Goal: Task Accomplishment & Management: Manage account settings

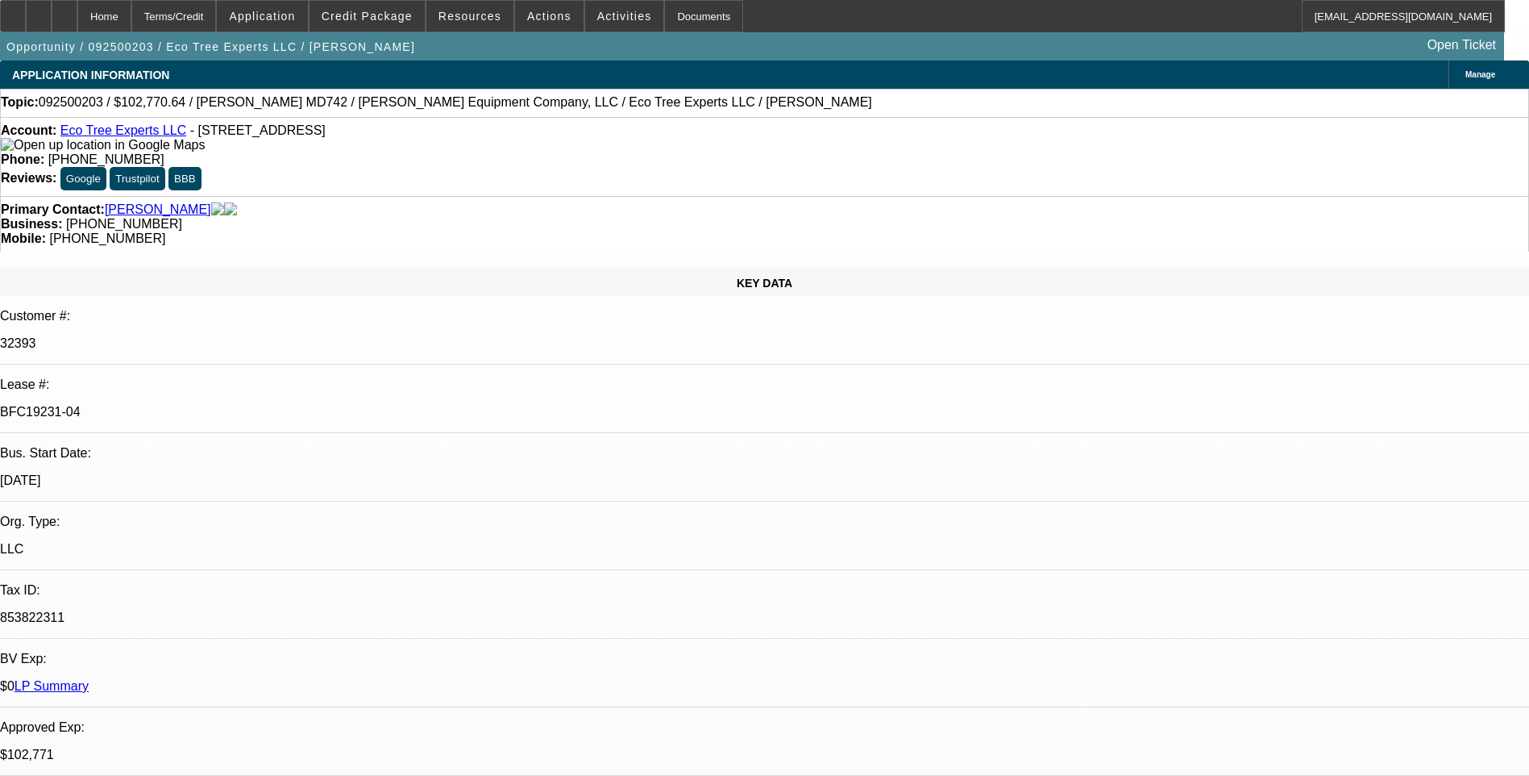
select select "0"
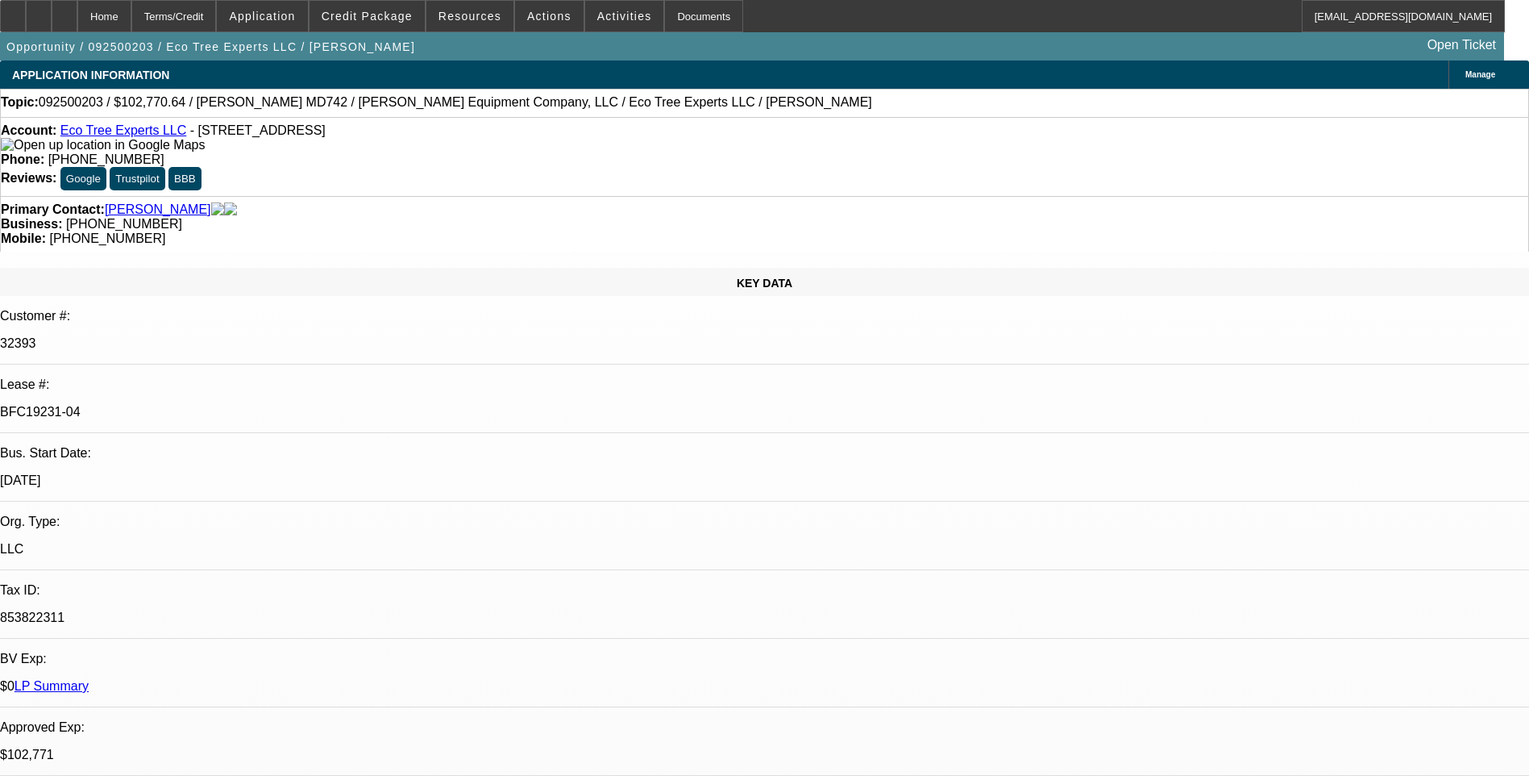
select select "0"
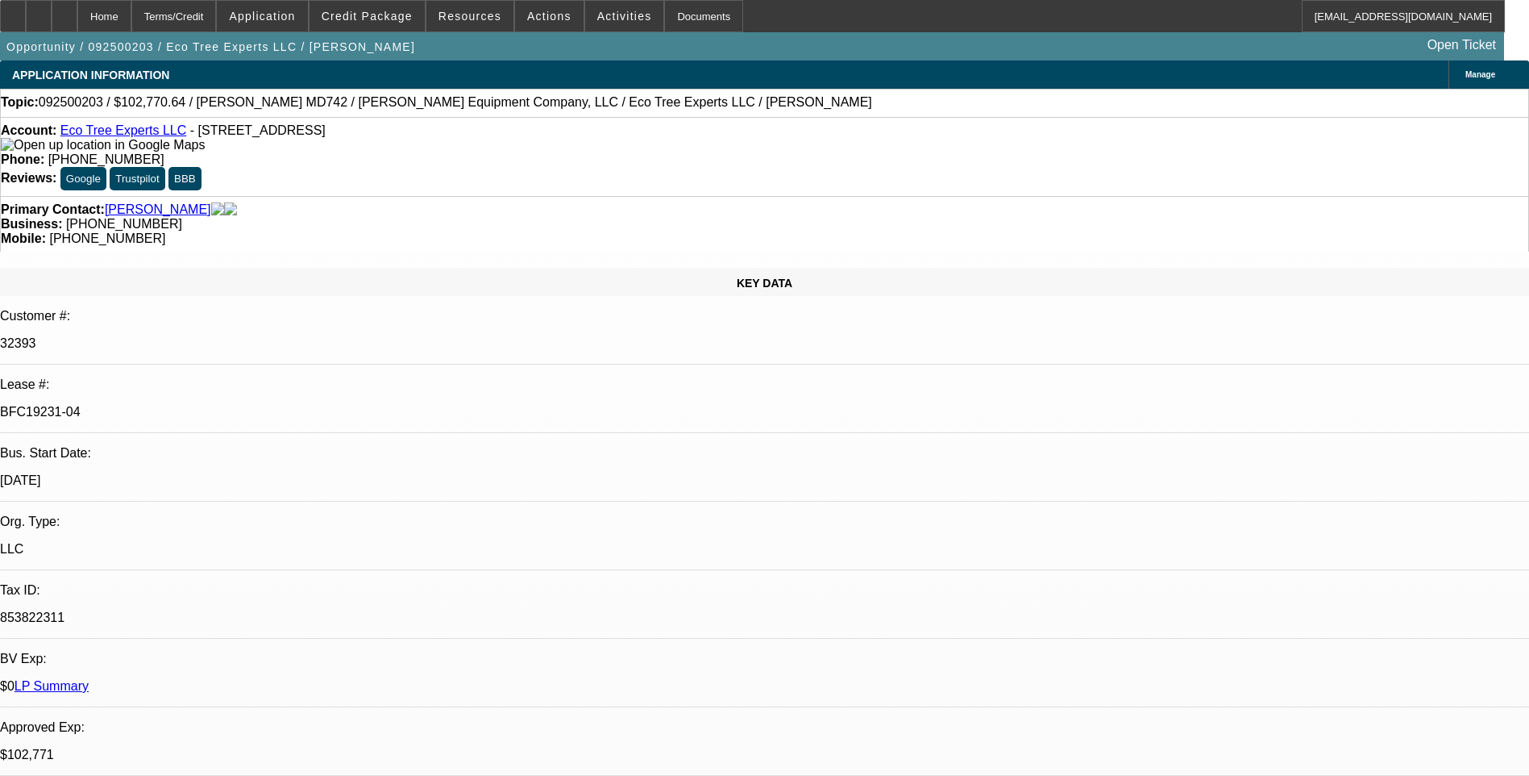
select select "0"
select select "1"
select select "6"
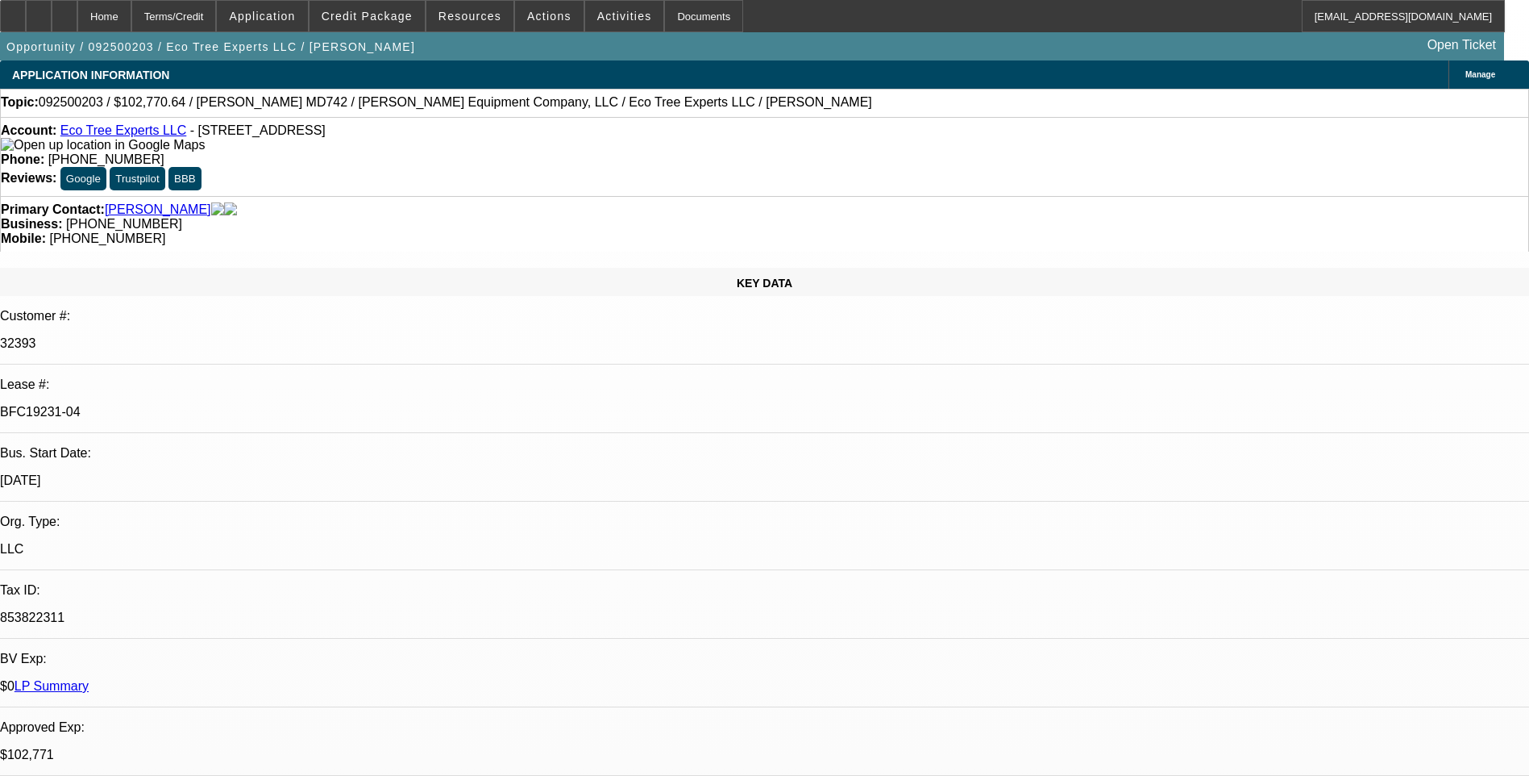
select select "1"
select select "6"
select select "1"
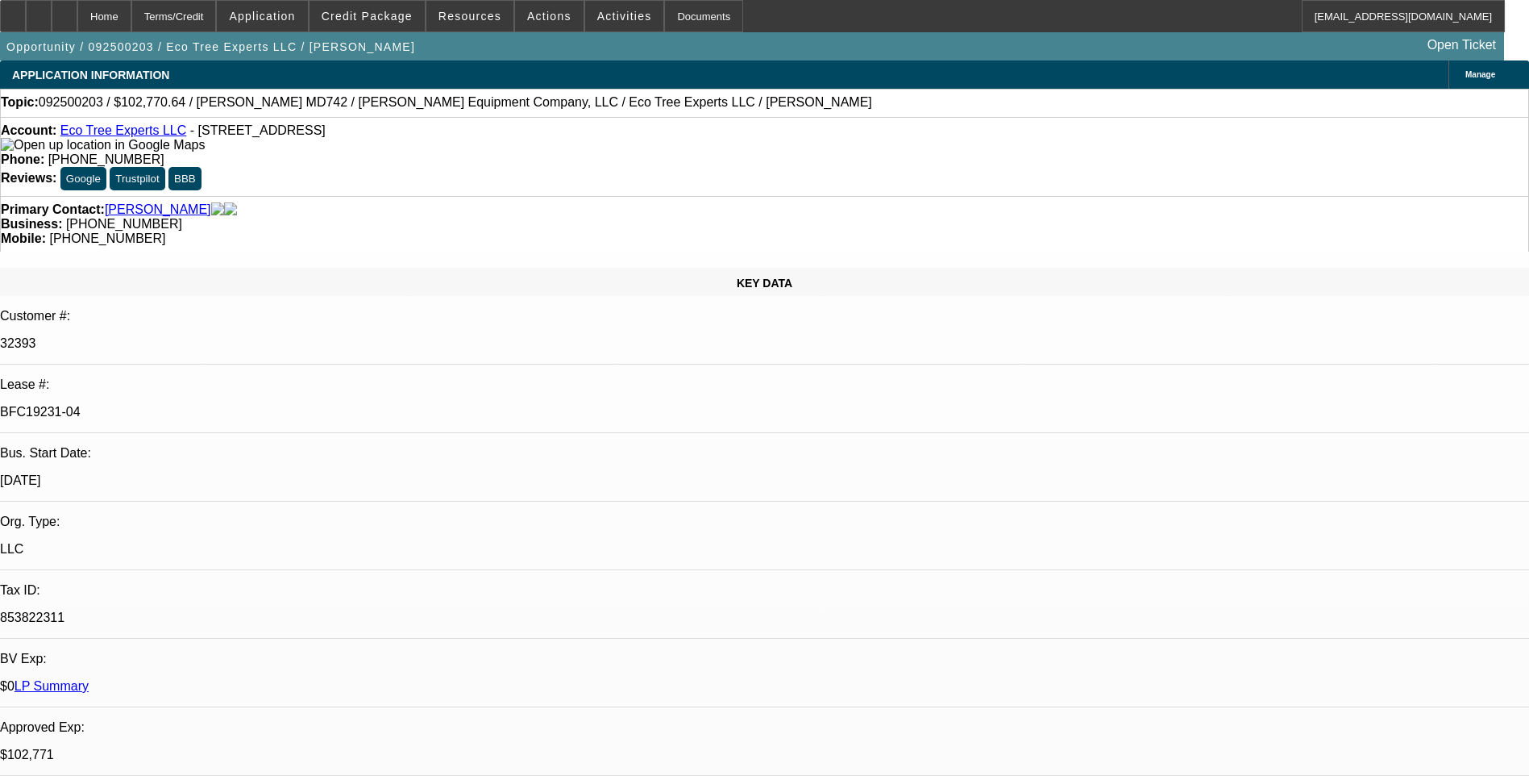
select select "6"
select select "1"
select select "6"
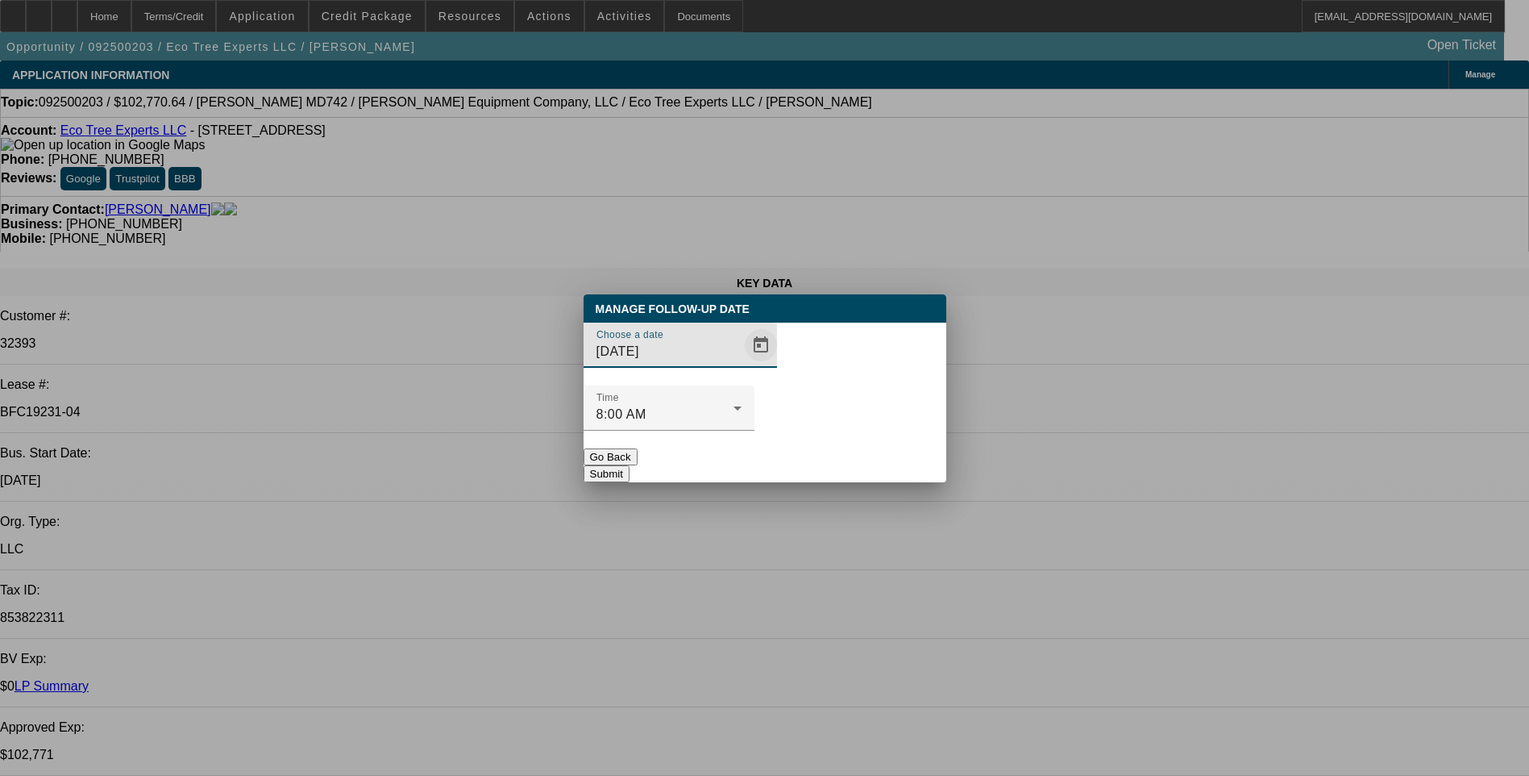
click at [742, 364] on span "Open calendar" at bounding box center [761, 345] width 39 height 39
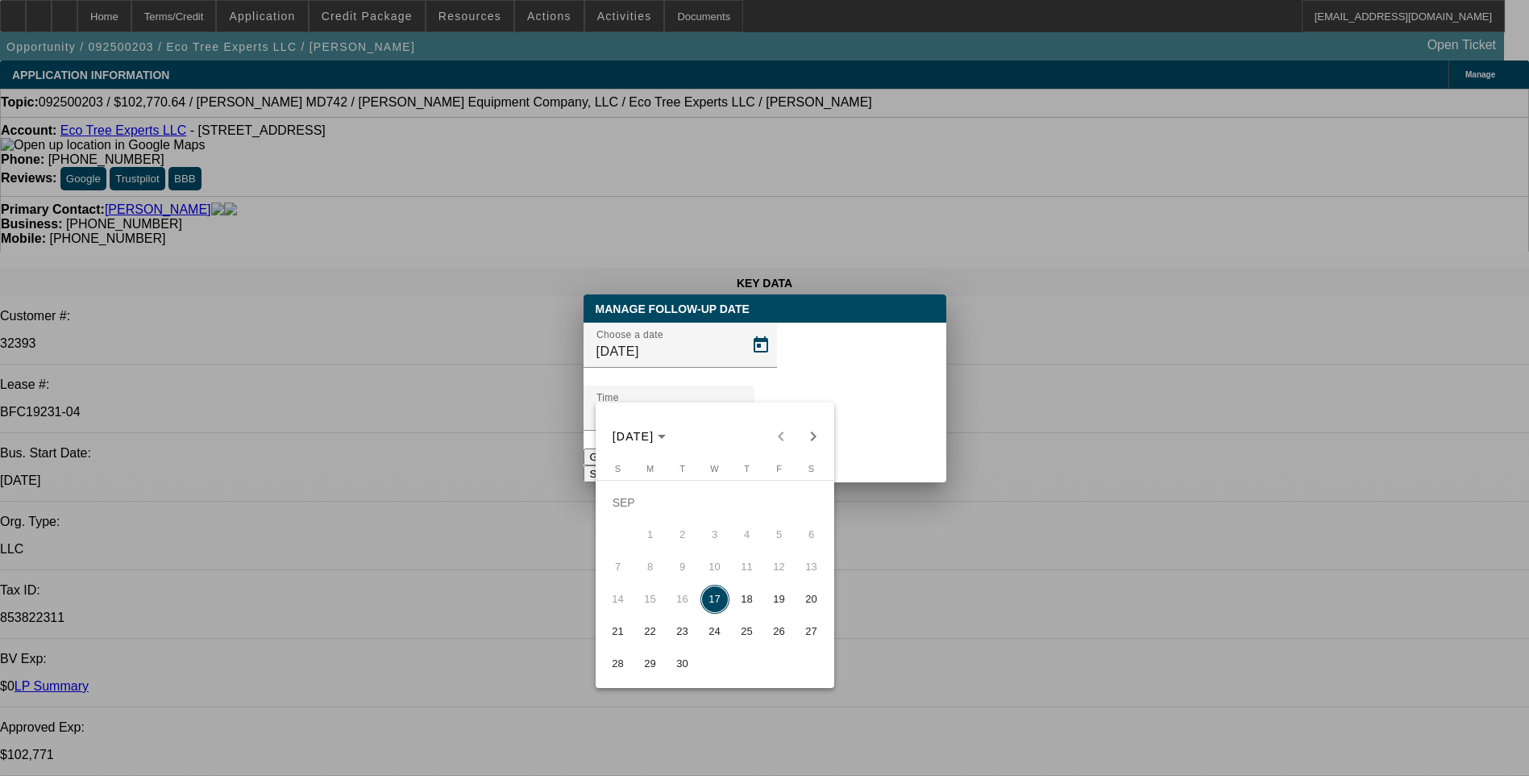
click at [750, 607] on span "18" at bounding box center [747, 599] width 29 height 29
type input "9/18/2025"
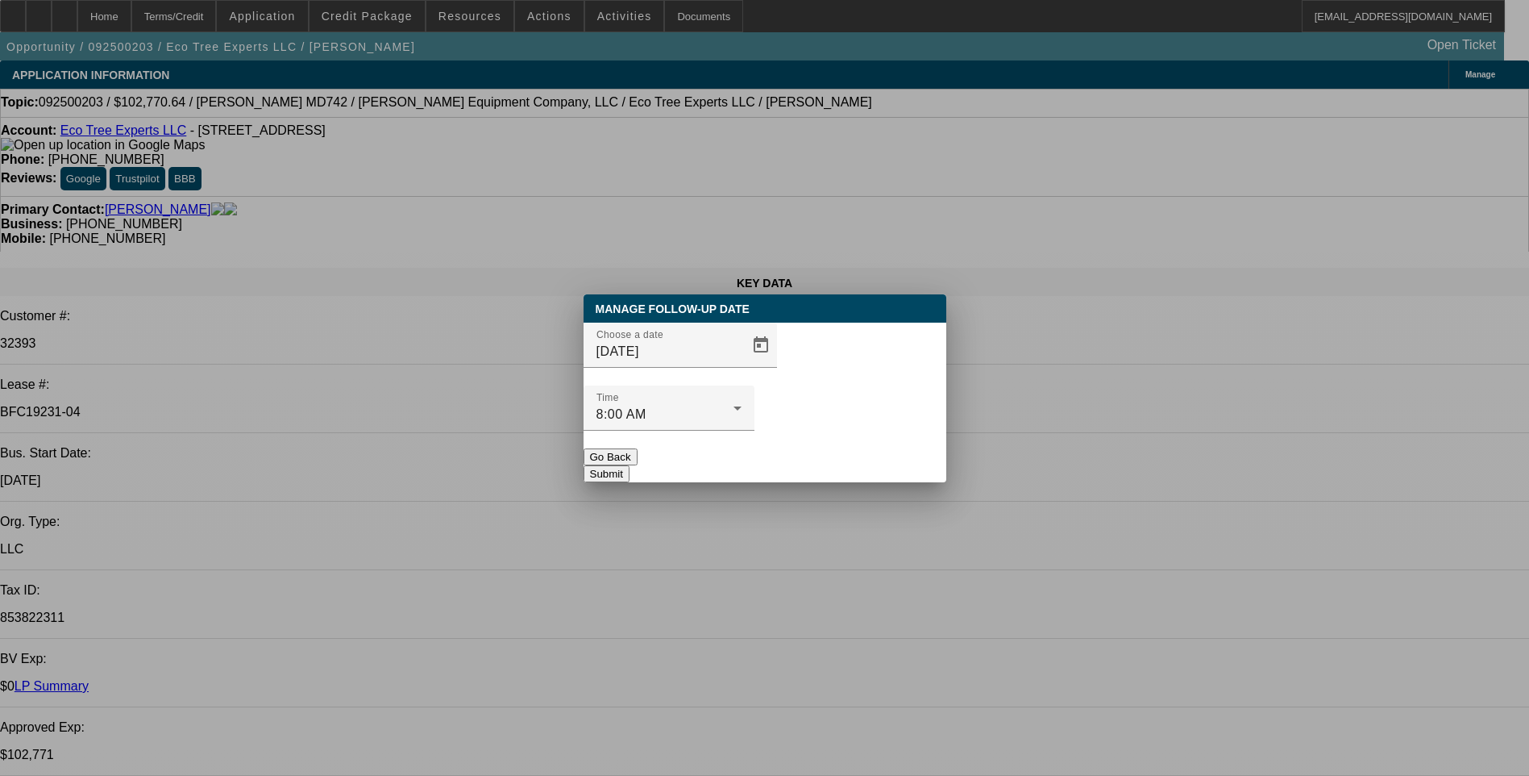
click at [630, 465] on button "Submit" at bounding box center [607, 473] width 46 height 17
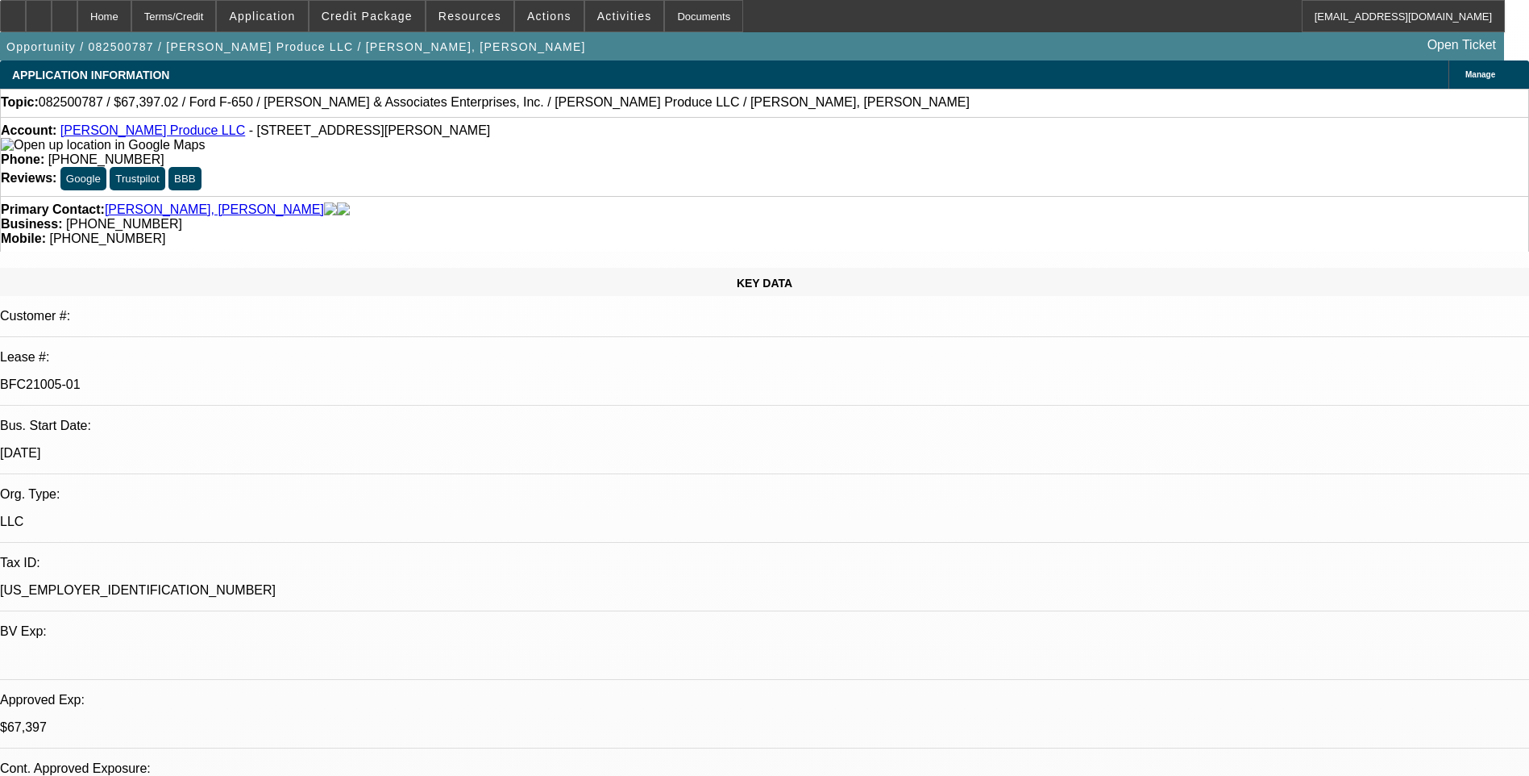
select select "0"
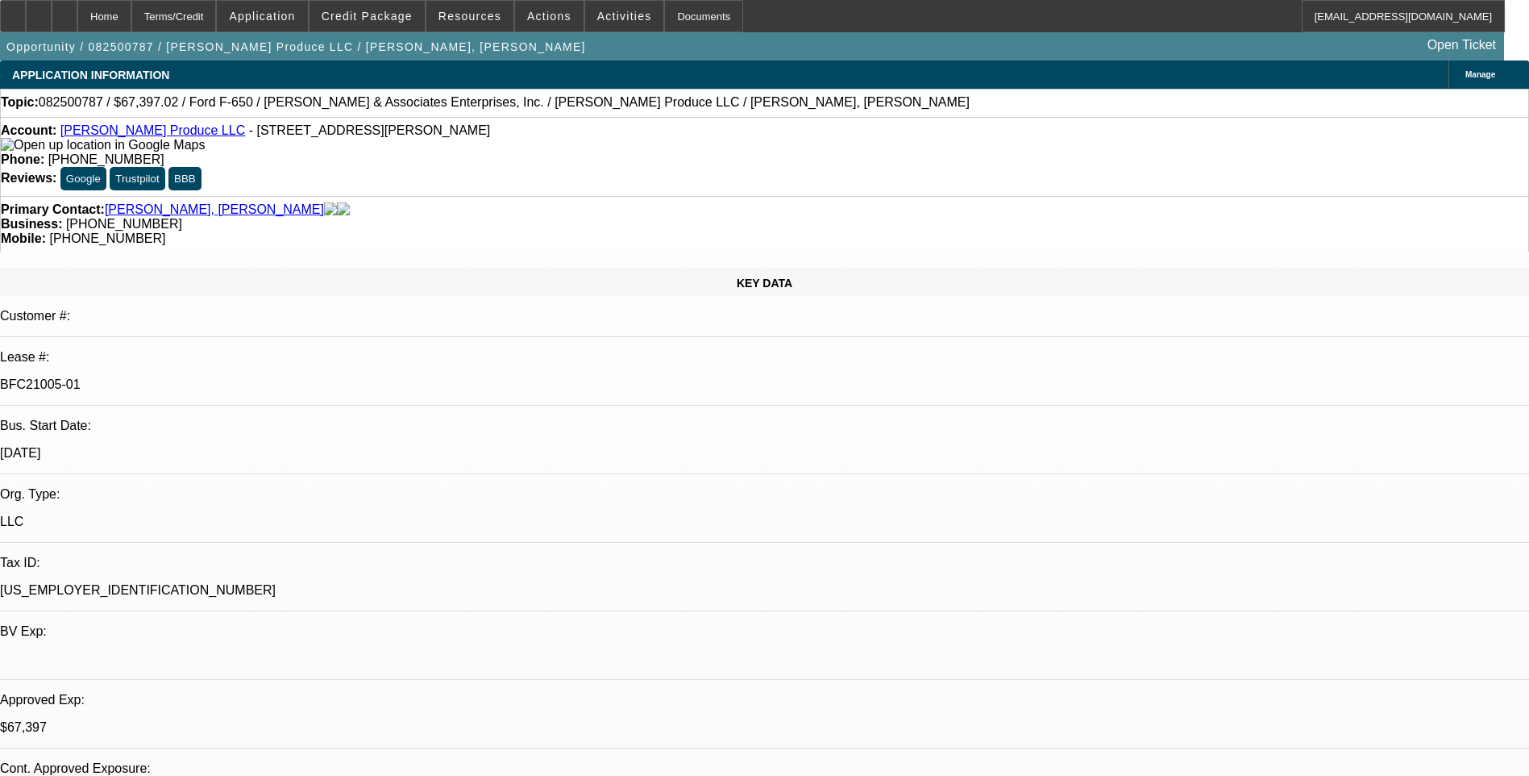
select select "0"
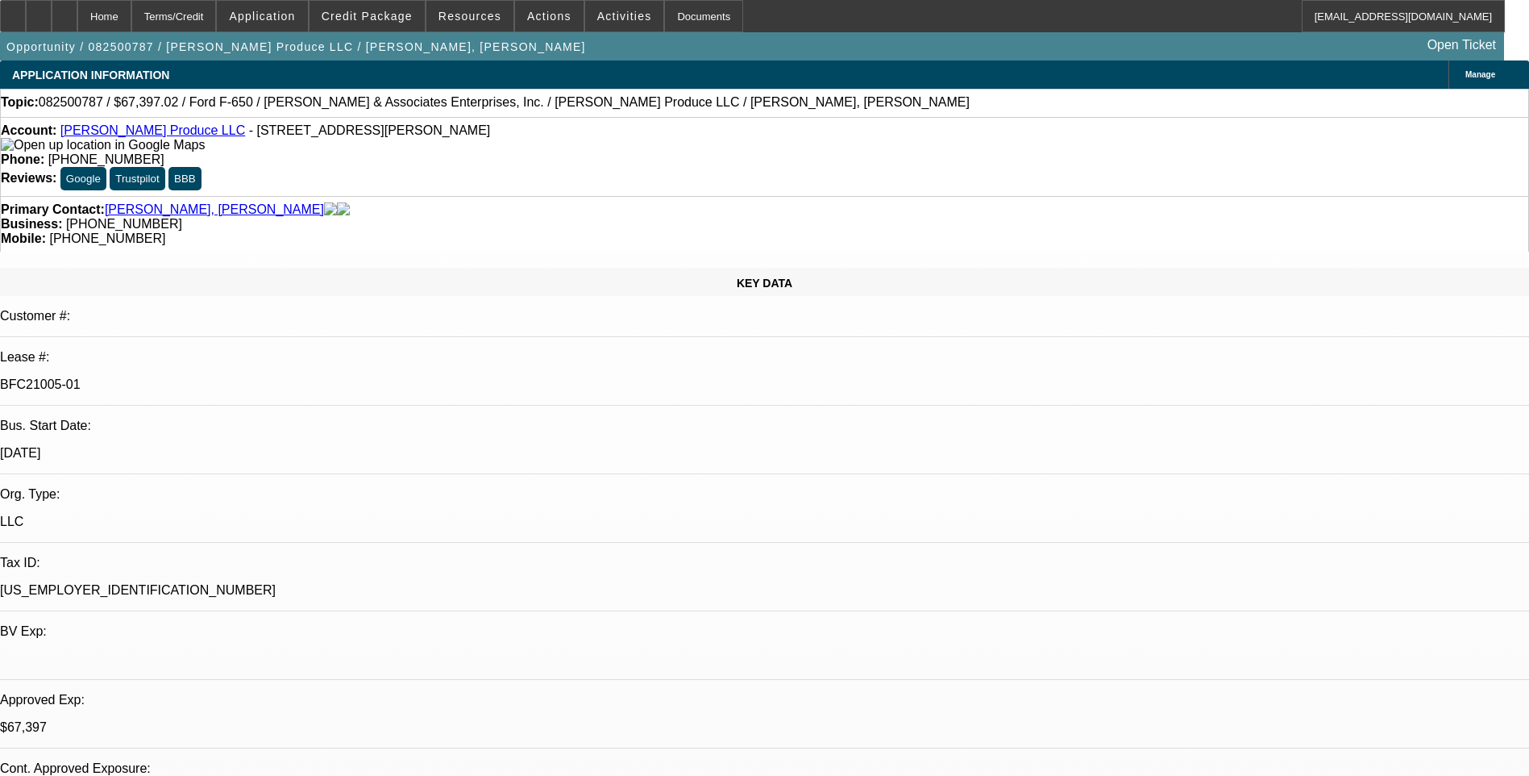
select select "0"
select select "1"
select select "6"
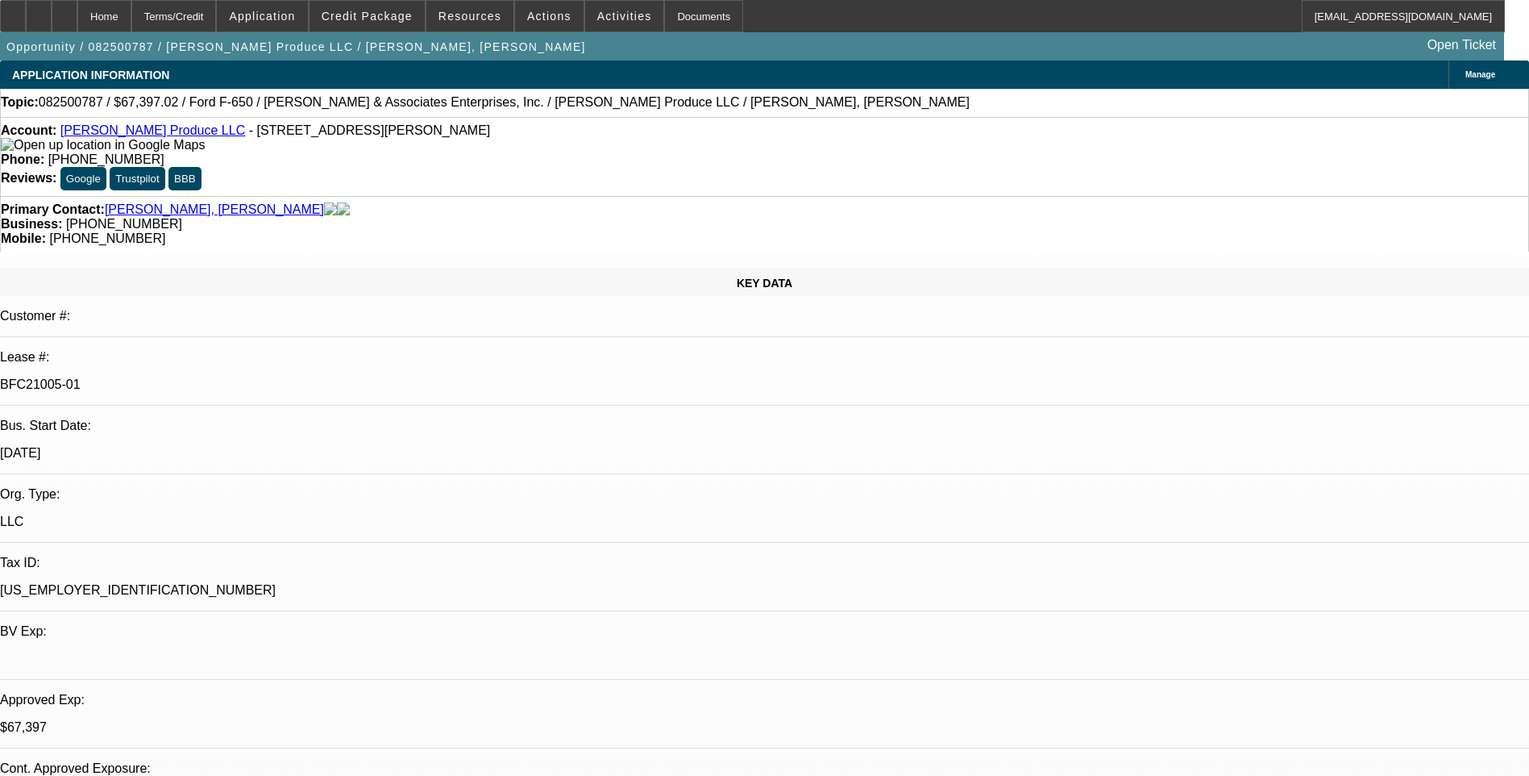
select select "1"
select select "6"
select select "1"
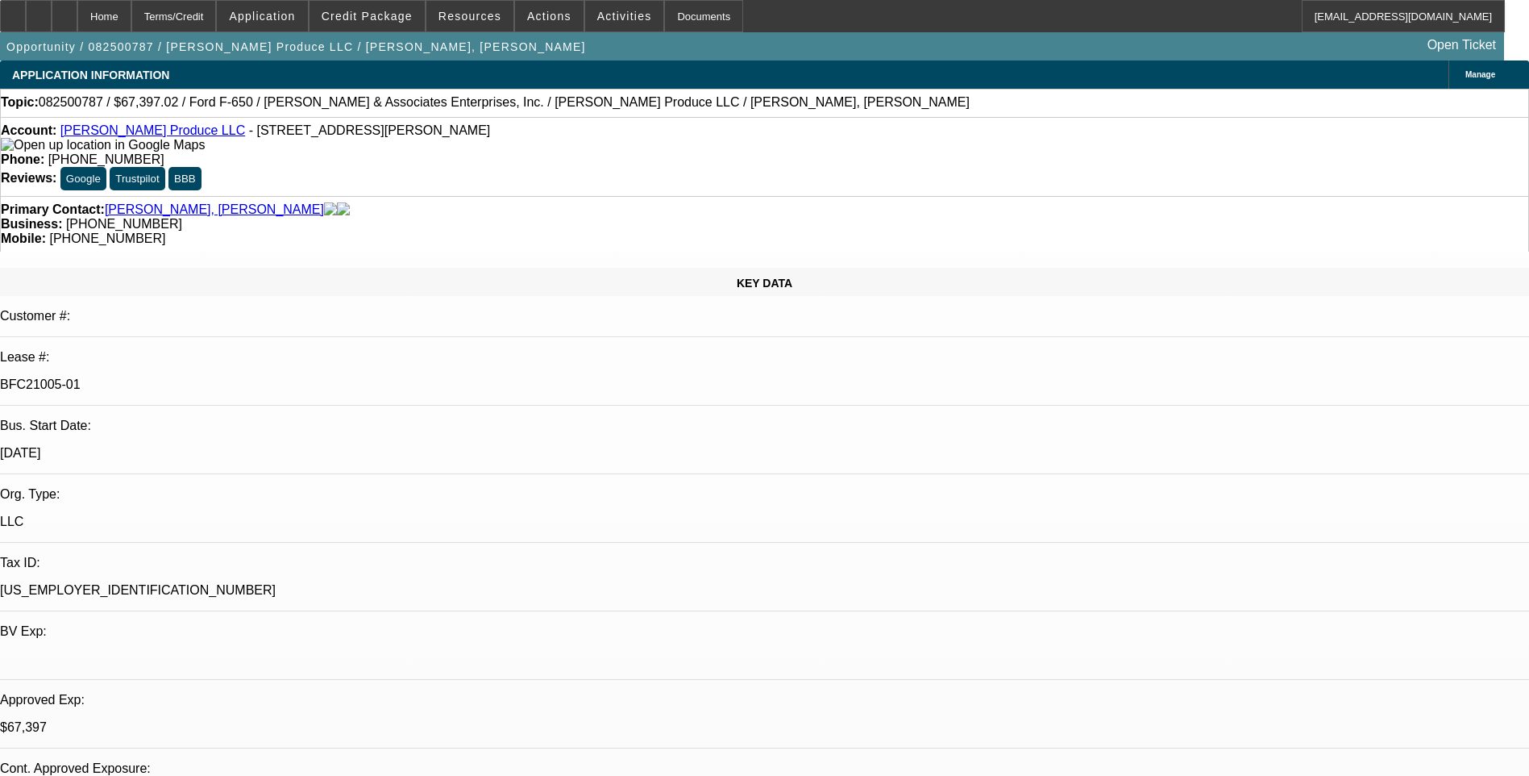
select select "6"
select select "1"
select select "6"
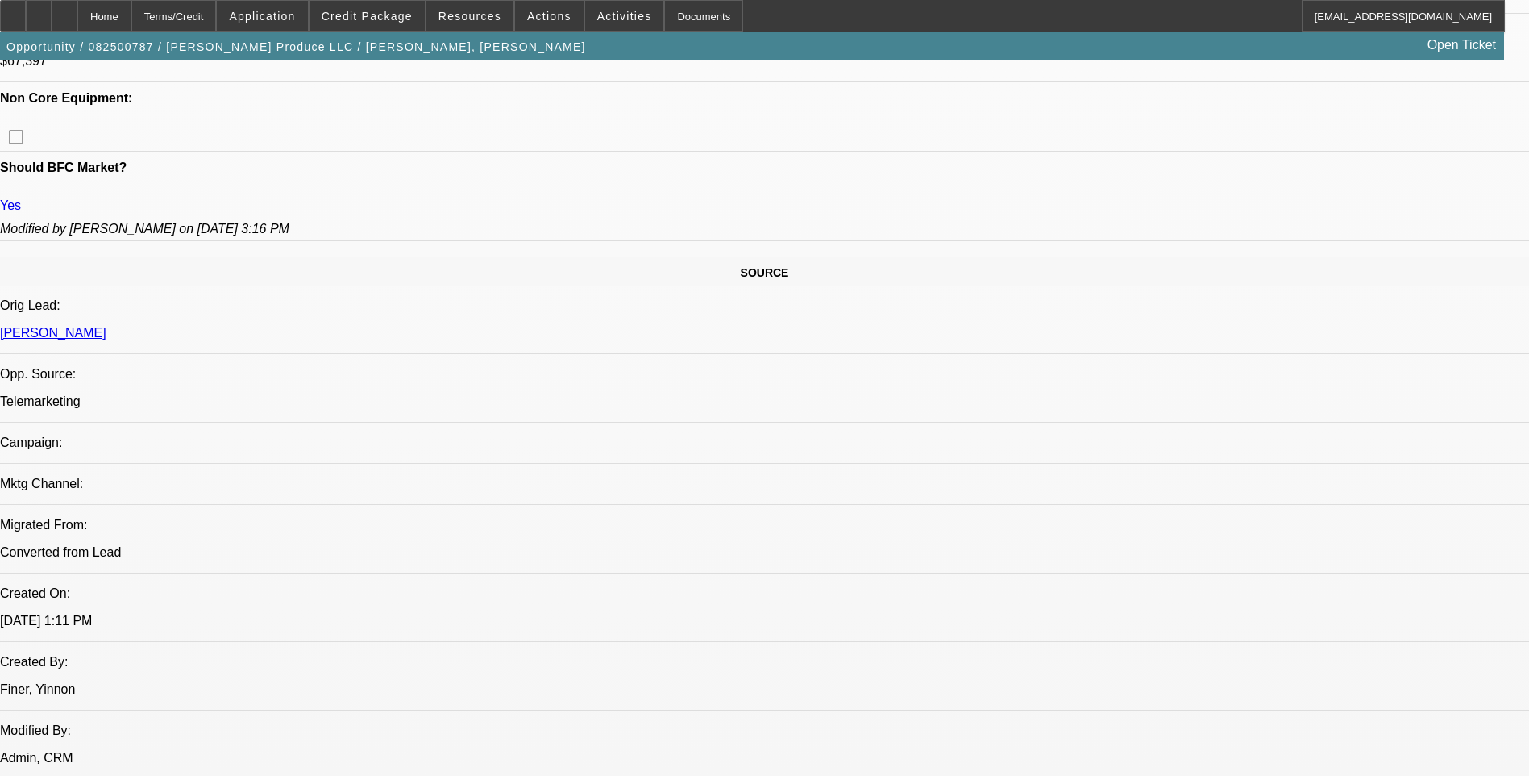
scroll to position [806, 0]
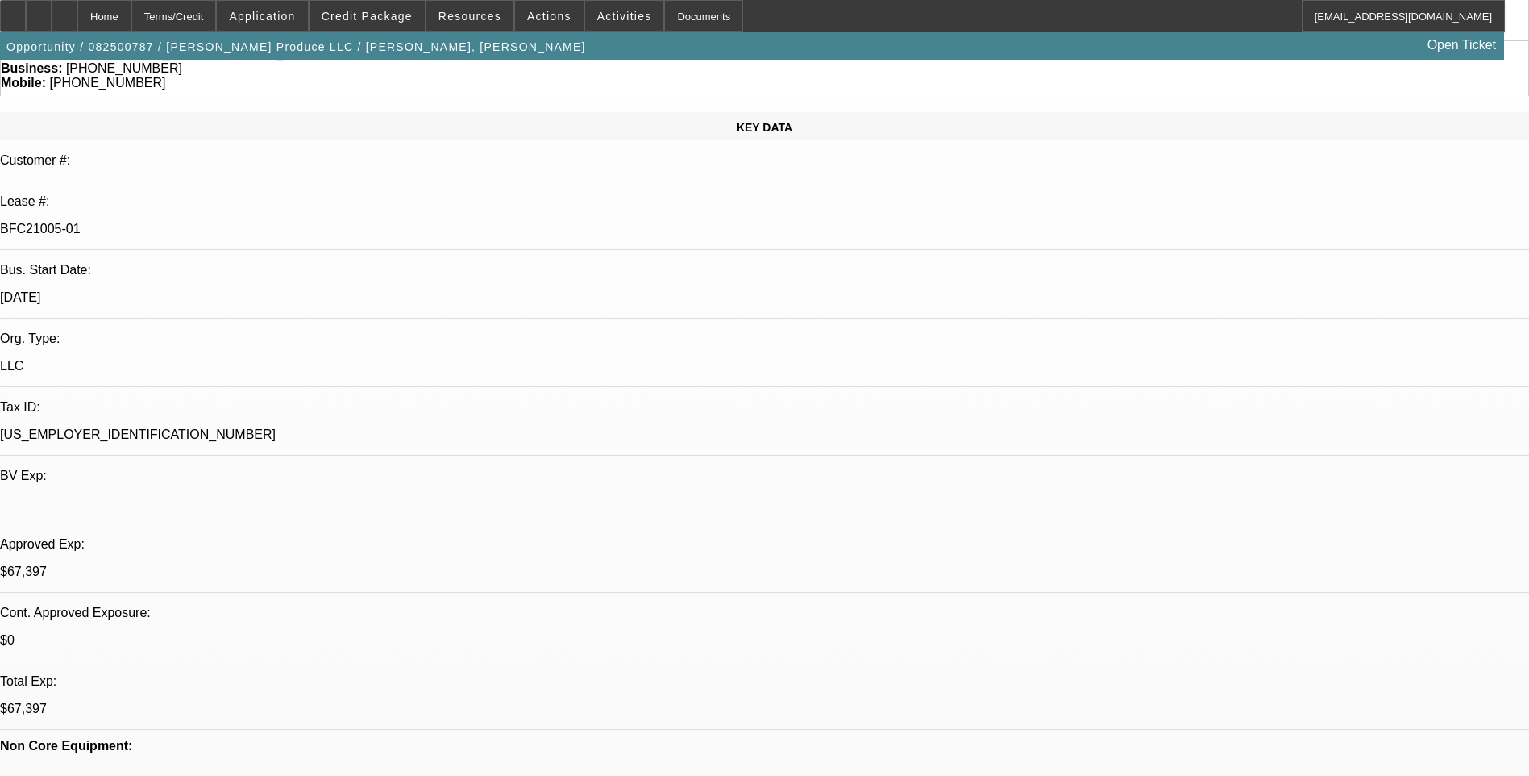
scroll to position [0, 0]
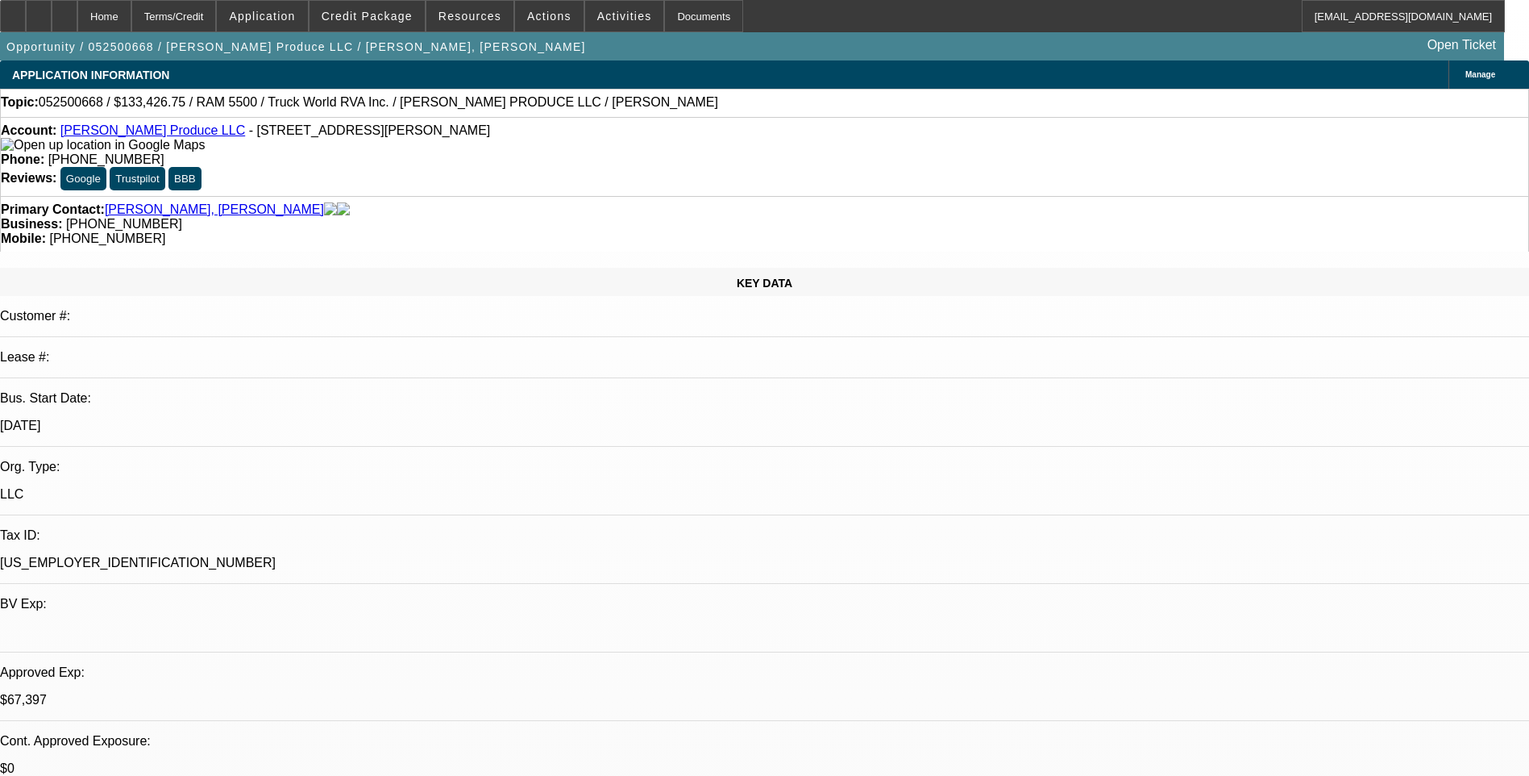
select select "0"
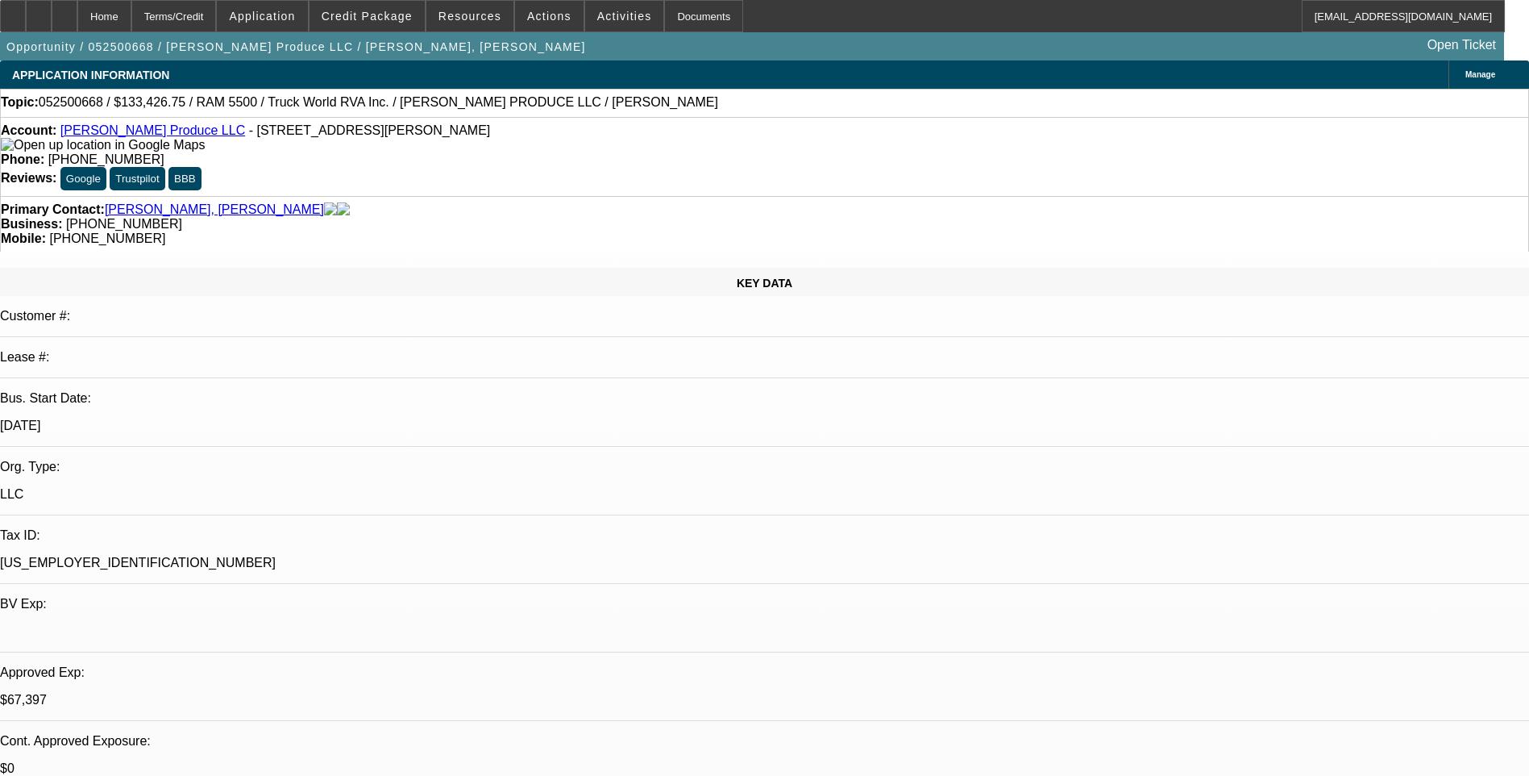
select select "0"
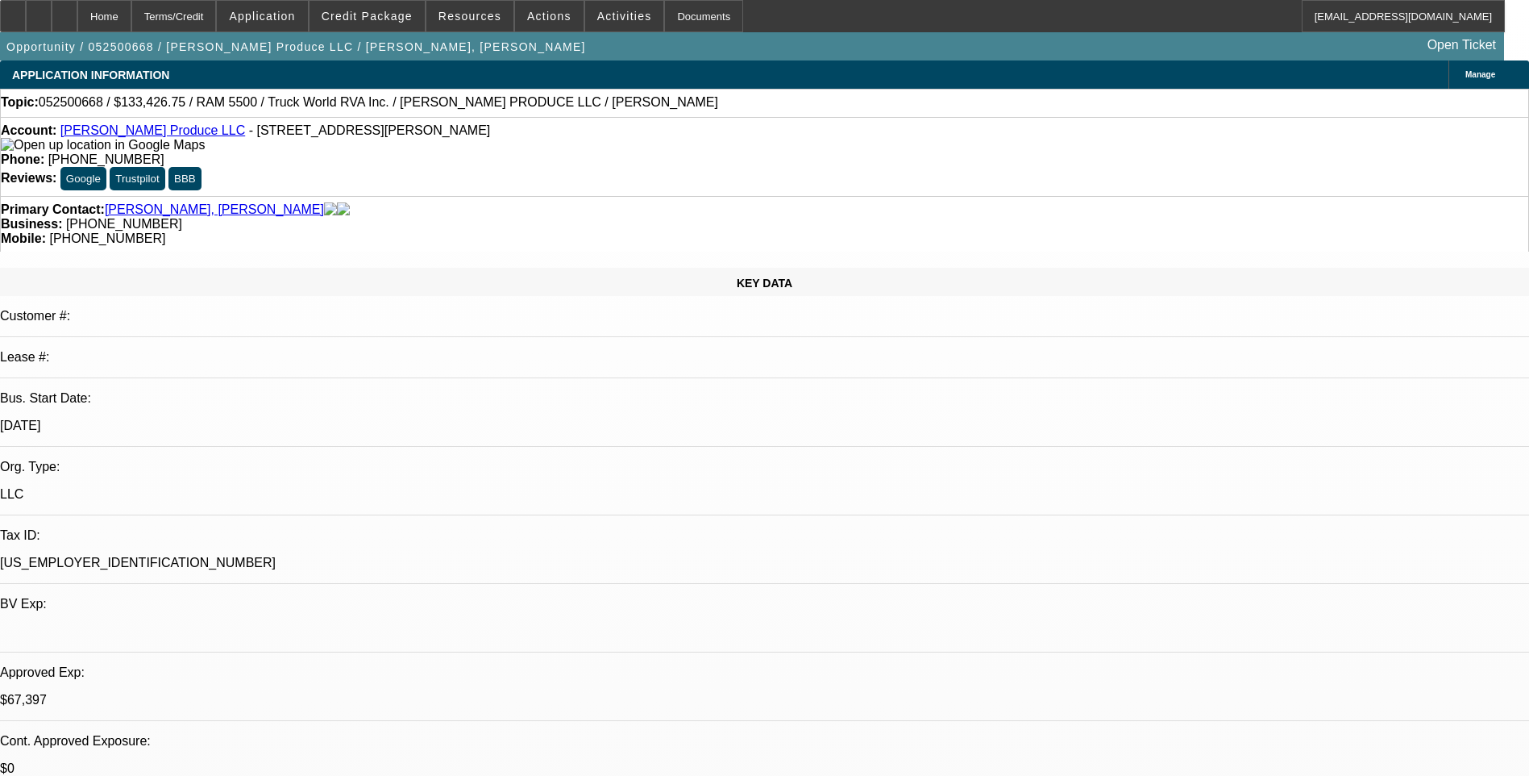
select select "0"
select select "1"
select select "6"
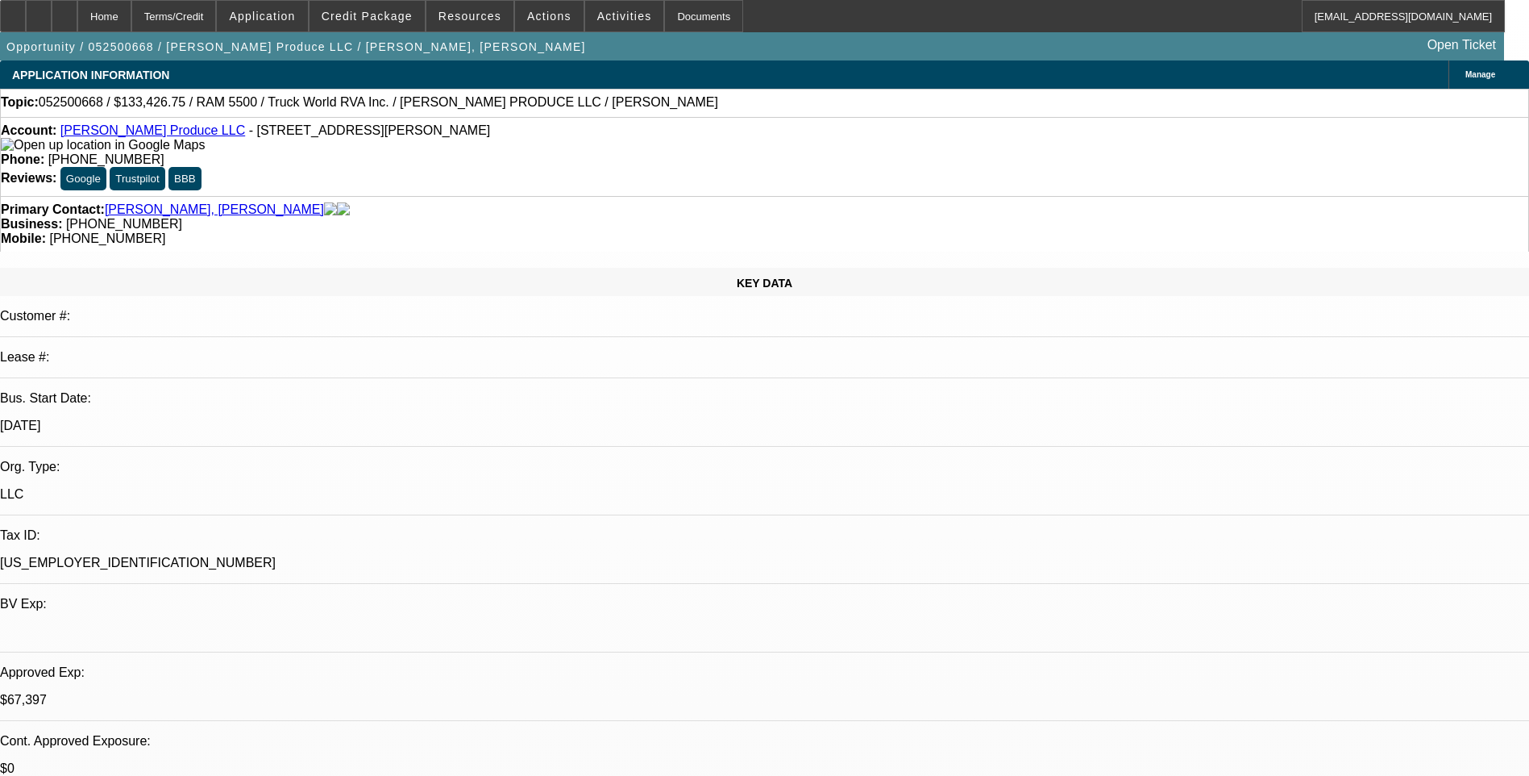
select select "1"
select select "6"
select select "1"
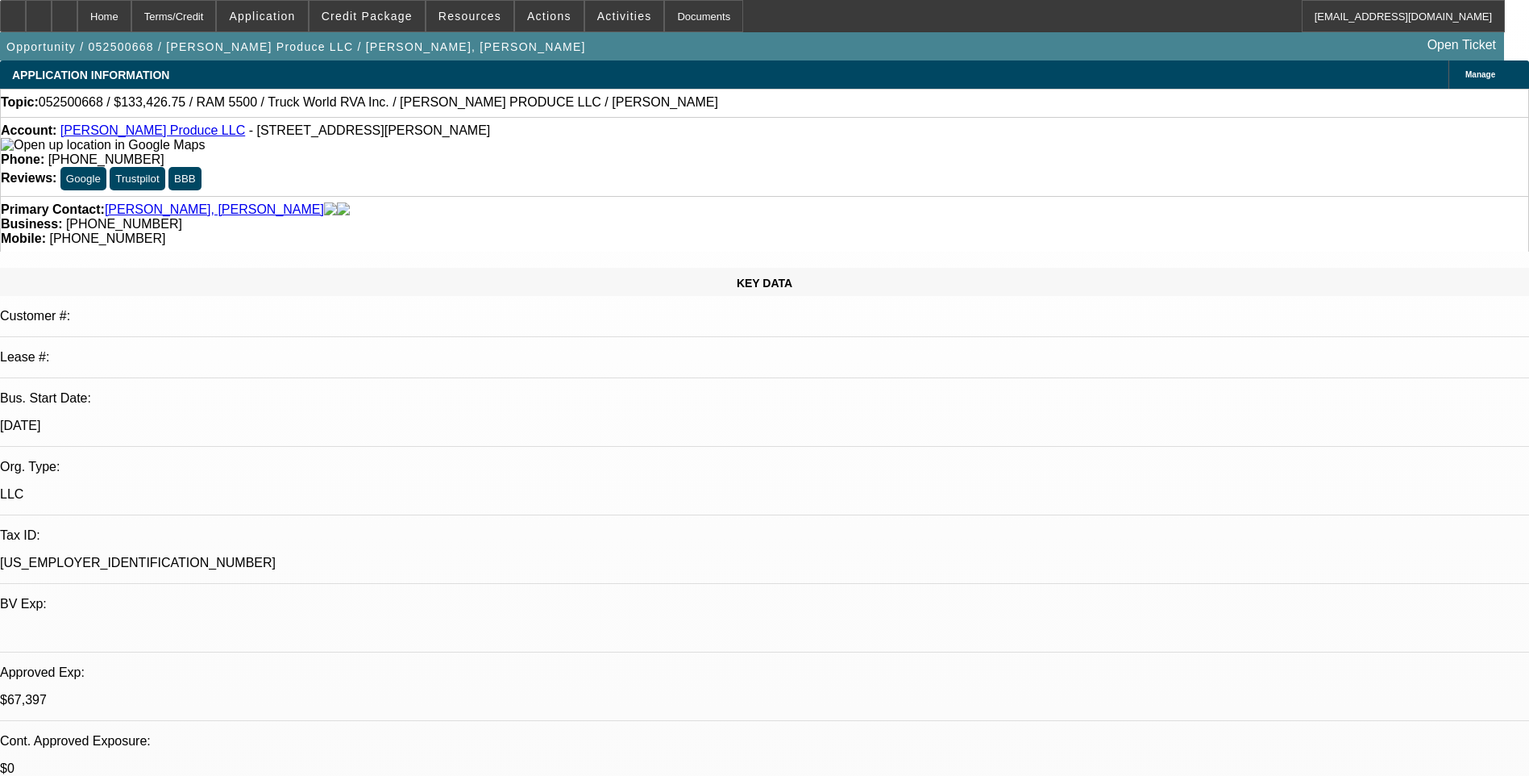
select select "6"
select select "1"
select select "6"
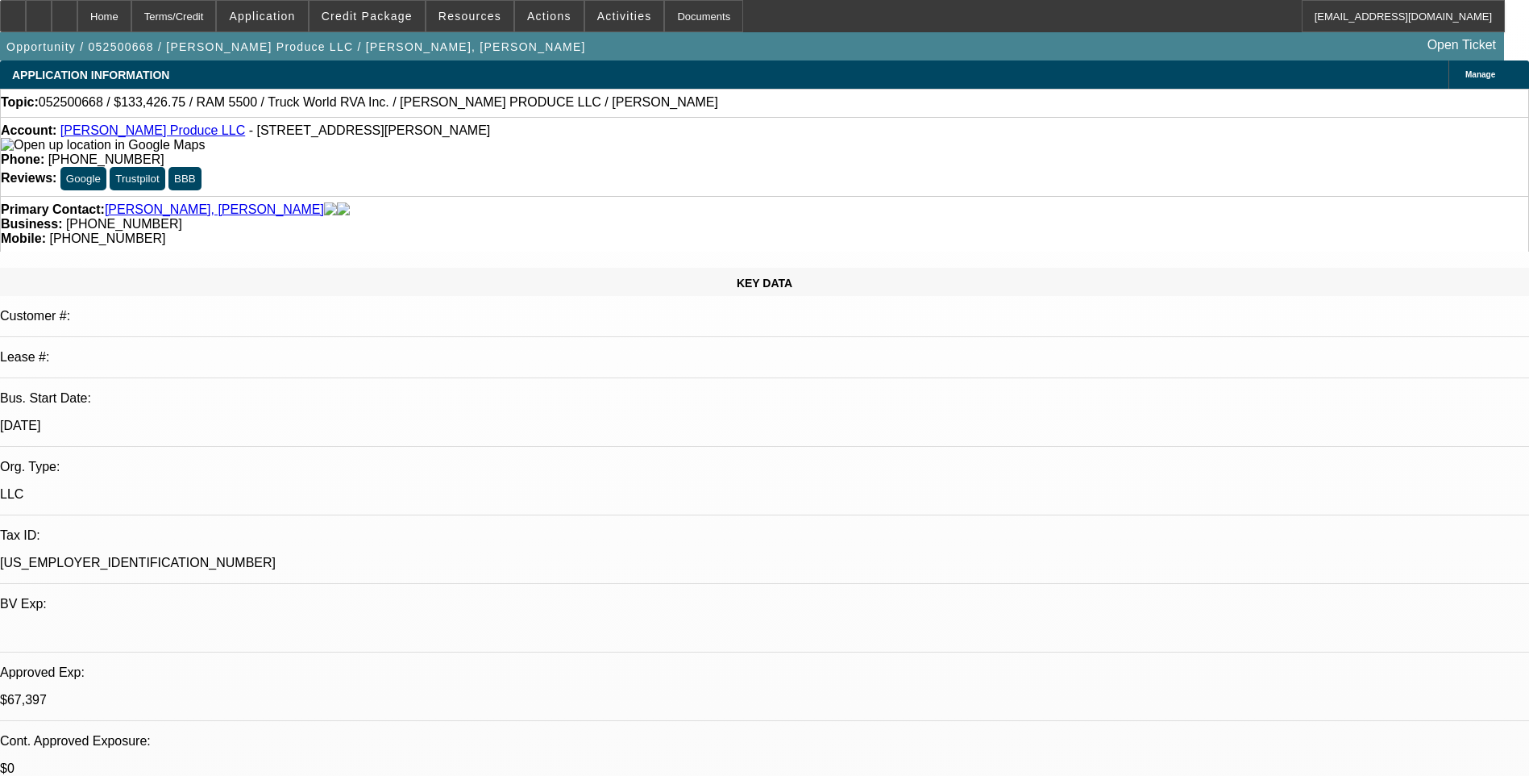
scroll to position [390, 0]
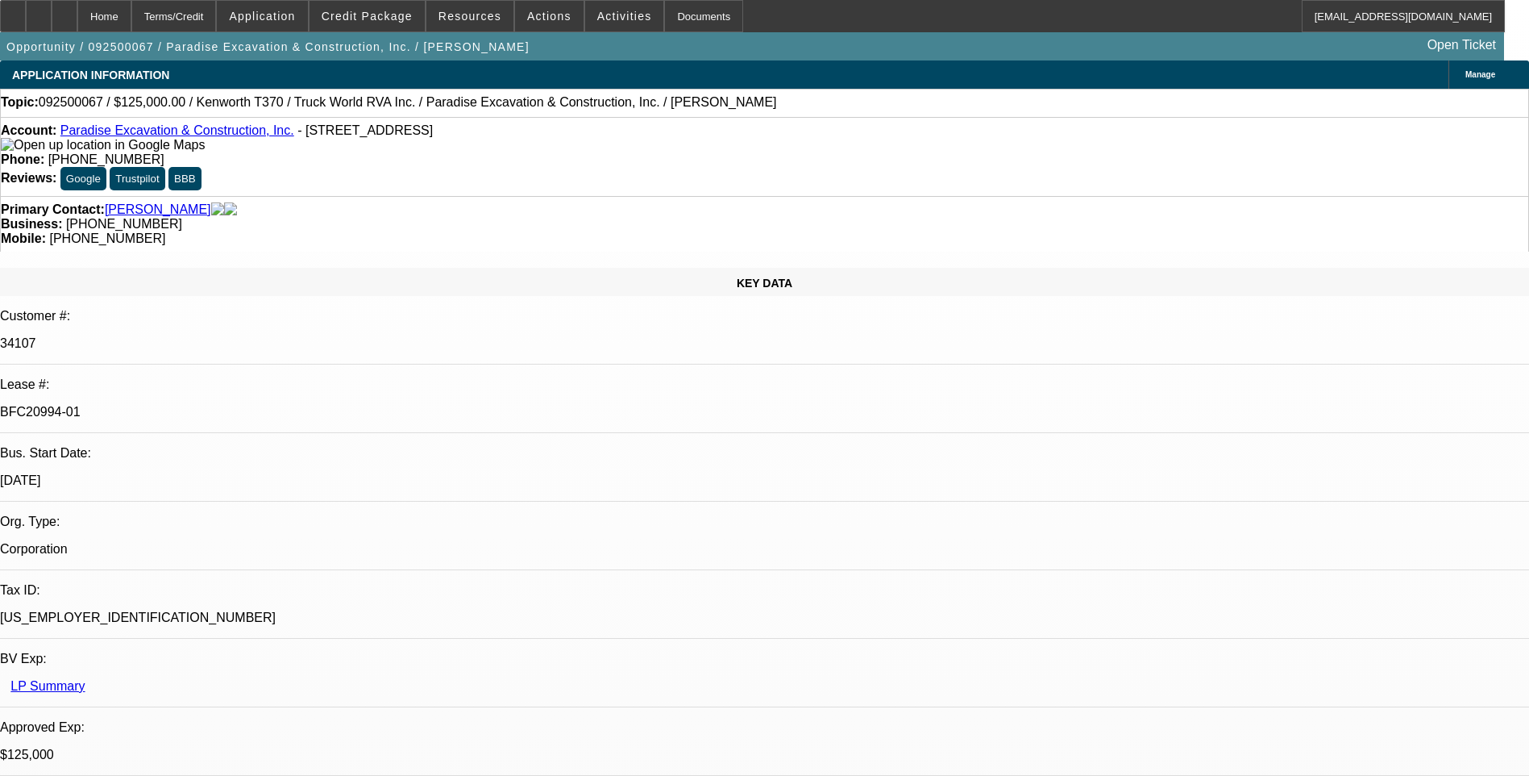
select select "0"
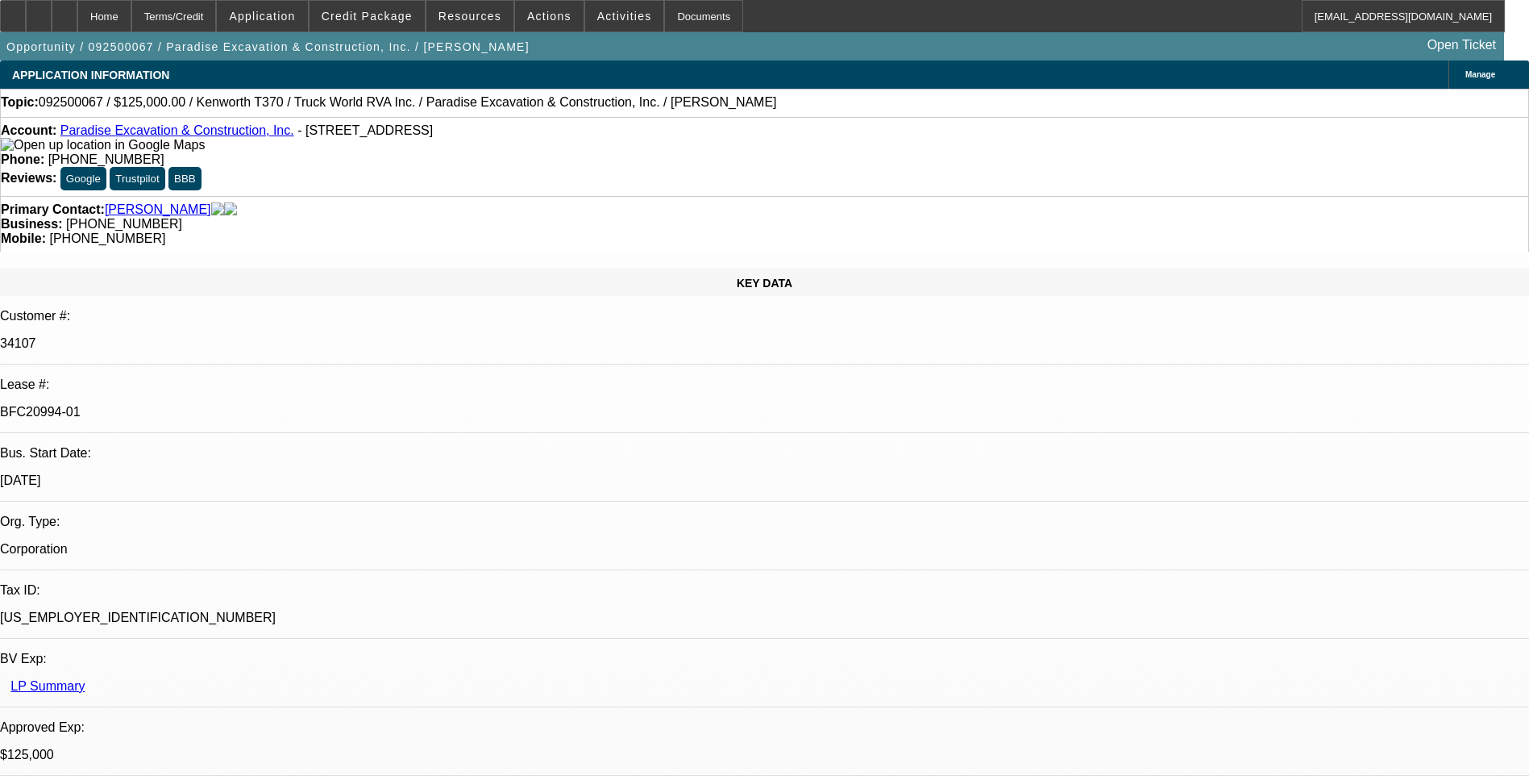
select select "0"
select select "1"
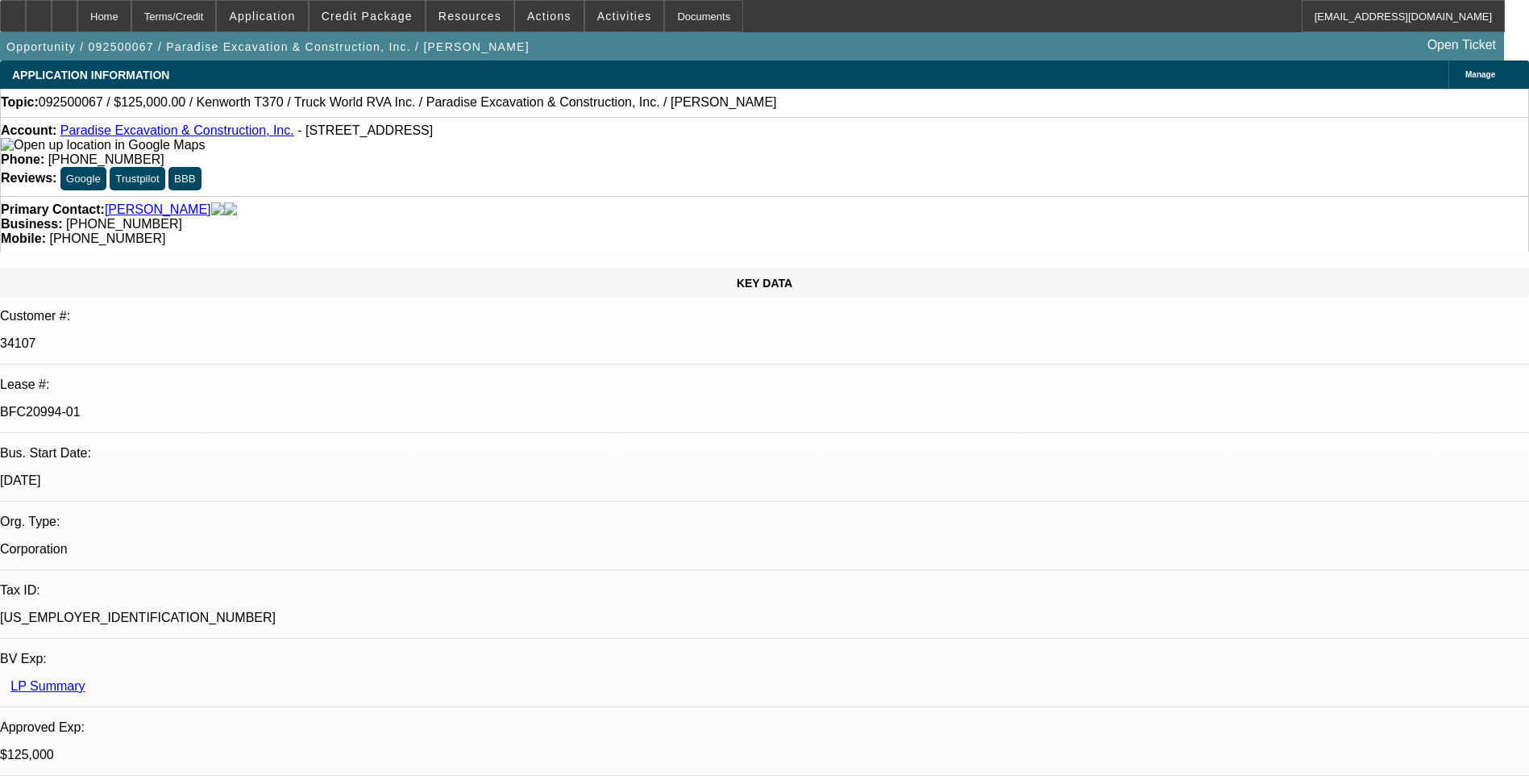
select select "1"
select select "6"
select select "1"
select select "6"
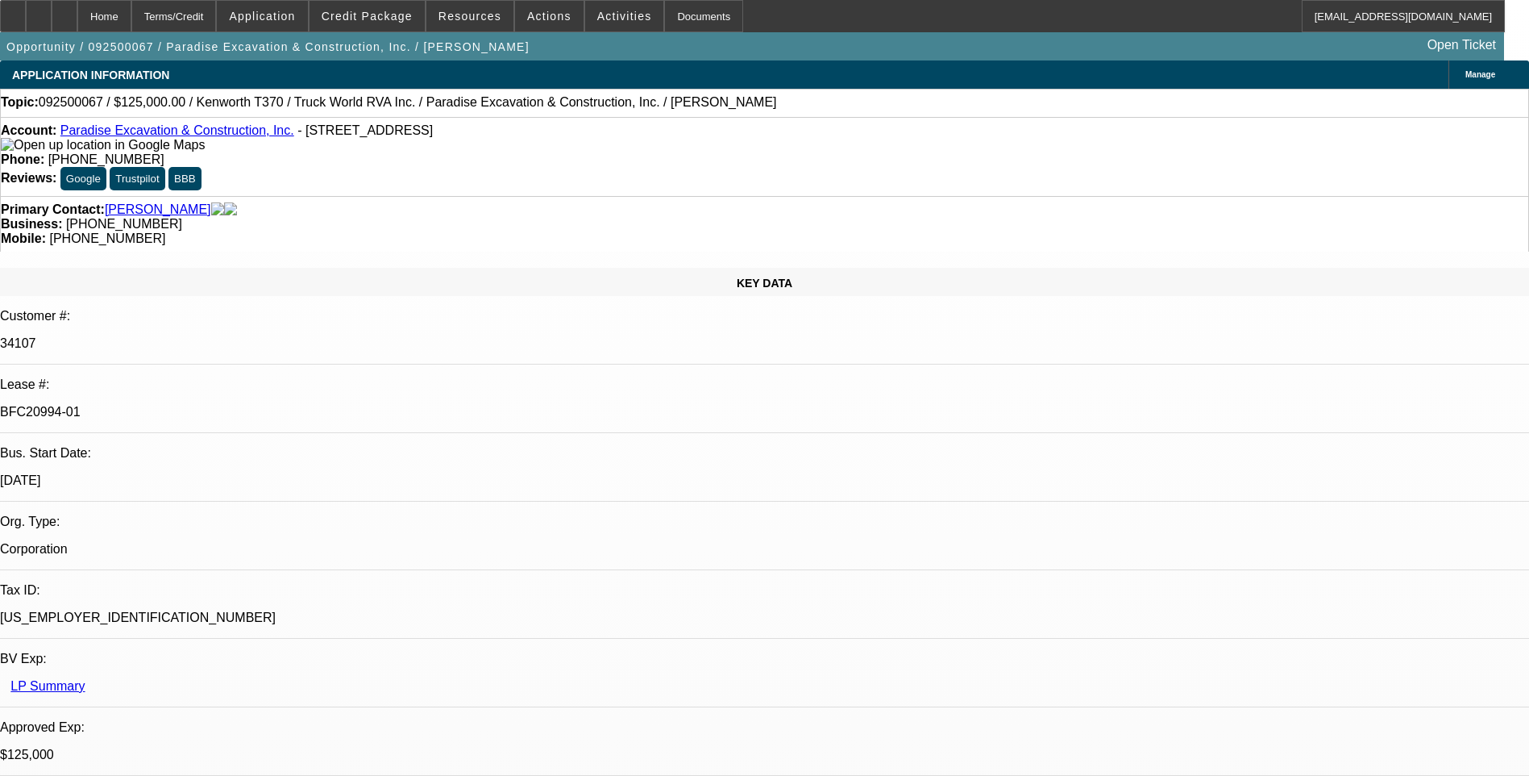
select select "1"
select select "6"
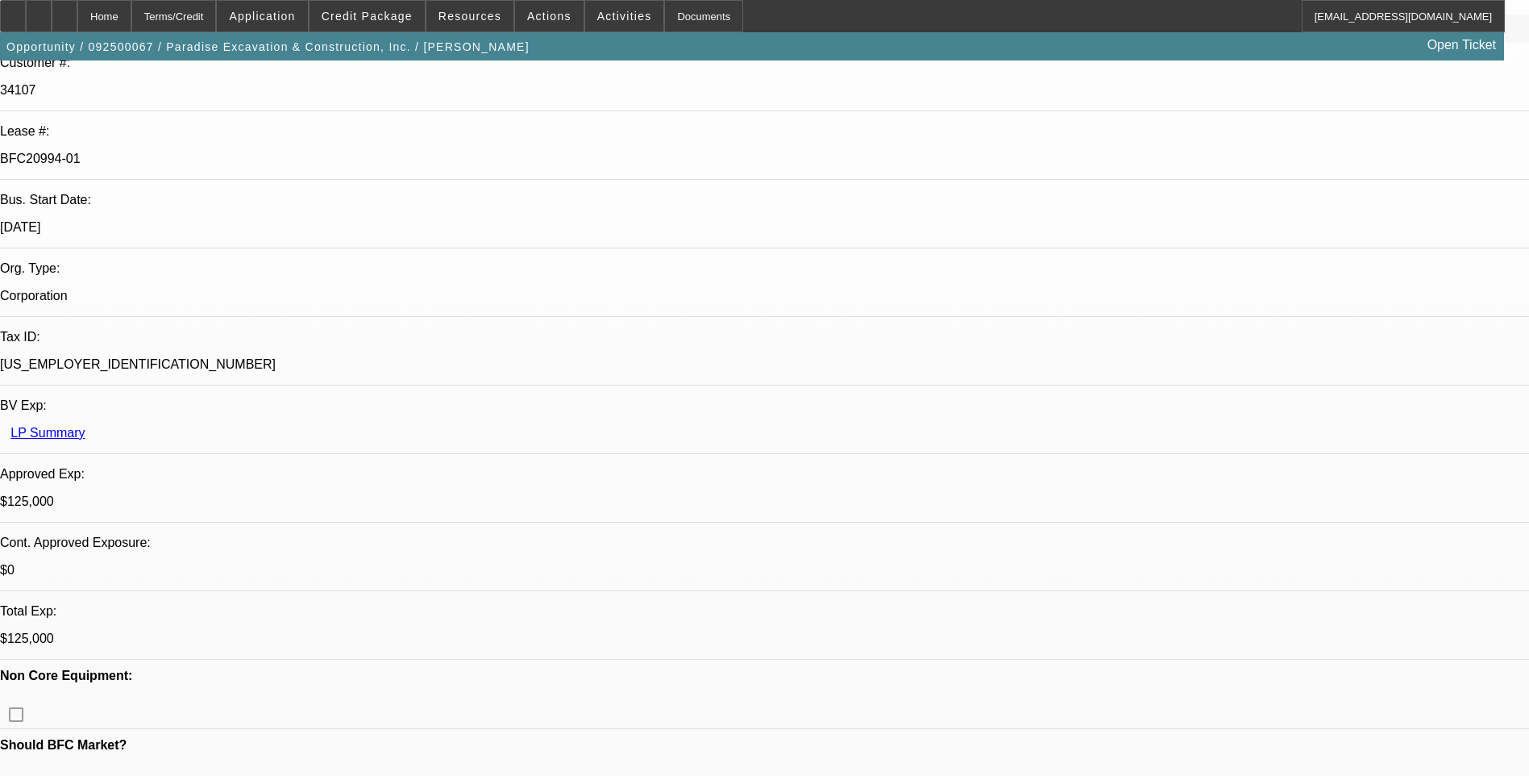
scroll to position [242, 0]
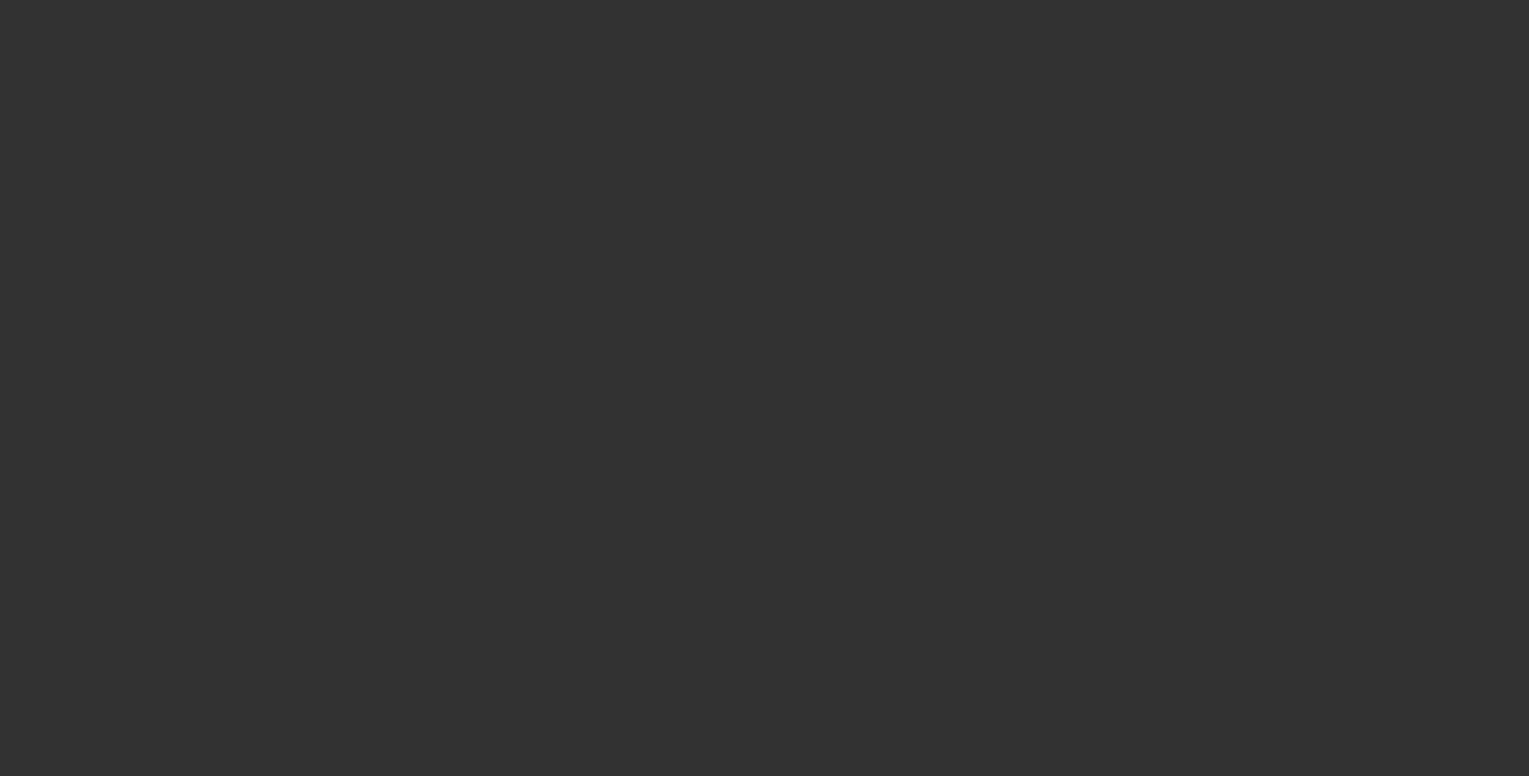
scroll to position [0, 0]
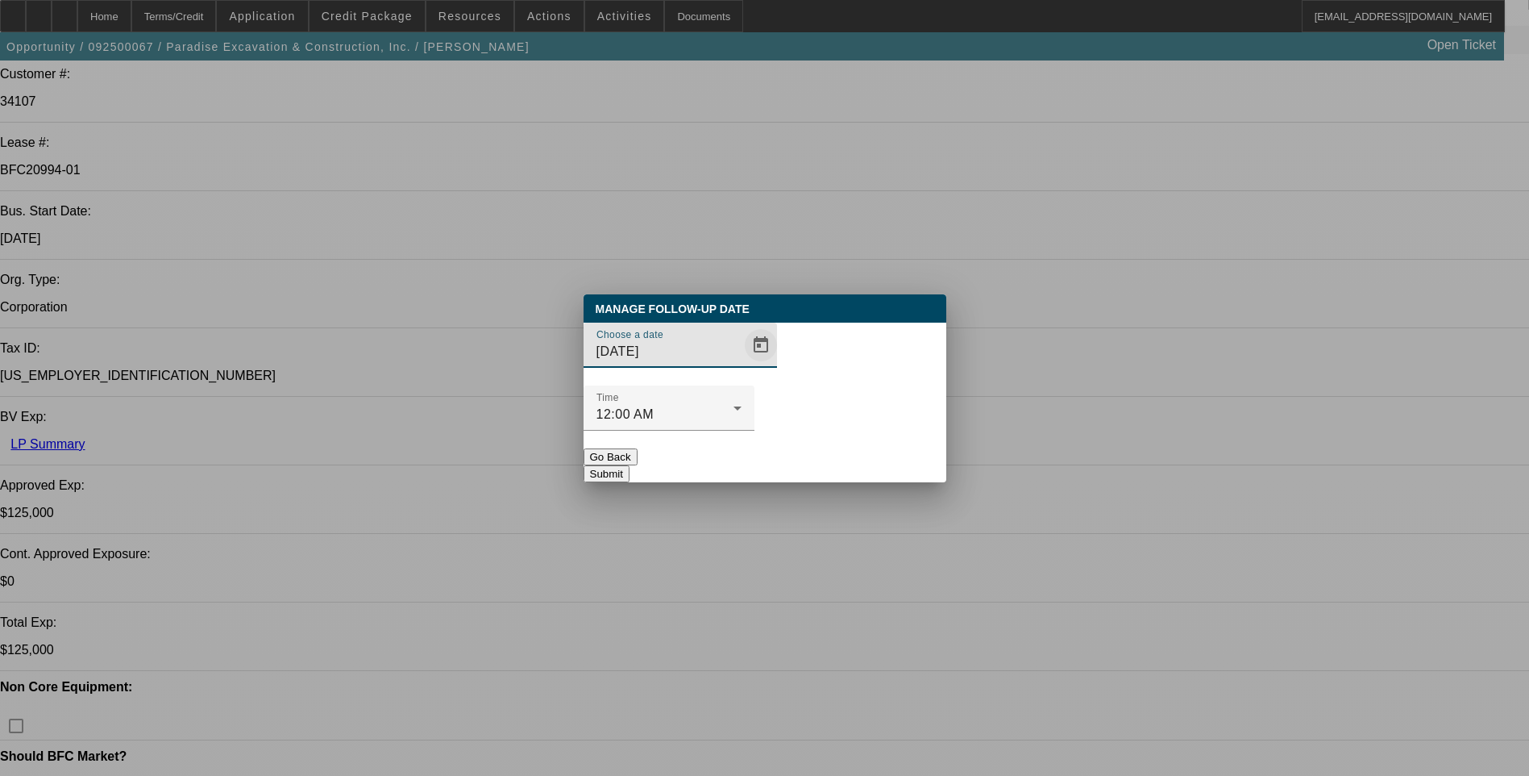
click at [742, 364] on span "Open calendar" at bounding box center [761, 345] width 39 height 39
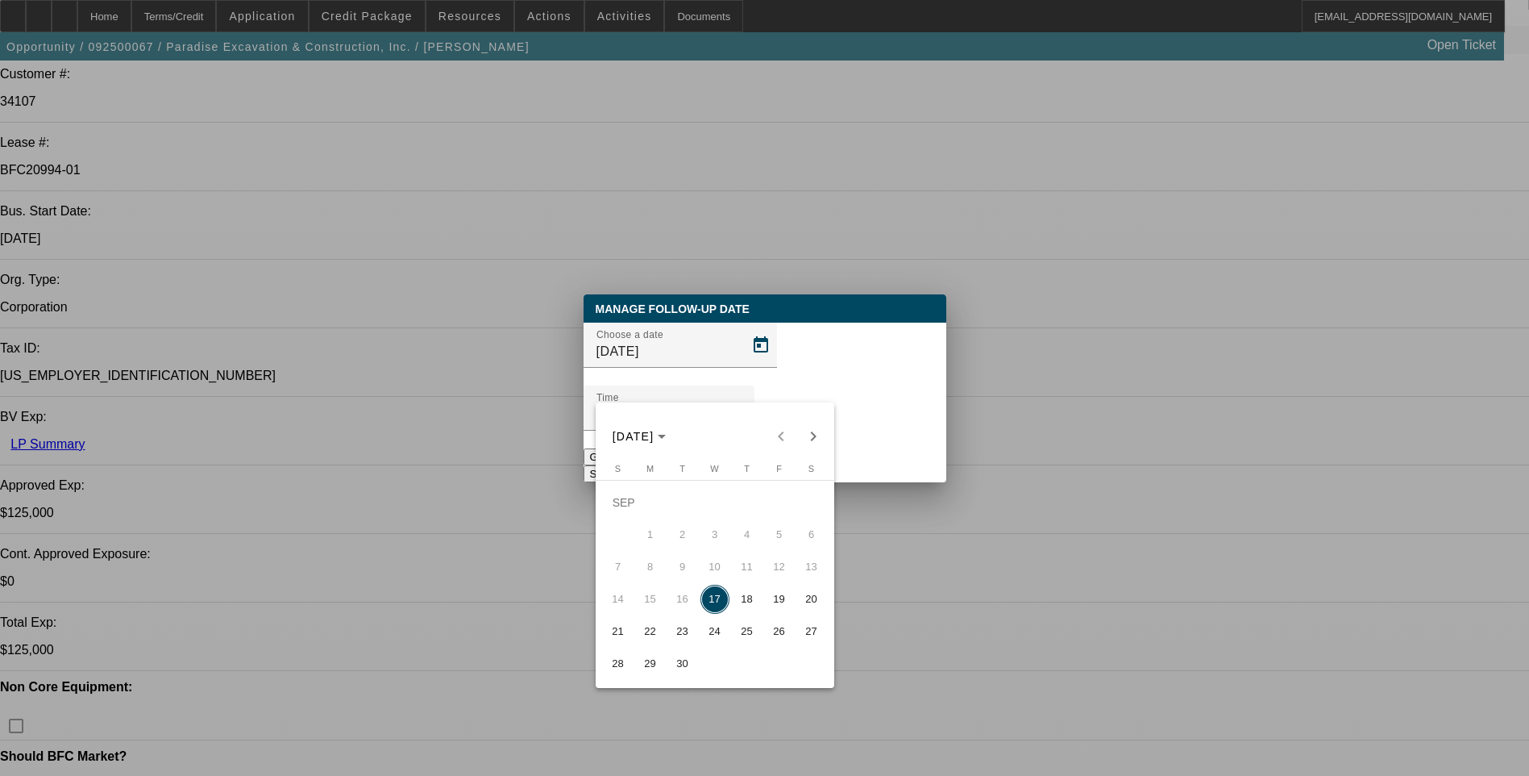
click at [744, 603] on span "18" at bounding box center [747, 599] width 29 height 29
type input "9/18/2025"
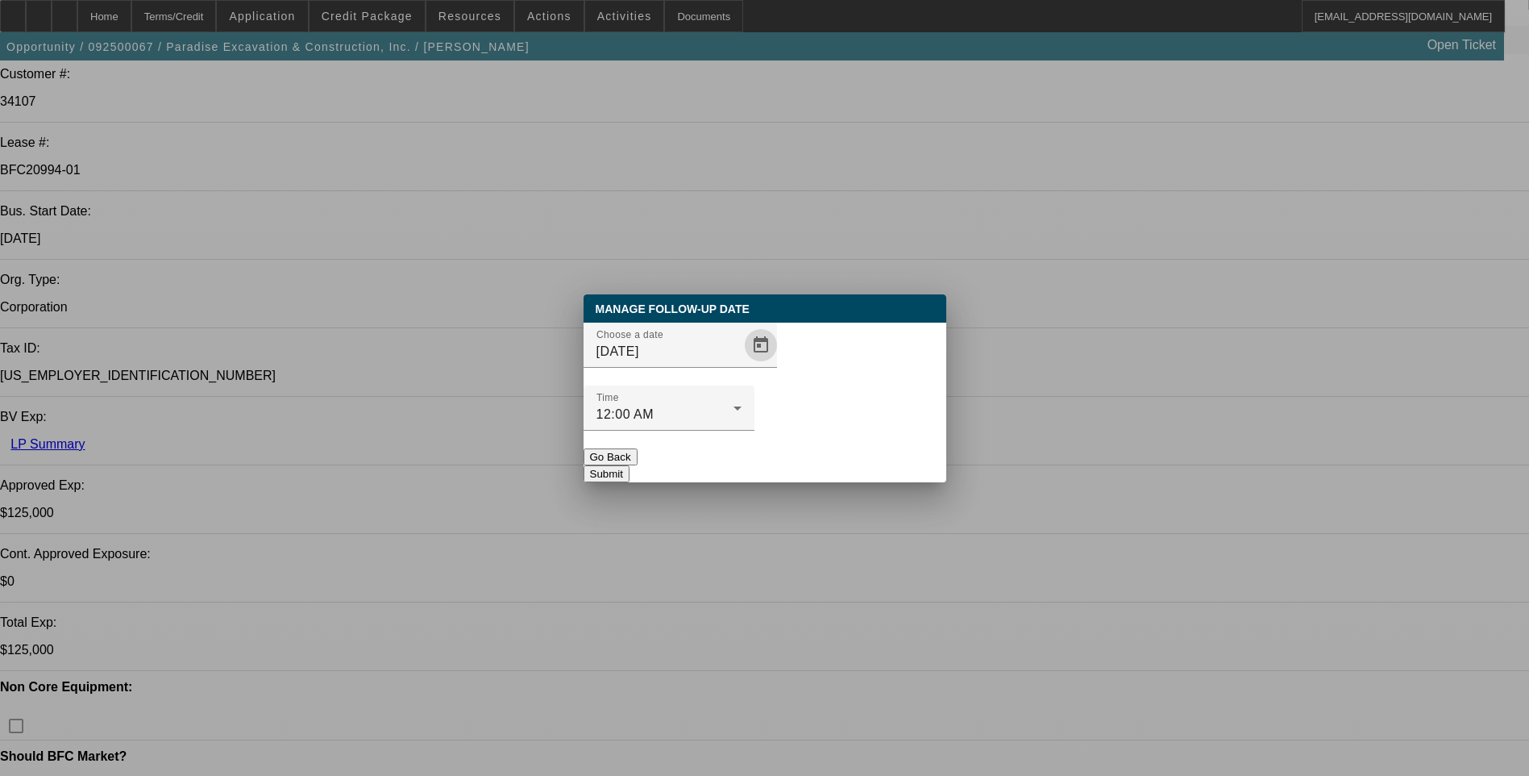
click at [630, 465] on button "Submit" at bounding box center [607, 473] width 46 height 17
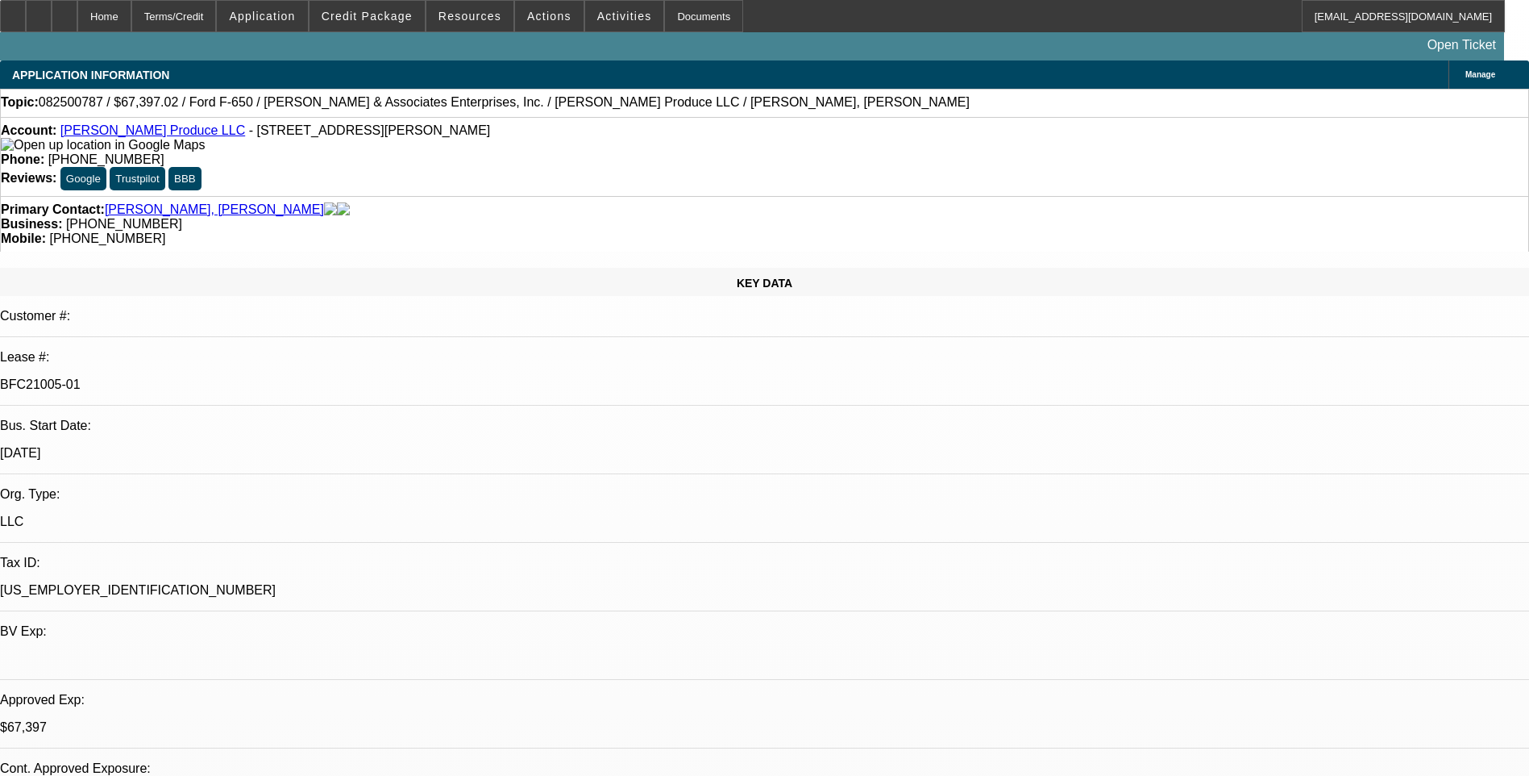
select select "0"
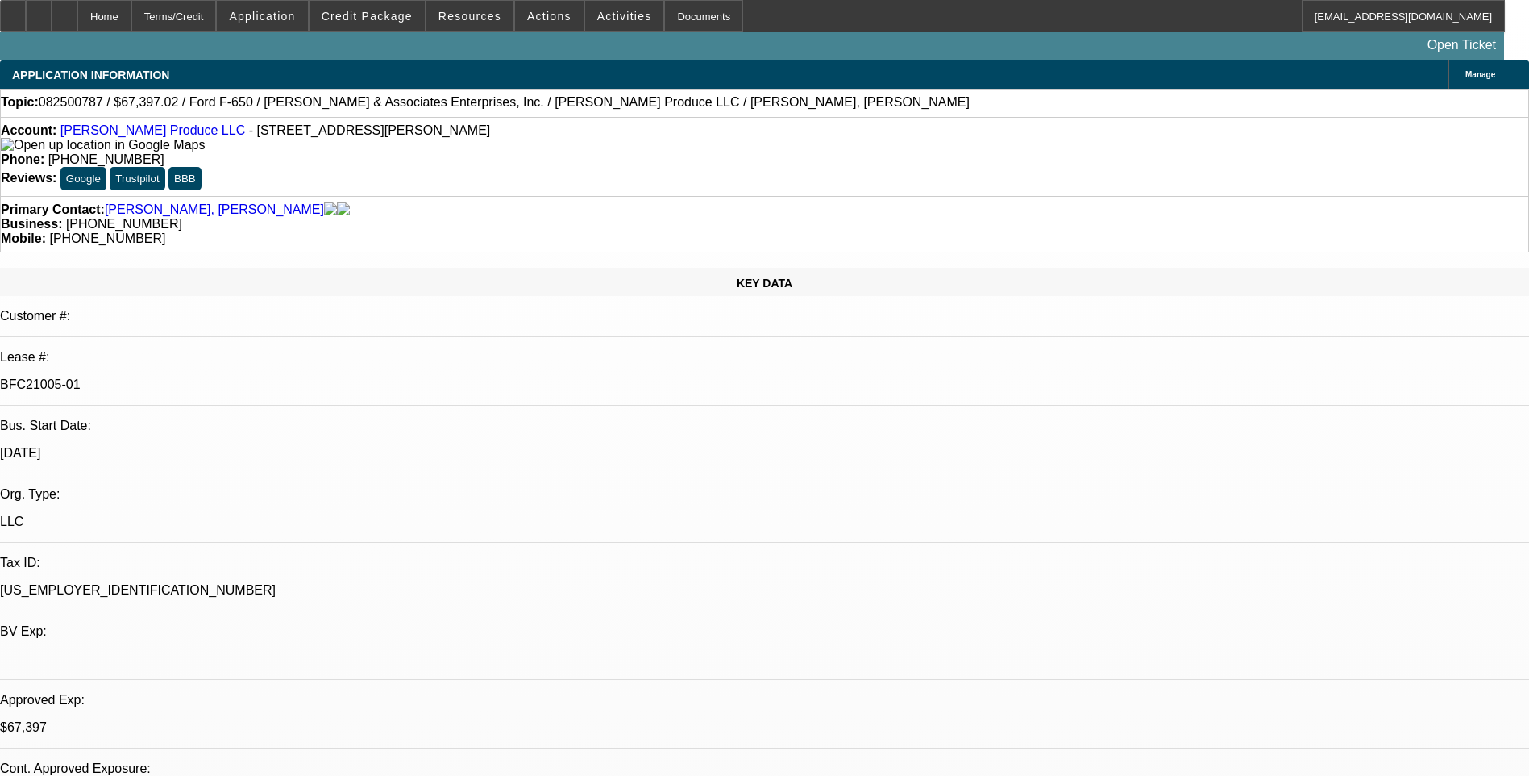
select select "0"
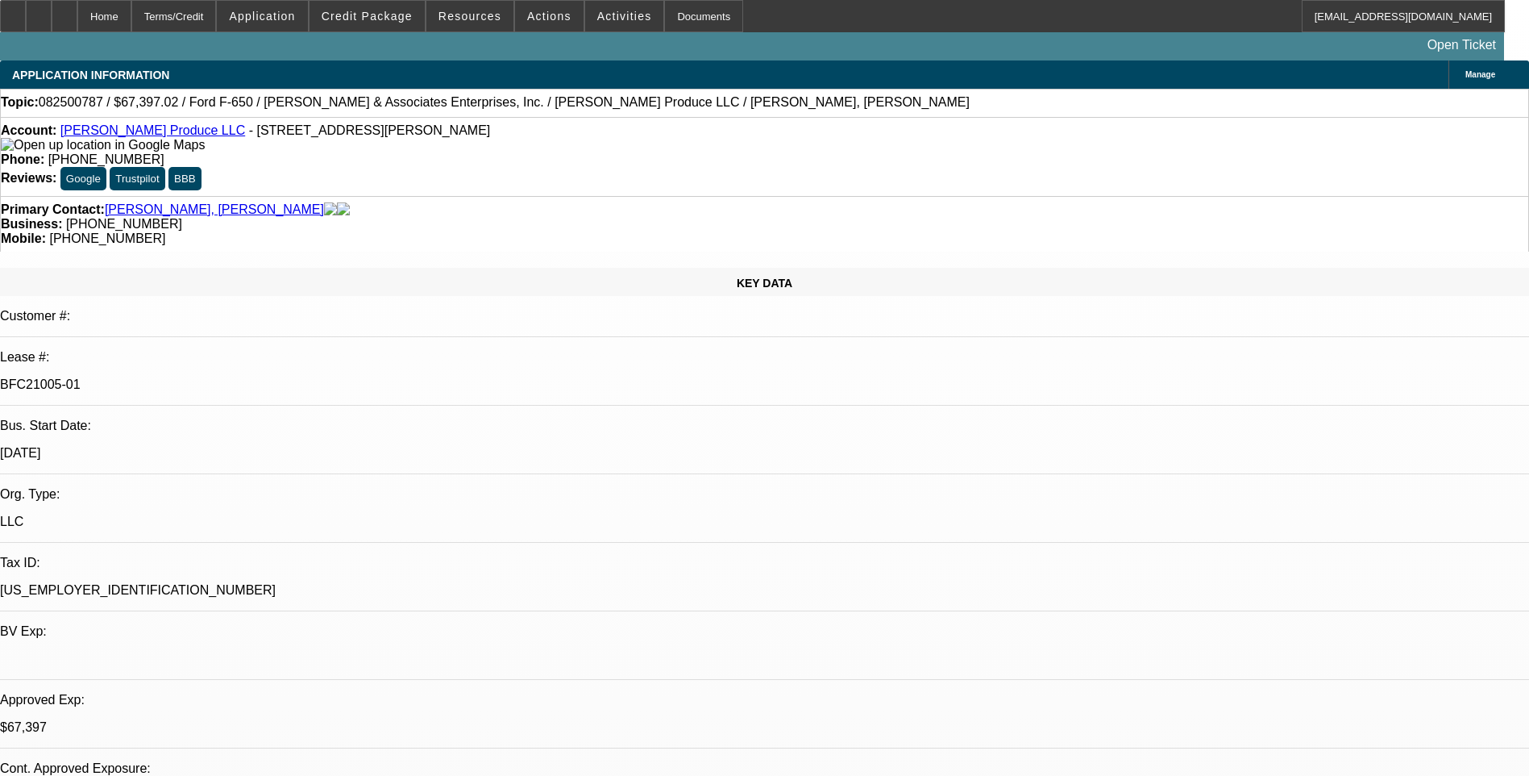
select select "0"
select select "1"
select select "6"
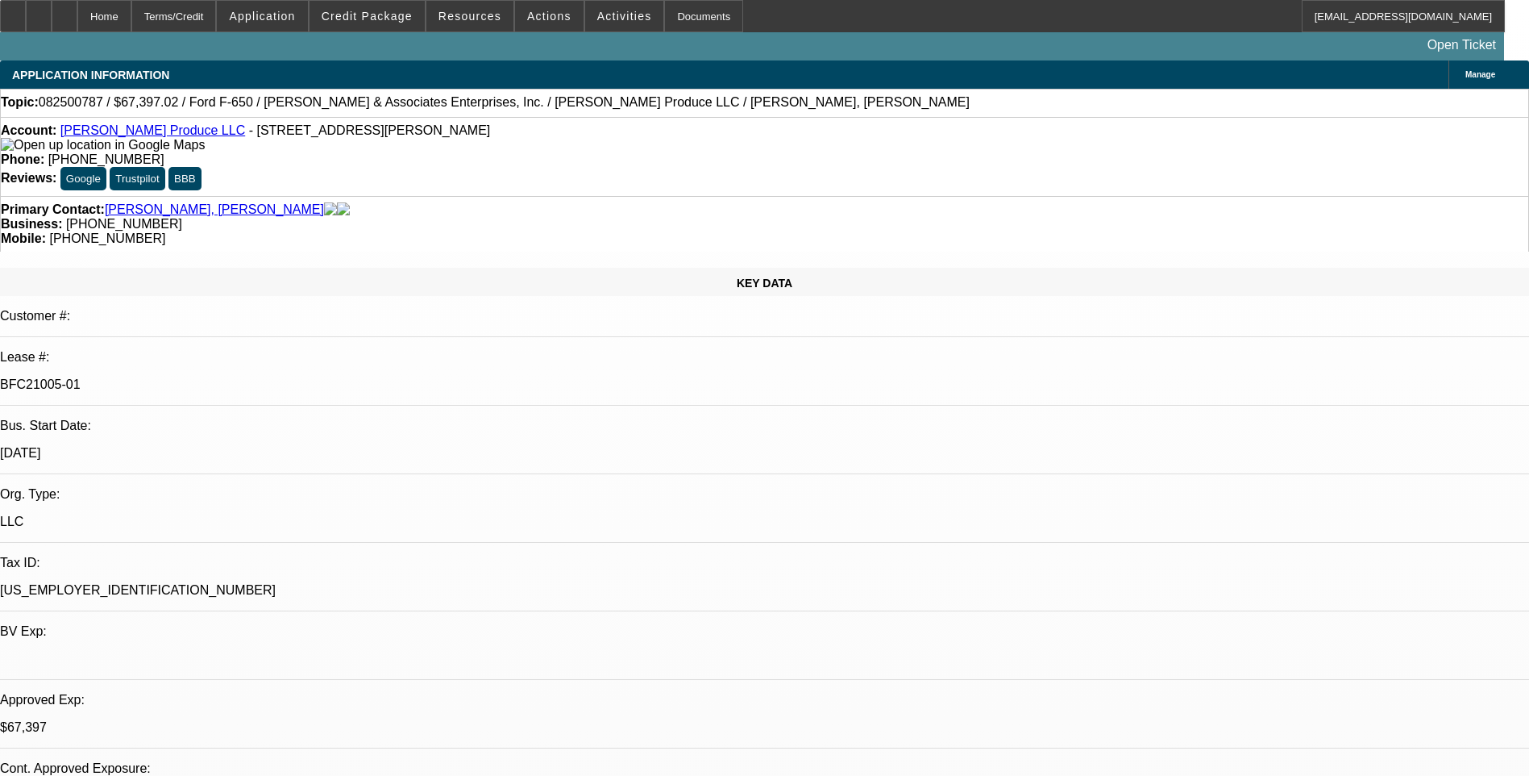
select select "1"
select select "6"
select select "1"
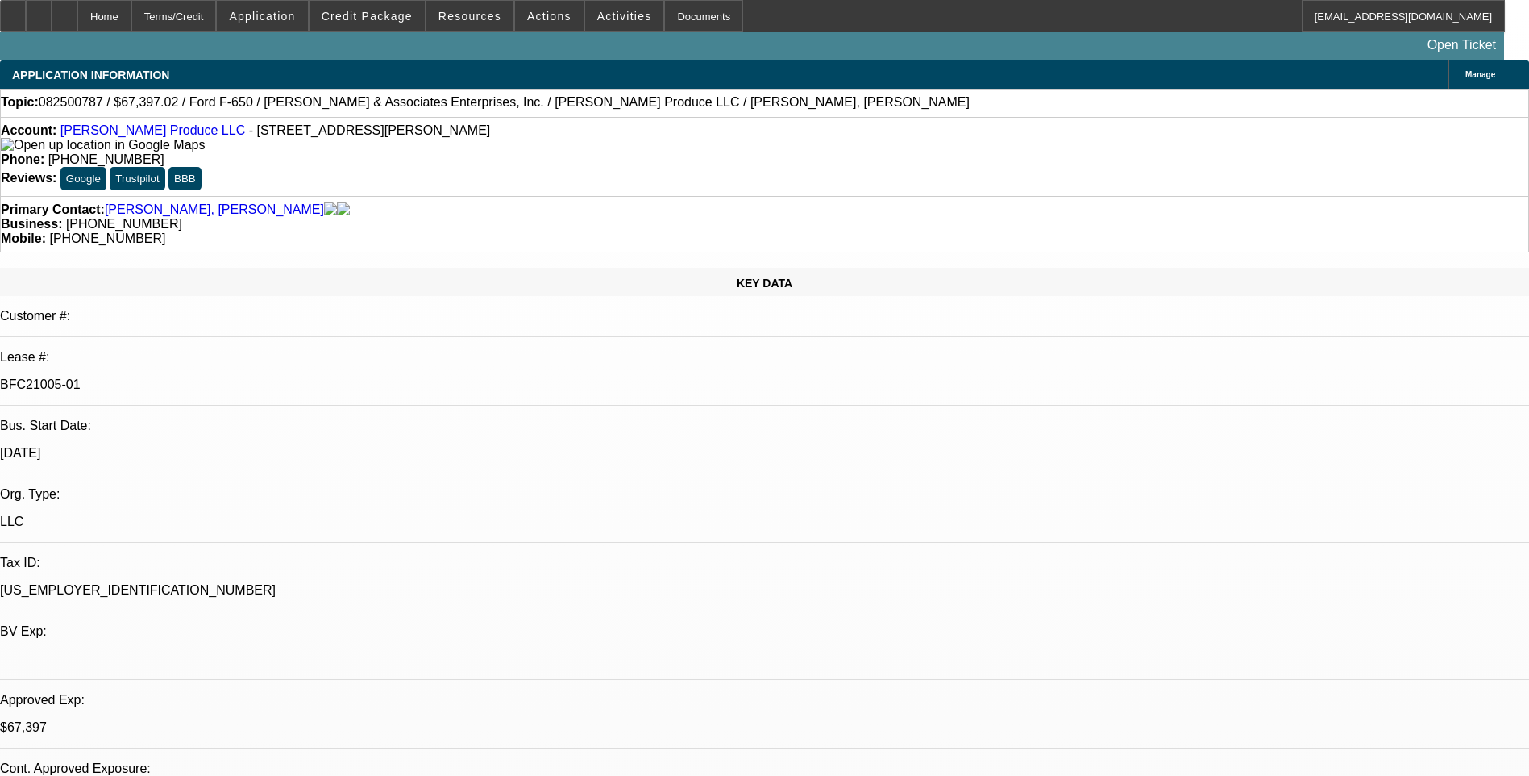
select select "6"
select select "1"
select select "6"
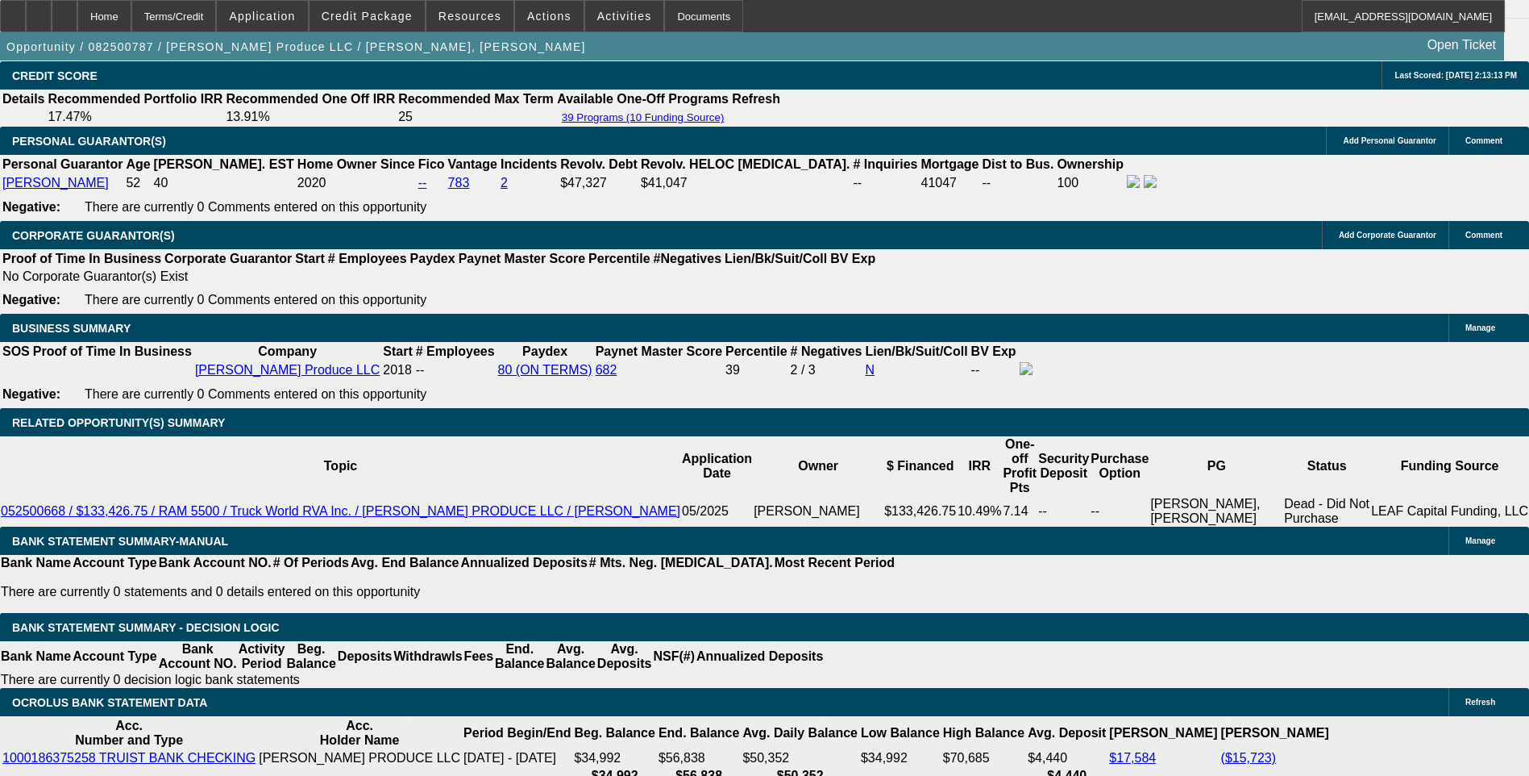
scroll to position [2419, 0]
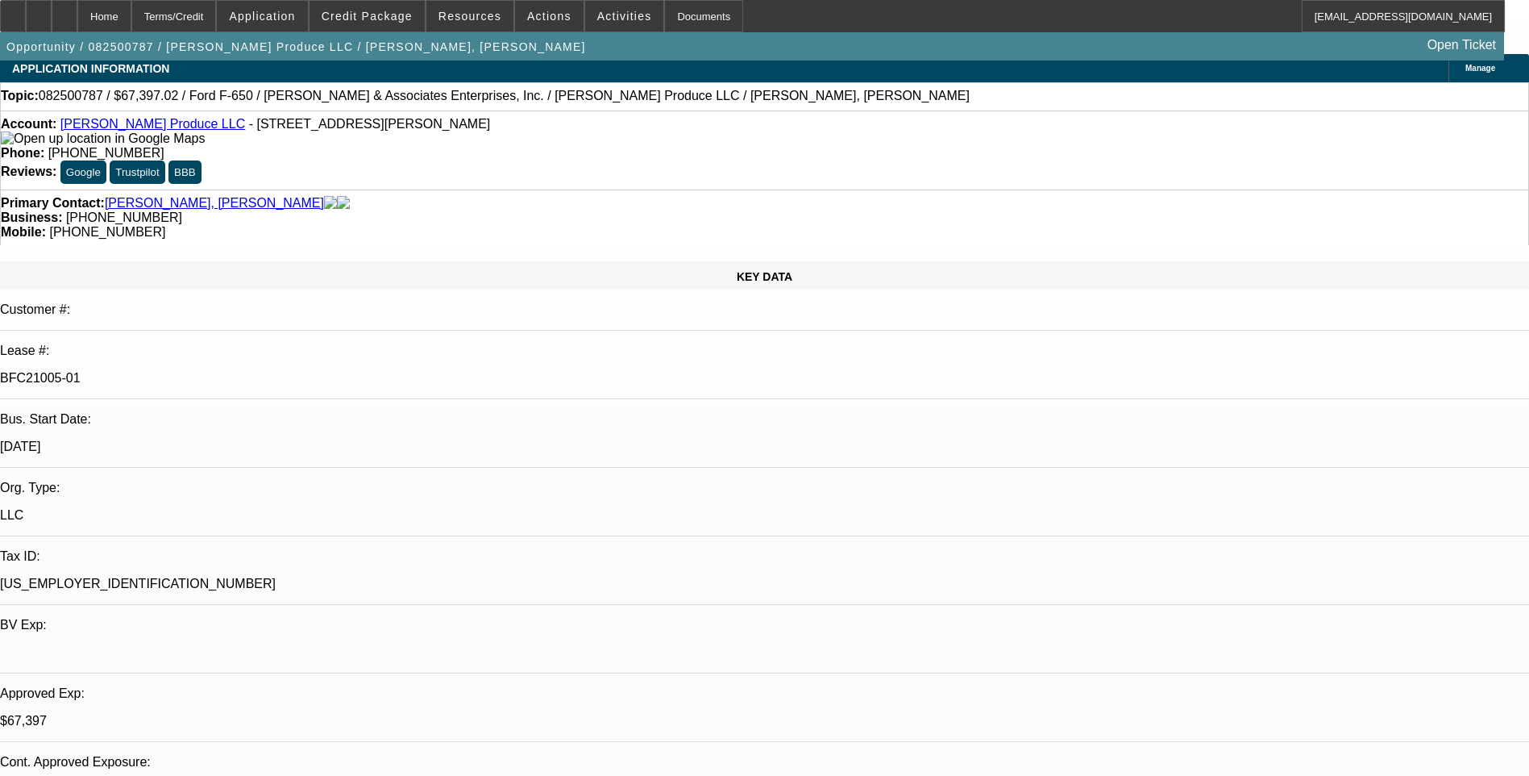
scroll to position [0, 0]
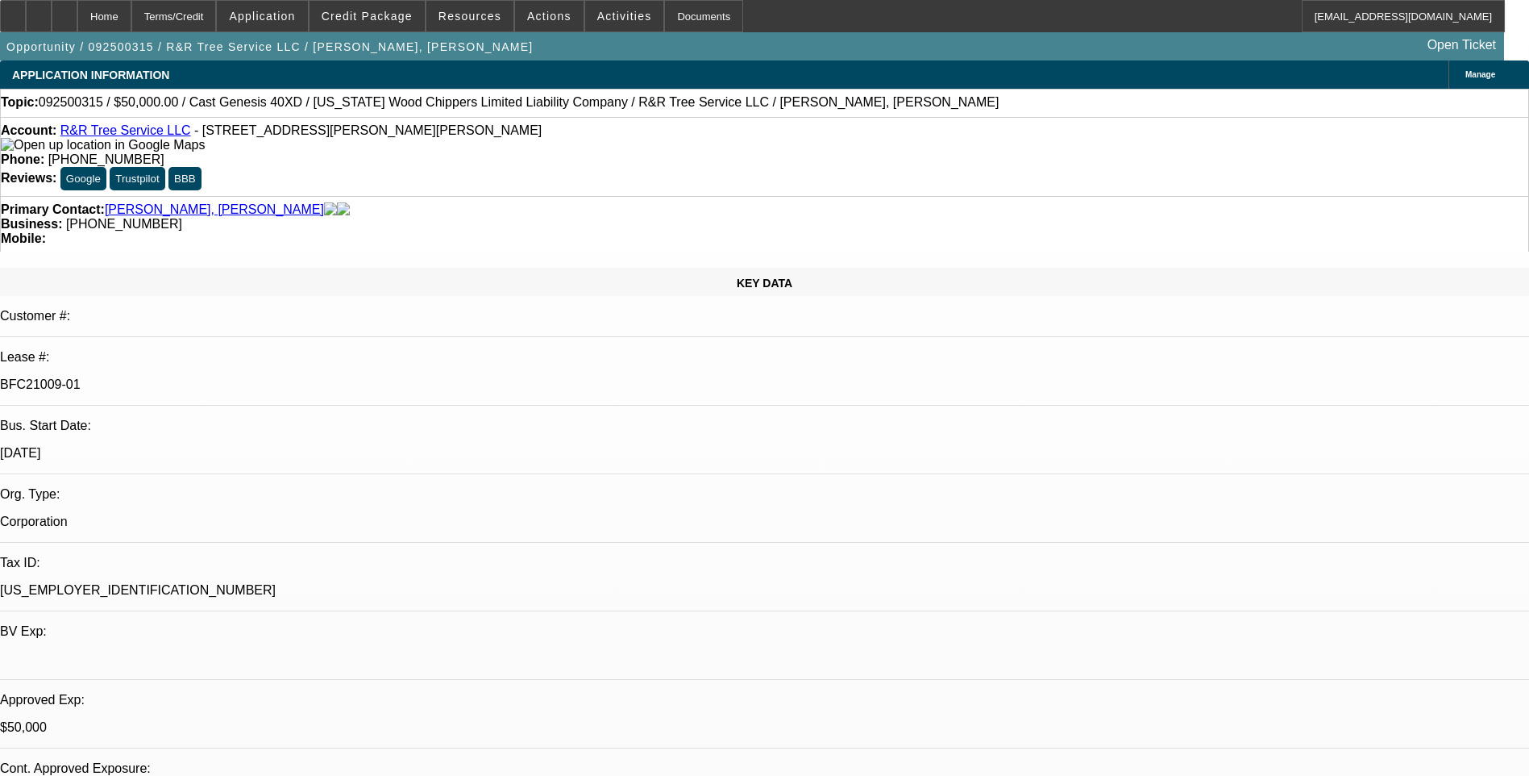
select select "0"
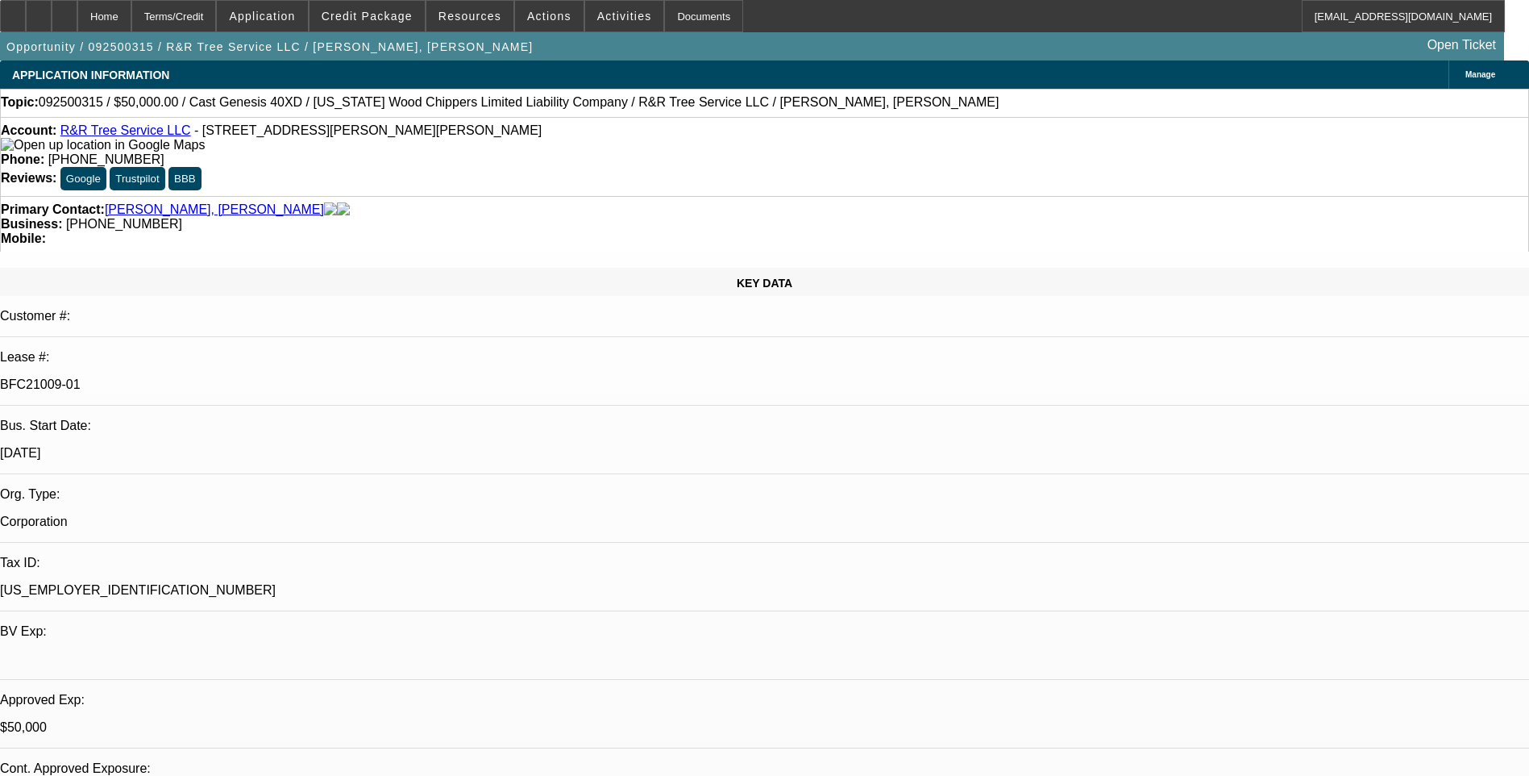
select select "0"
select select "1"
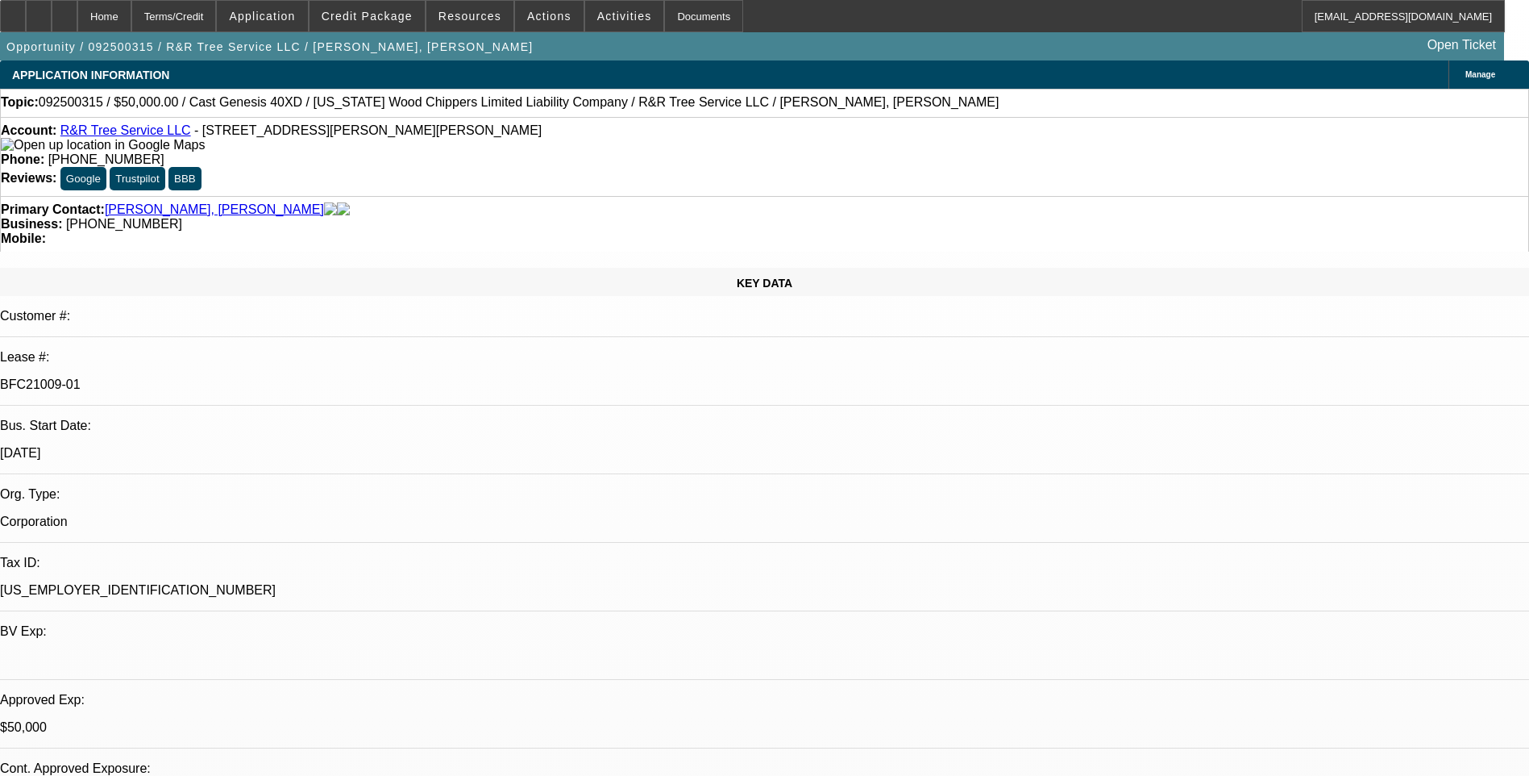
select select "1"
select select "6"
select select "1"
select select "6"
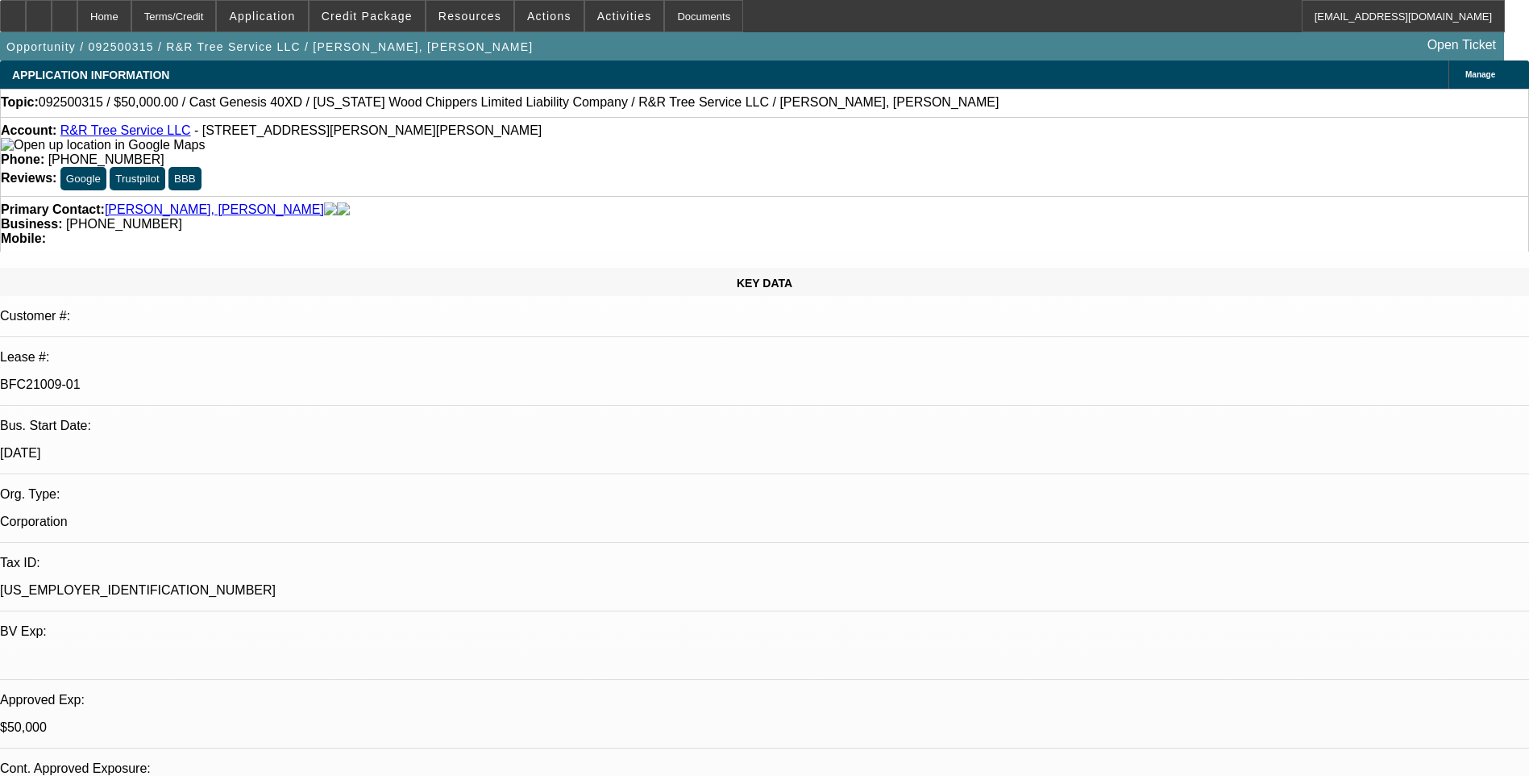
select select "1"
select select "6"
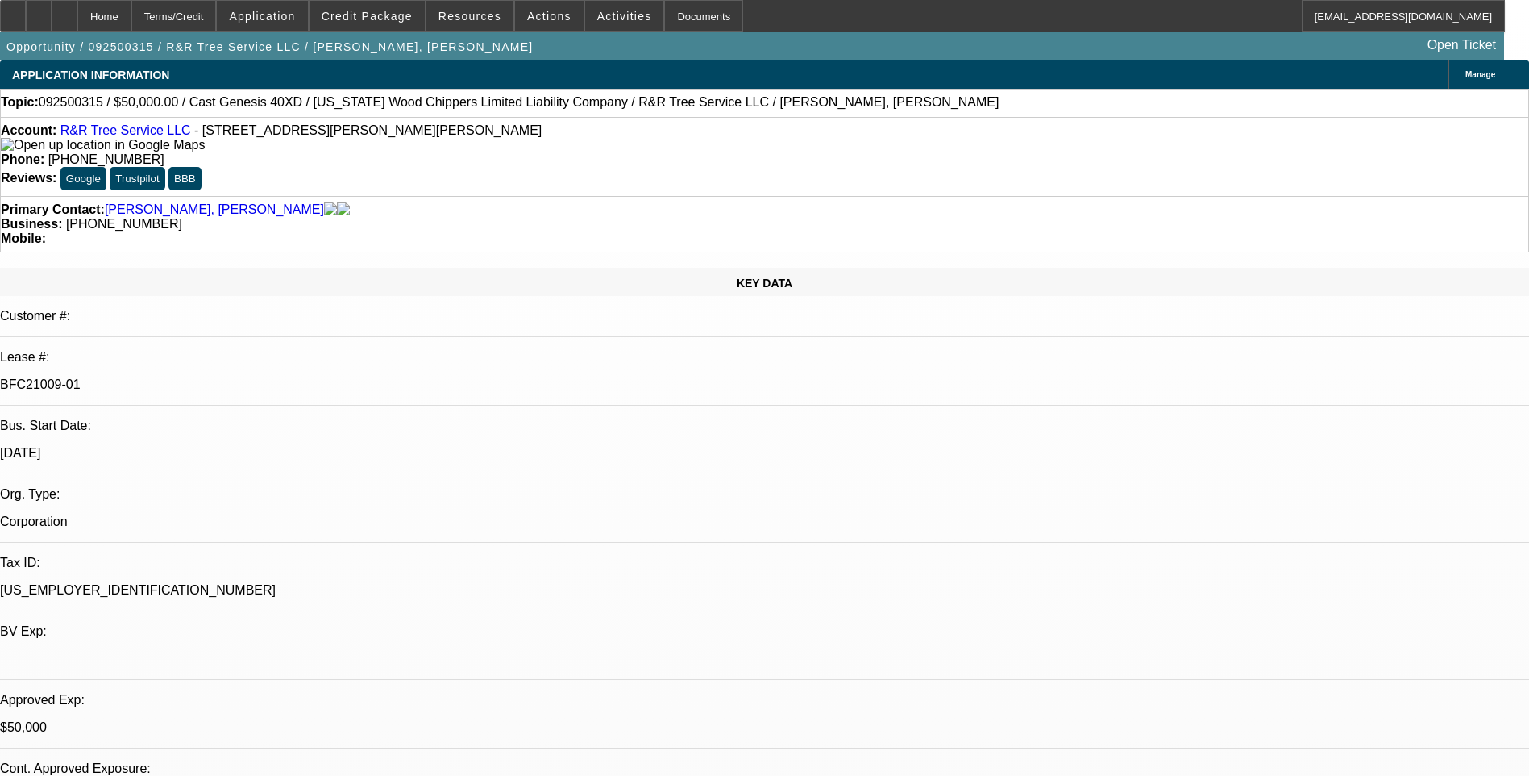
click at [141, 134] on link "R&R Tree Service LLC" at bounding box center [125, 130] width 131 height 14
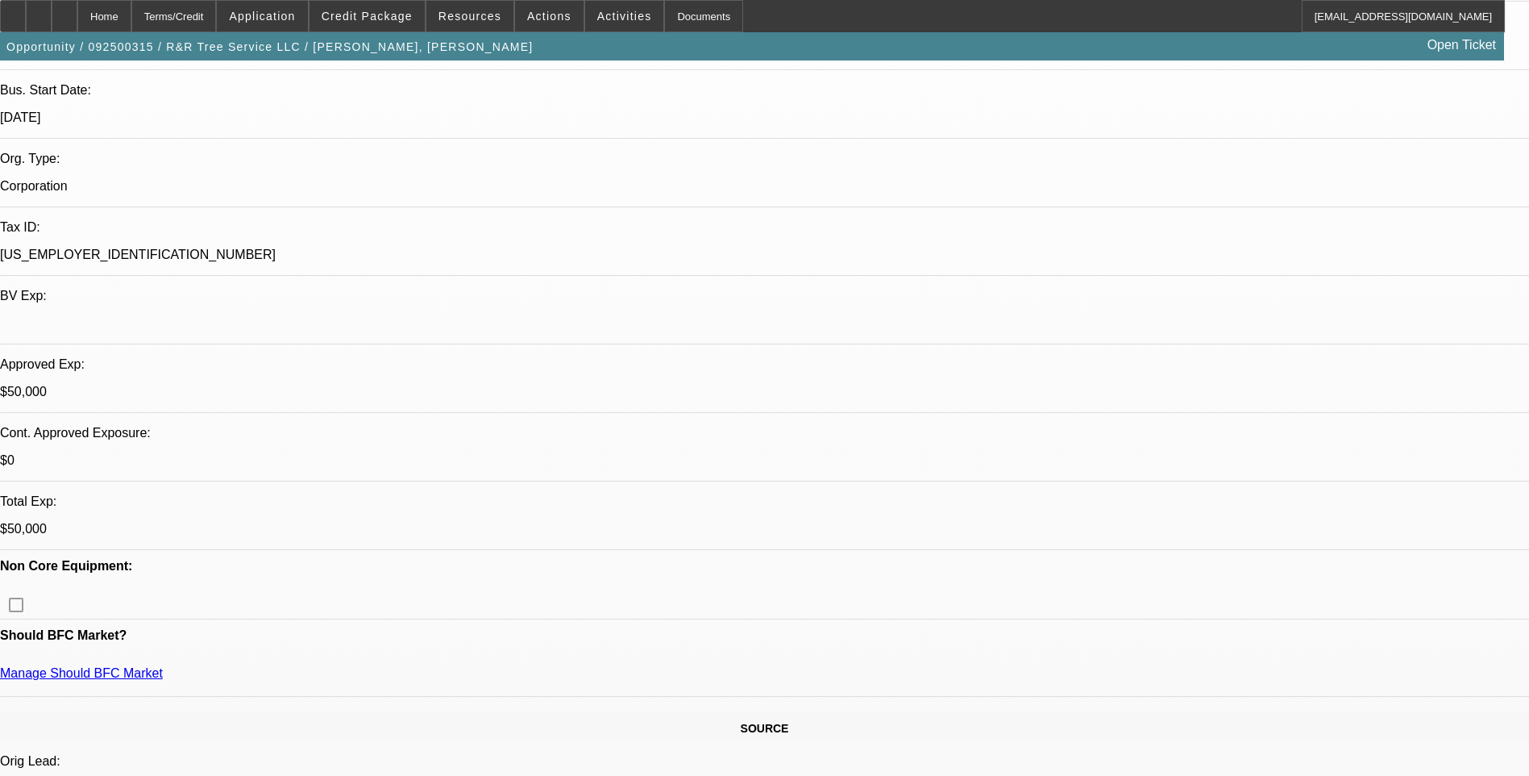
scroll to position [403, 0]
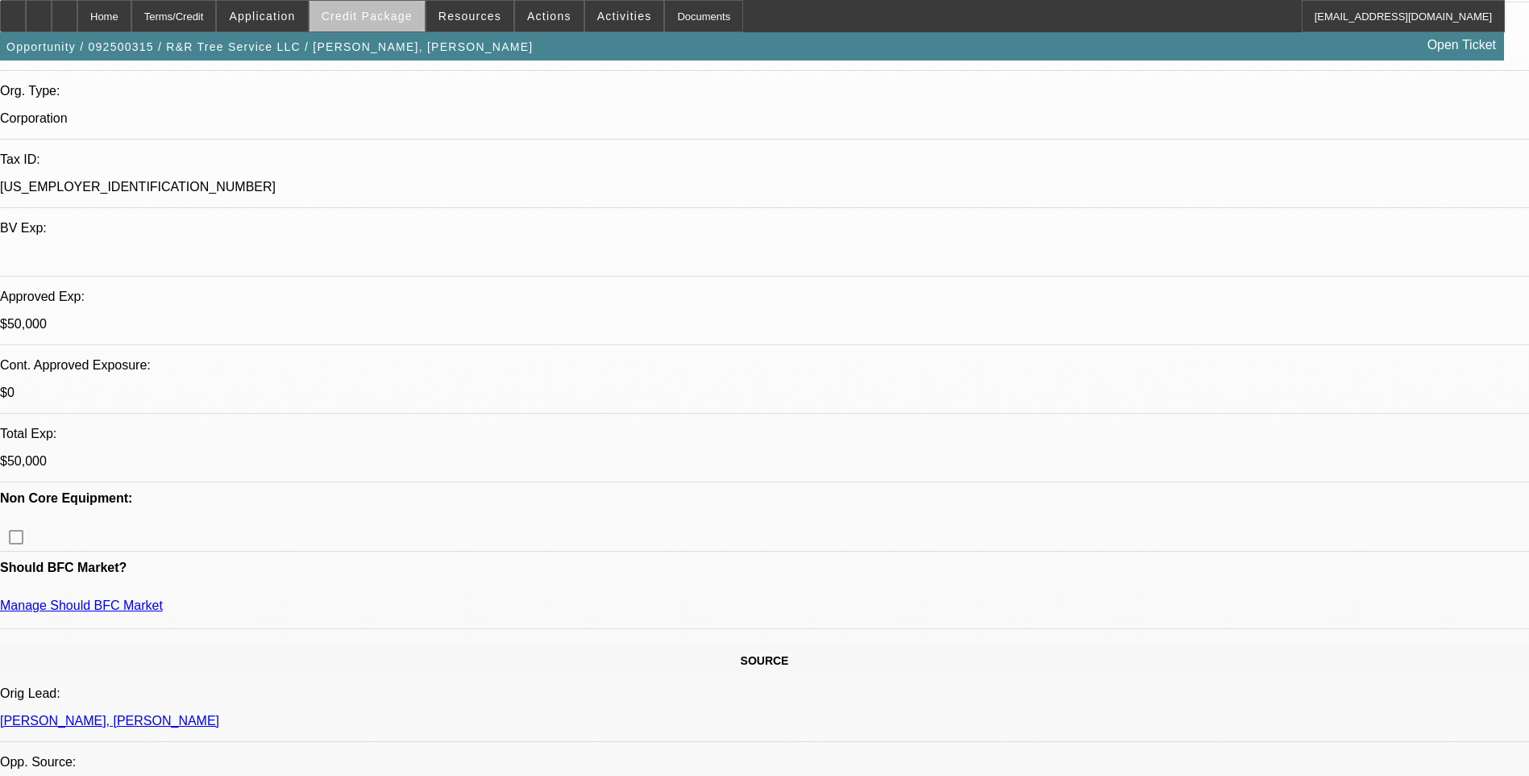
click at [404, 21] on span "Credit Package" at bounding box center [367, 16] width 91 height 13
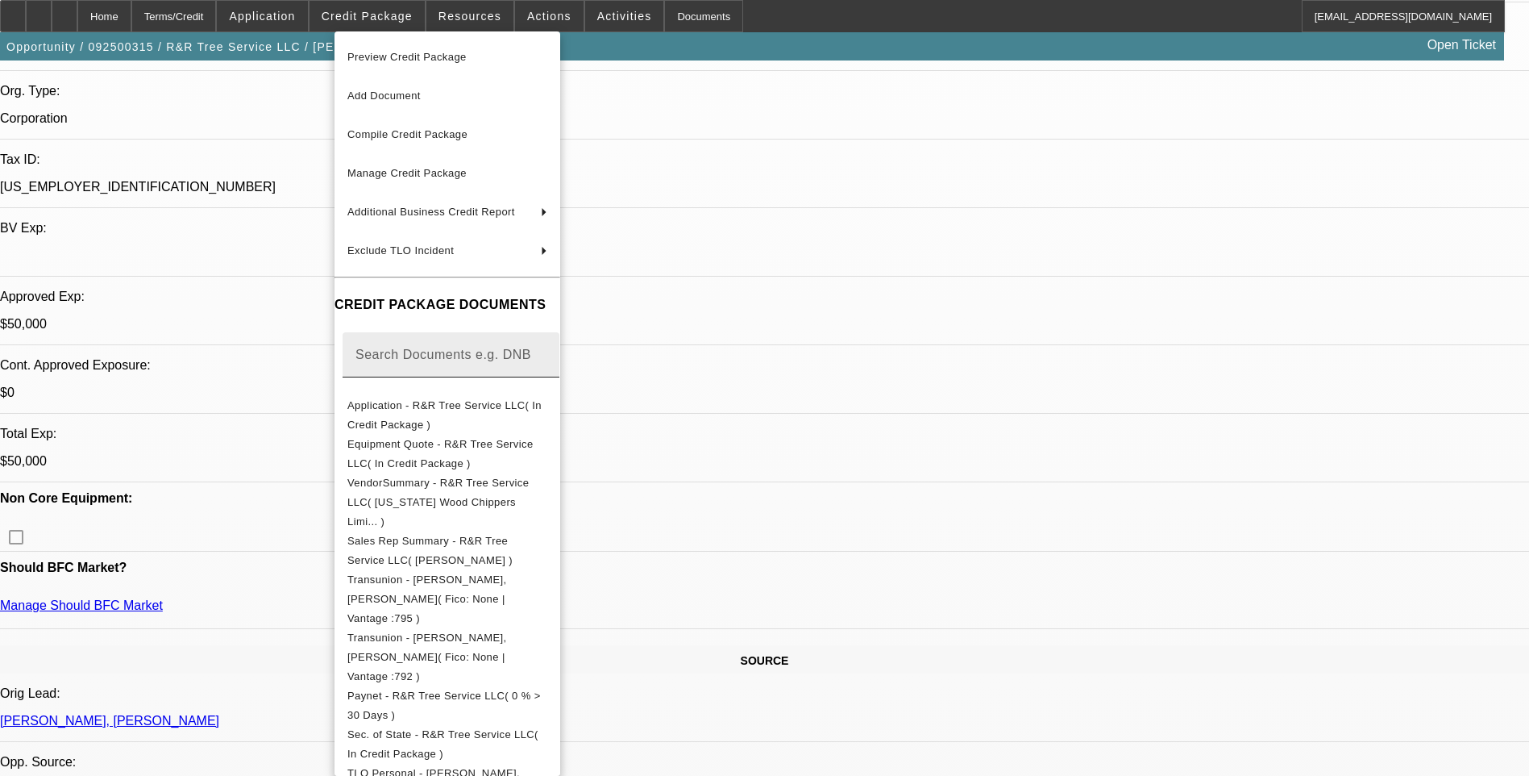
click at [489, 420] on button "Application - R&R Tree Service LLC( In Credit Package )" at bounding box center [448, 415] width 226 height 39
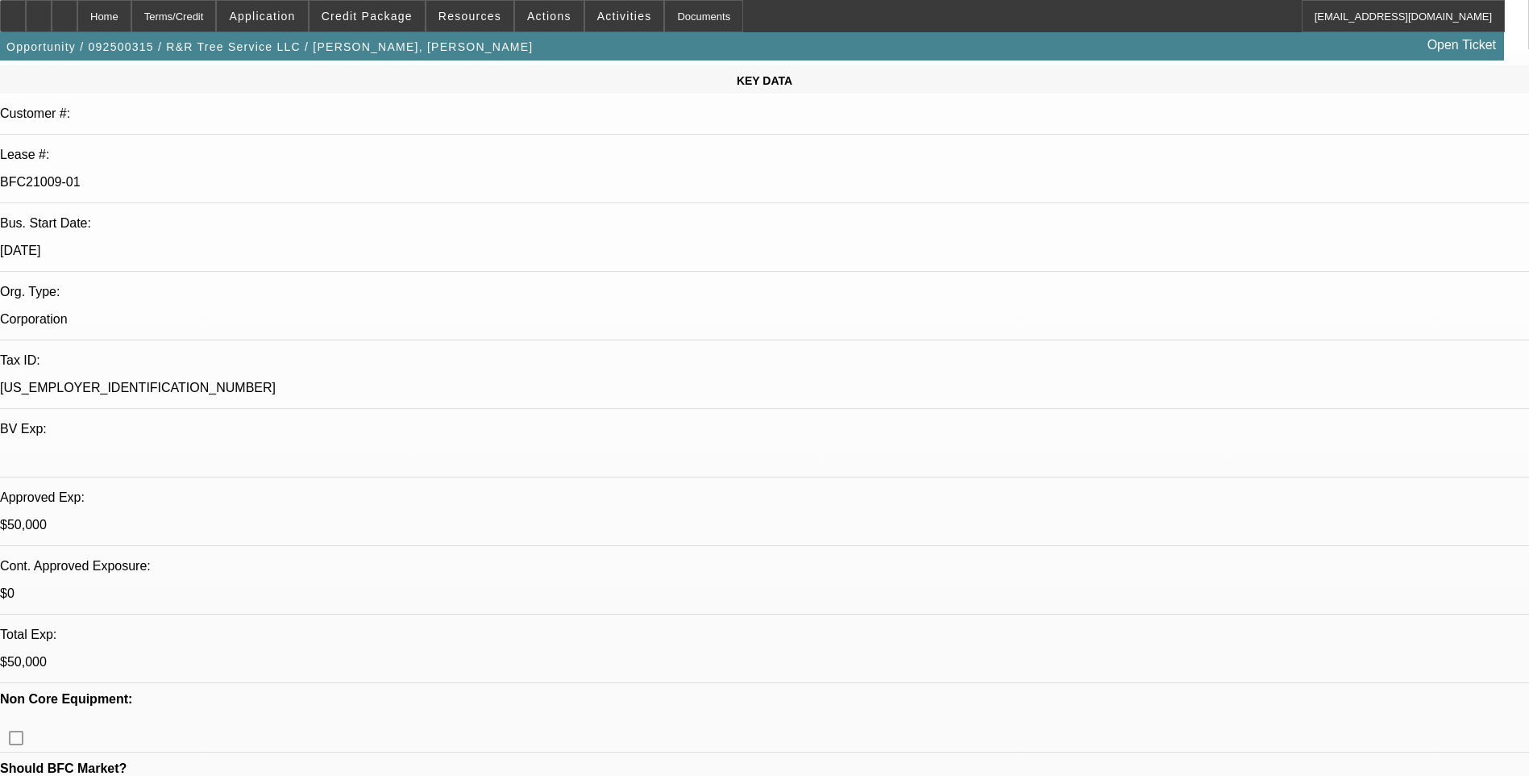
scroll to position [0, 0]
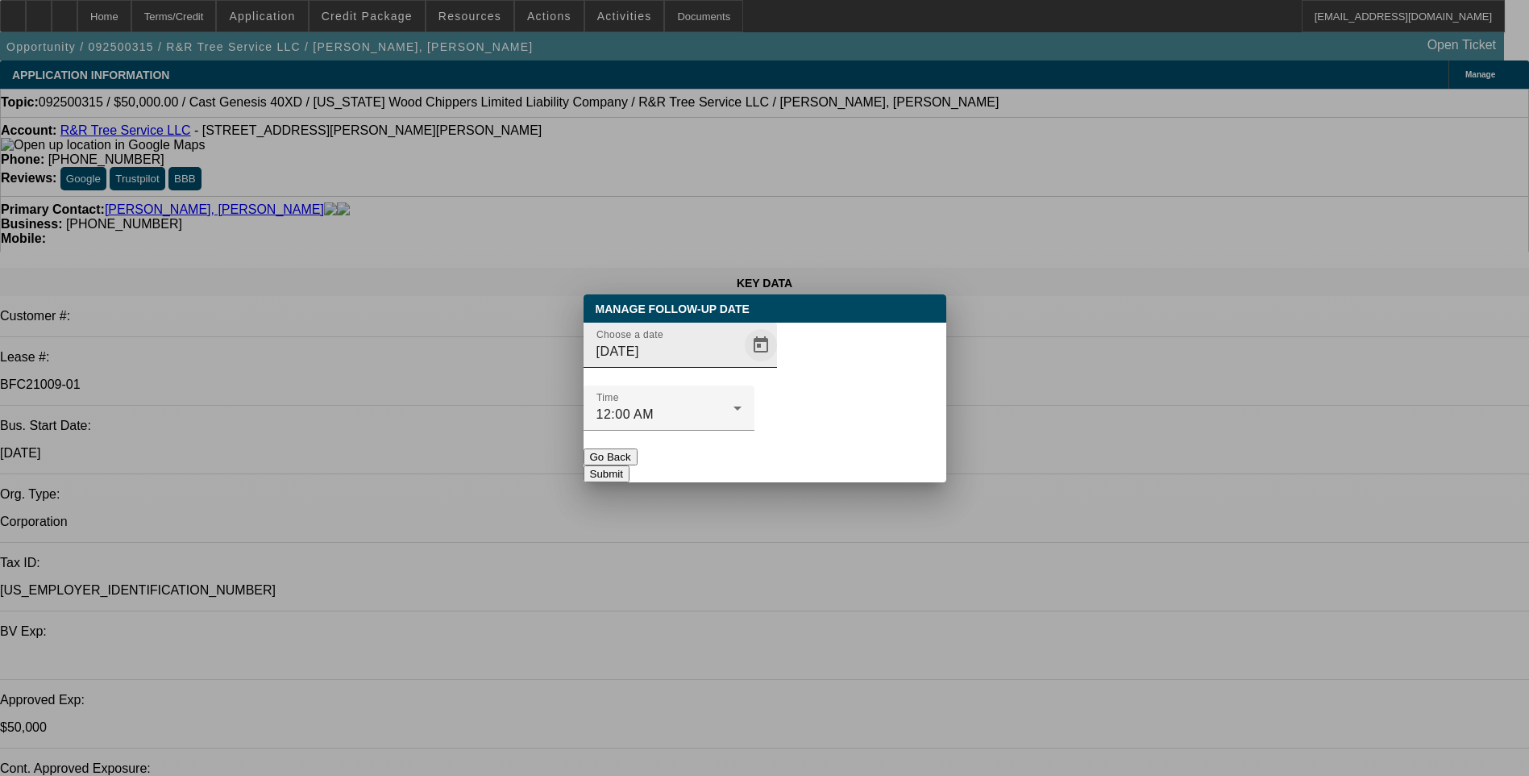
click at [742, 364] on span "Open calendar" at bounding box center [761, 345] width 39 height 39
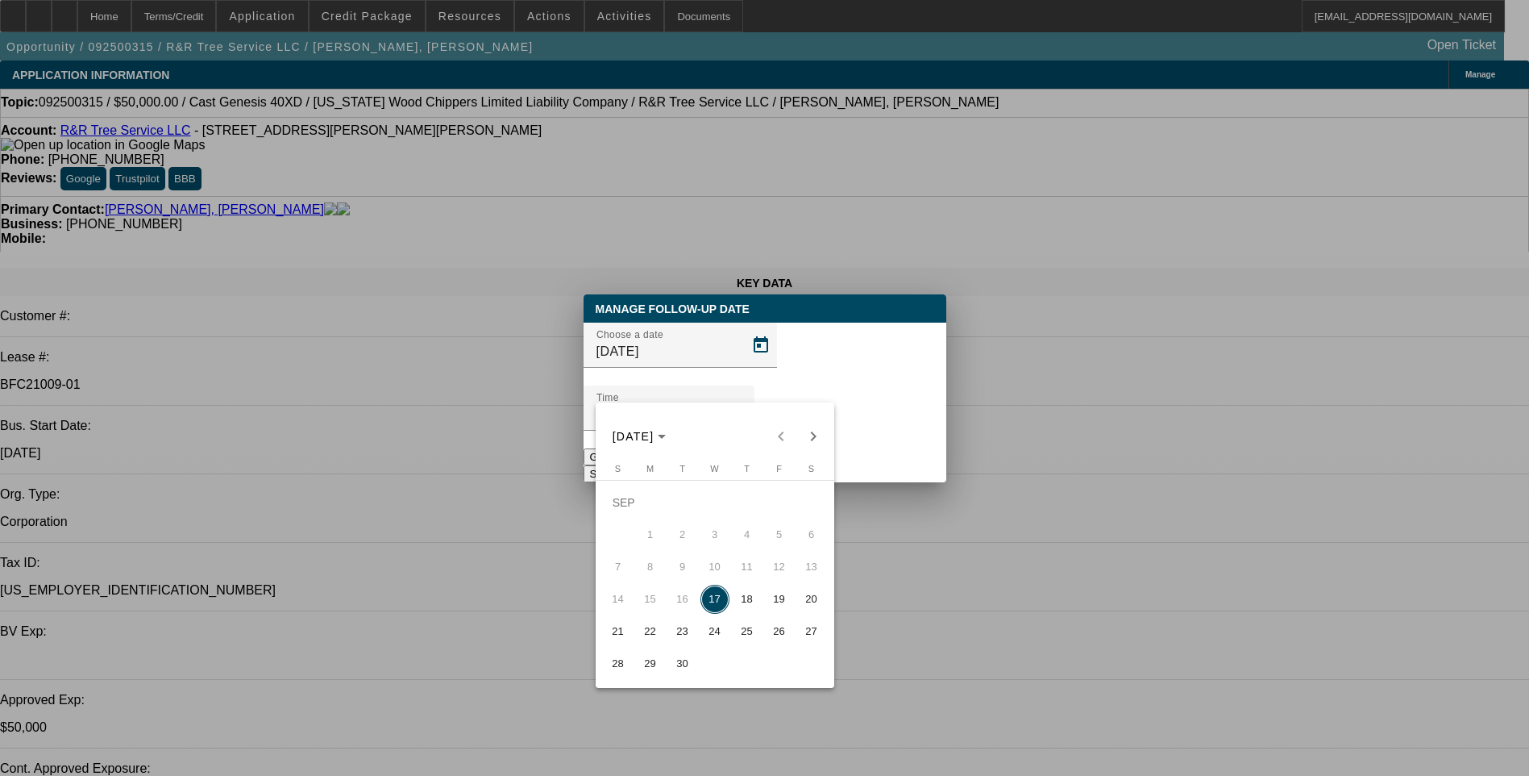
click at [740, 603] on span "18" at bounding box center [747, 599] width 29 height 29
type input "9/18/2025"
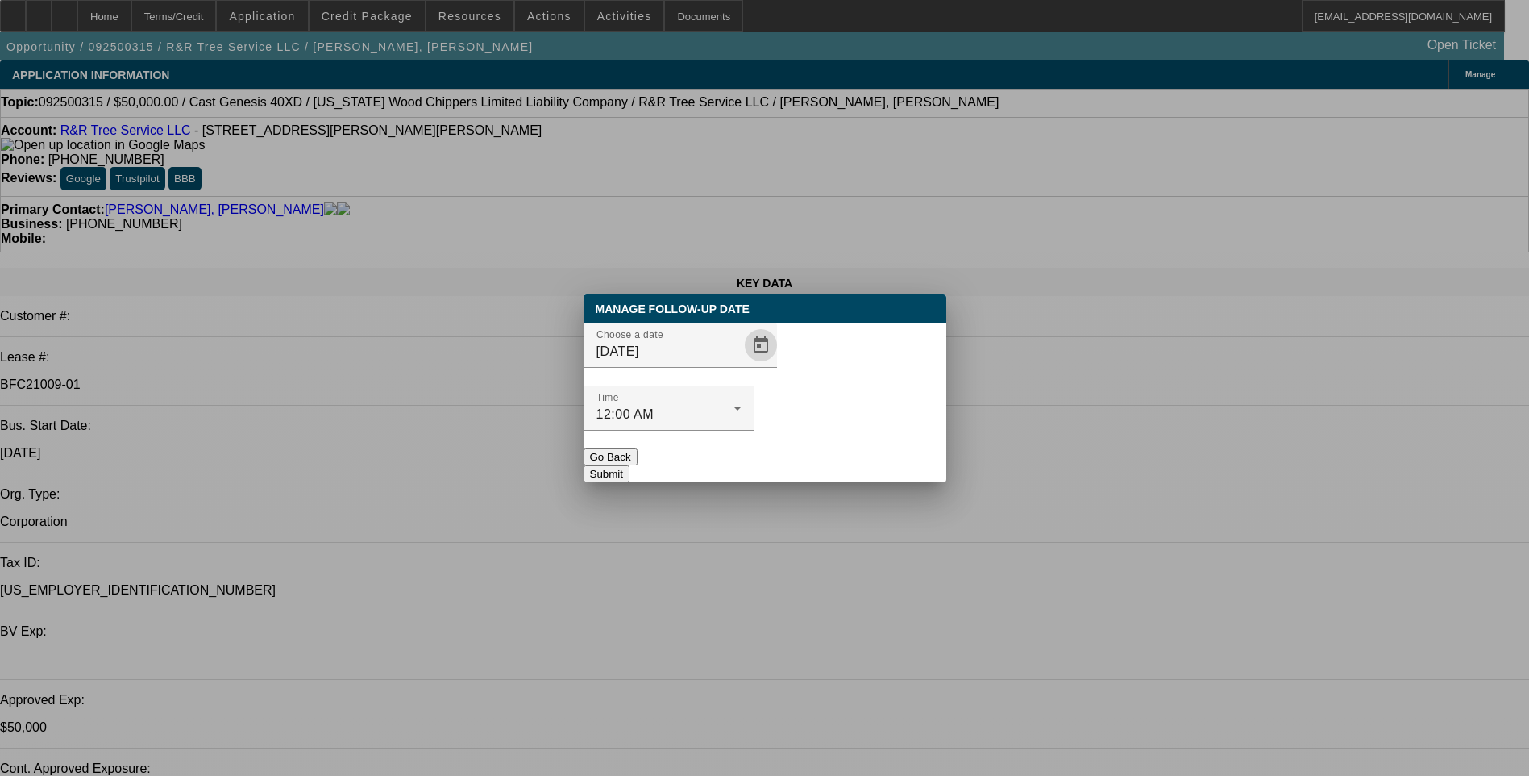
click at [630, 465] on button "Submit" at bounding box center [607, 473] width 46 height 17
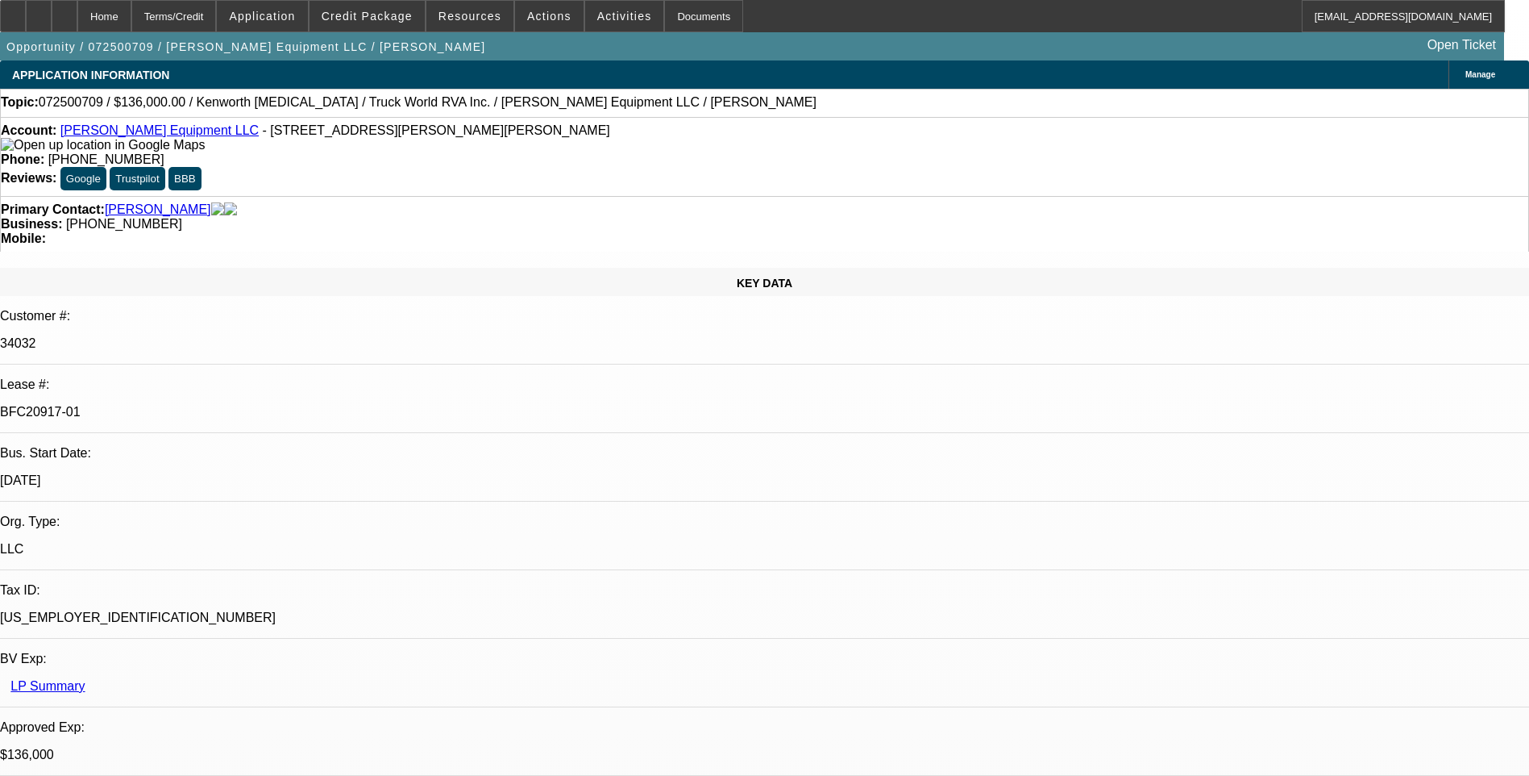
select select "0.15"
select select "2"
select select "0"
select select "0.15"
select select "2"
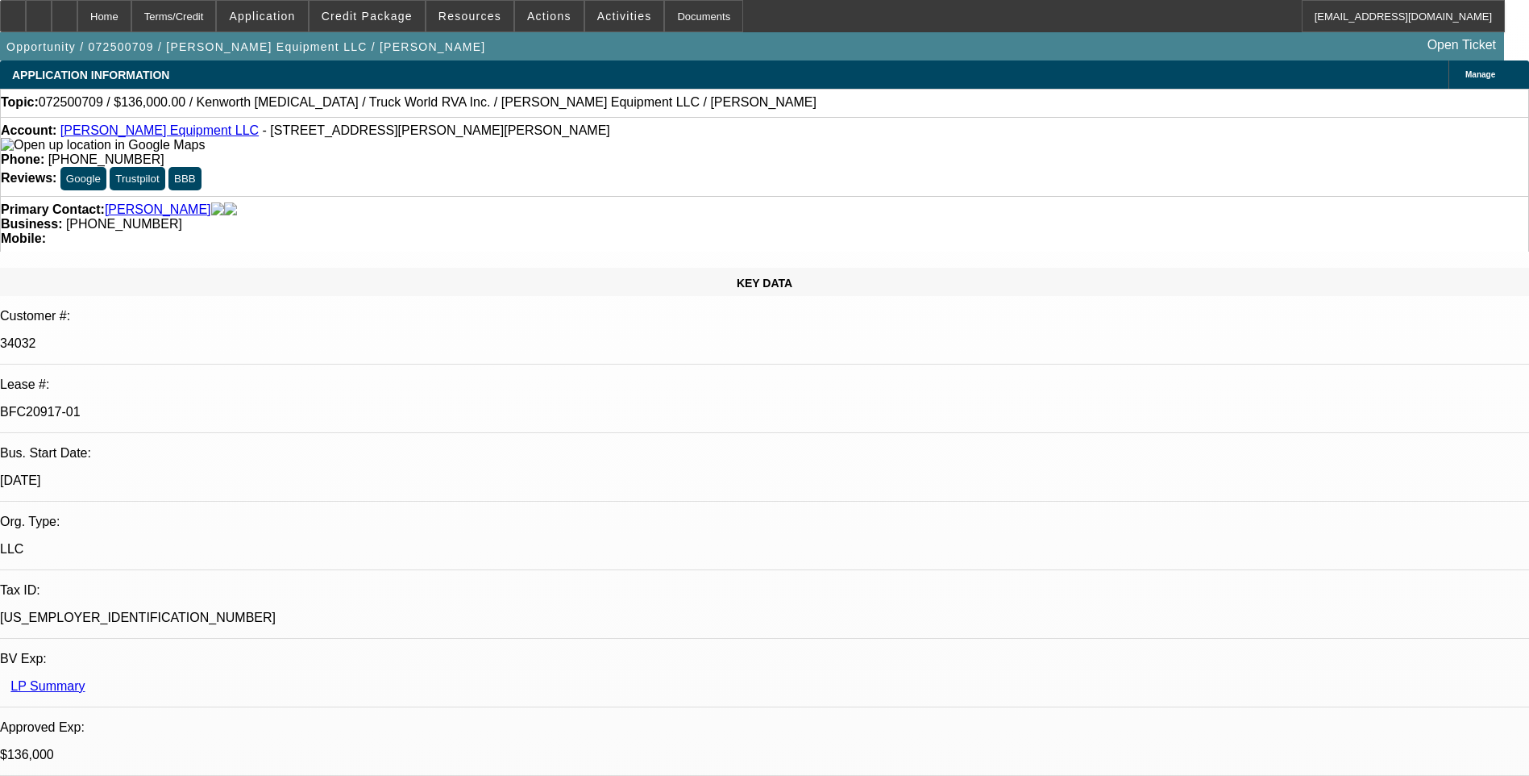
select select "0"
select select "0.15"
select select "2"
select select "0"
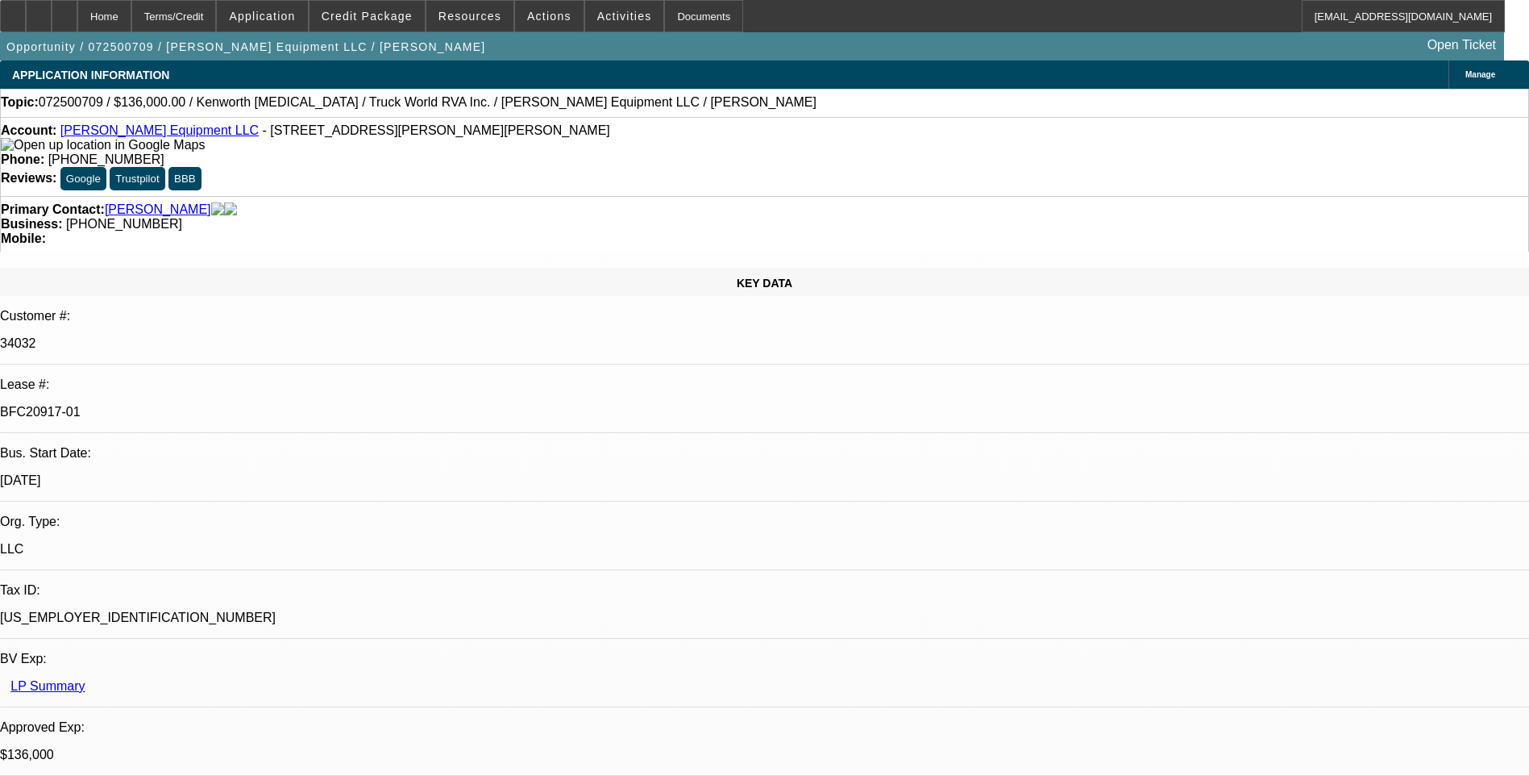
select select "2"
select select "0"
select select "1"
select select "2"
select select "6"
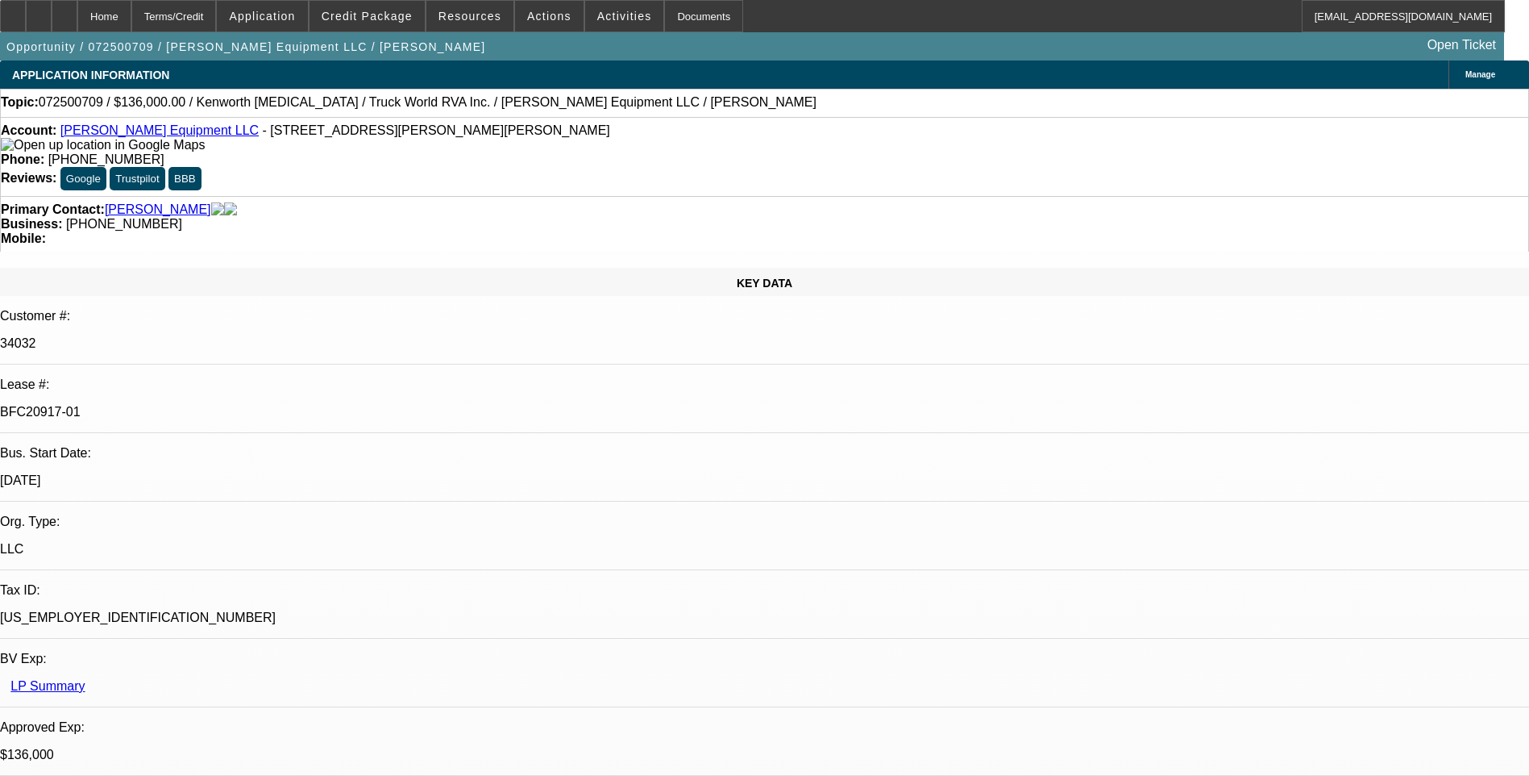
select select "1"
select select "2"
select select "6"
select select "1"
select select "2"
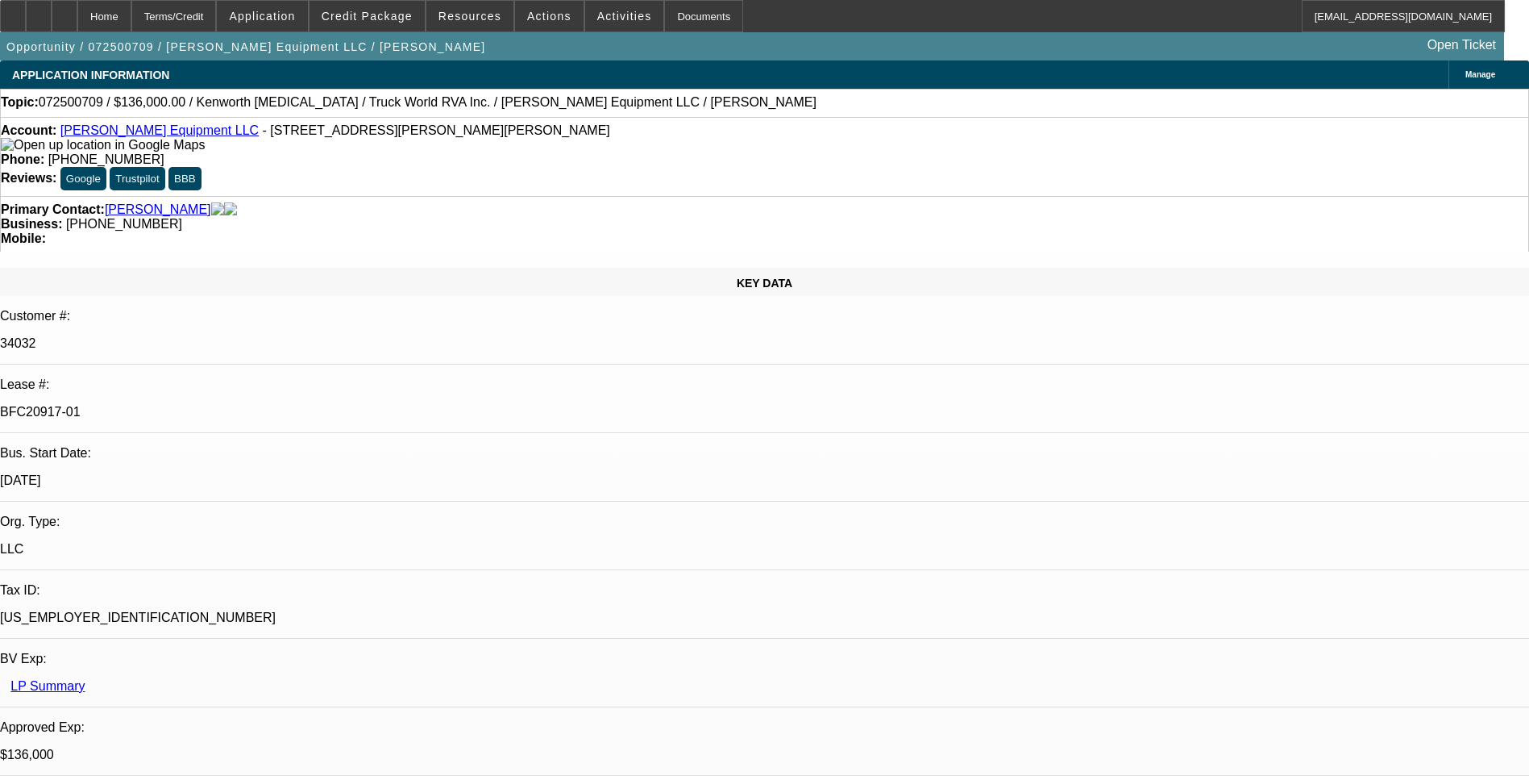
select select "6"
select select "1"
select select "2"
select select "6"
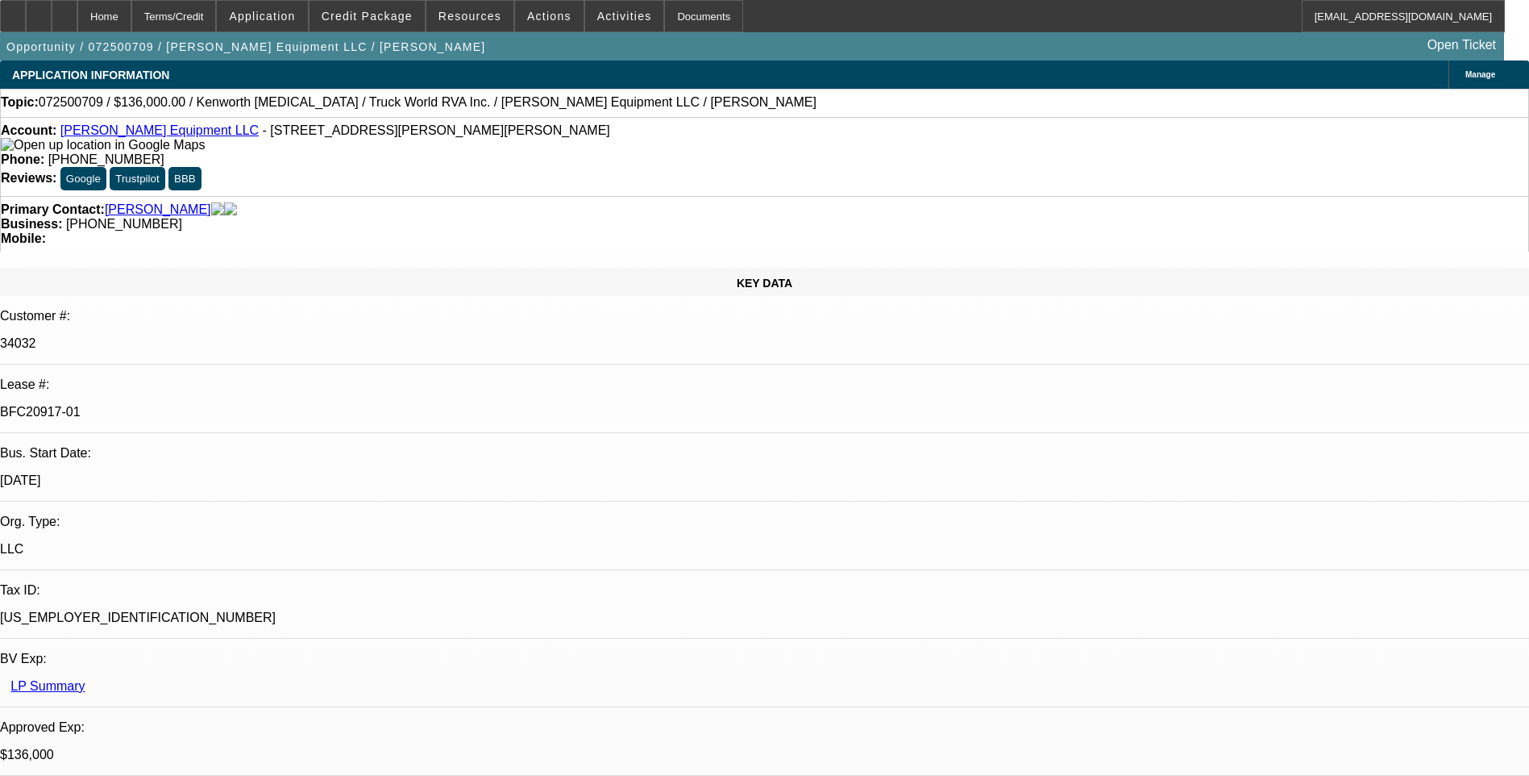
click at [1007, 121] on div "Account: Niehaus Equipment LLC - 5274 Lisa Ln, Hickory, NC 28602 Phone: (828) 4…" at bounding box center [764, 156] width 1529 height 79
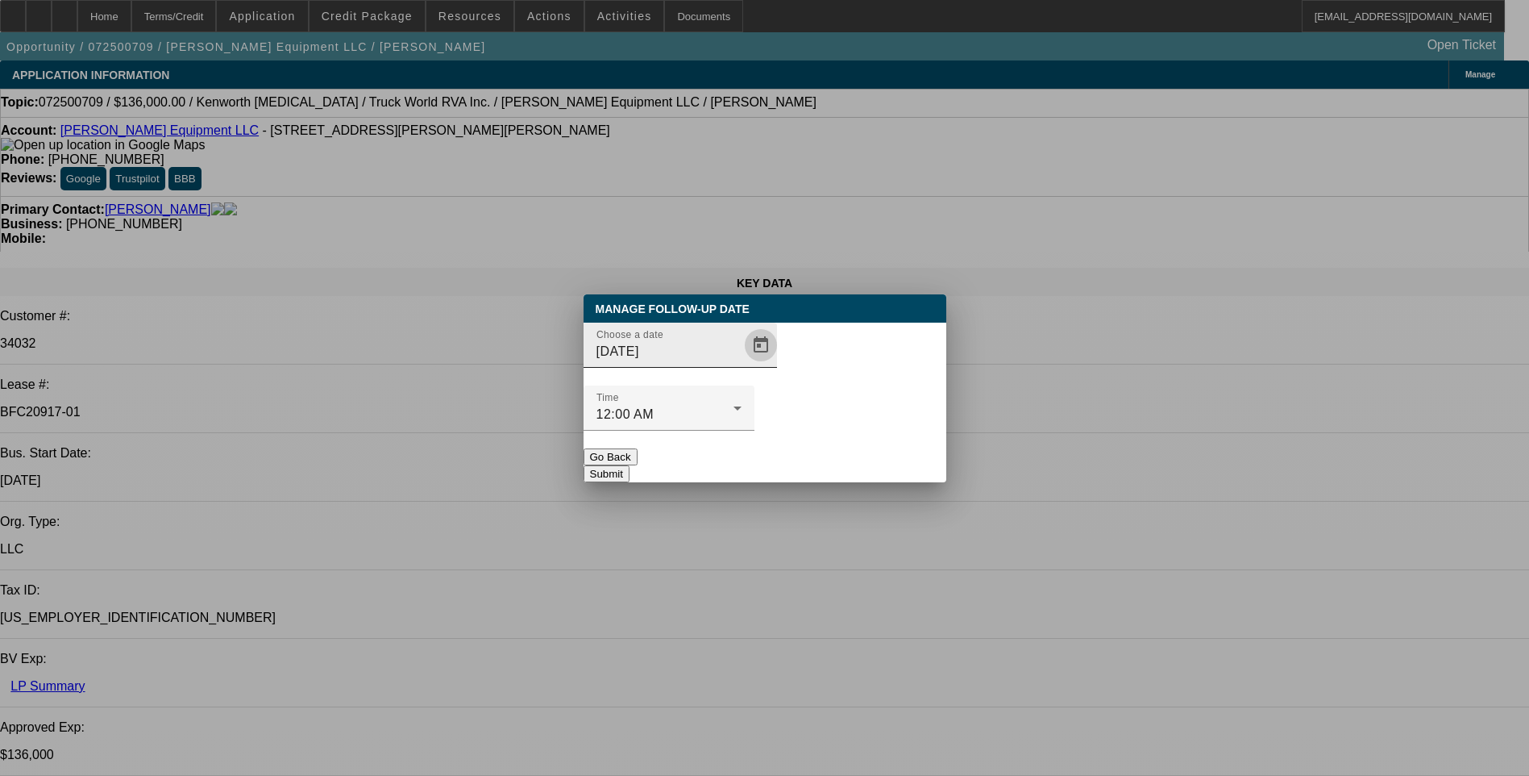
click at [742, 364] on span "Open calendar" at bounding box center [761, 345] width 39 height 39
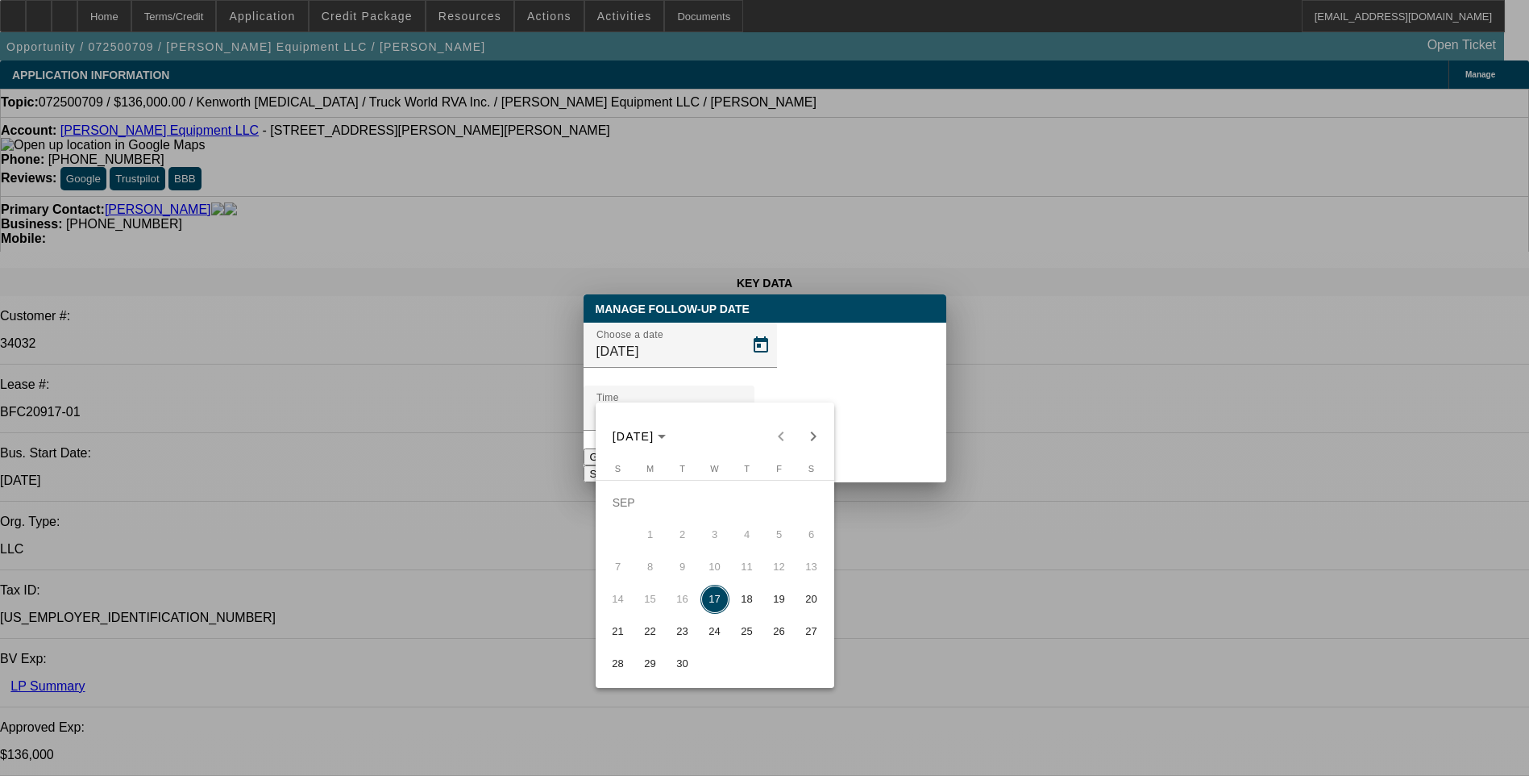
click at [746, 608] on span "18" at bounding box center [747, 599] width 29 height 29
type input "9/18/2025"
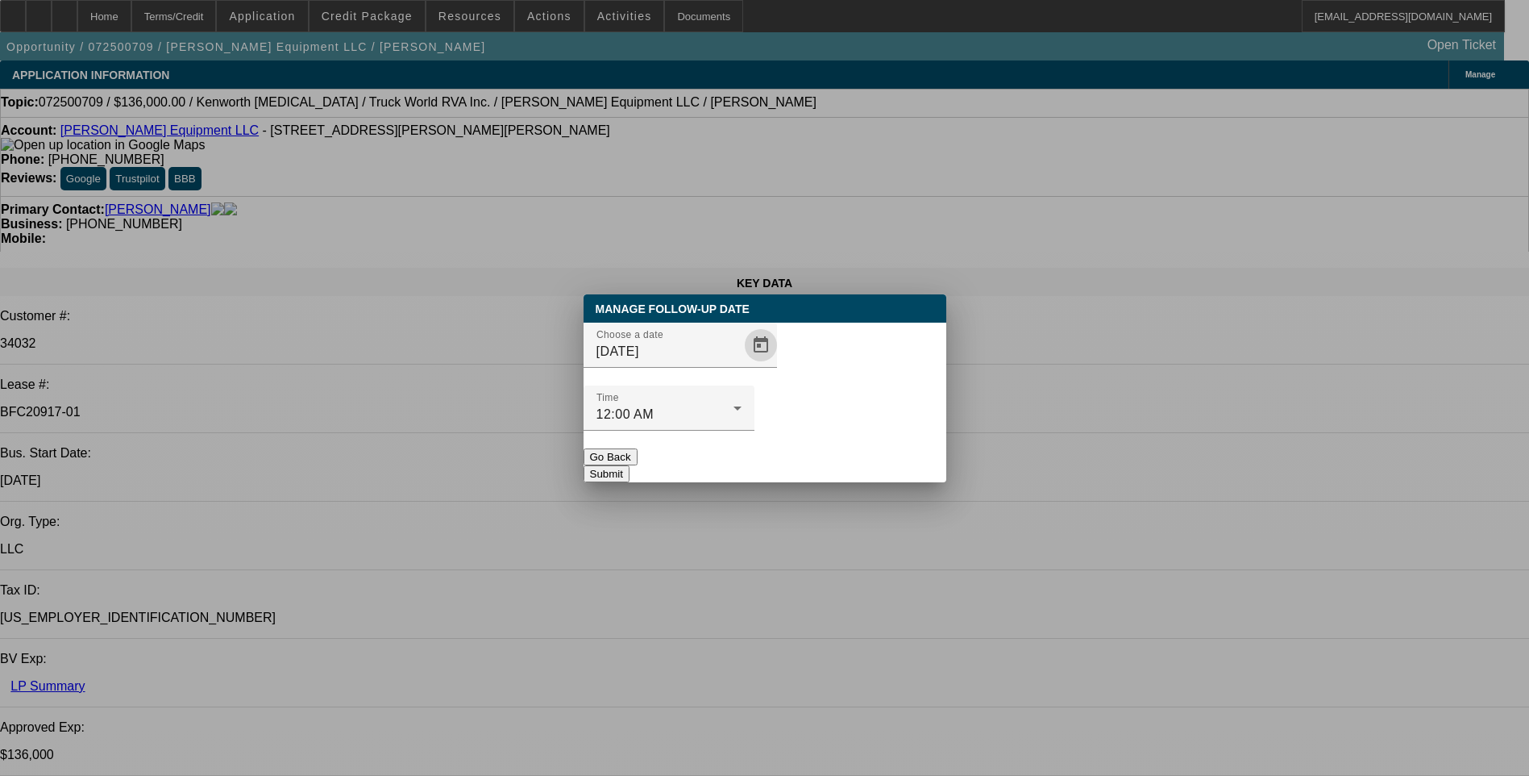
click at [630, 465] on button "Submit" at bounding box center [607, 473] width 46 height 17
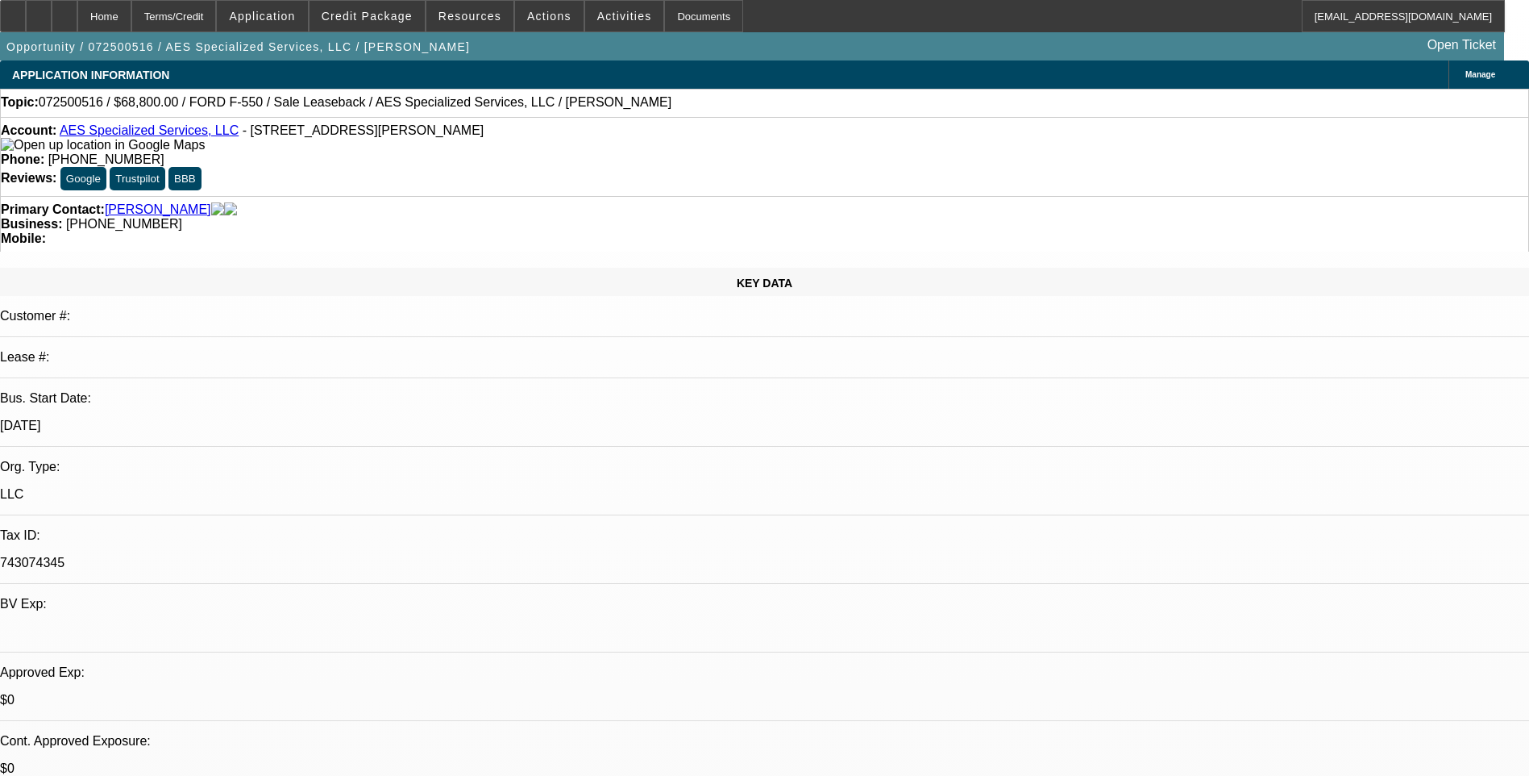
select select "0"
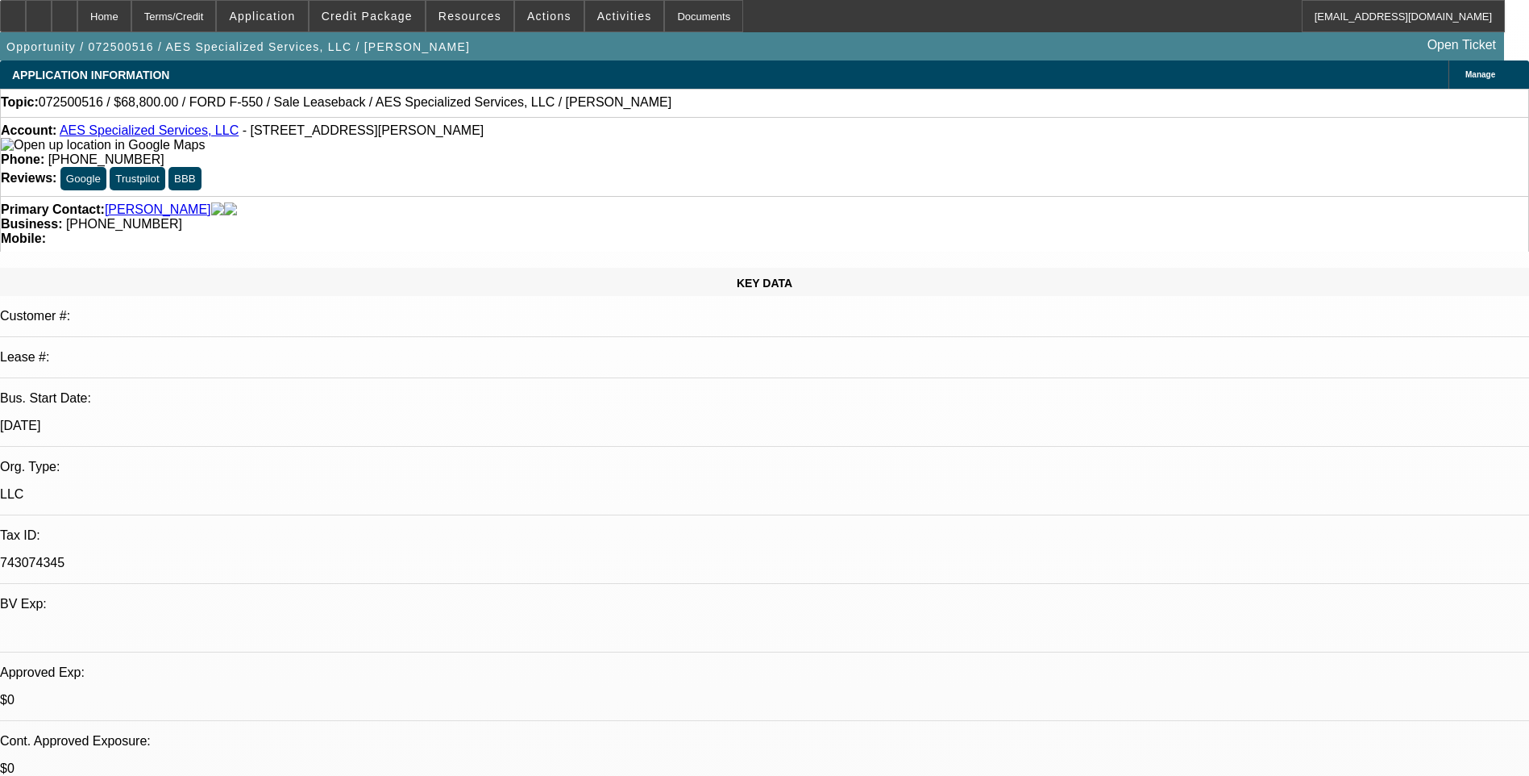
select select "0"
select select "0.2"
select select "0"
select select "0.1"
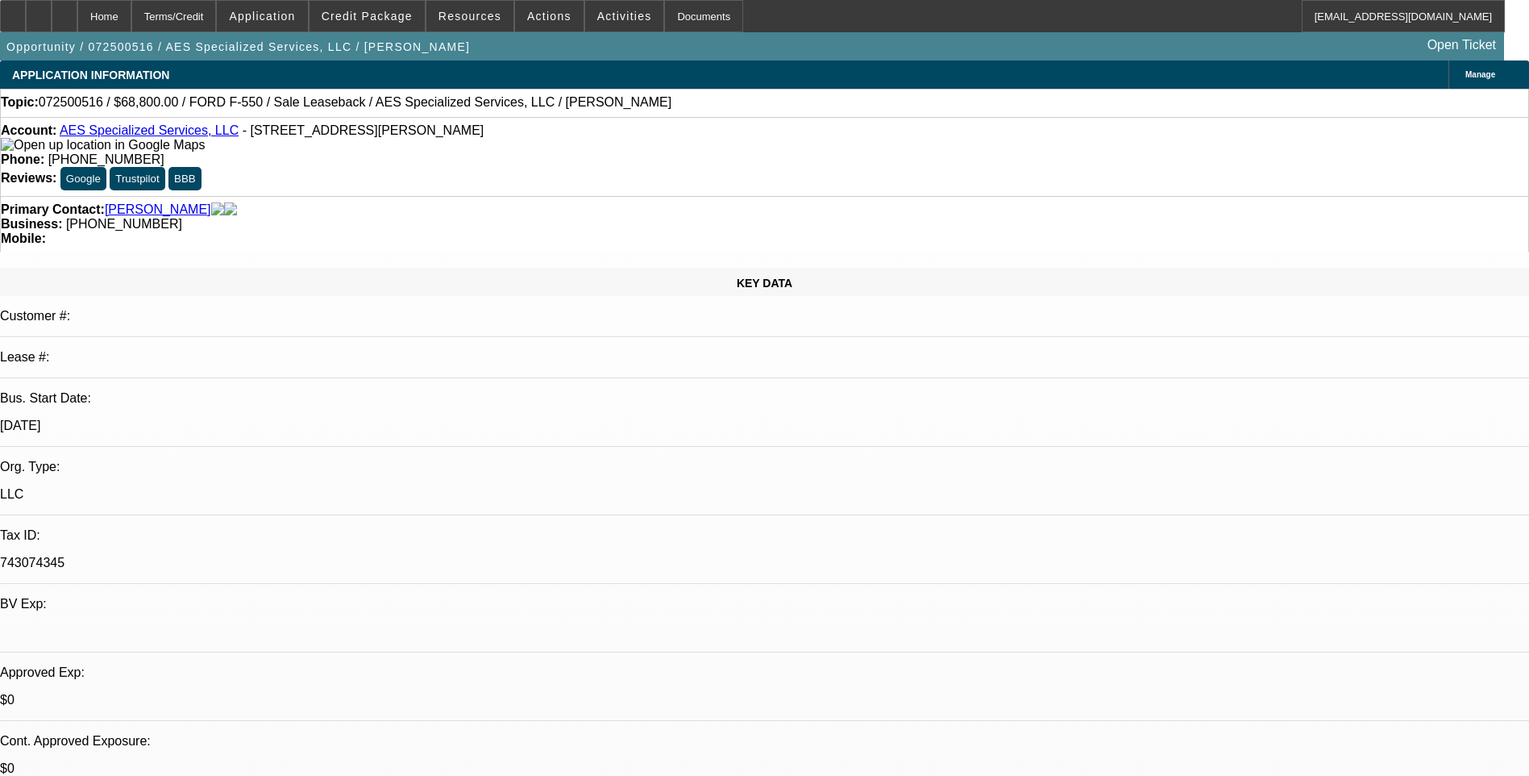
select select "0"
select select "1"
select select "6"
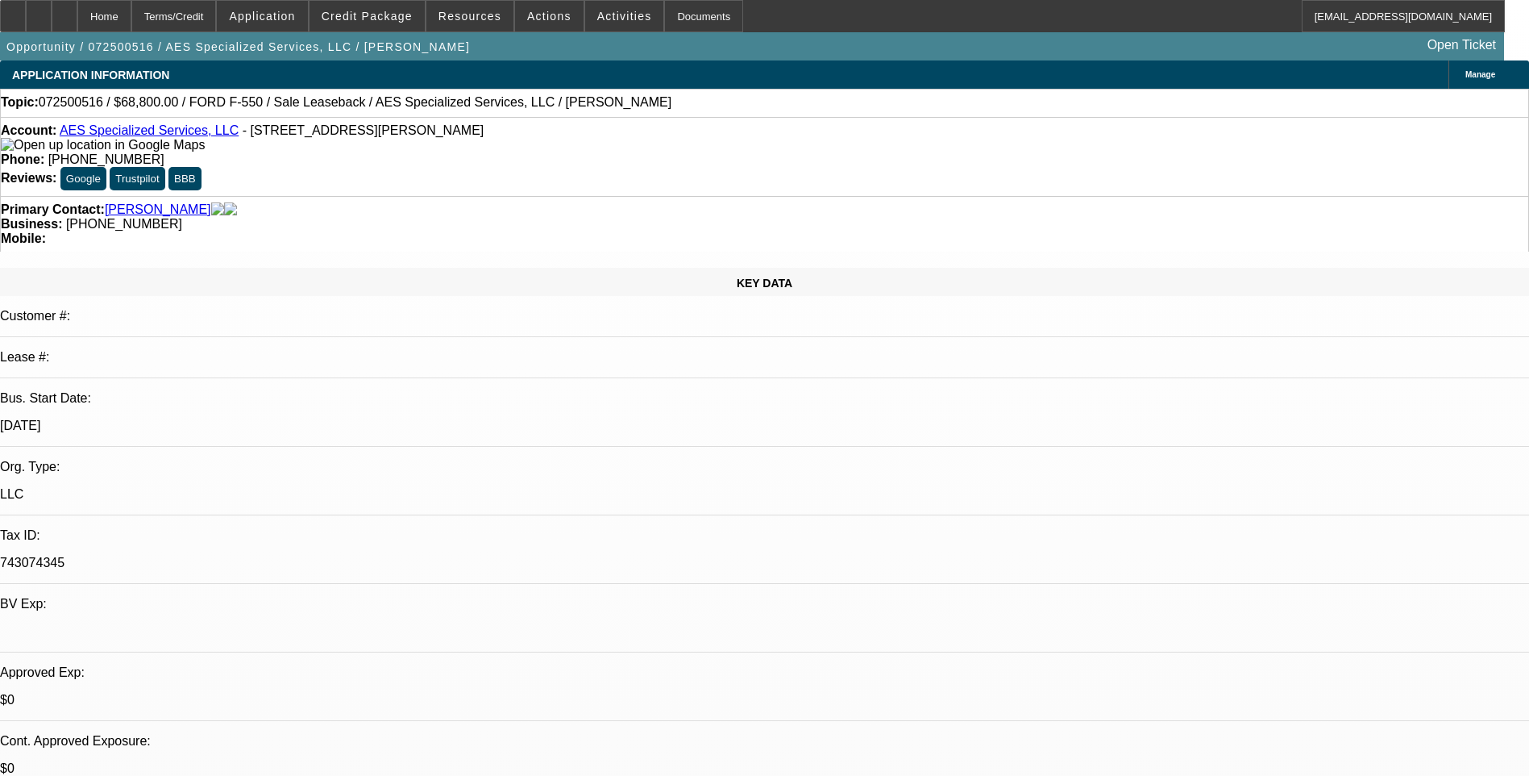
select select "1"
select select "6"
select select "1"
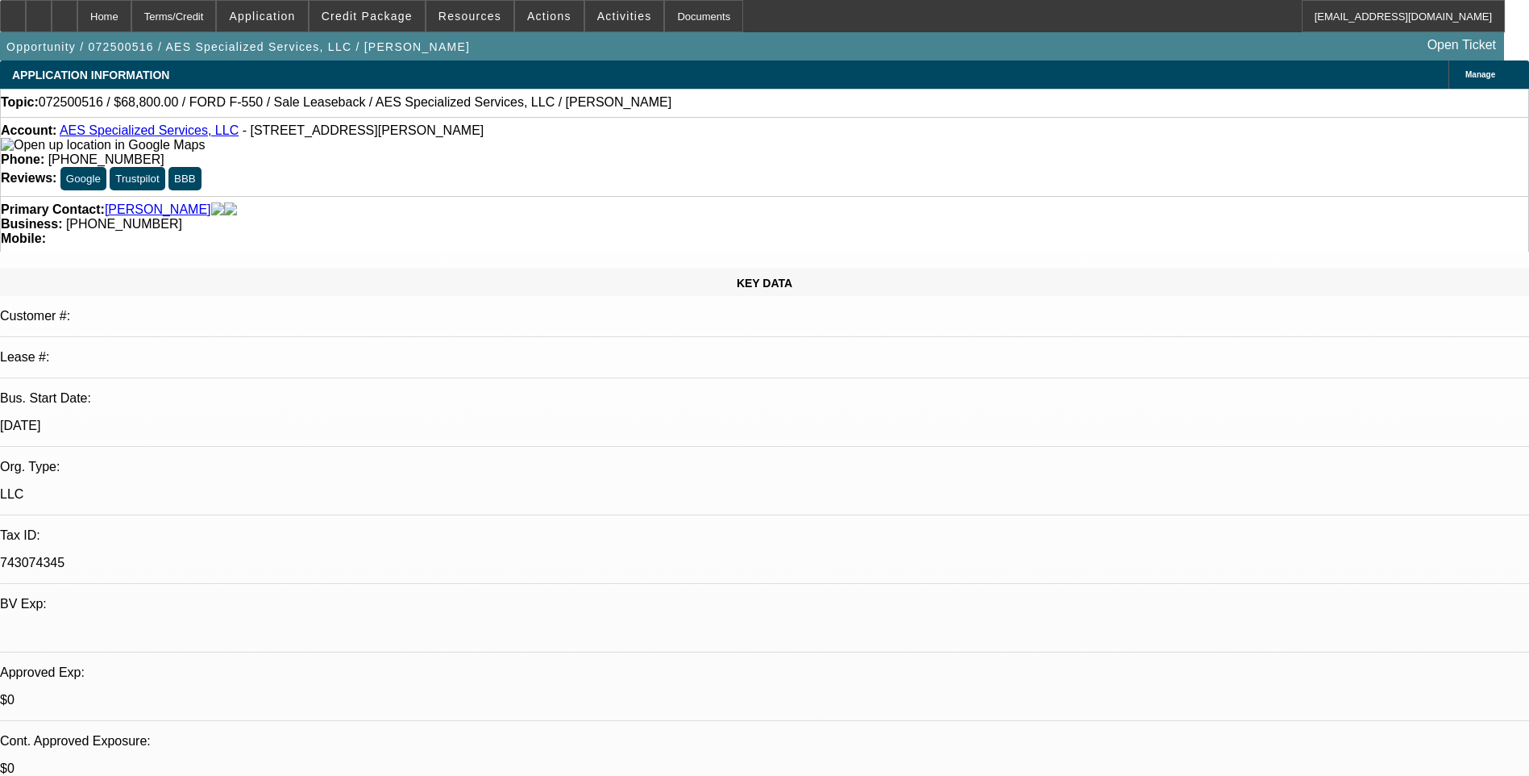
select select "6"
select select "1"
select select "6"
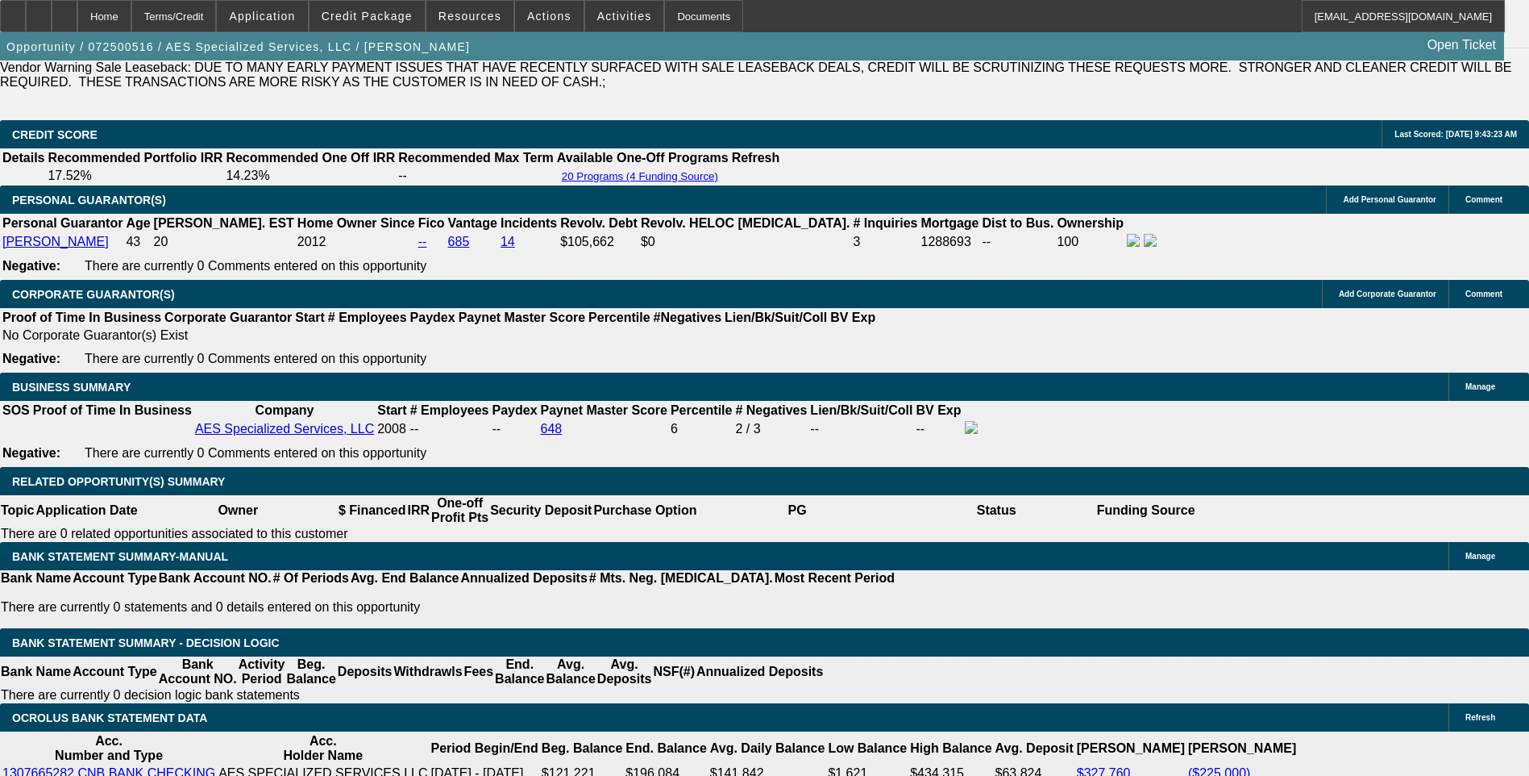
scroll to position [2419, 0]
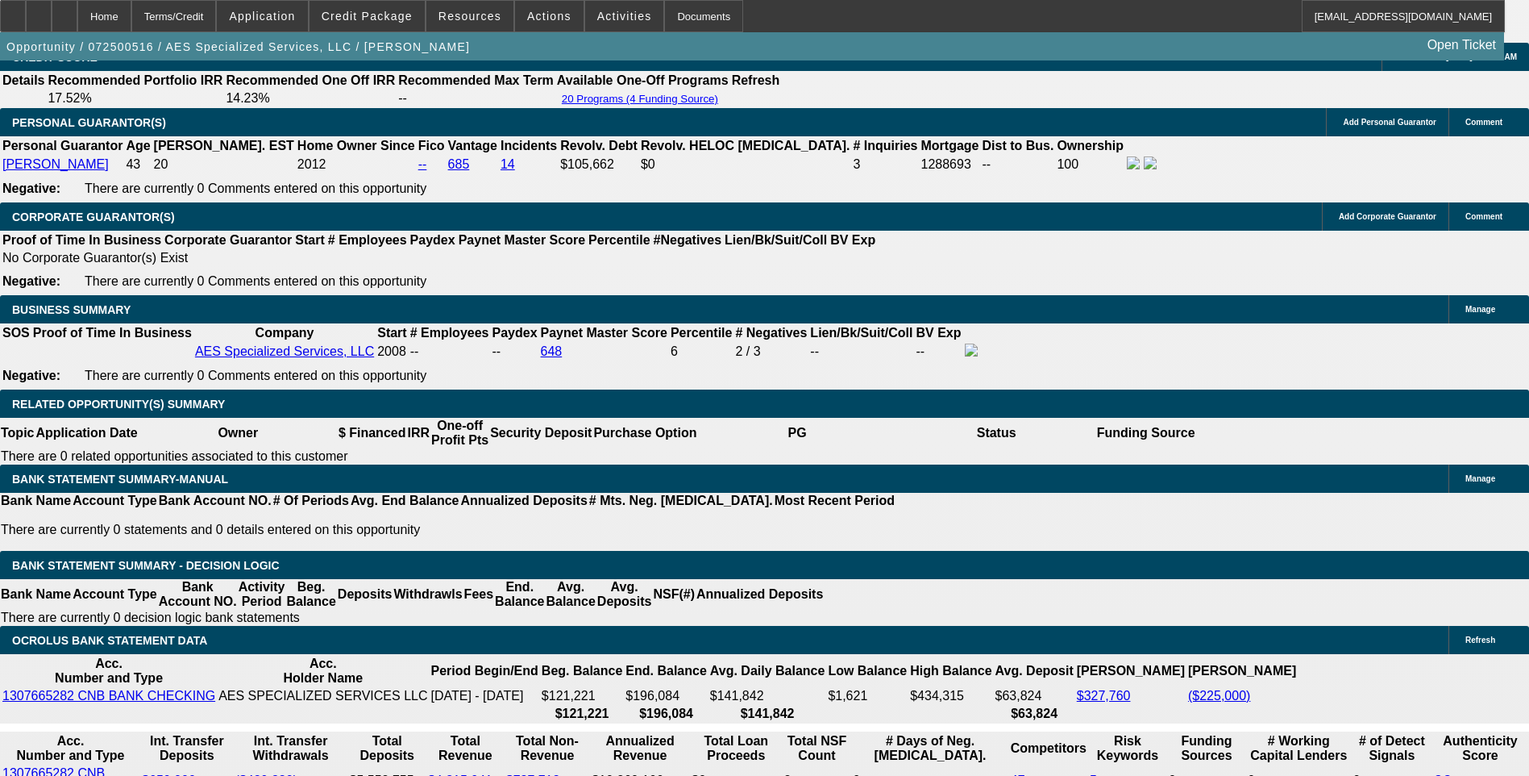
scroll to position [2419, 0]
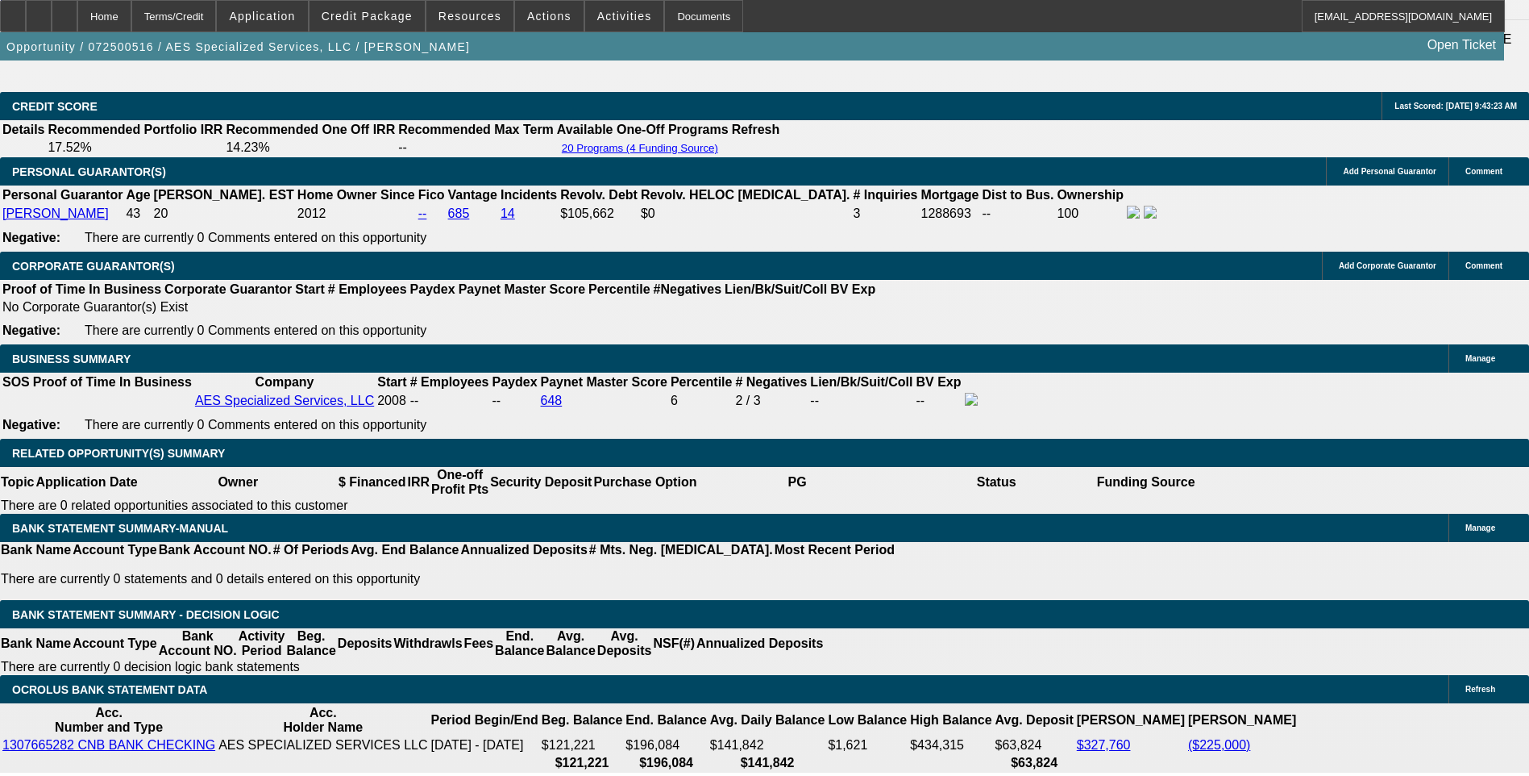
click at [26, 22] on div at bounding box center [13, 16] width 26 height 32
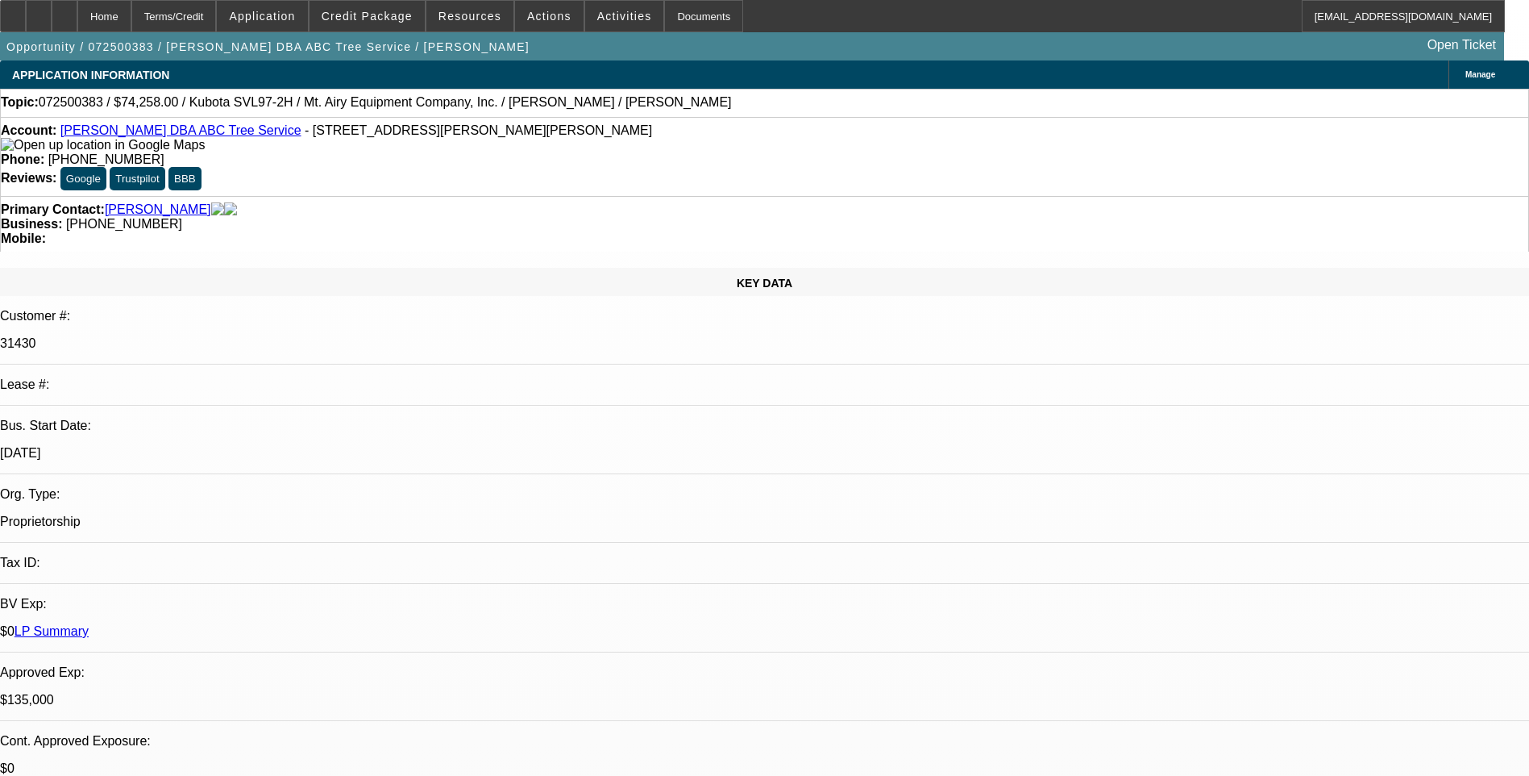
select select "0"
select select "2"
select select "0"
select select "0.1"
select select "0"
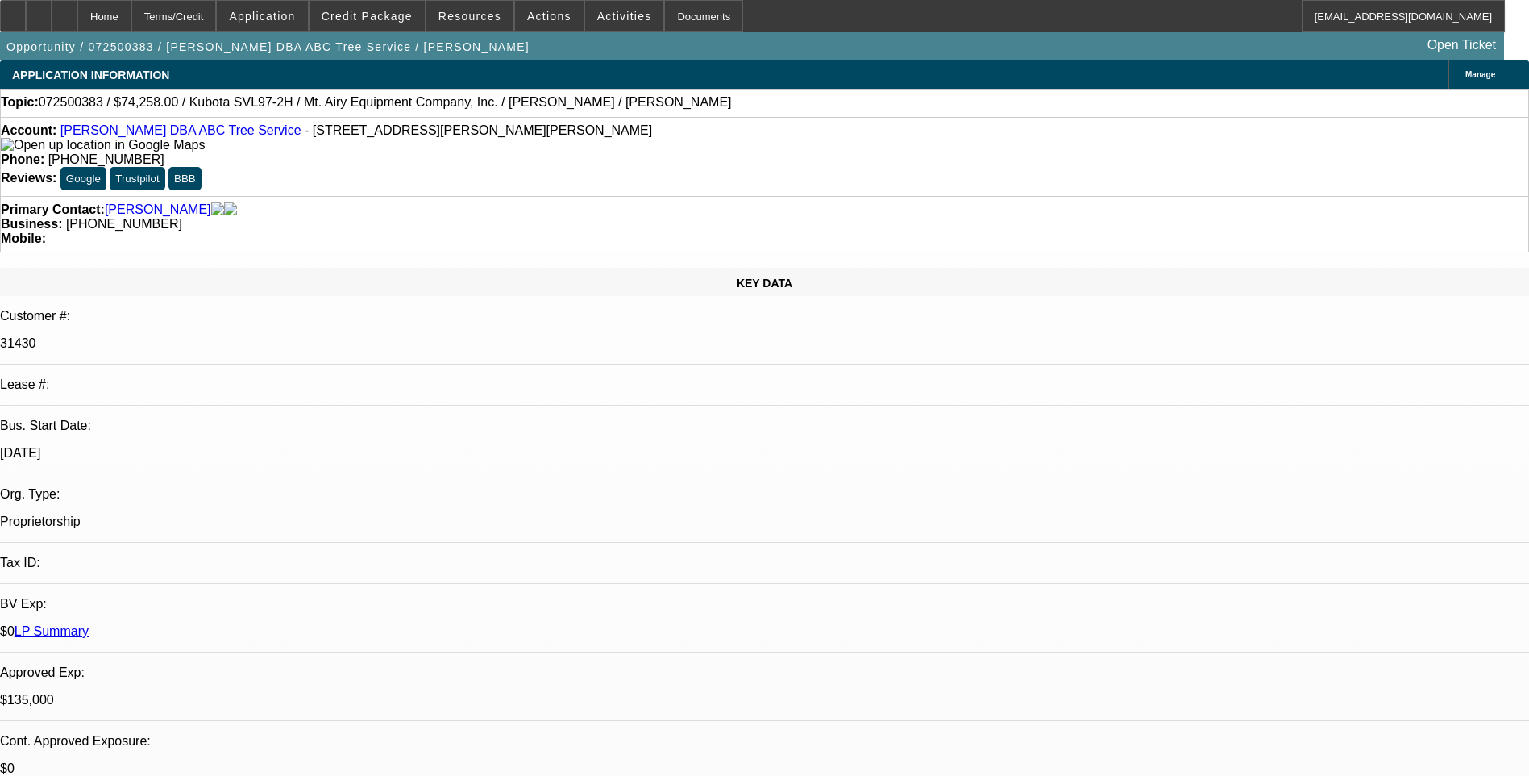
select select "0"
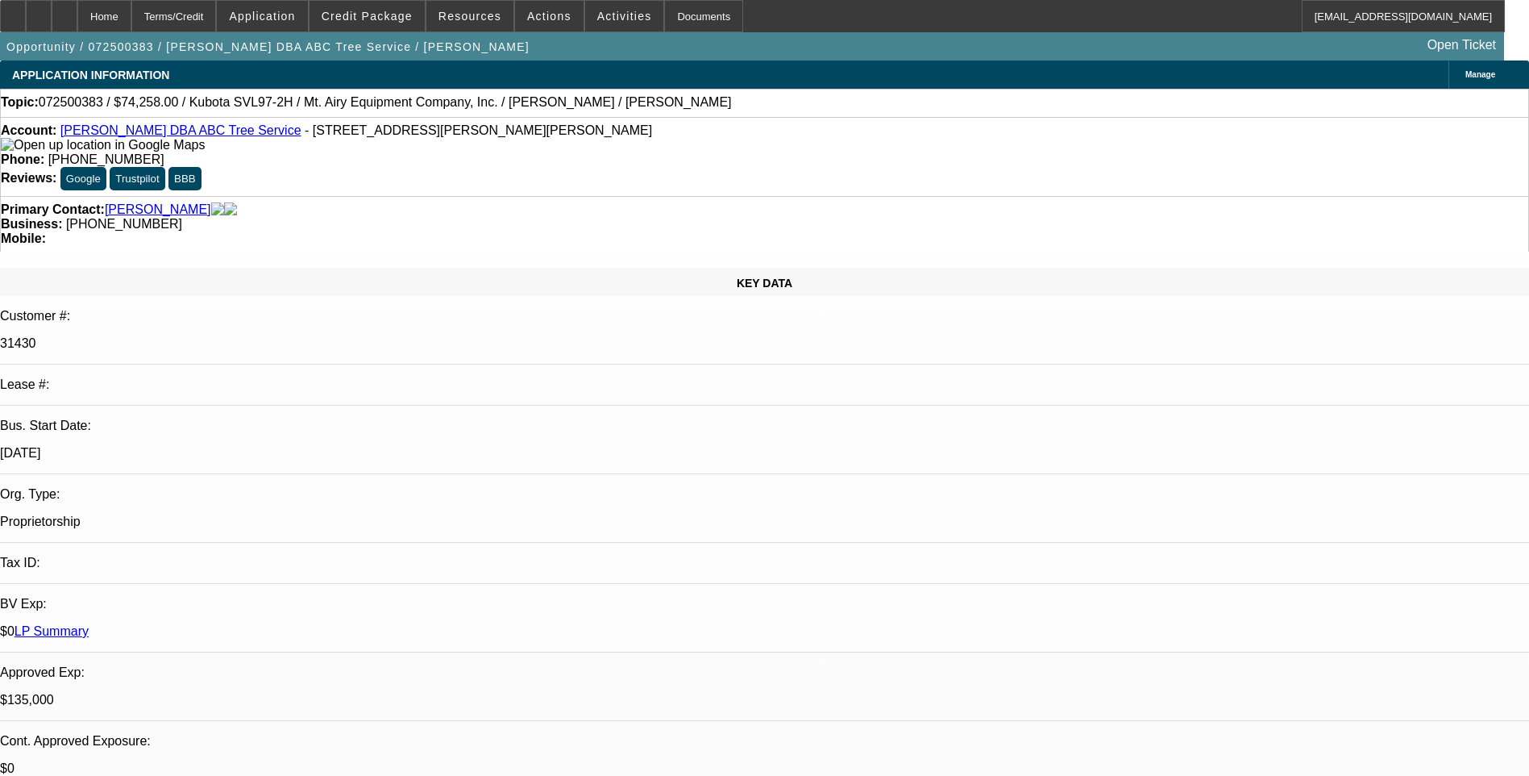
select select "0"
select select "1"
select select "2"
select select "6"
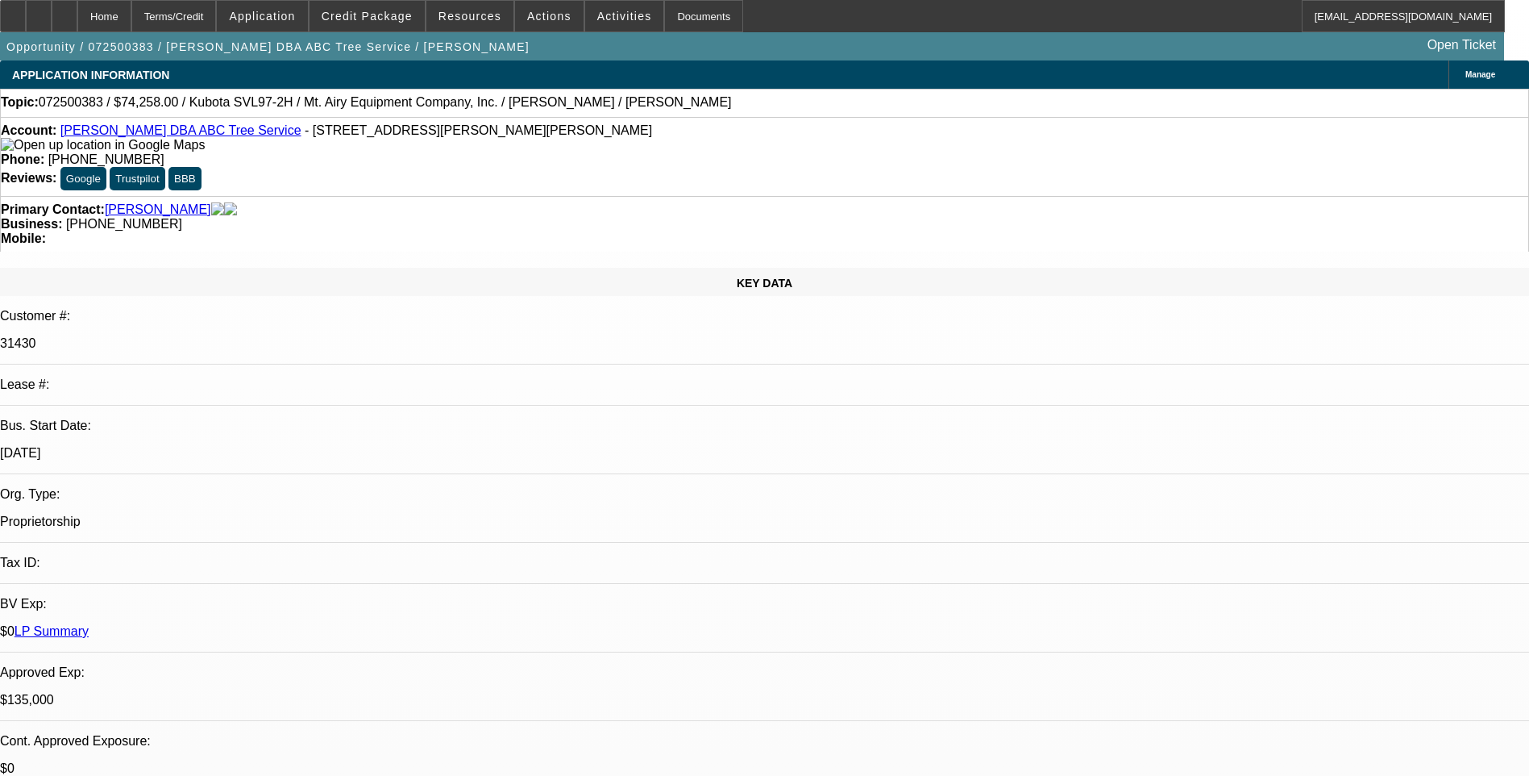
select select "1"
select select "6"
select select "1"
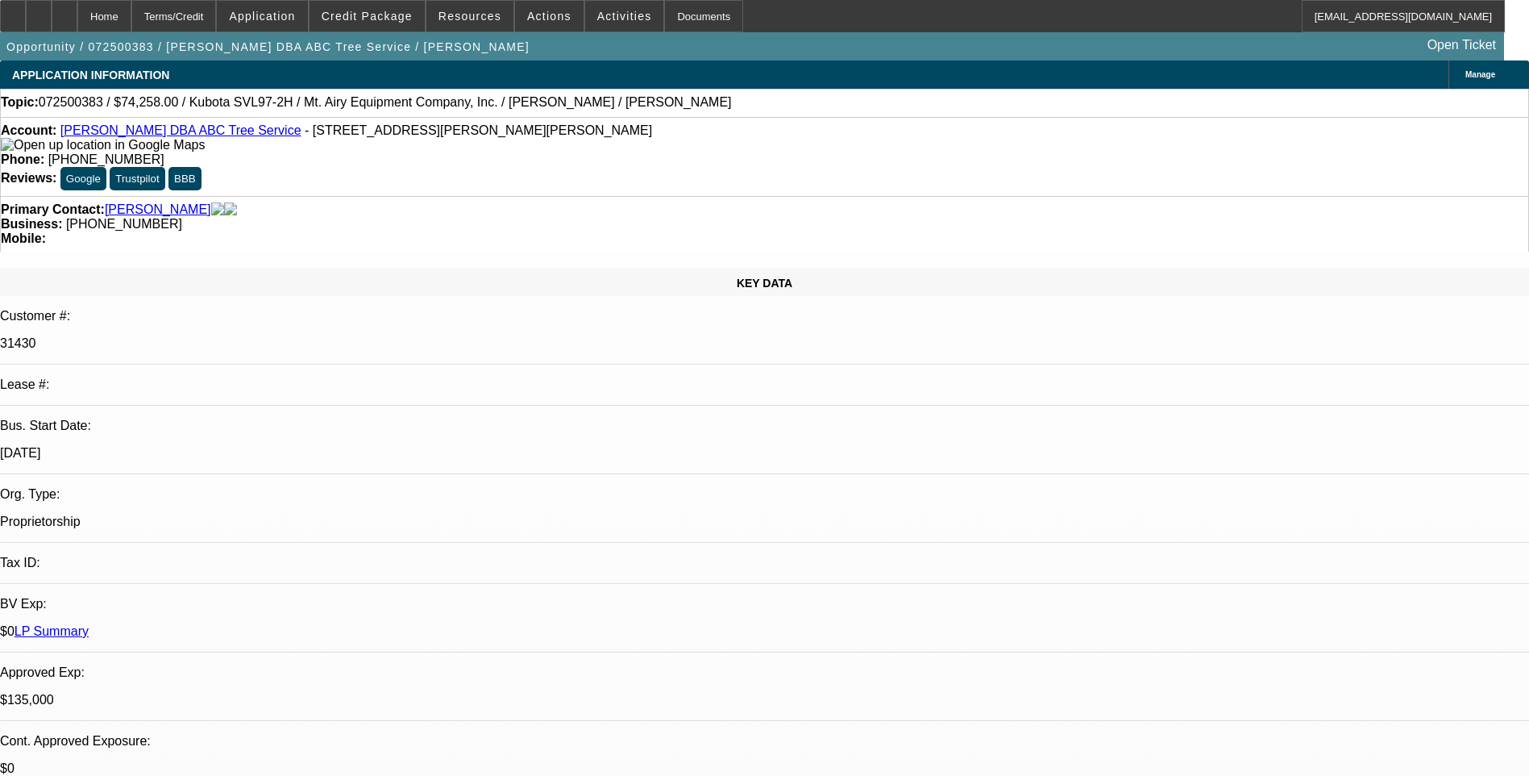
select select "6"
select select "1"
select select "6"
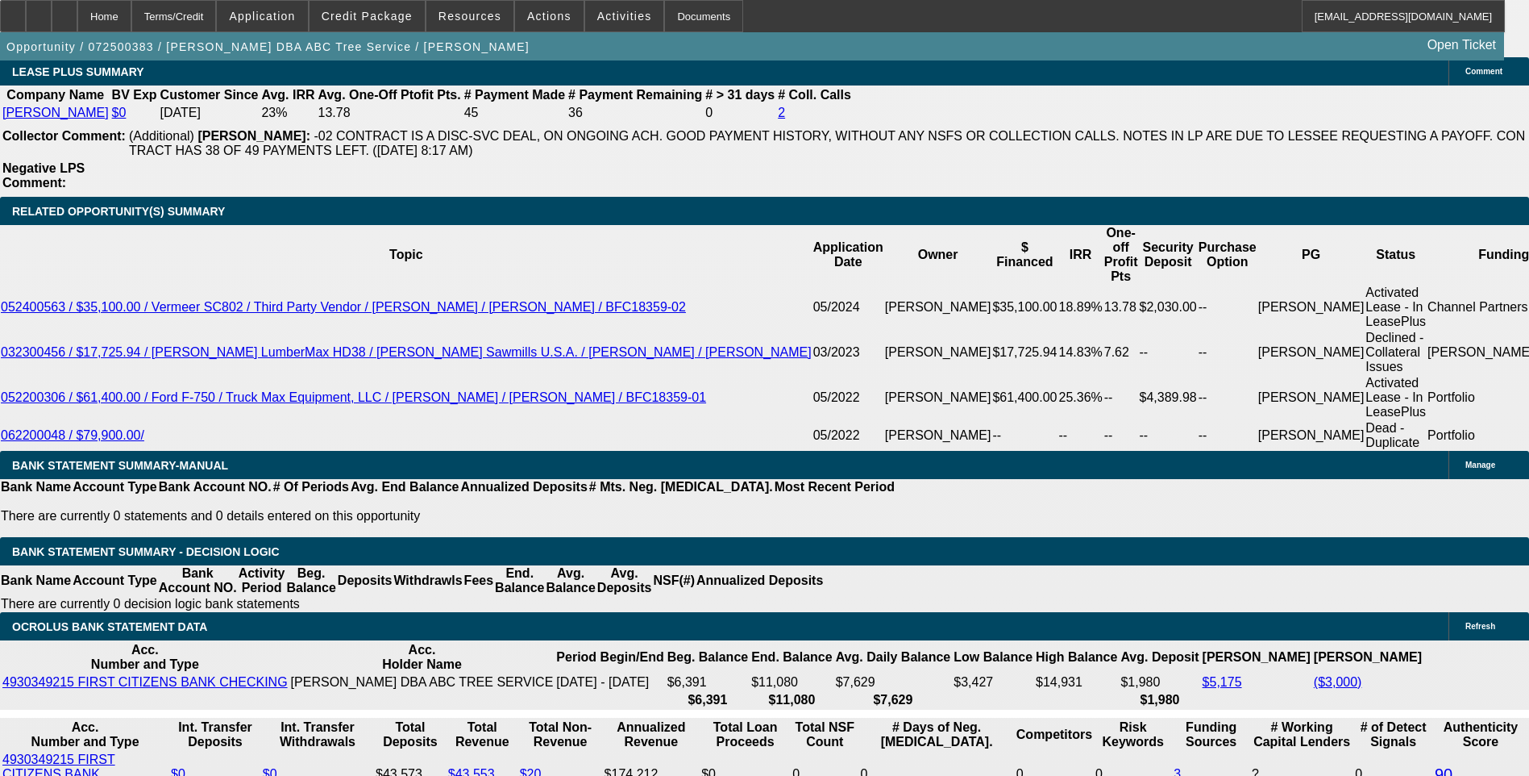
scroll to position [2741, 0]
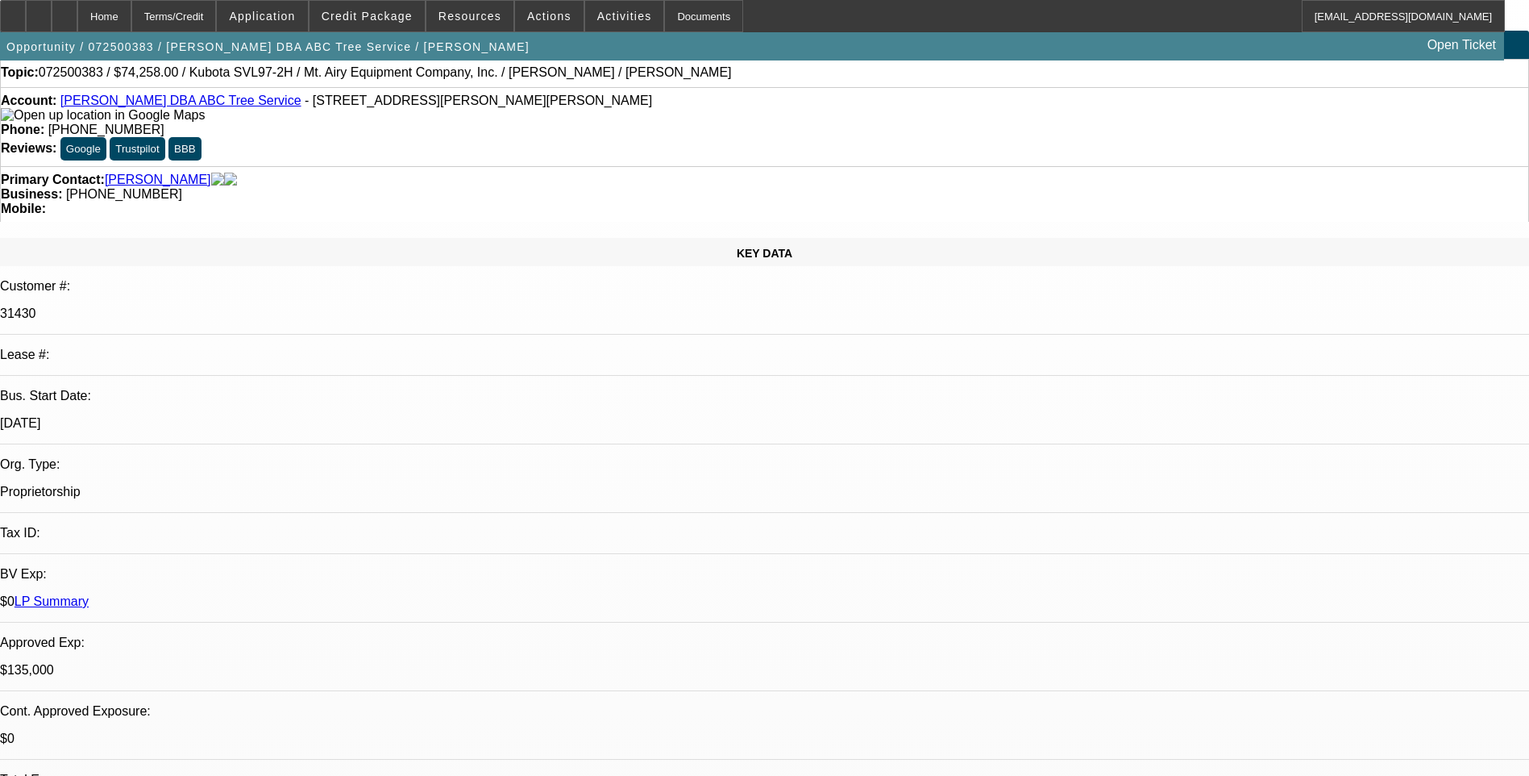
scroll to position [0, 0]
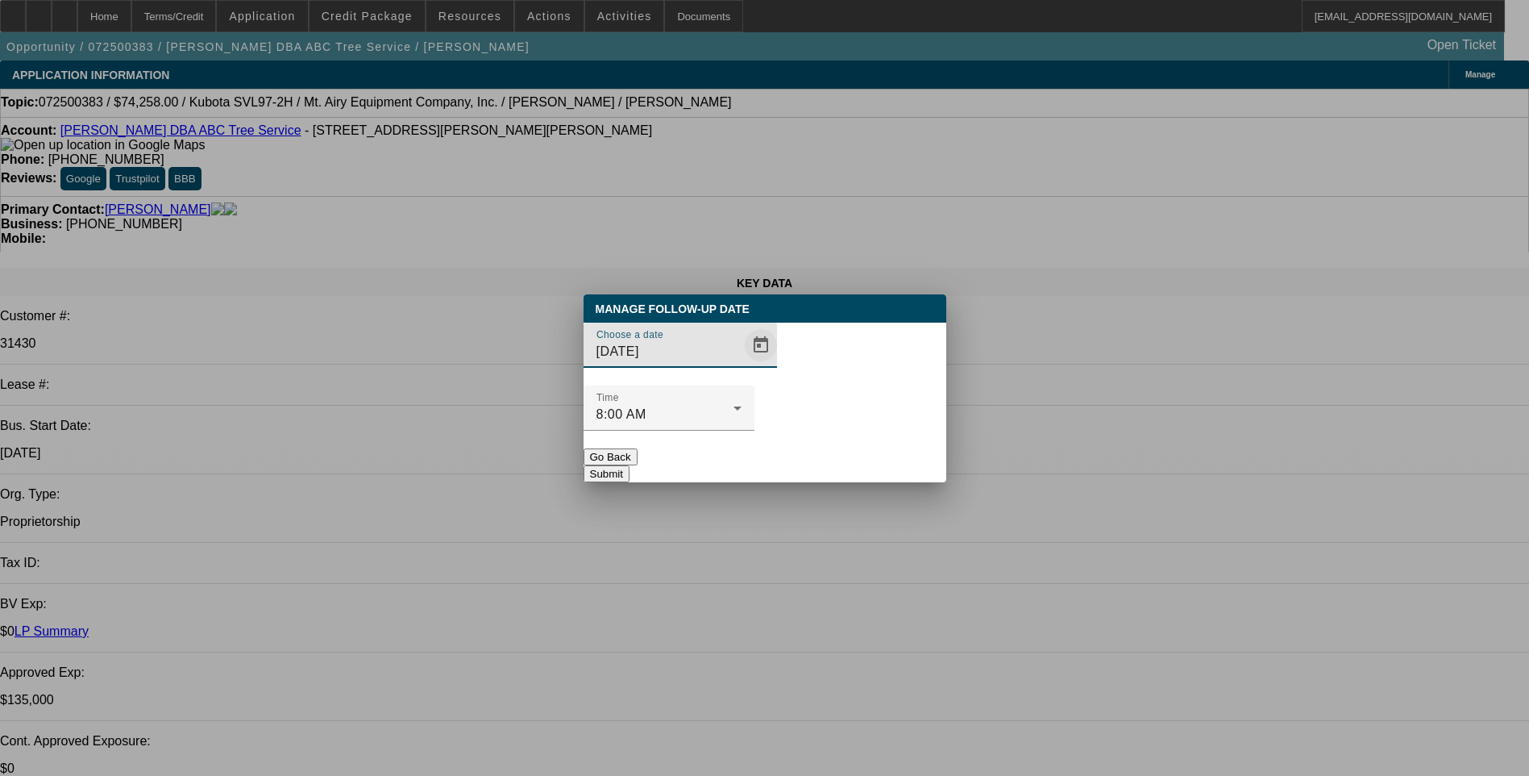
click at [742, 364] on span "Open calendar" at bounding box center [761, 345] width 39 height 39
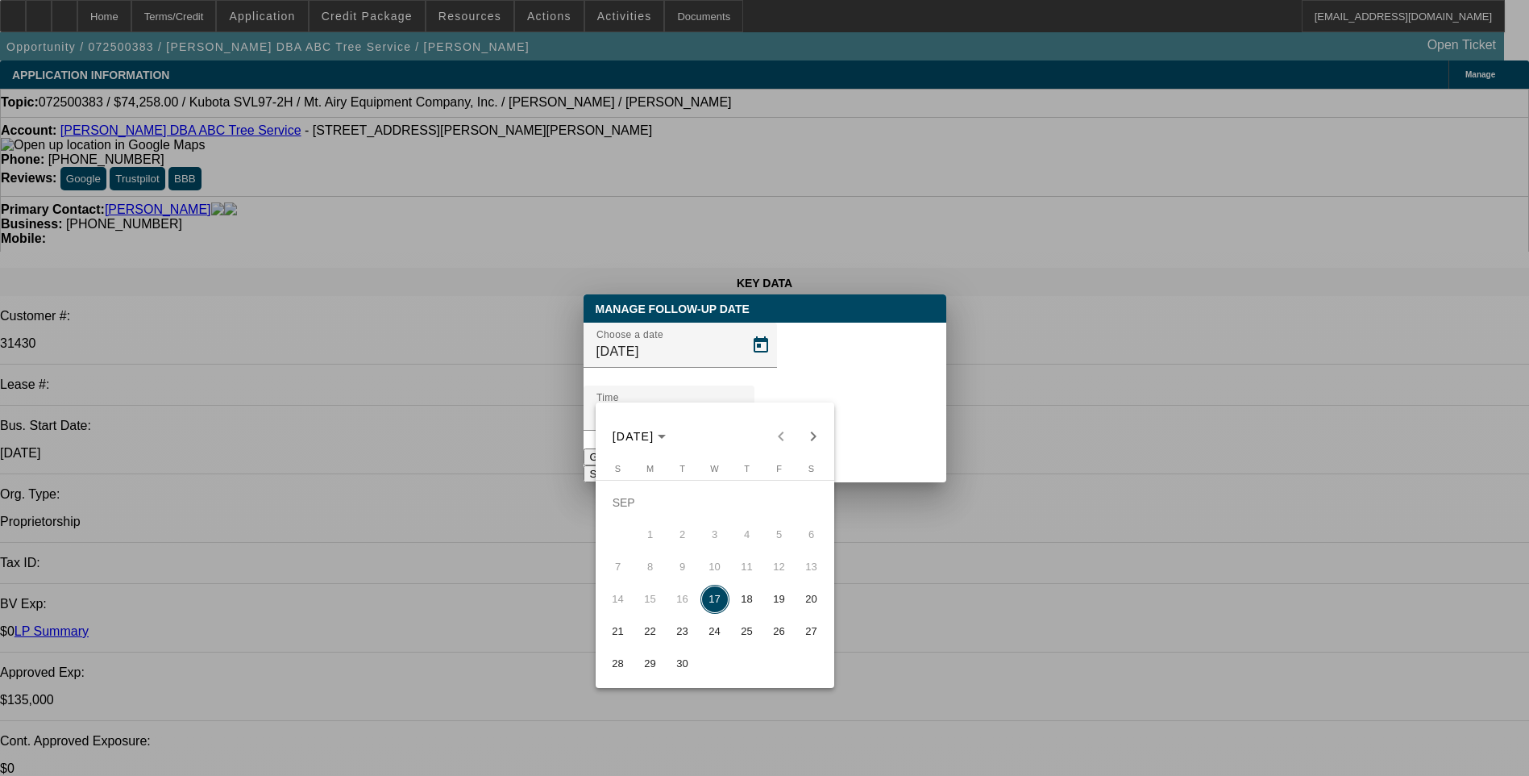
click at [779, 604] on span "19" at bounding box center [779, 599] width 29 height 29
type input "[DATE]"
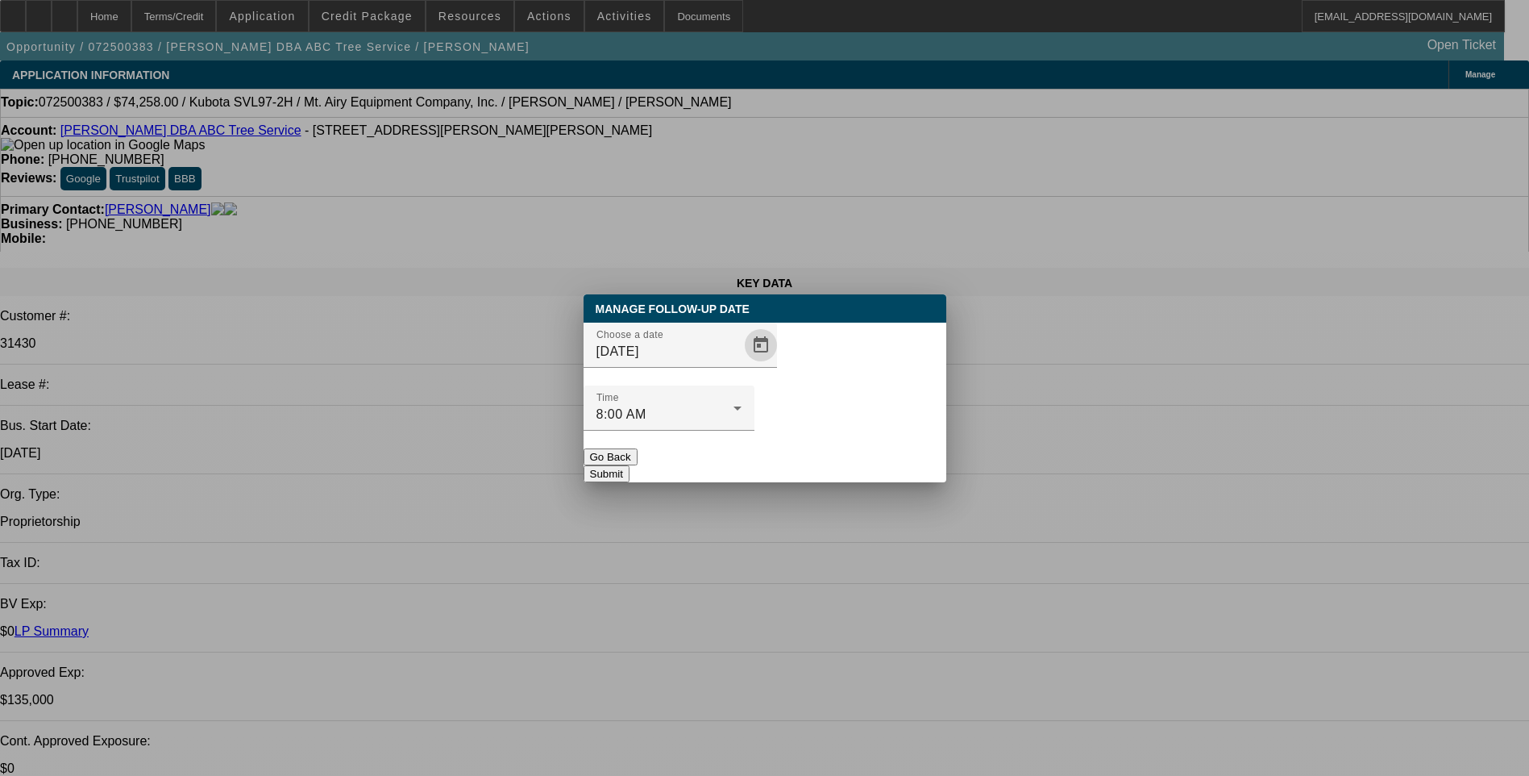
click at [630, 465] on button "Submit" at bounding box center [607, 473] width 46 height 17
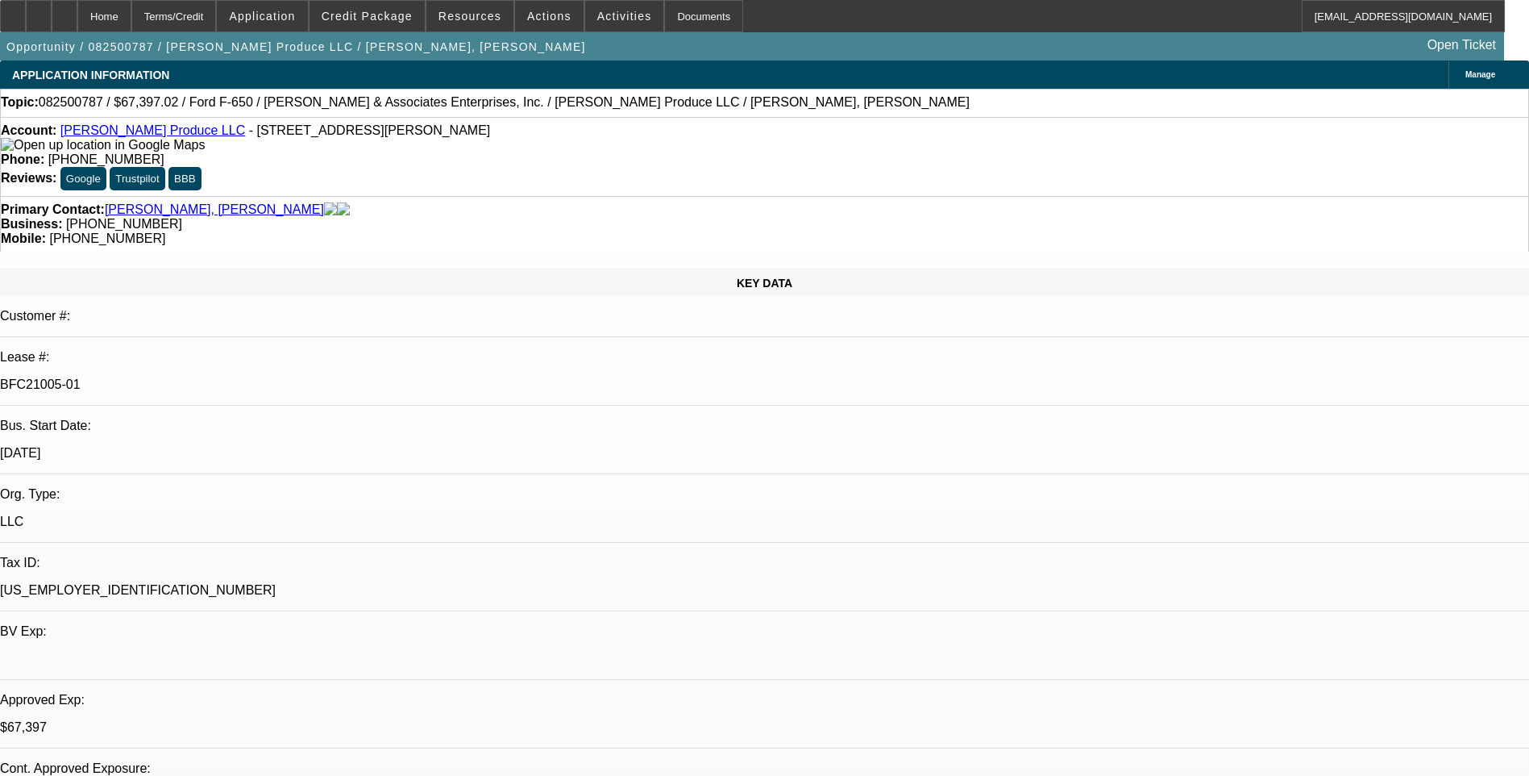
select select "0"
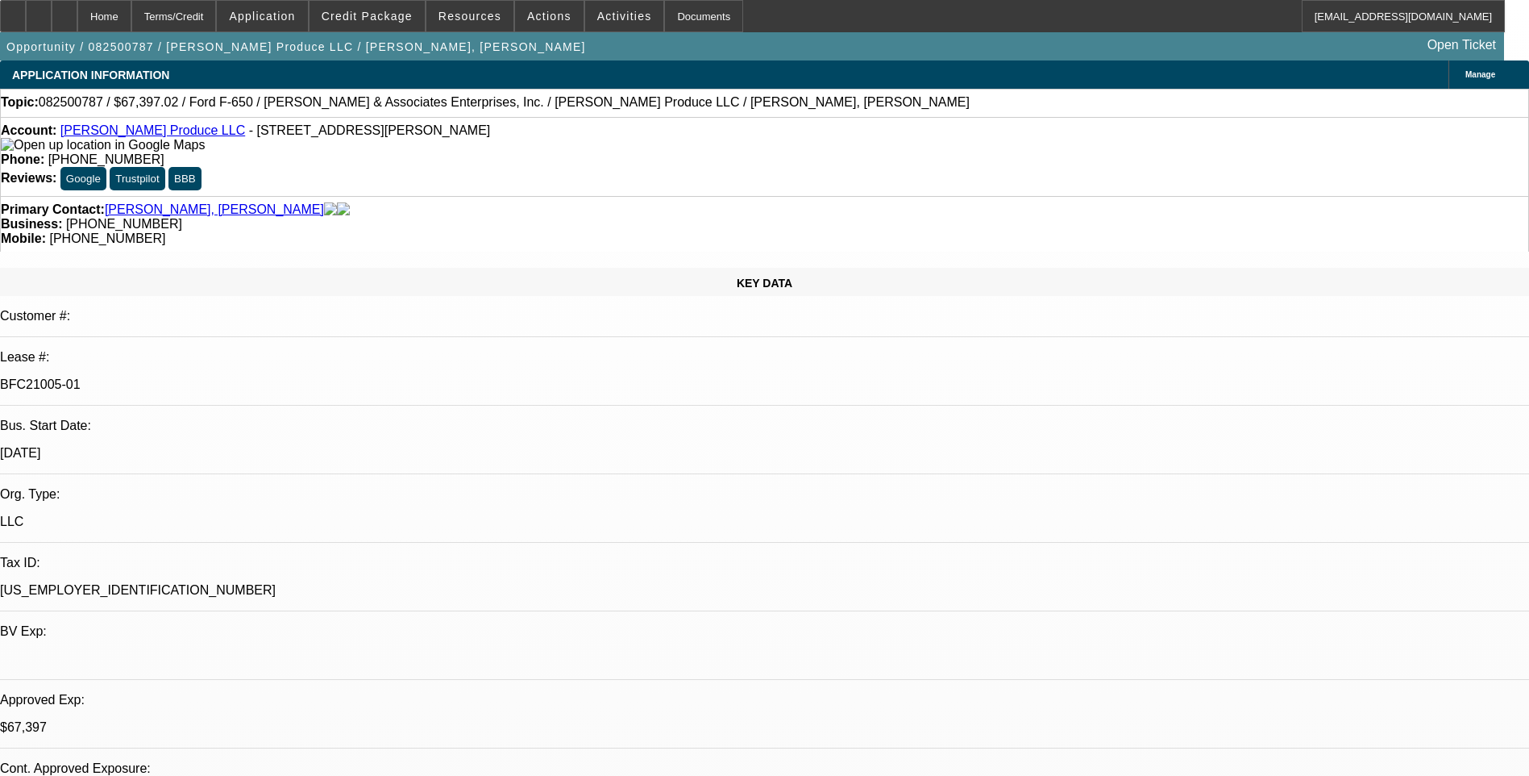
select select "0"
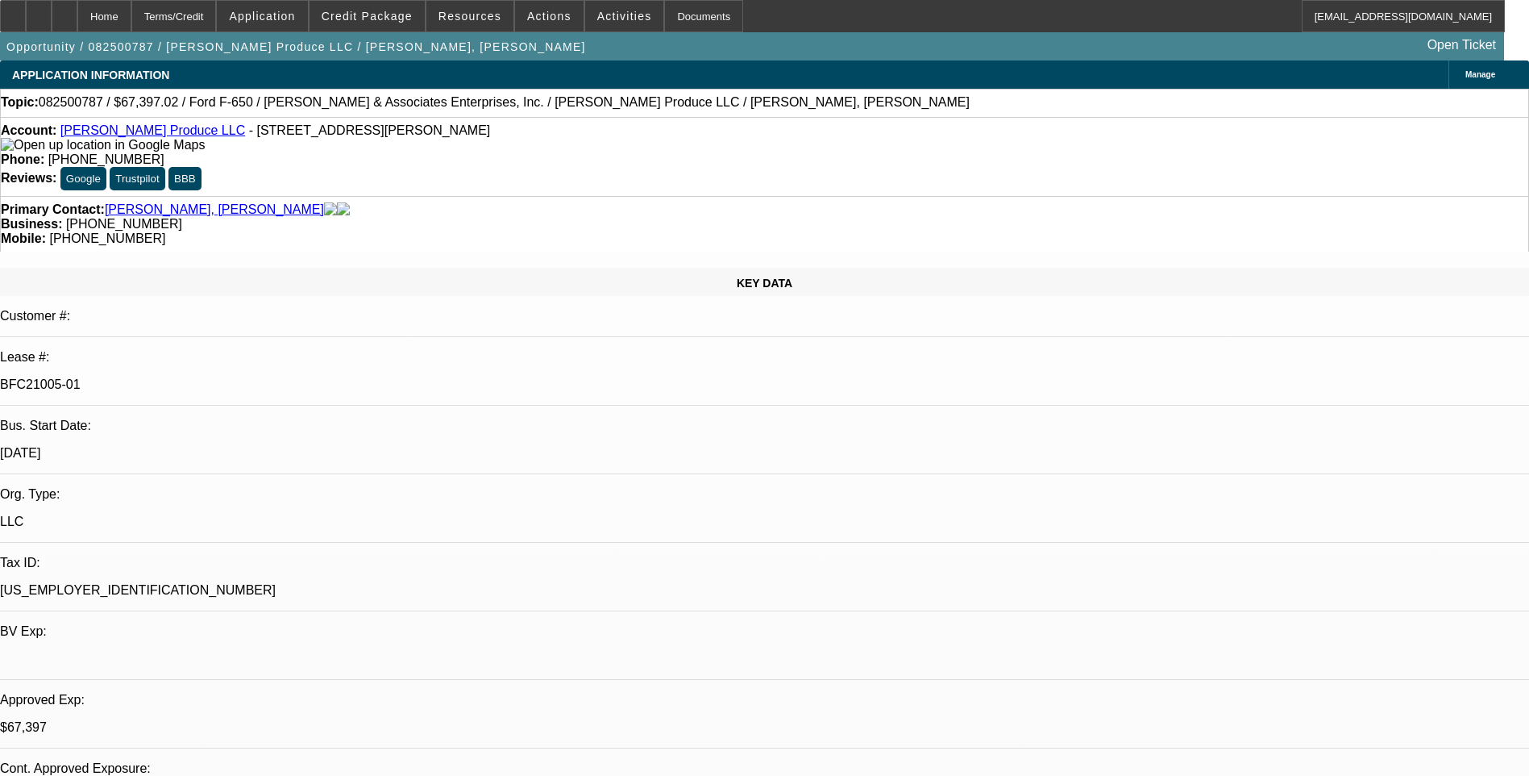
select select "0"
select select "1"
select select "6"
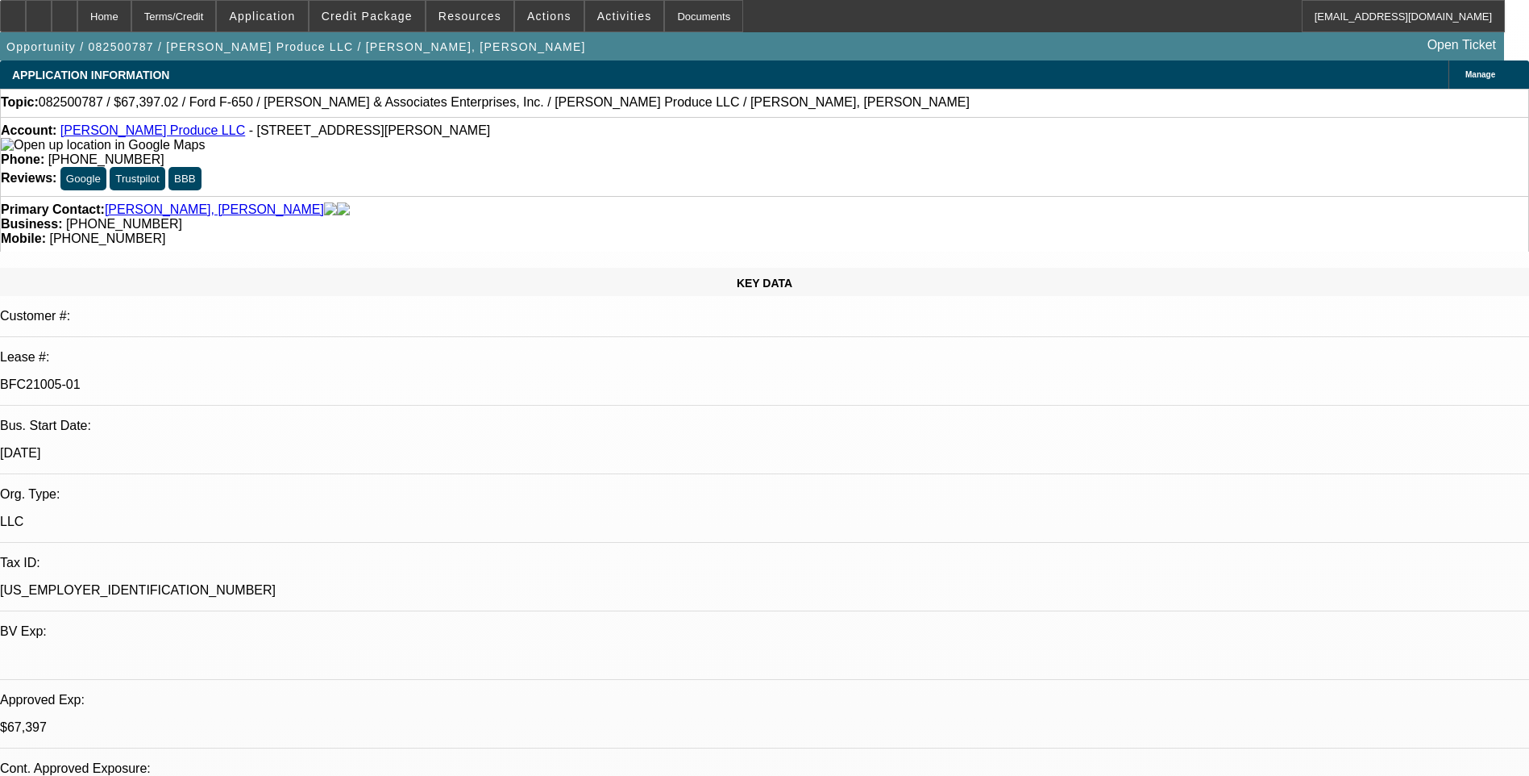
select select "1"
select select "6"
select select "1"
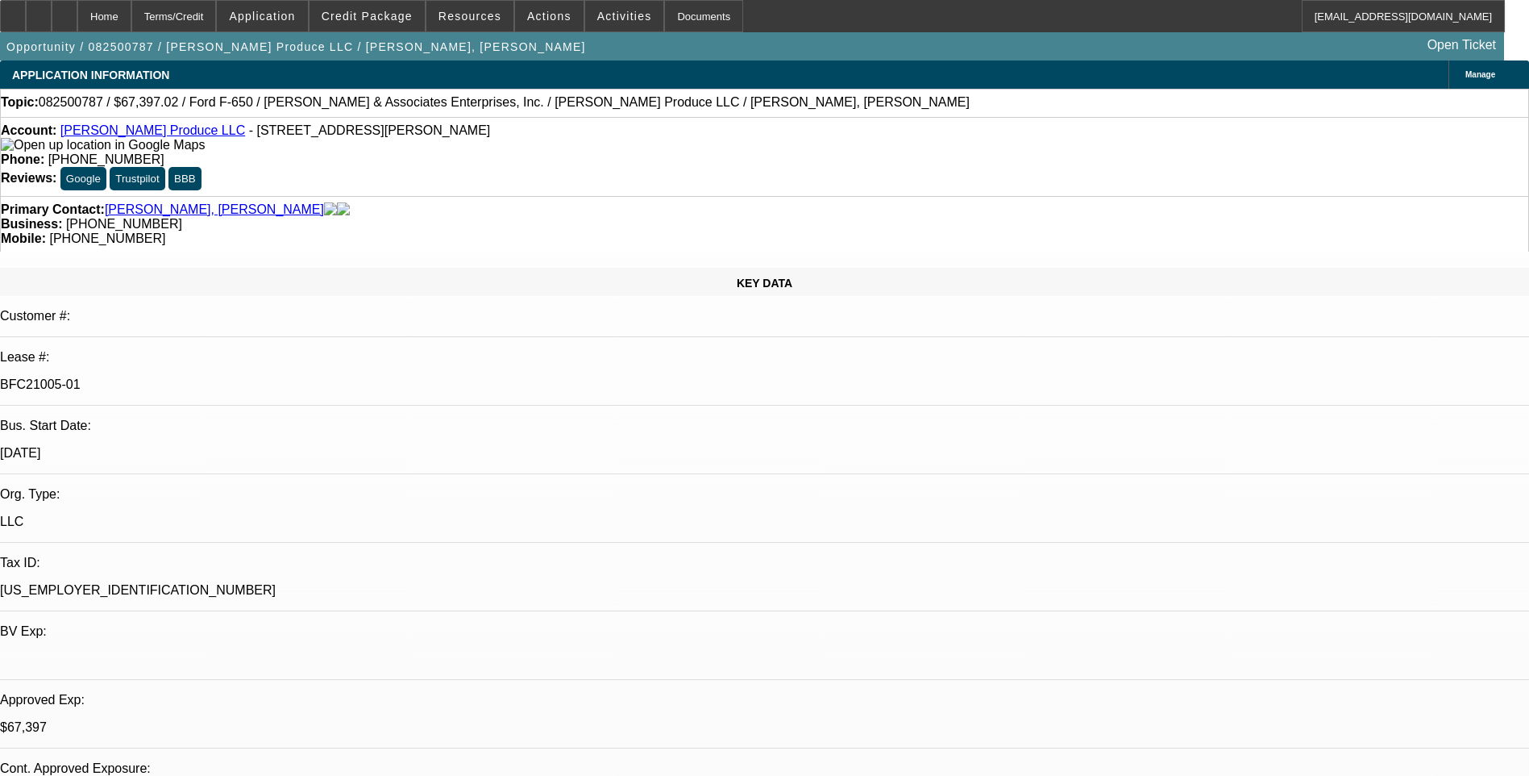
select select "6"
select select "1"
select select "6"
drag, startPoint x: 32, startPoint y: 18, endPoint x: 366, endPoint y: 6, distance: 334.0
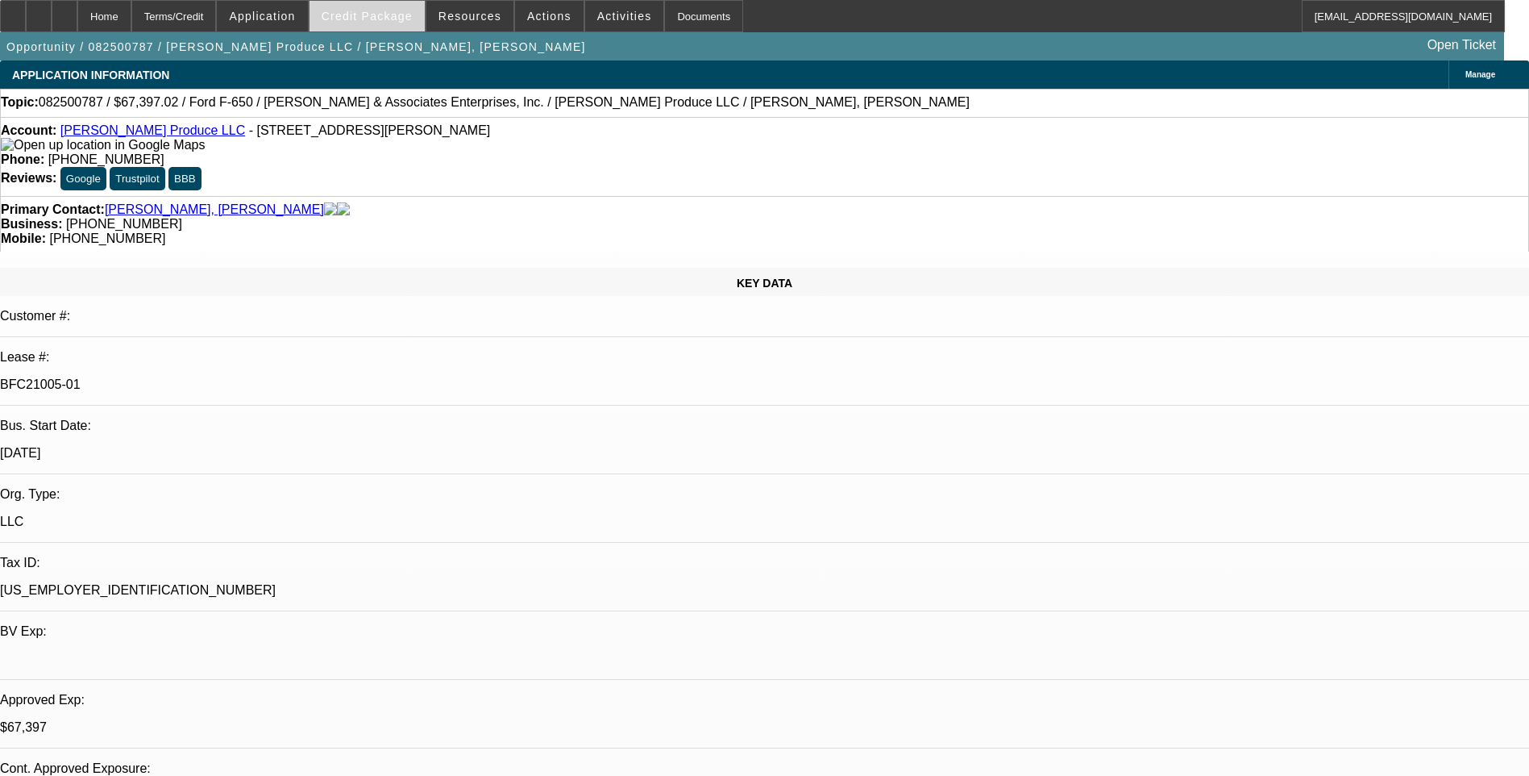
click at [13, 10] on icon at bounding box center [13, 10] width 0 height 0
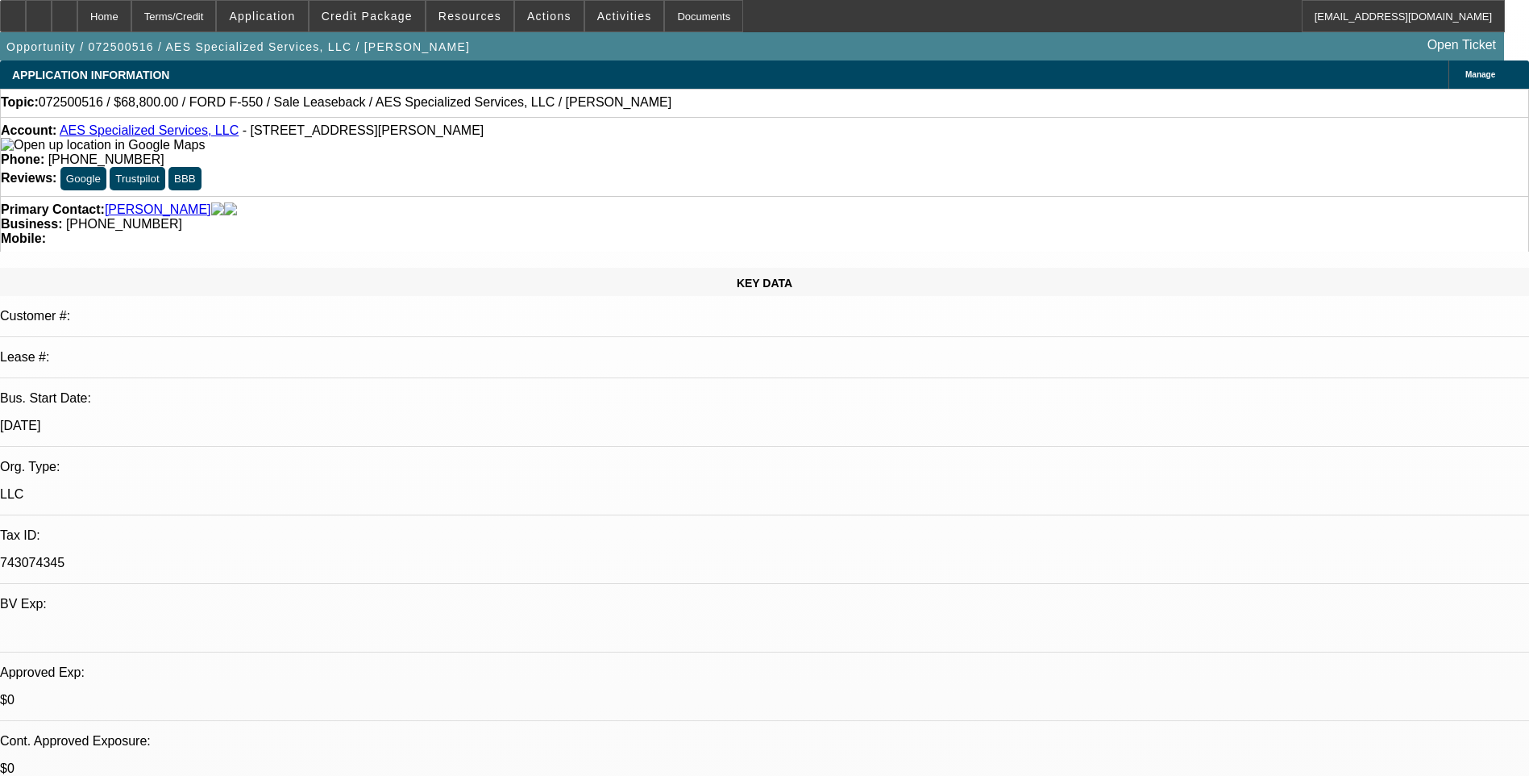
select select "0"
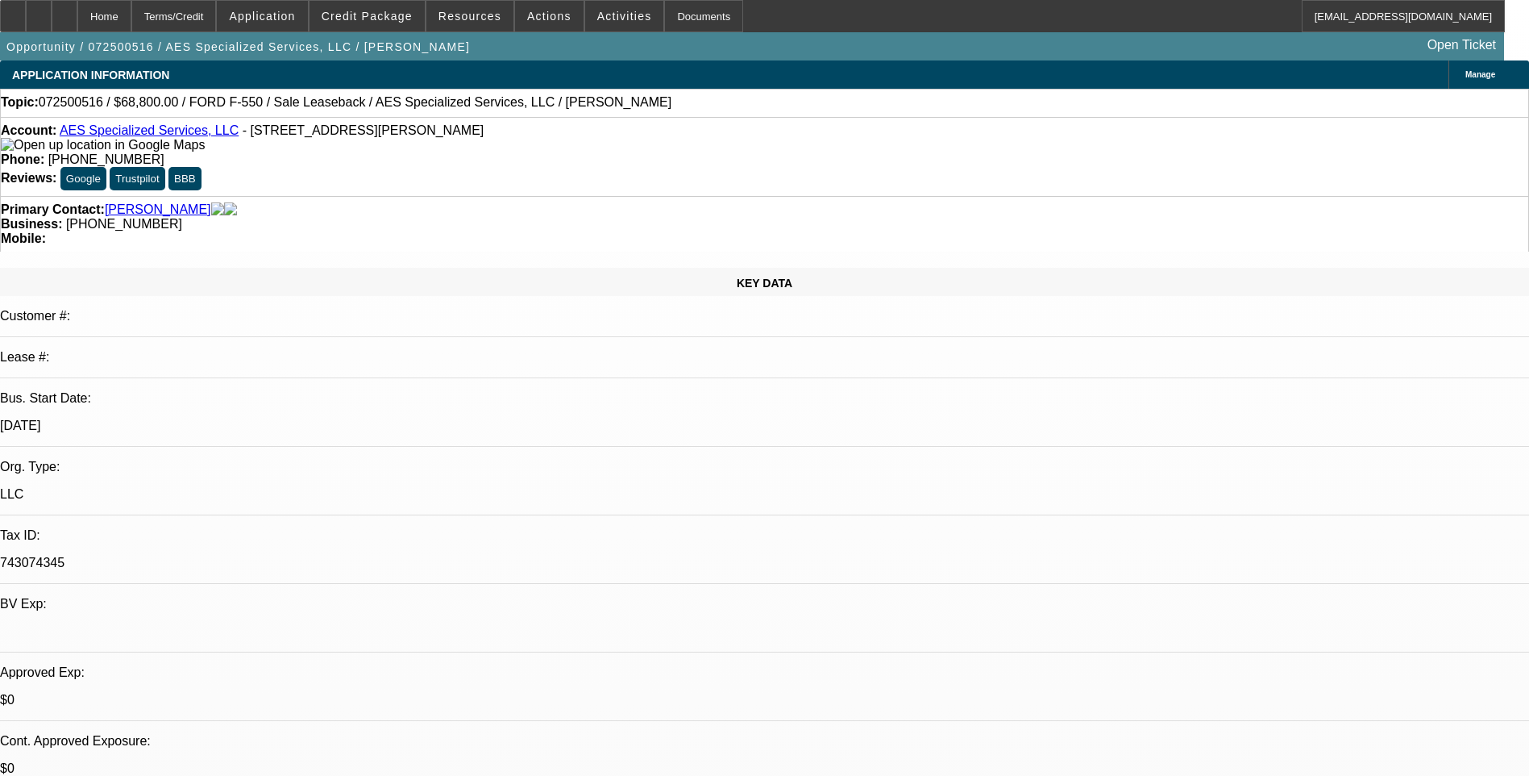
select select "0"
select select "0.2"
select select "0"
select select "0.1"
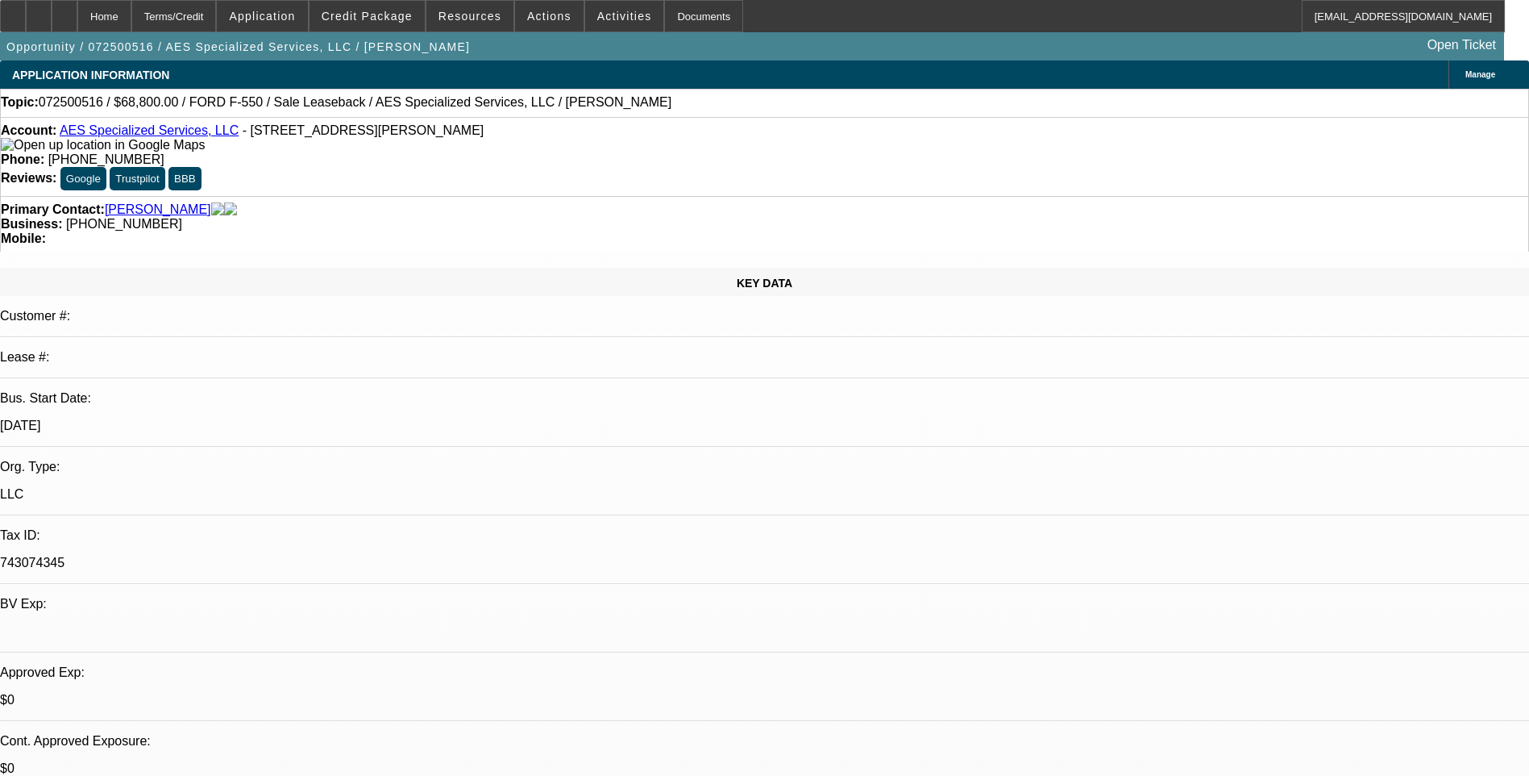
select select "0"
select select "1"
select select "6"
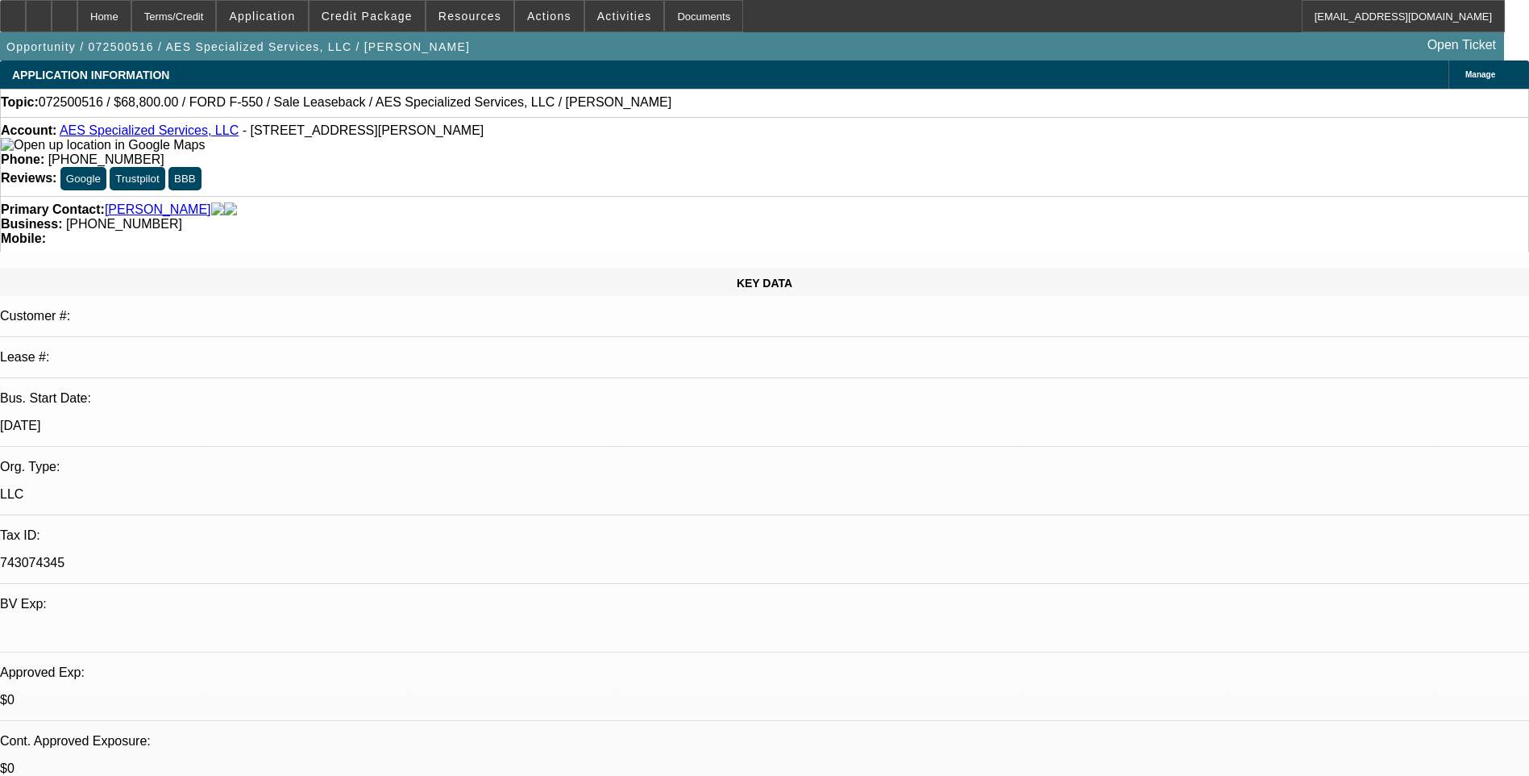
select select "1"
select select "6"
select select "1"
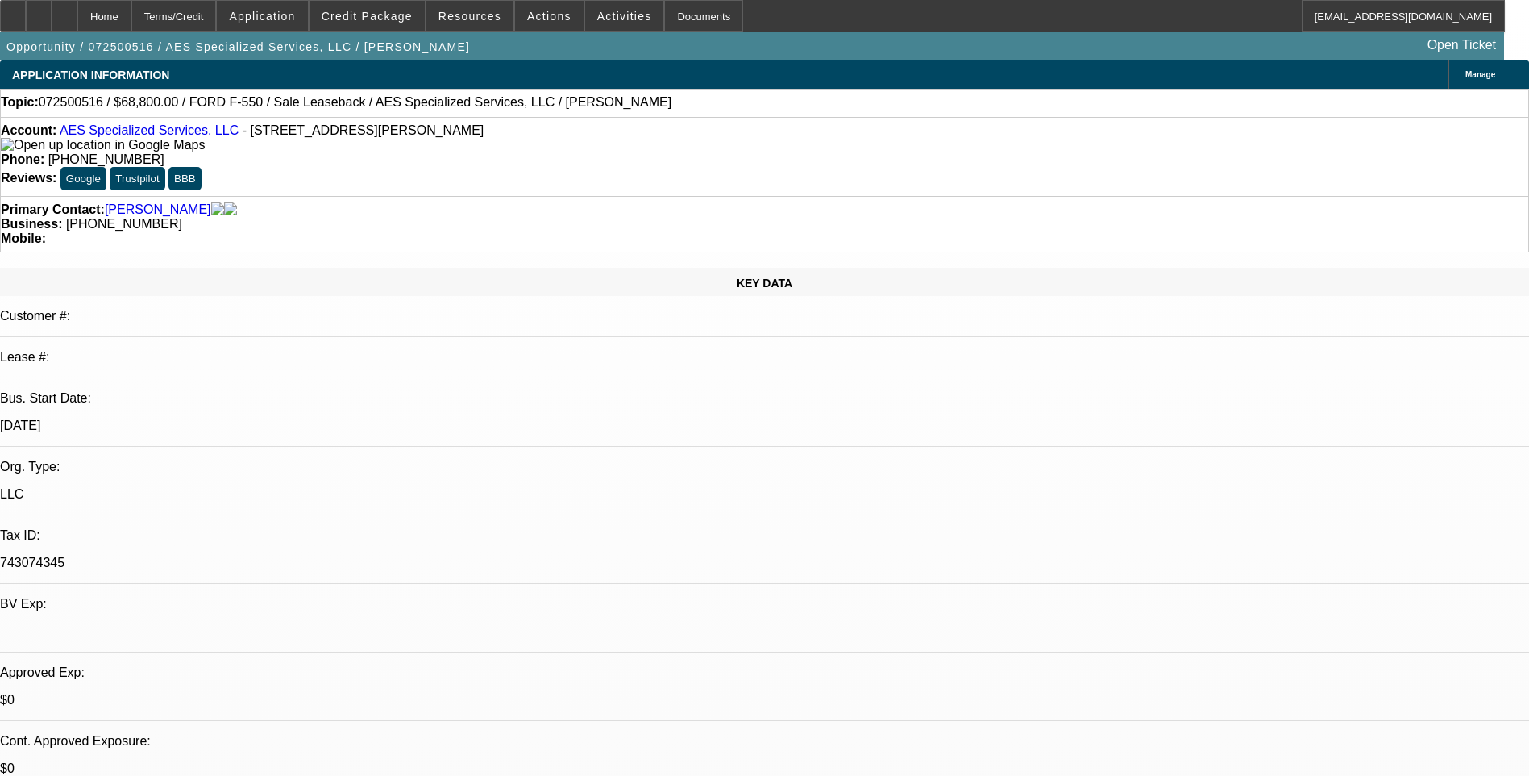
select select "6"
select select "1"
select select "6"
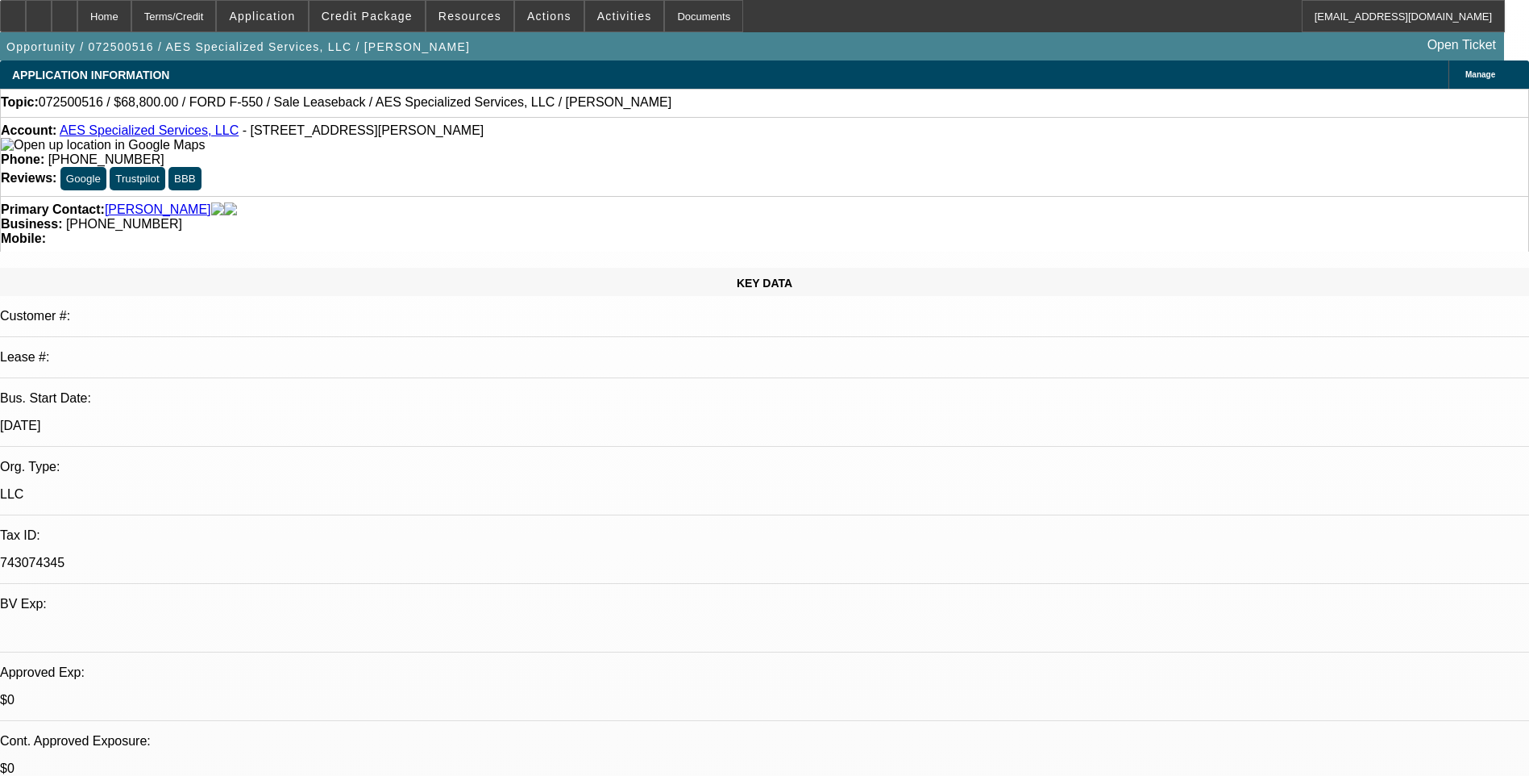
scroll to position [564, 0]
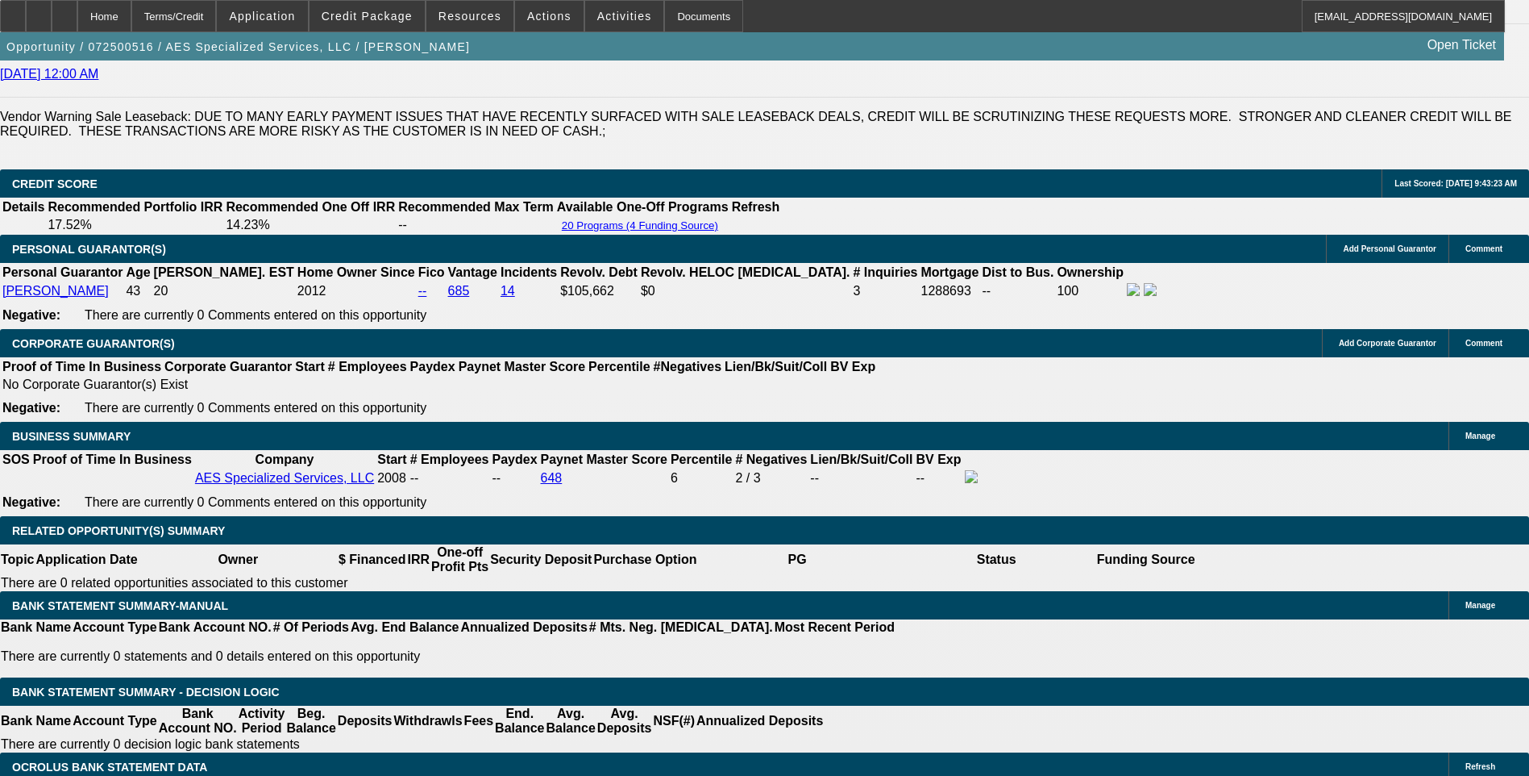
scroll to position [2338, 0]
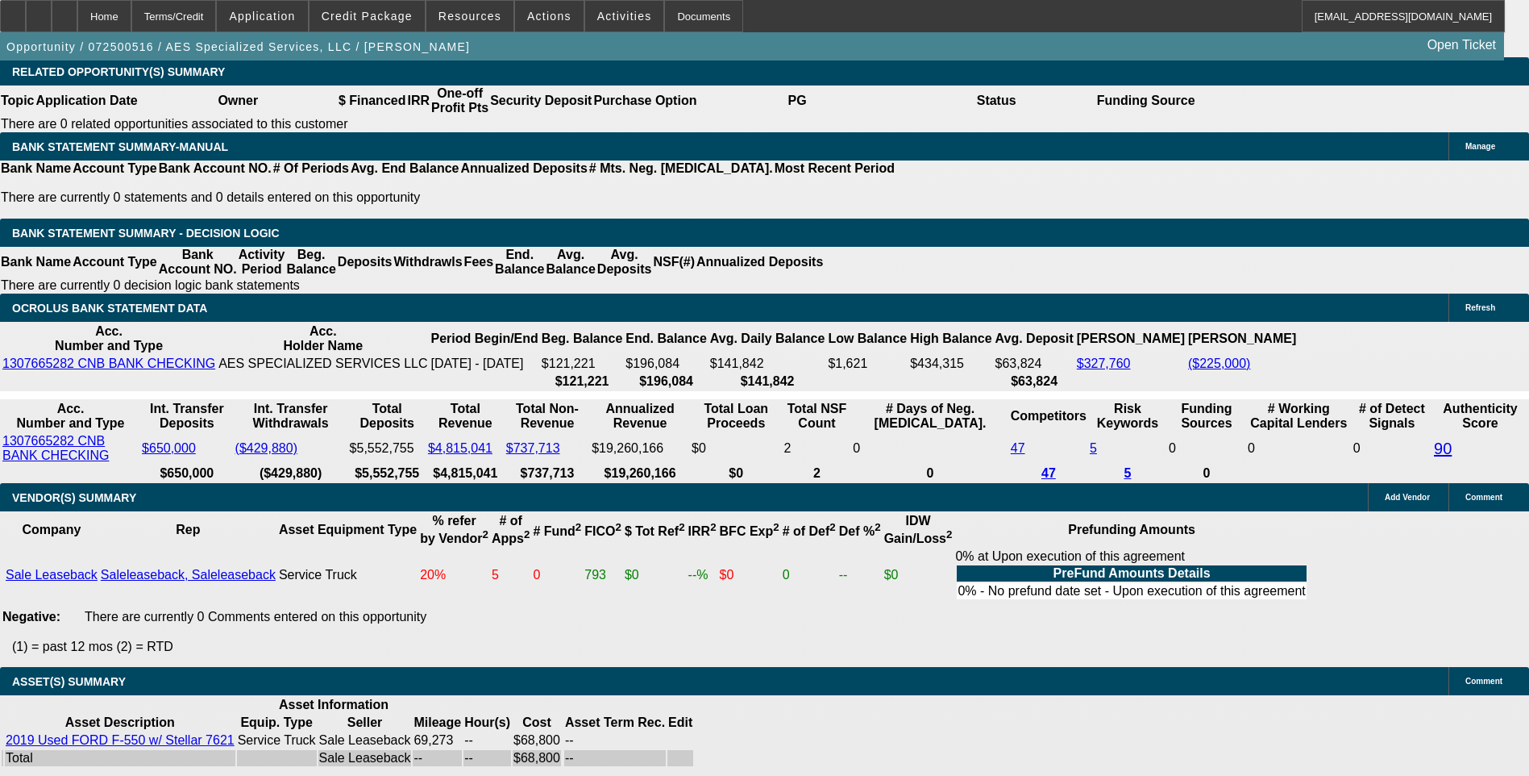
scroll to position [2822, 0]
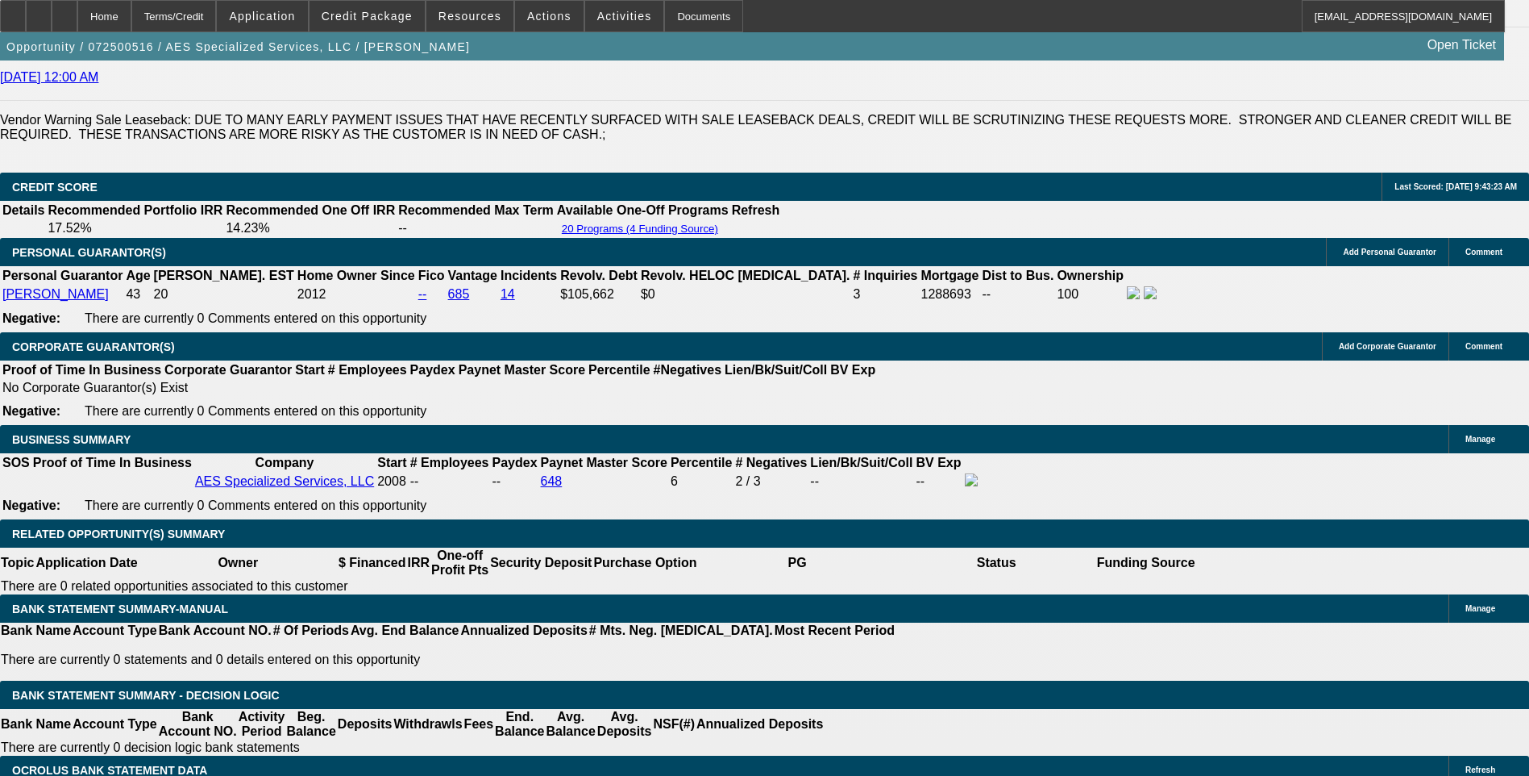
scroll to position [645, 0]
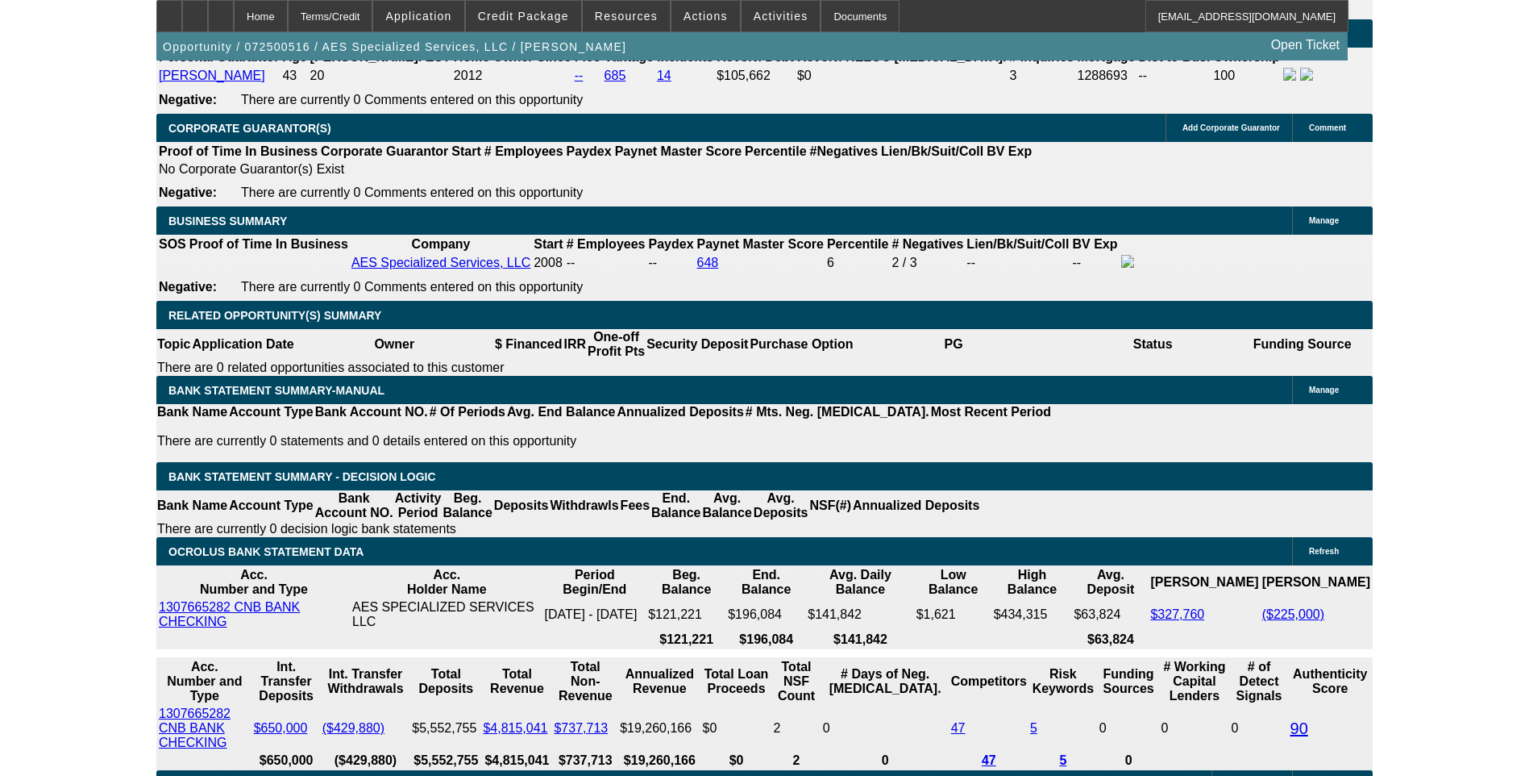
scroll to position [2338, 0]
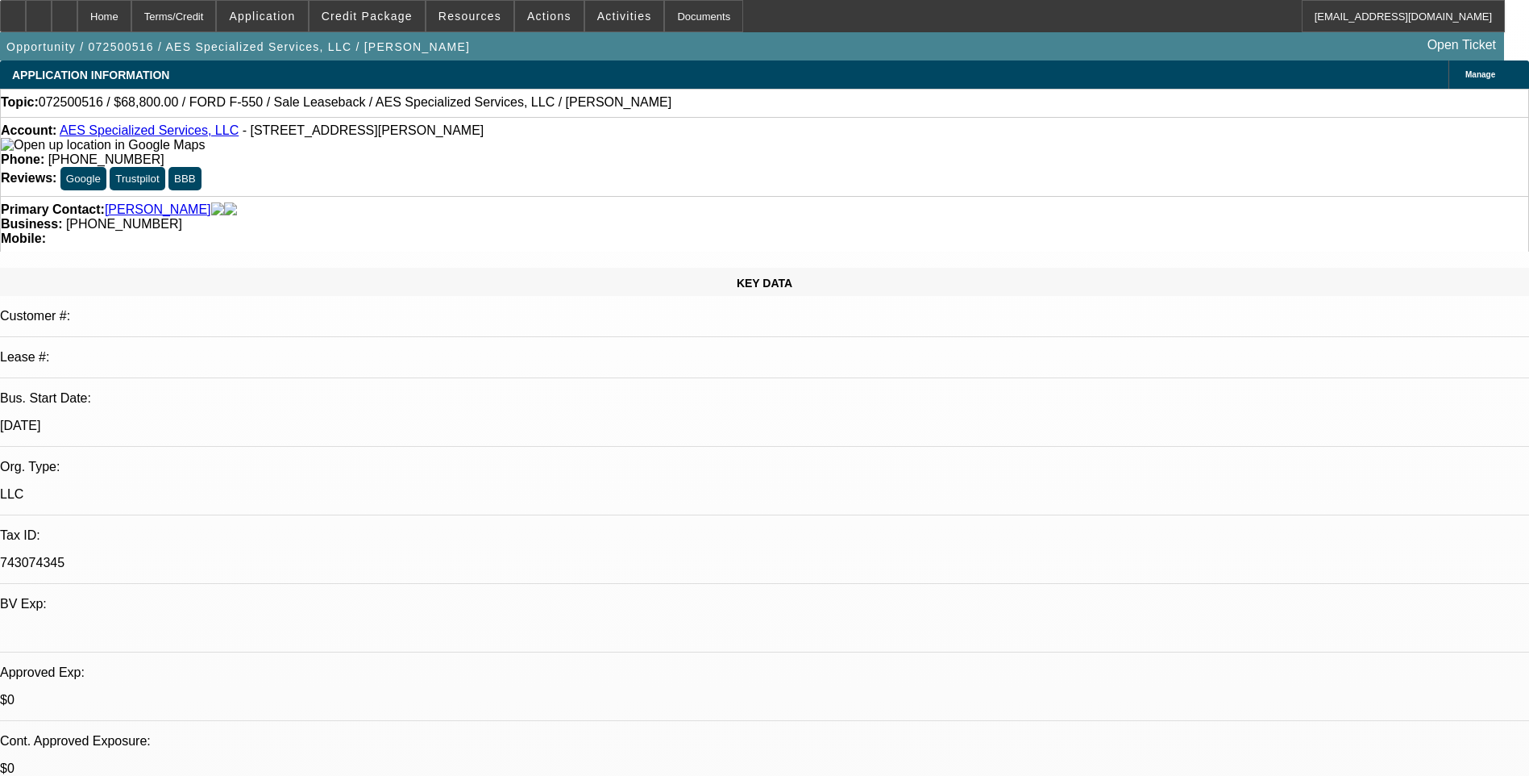
select select "0"
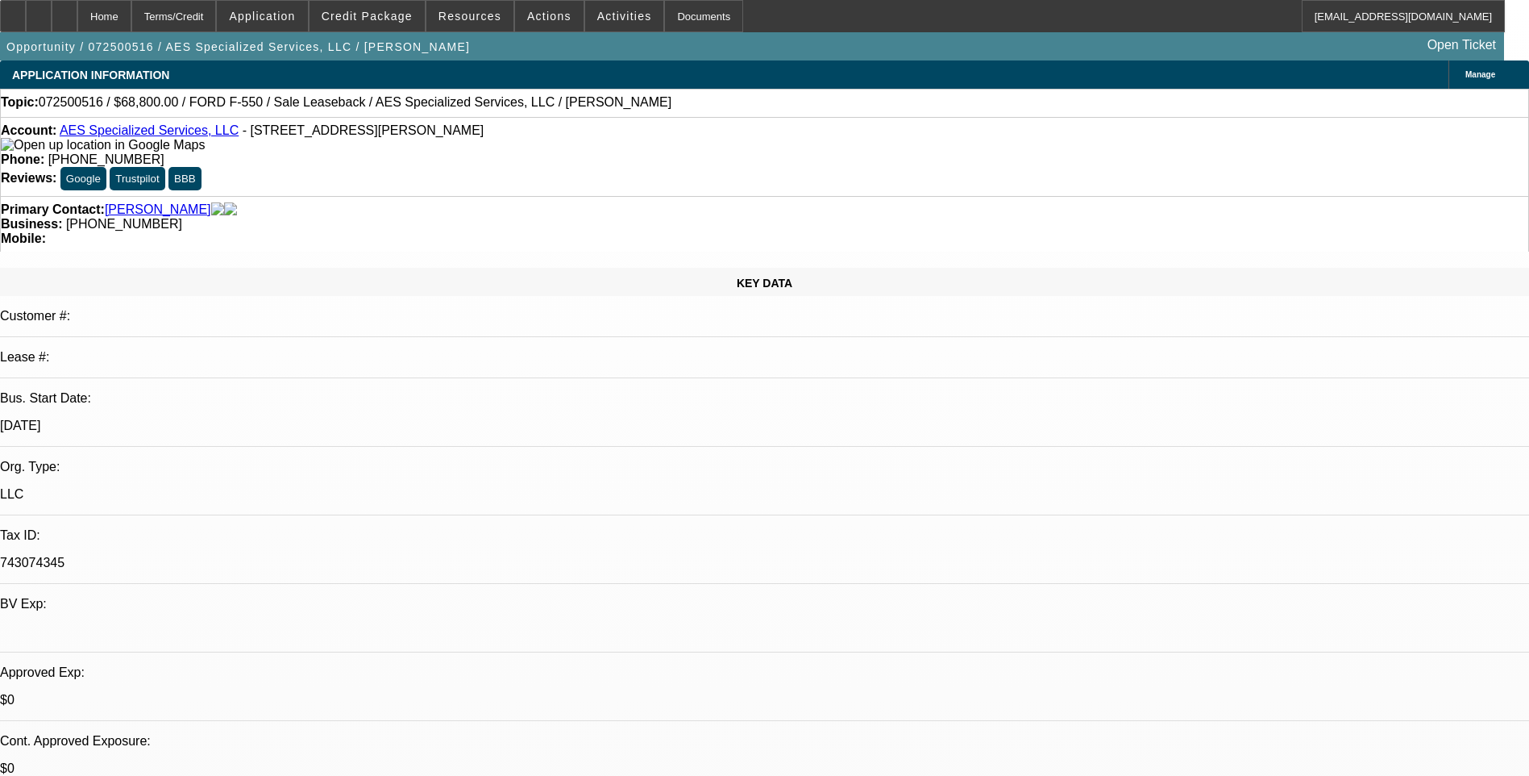
select select "0"
select select "0.2"
select select "0"
select select "0.1"
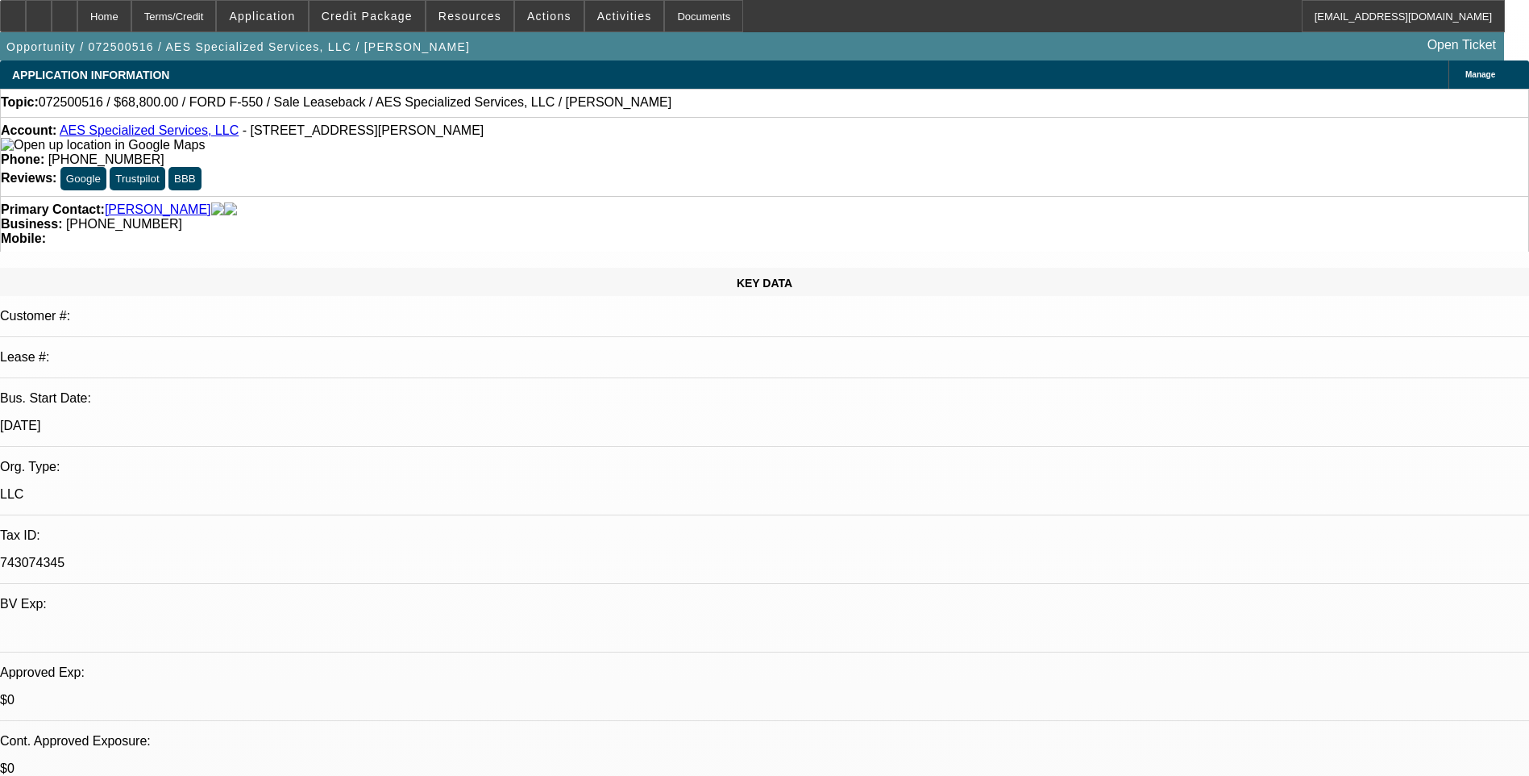
select select "0"
select select "1"
select select "6"
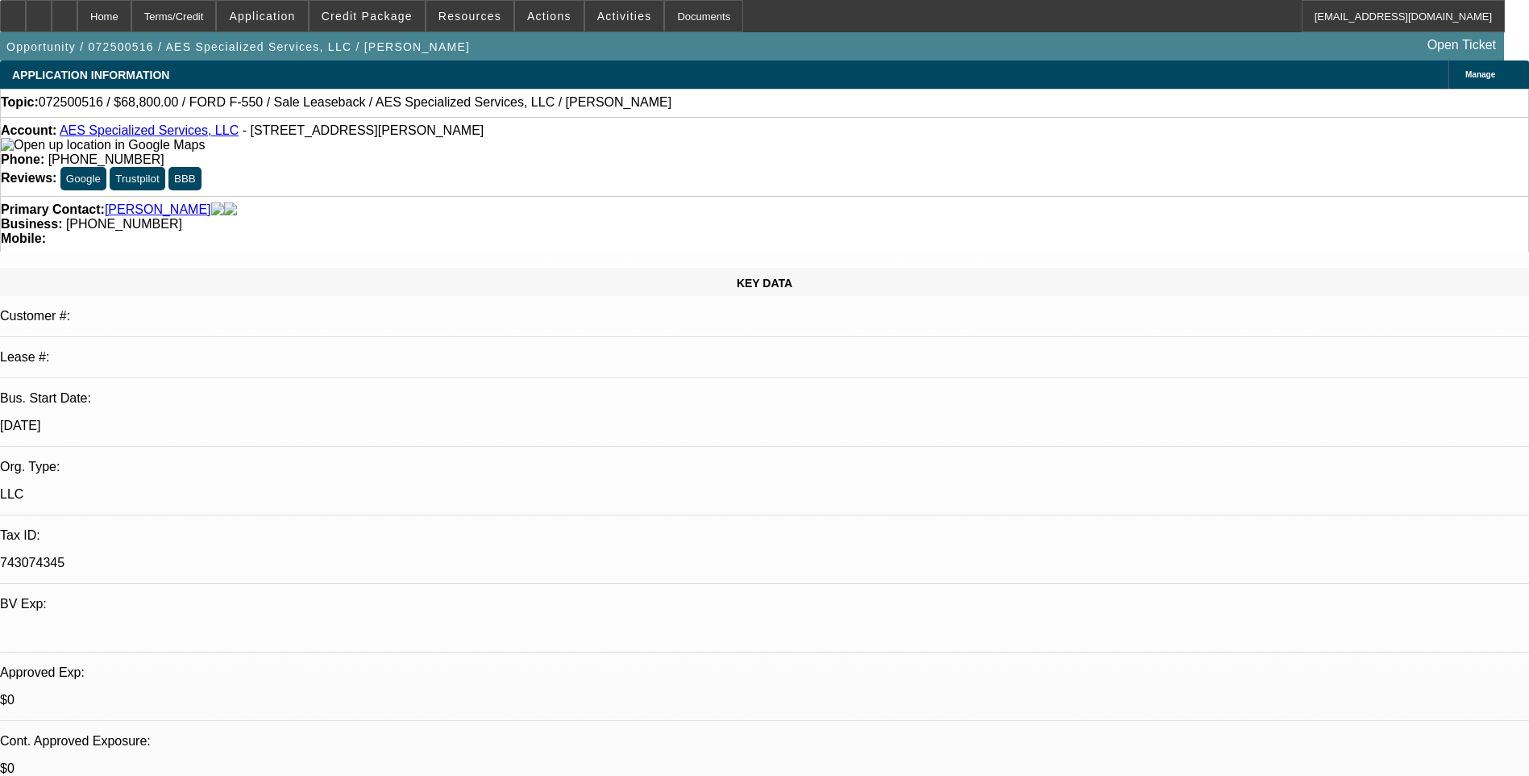
select select "1"
select select "6"
select select "1"
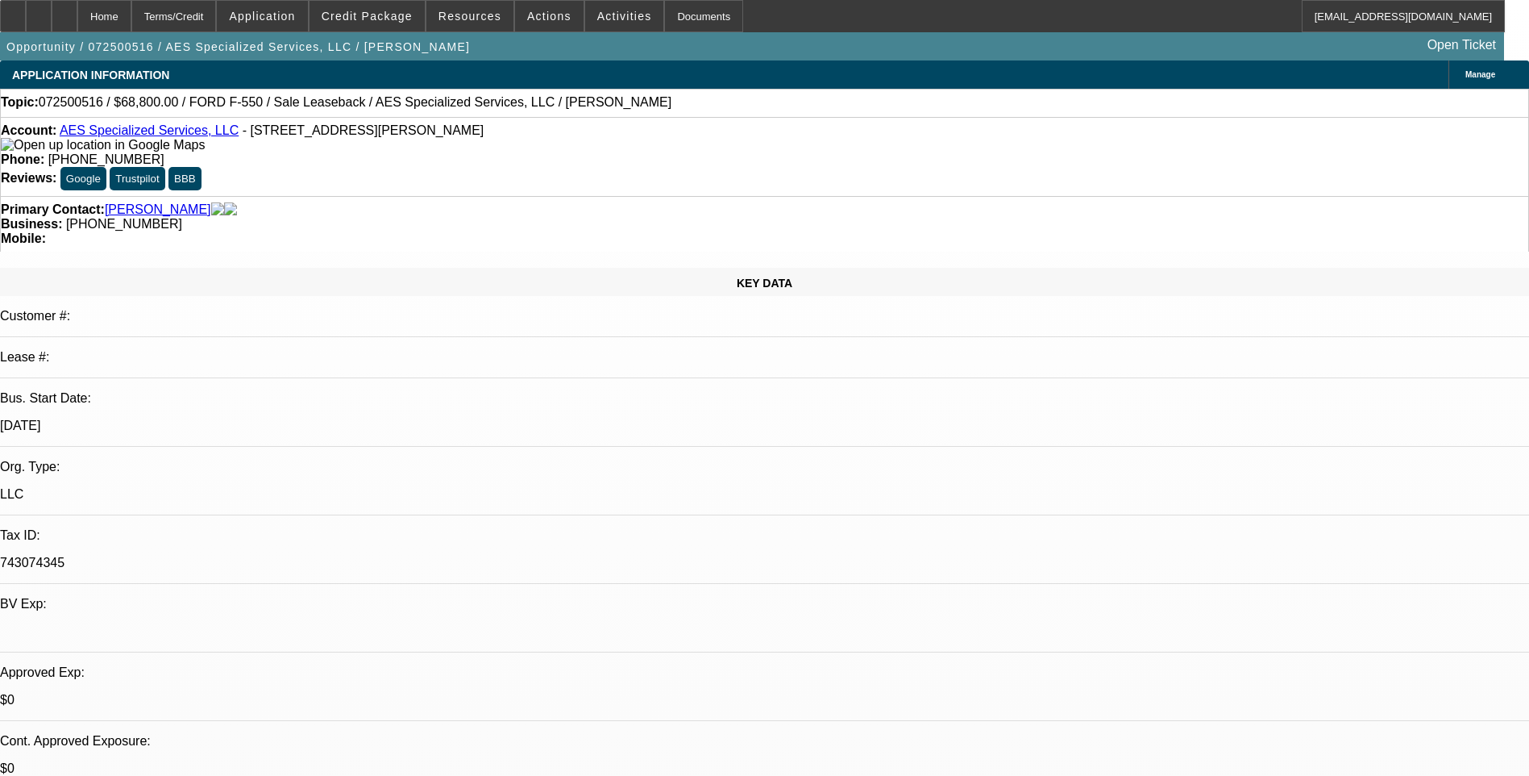
select select "6"
select select "1"
select select "6"
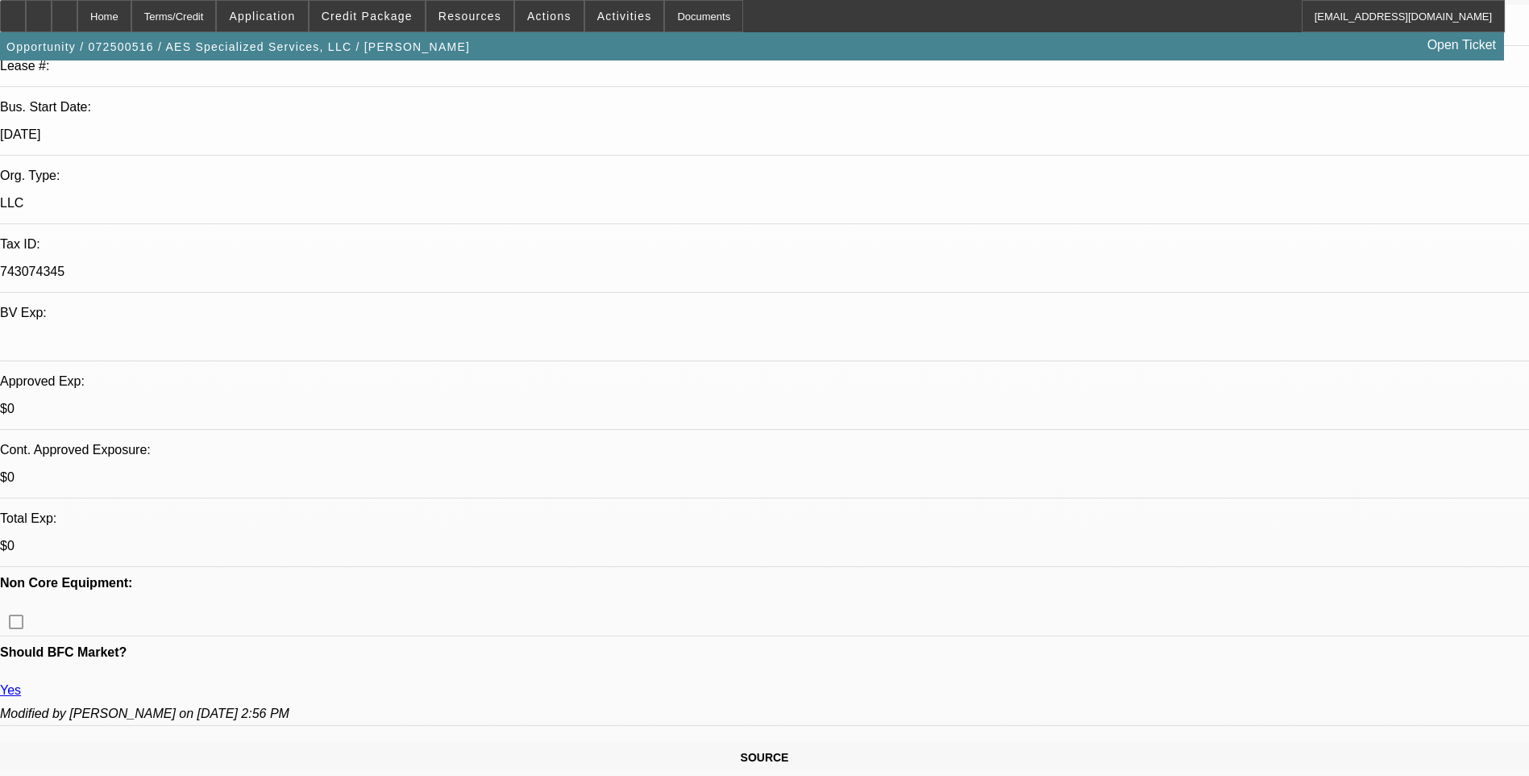
scroll to position [81, 0]
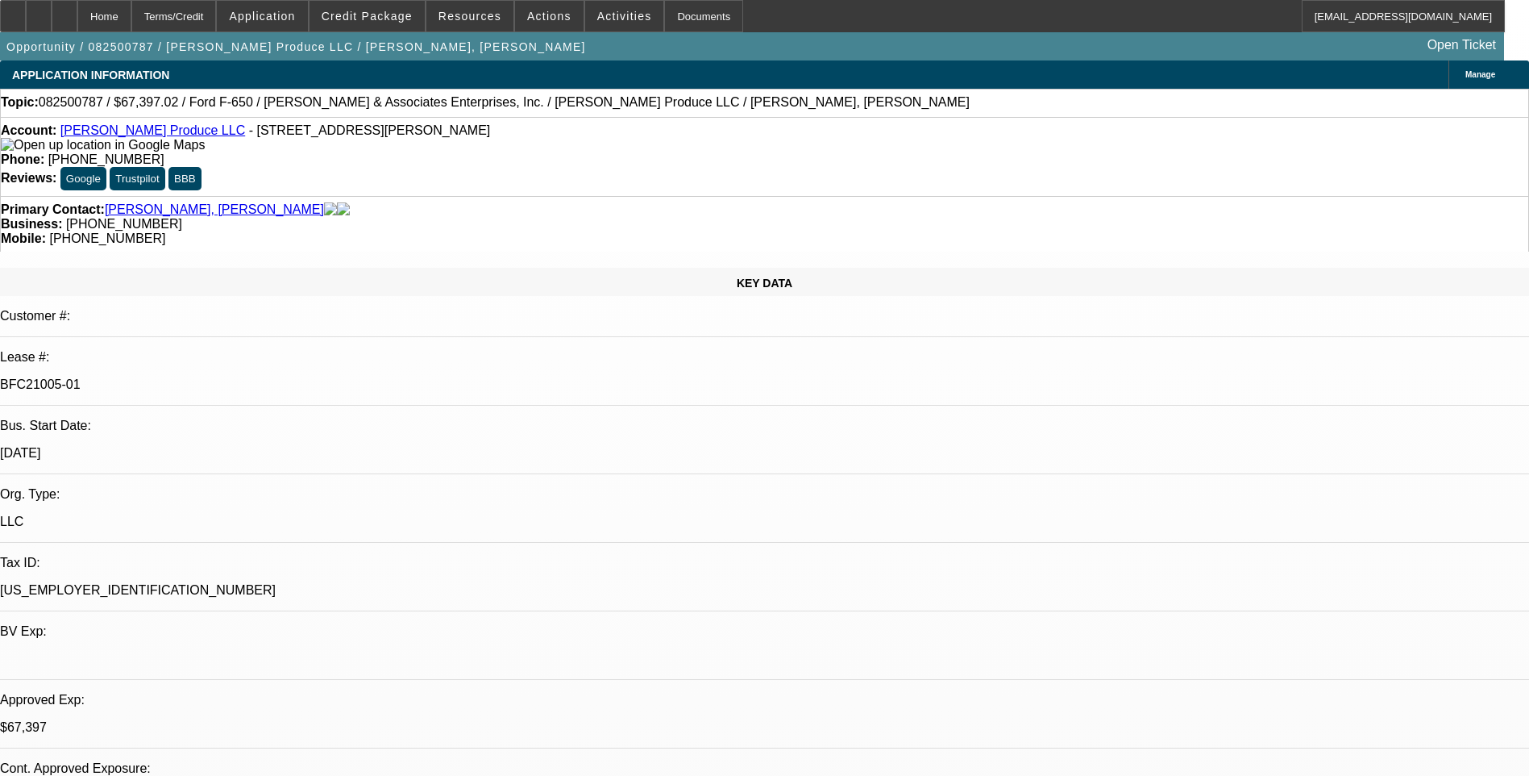
select select "0"
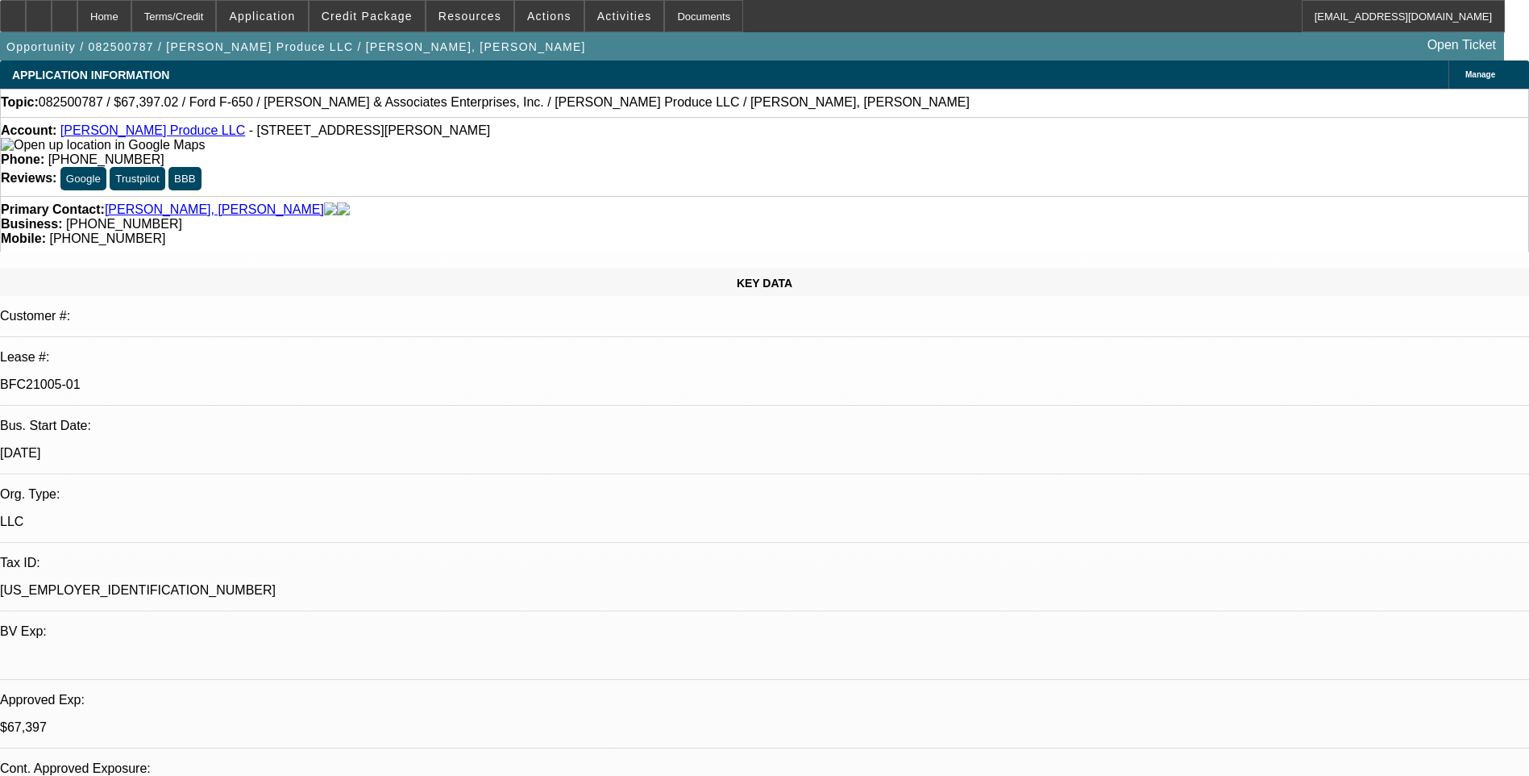
select select "0"
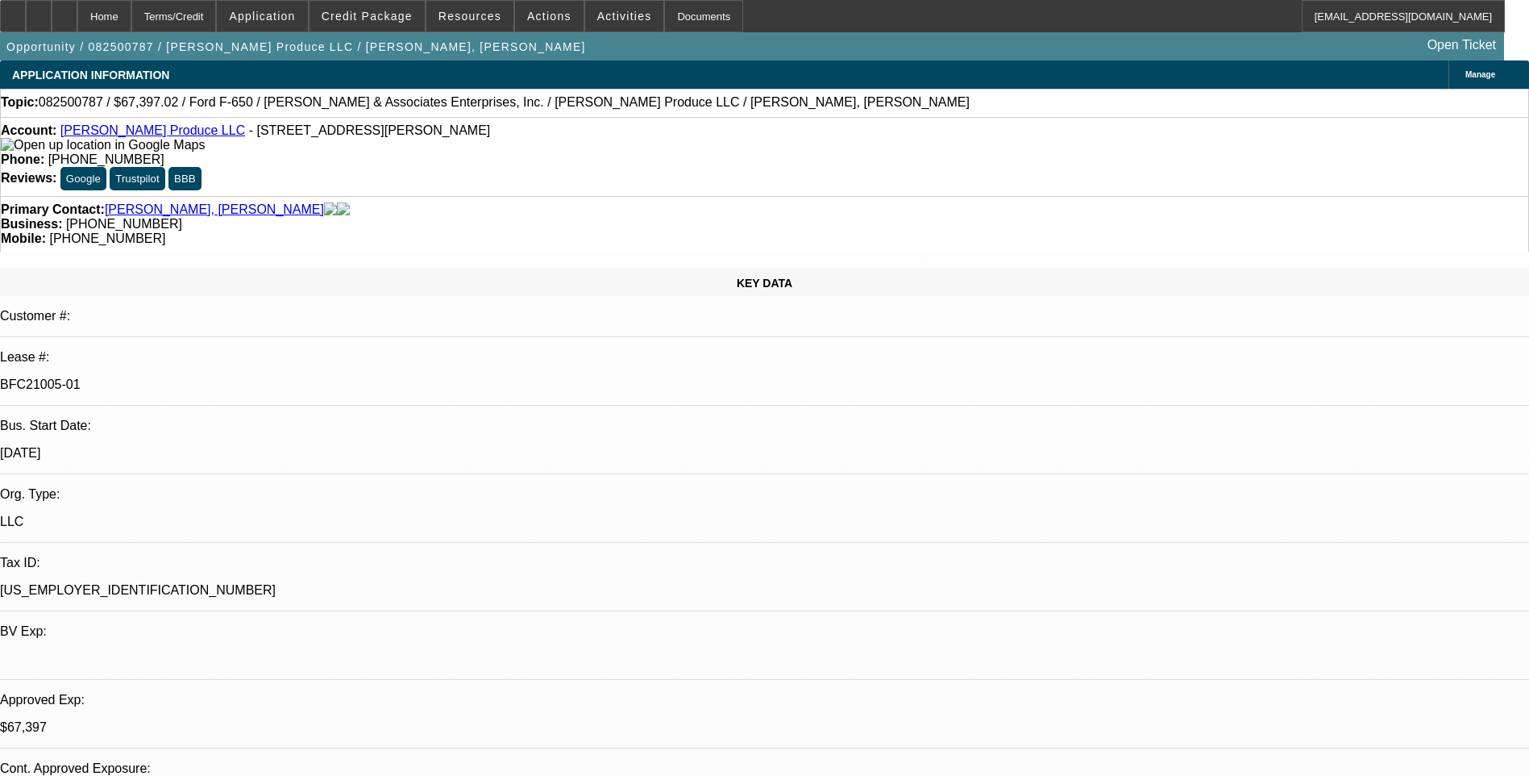
select select "0"
select select "1"
select select "6"
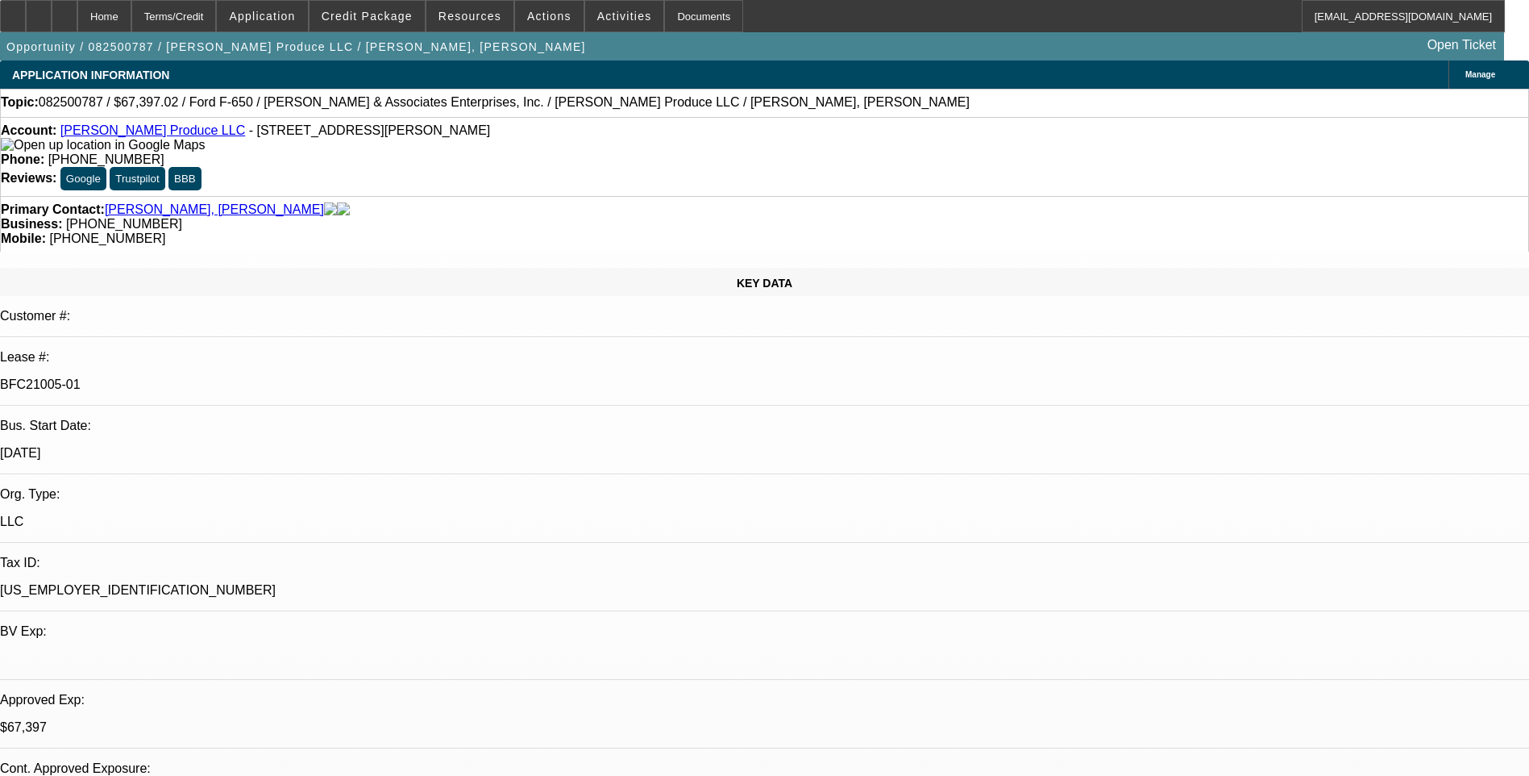
select select "1"
select select "6"
select select "1"
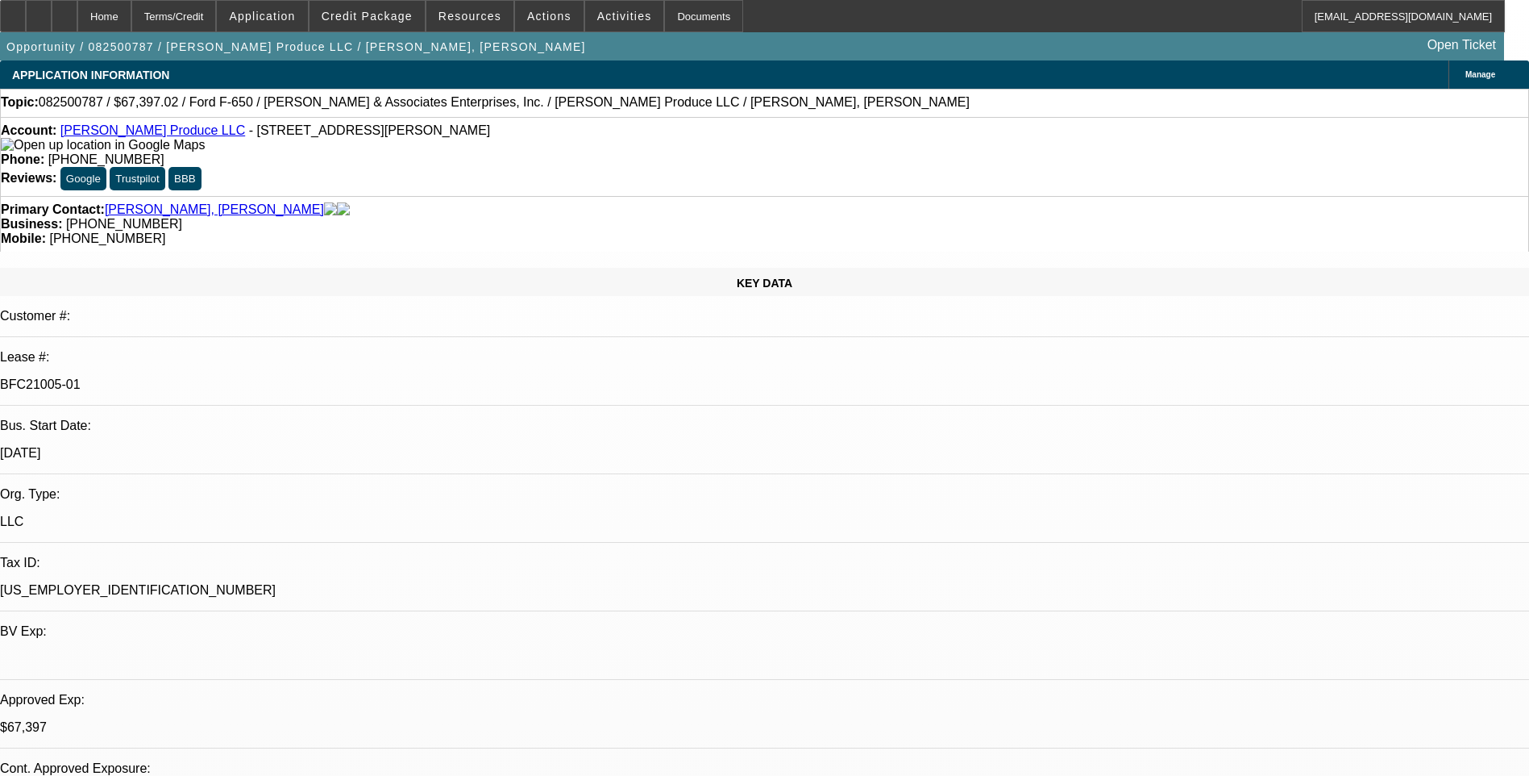
select select "6"
select select "1"
select select "6"
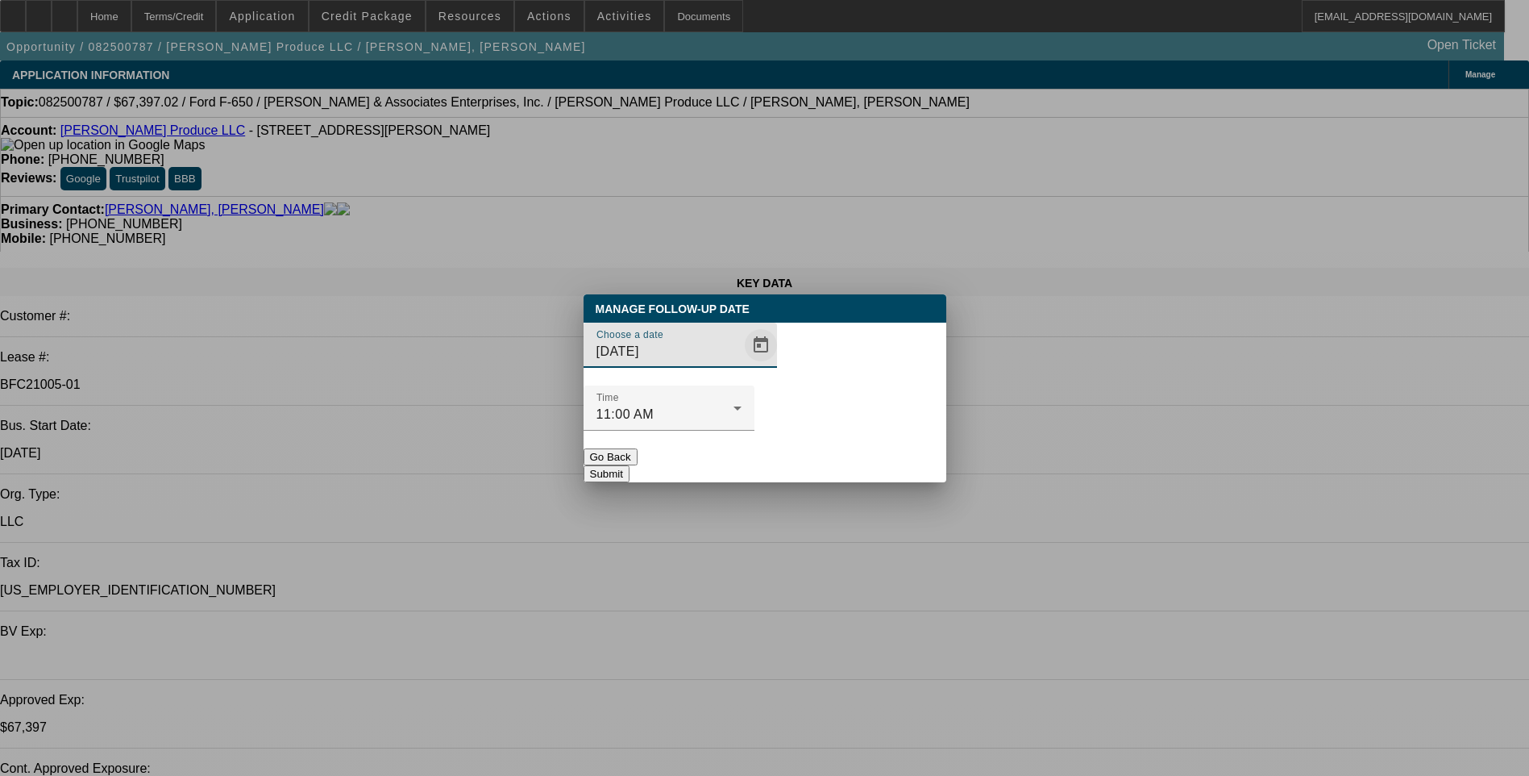
click at [742, 364] on span "Open calendar" at bounding box center [761, 345] width 39 height 39
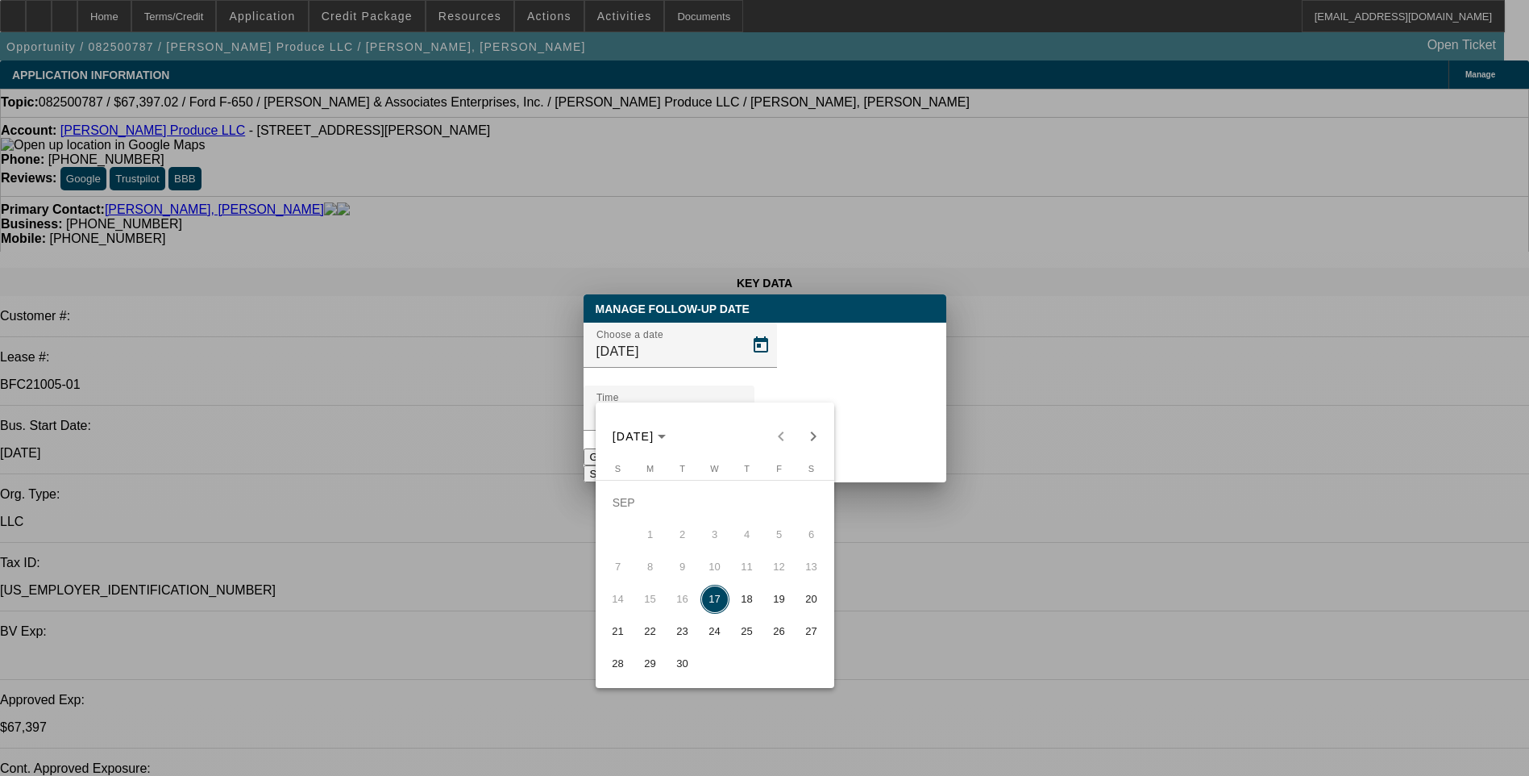
click at [748, 606] on span "18" at bounding box center [747, 599] width 29 height 29
type input "9/18/2025"
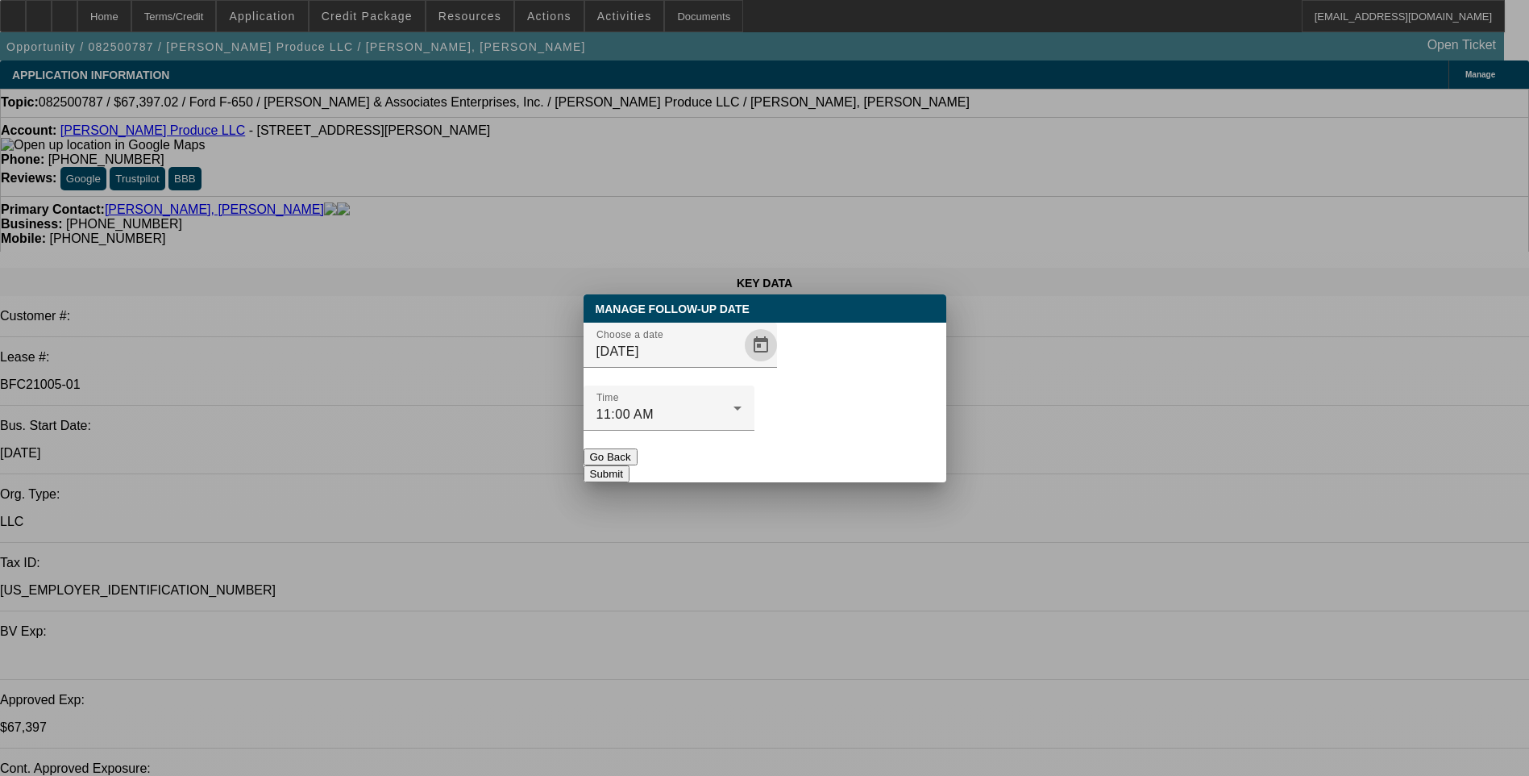
click at [630, 465] on button "Submit" at bounding box center [607, 473] width 46 height 17
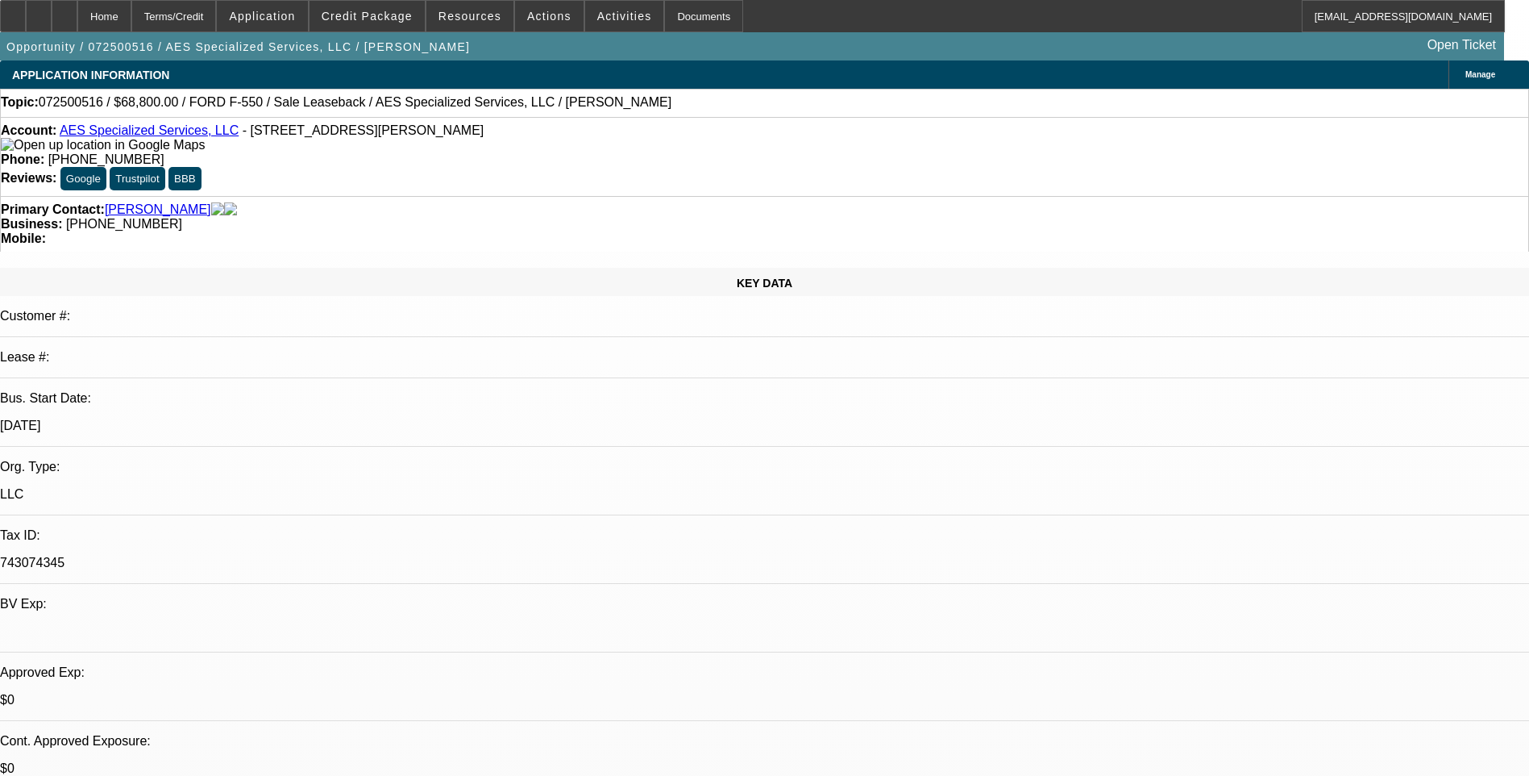
select select "0"
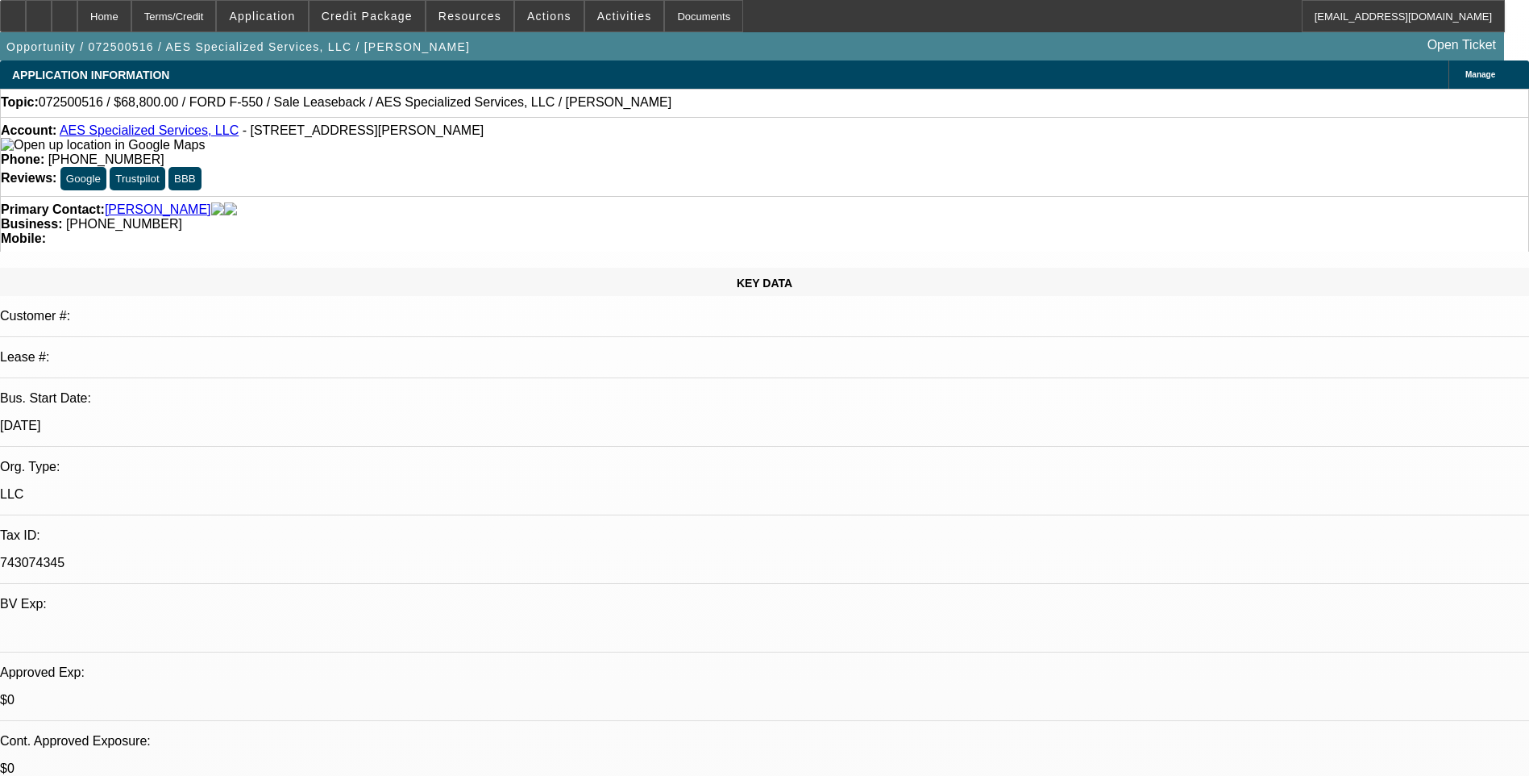
select select "0"
select select "0.2"
select select "0"
select select "0.1"
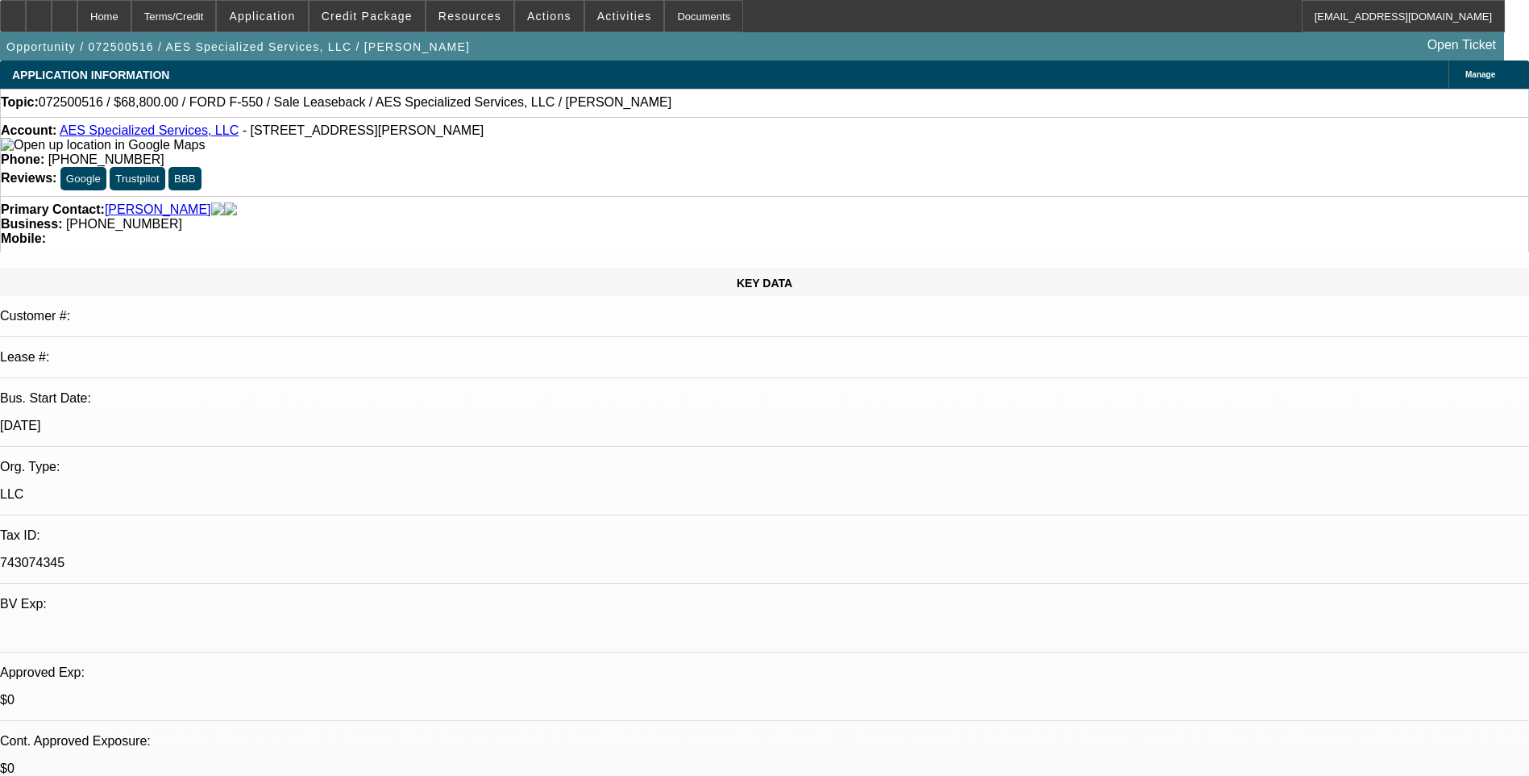
select select "0"
select select "1"
select select "6"
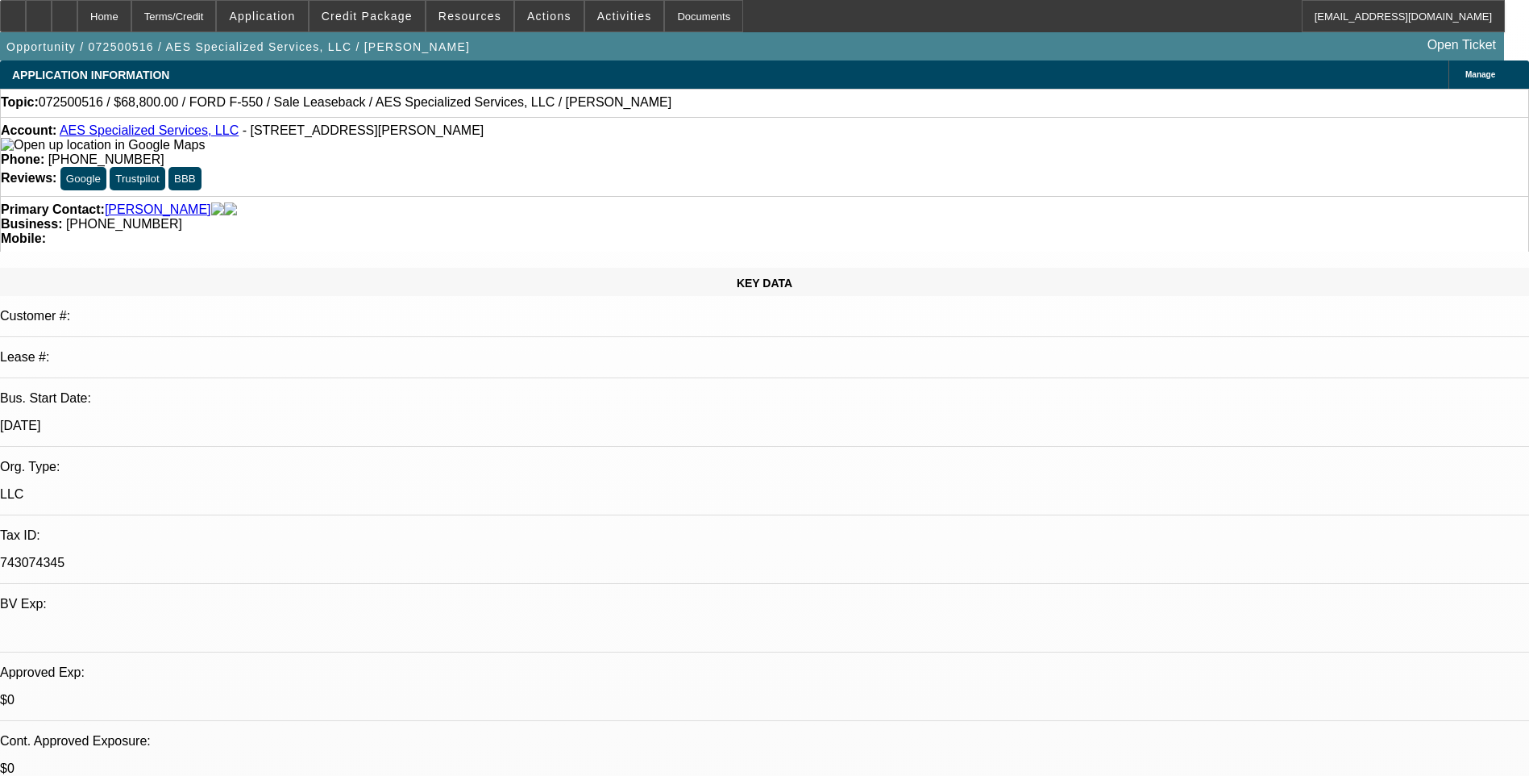
select select "1"
select select "6"
select select "1"
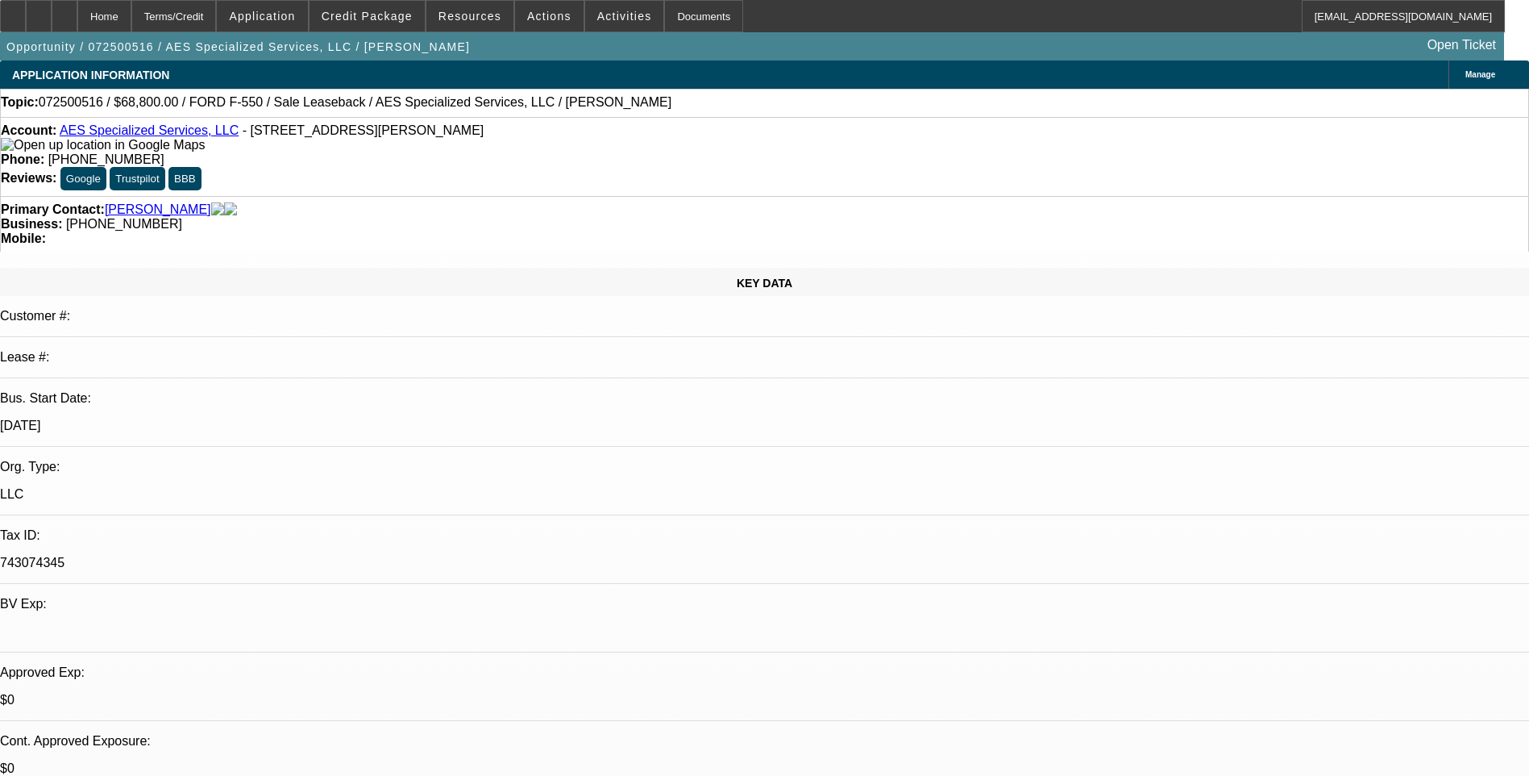
select select "6"
select select "1"
select select "6"
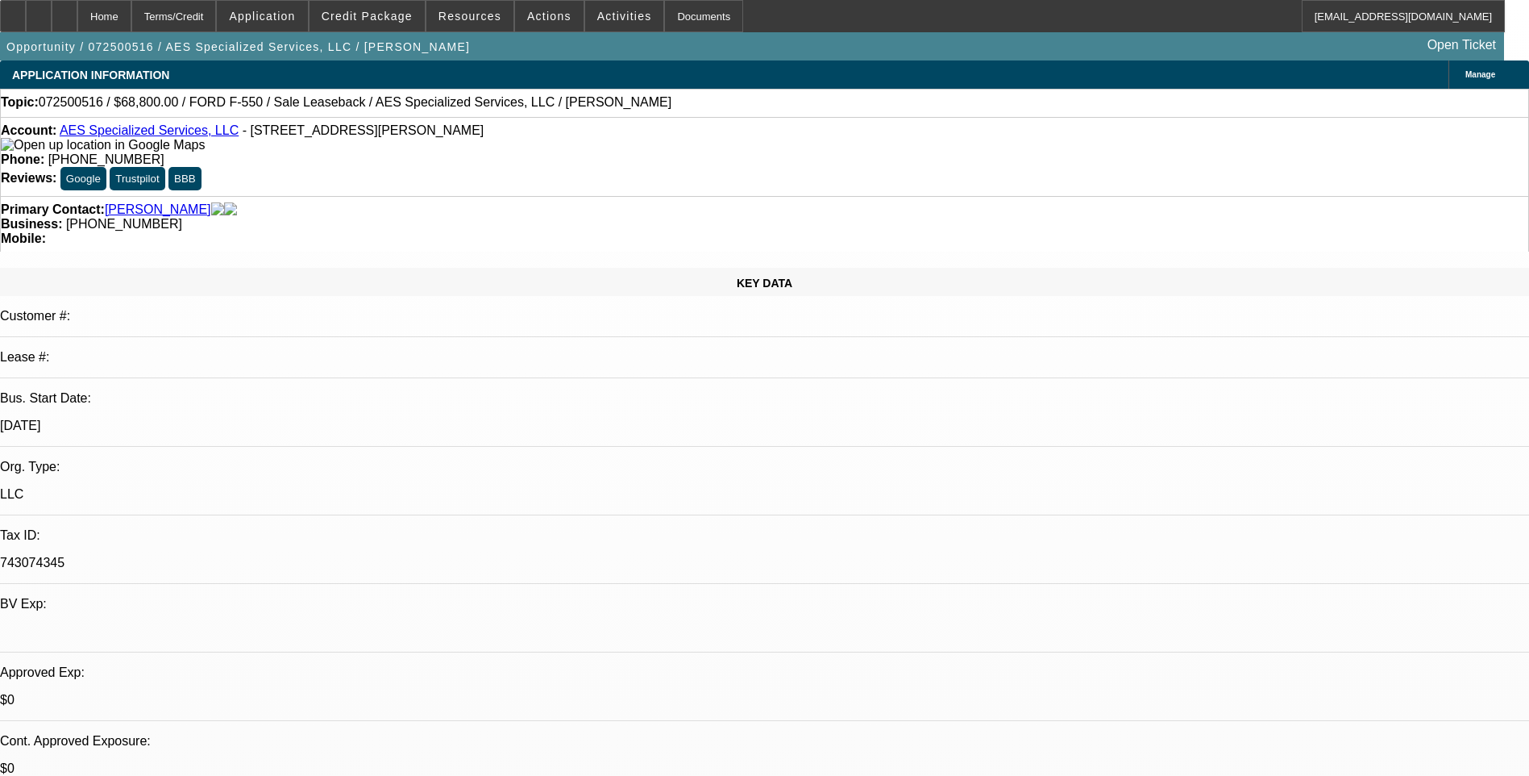
scroll to position [887, 0]
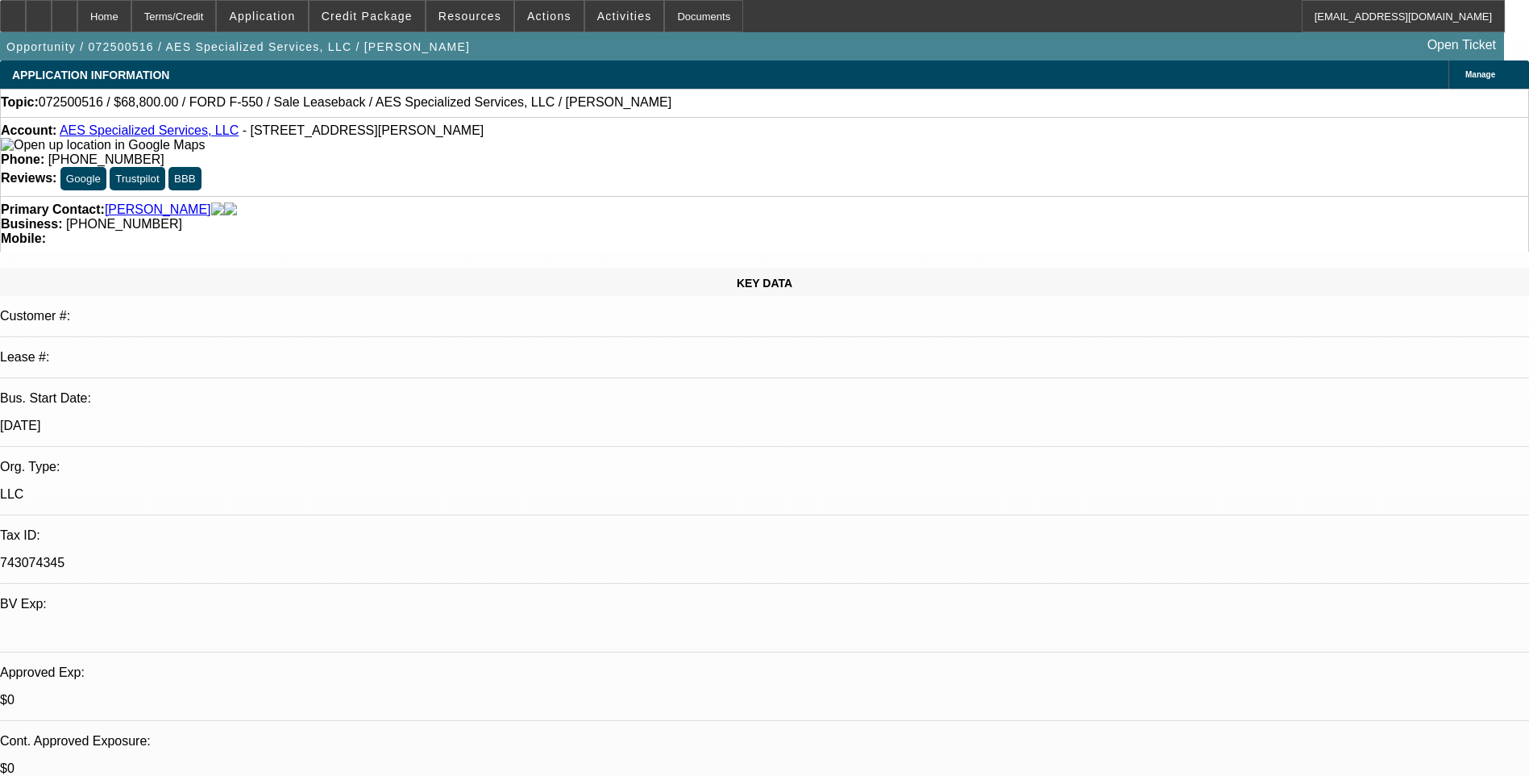
click at [217, 21] on div "Terms/Credit" at bounding box center [173, 16] width 85 height 32
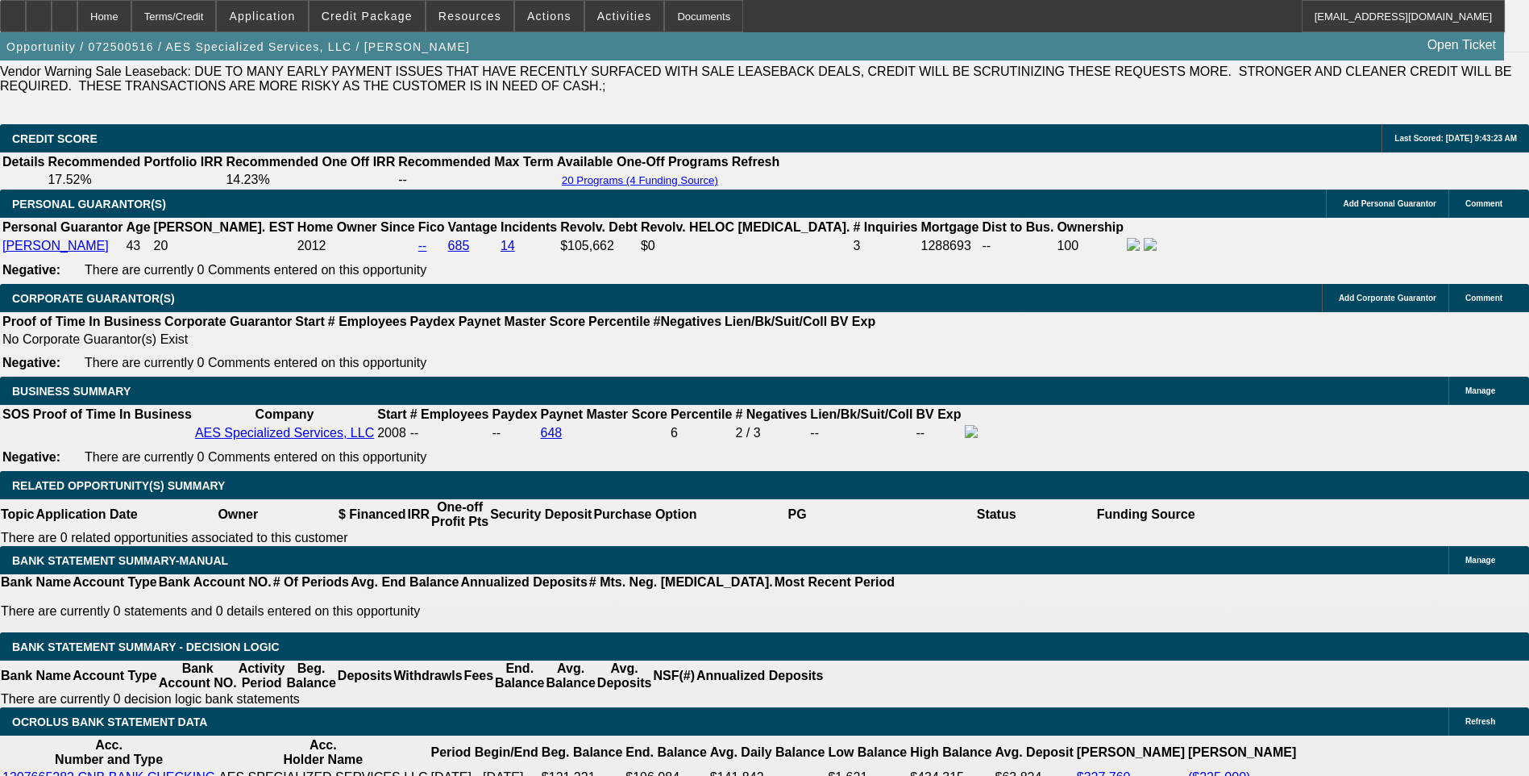
scroll to position [2386, 0]
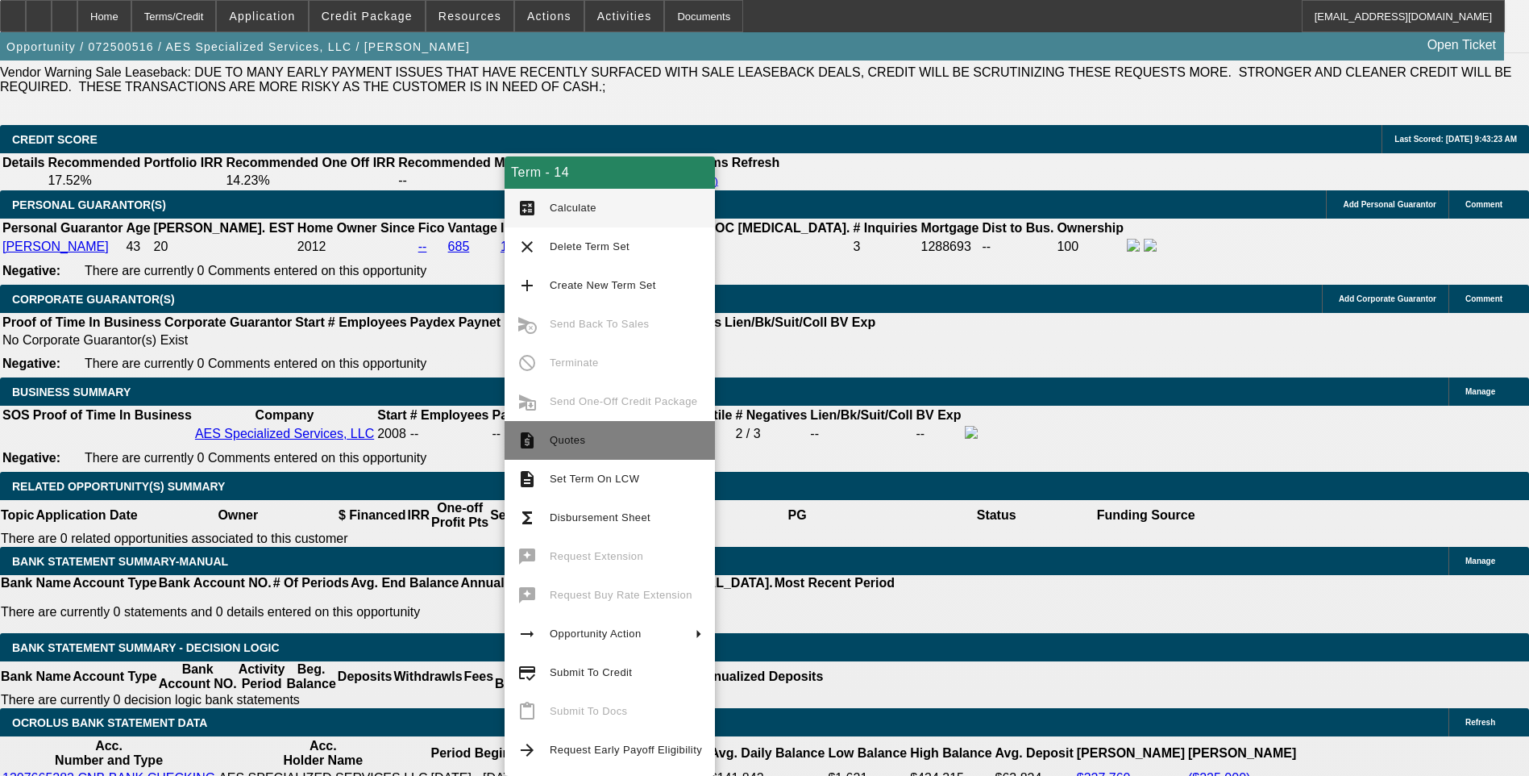
click at [617, 441] on span "Quotes" at bounding box center [626, 440] width 152 height 19
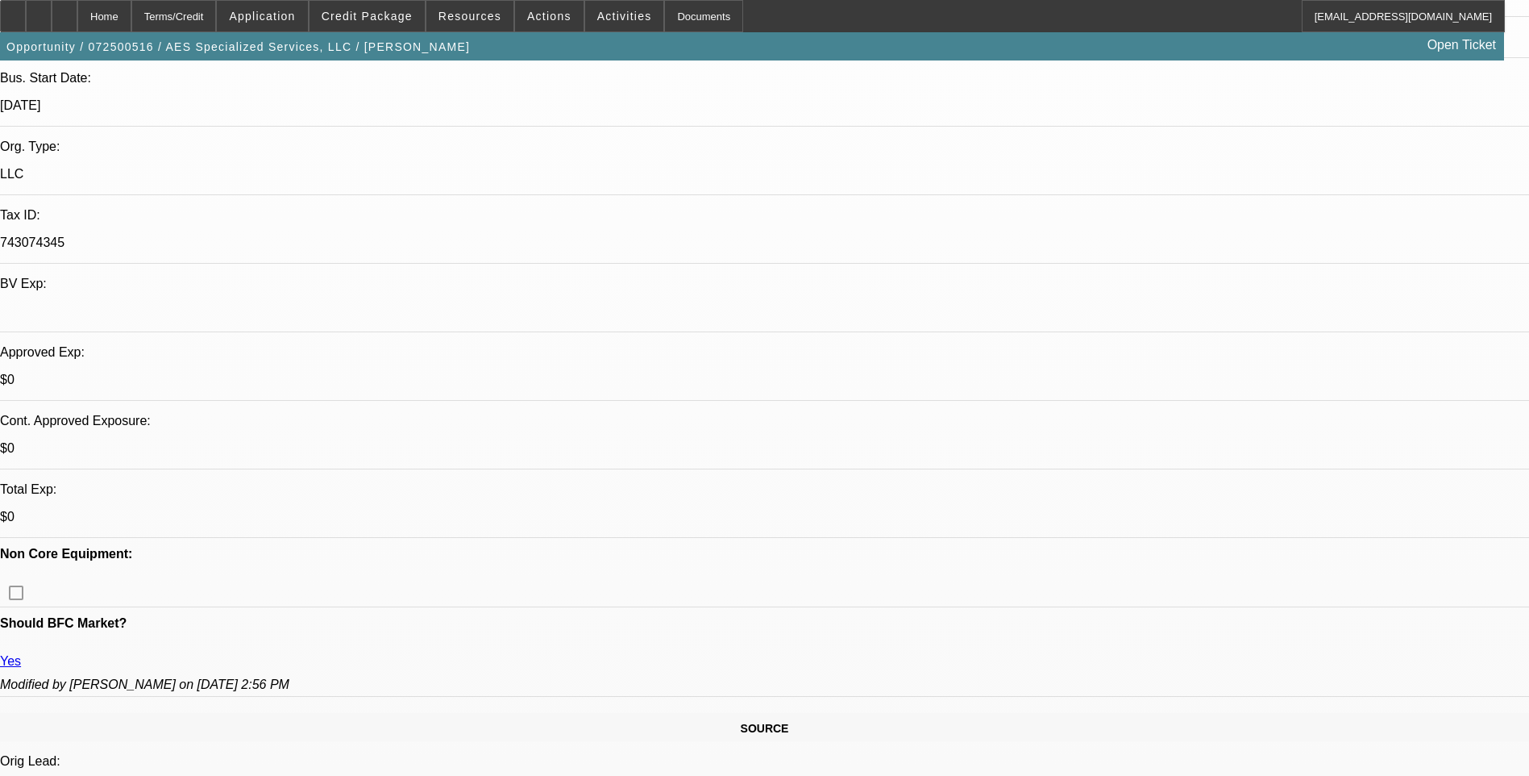
scroll to position [0, 0]
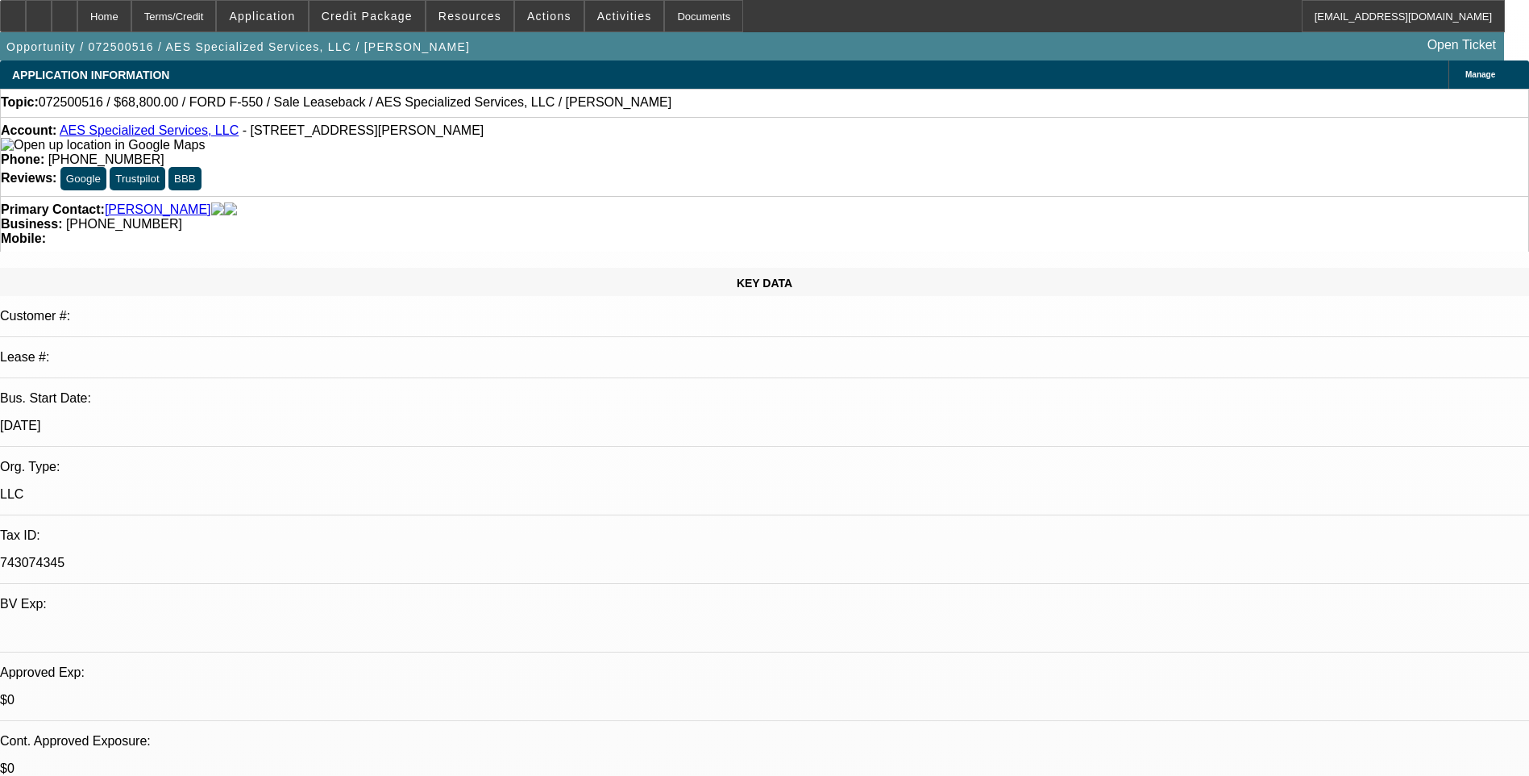
click at [216, 7] on div "Terms/Credit" at bounding box center [173, 16] width 85 height 32
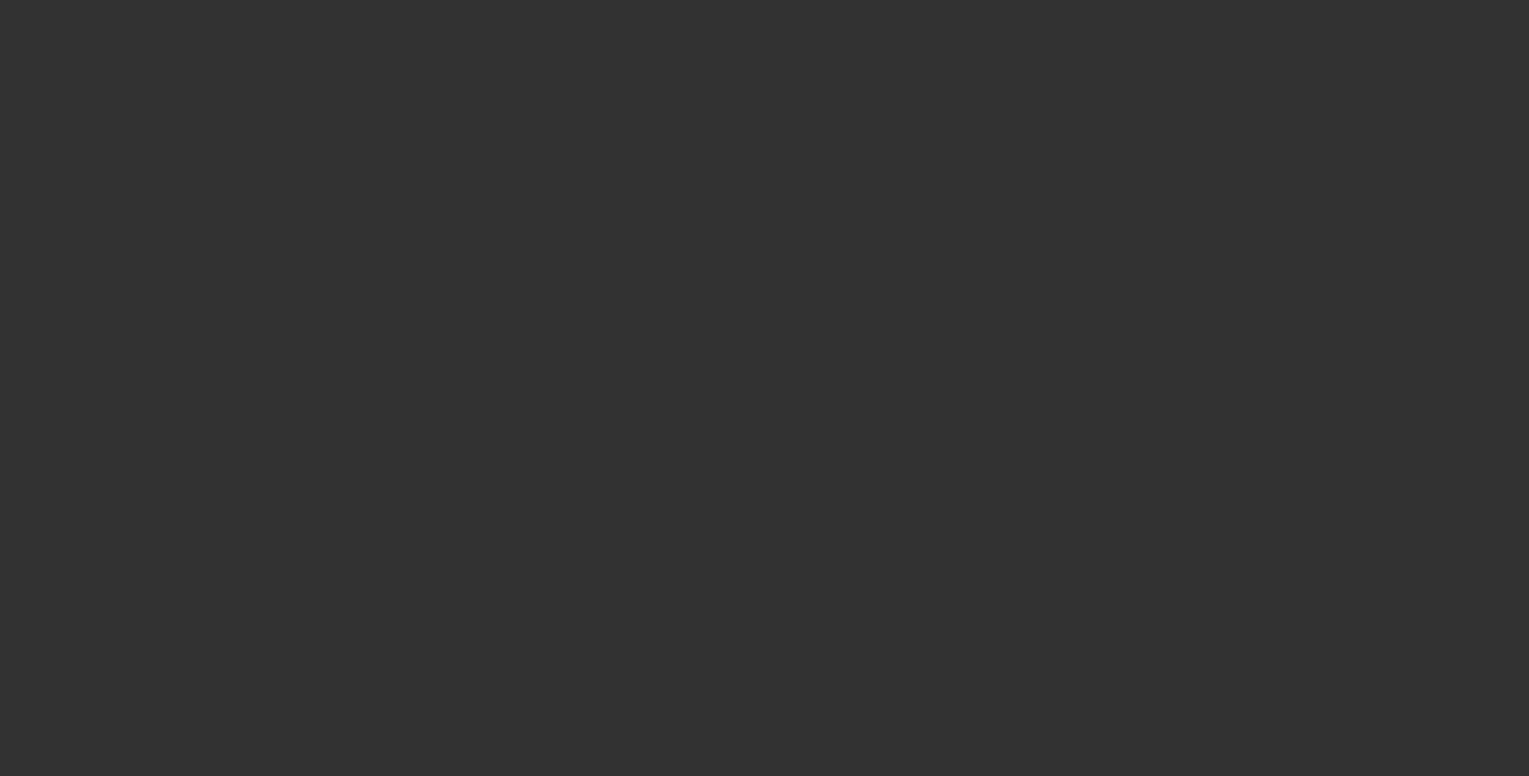
click at [742, 364] on span "Open calendar" at bounding box center [761, 345] width 39 height 39
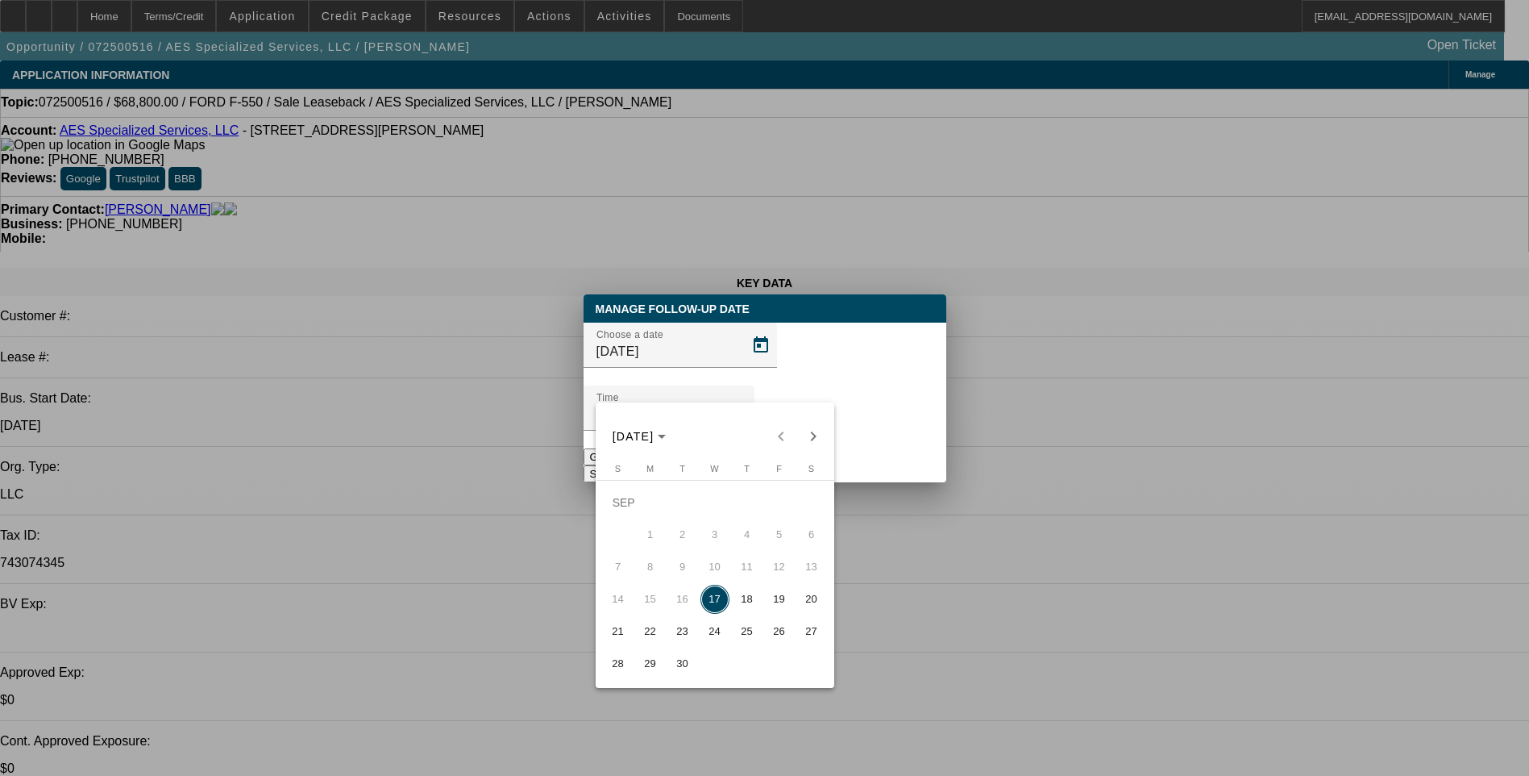
click at [744, 600] on span "18" at bounding box center [747, 599] width 29 height 29
type input "[DATE]"
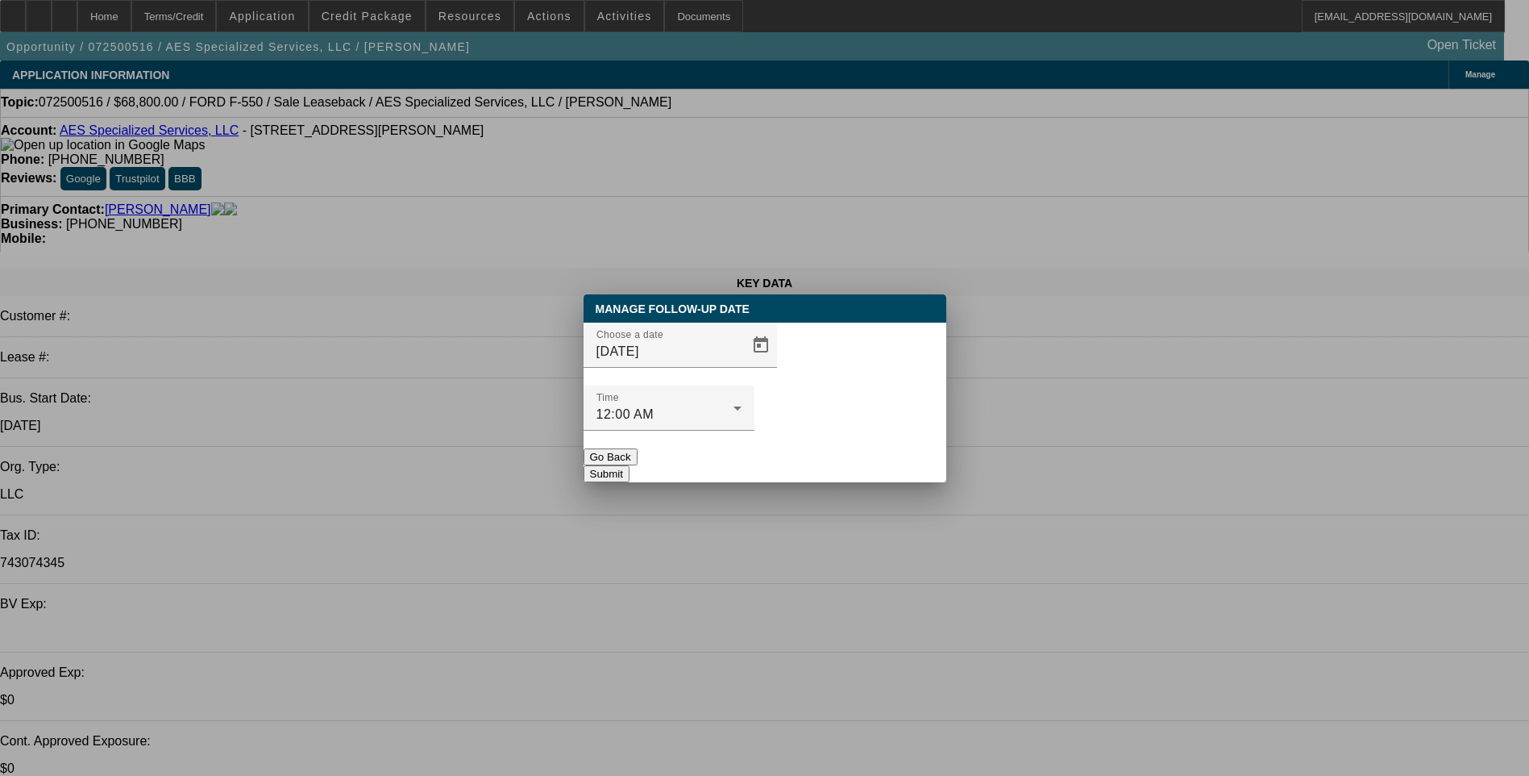
click at [630, 465] on button "Submit" at bounding box center [607, 473] width 46 height 17
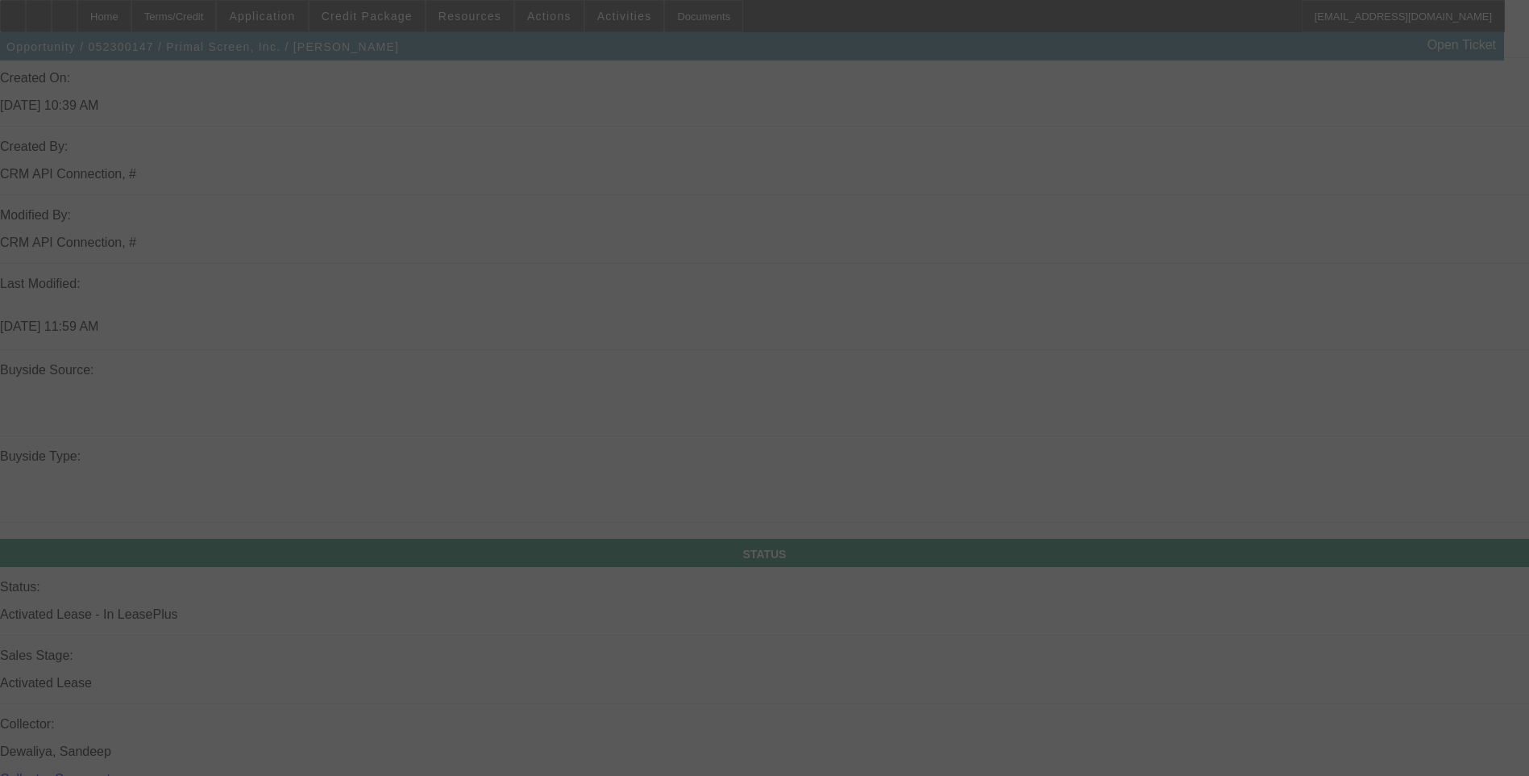
scroll to position [1451, 0]
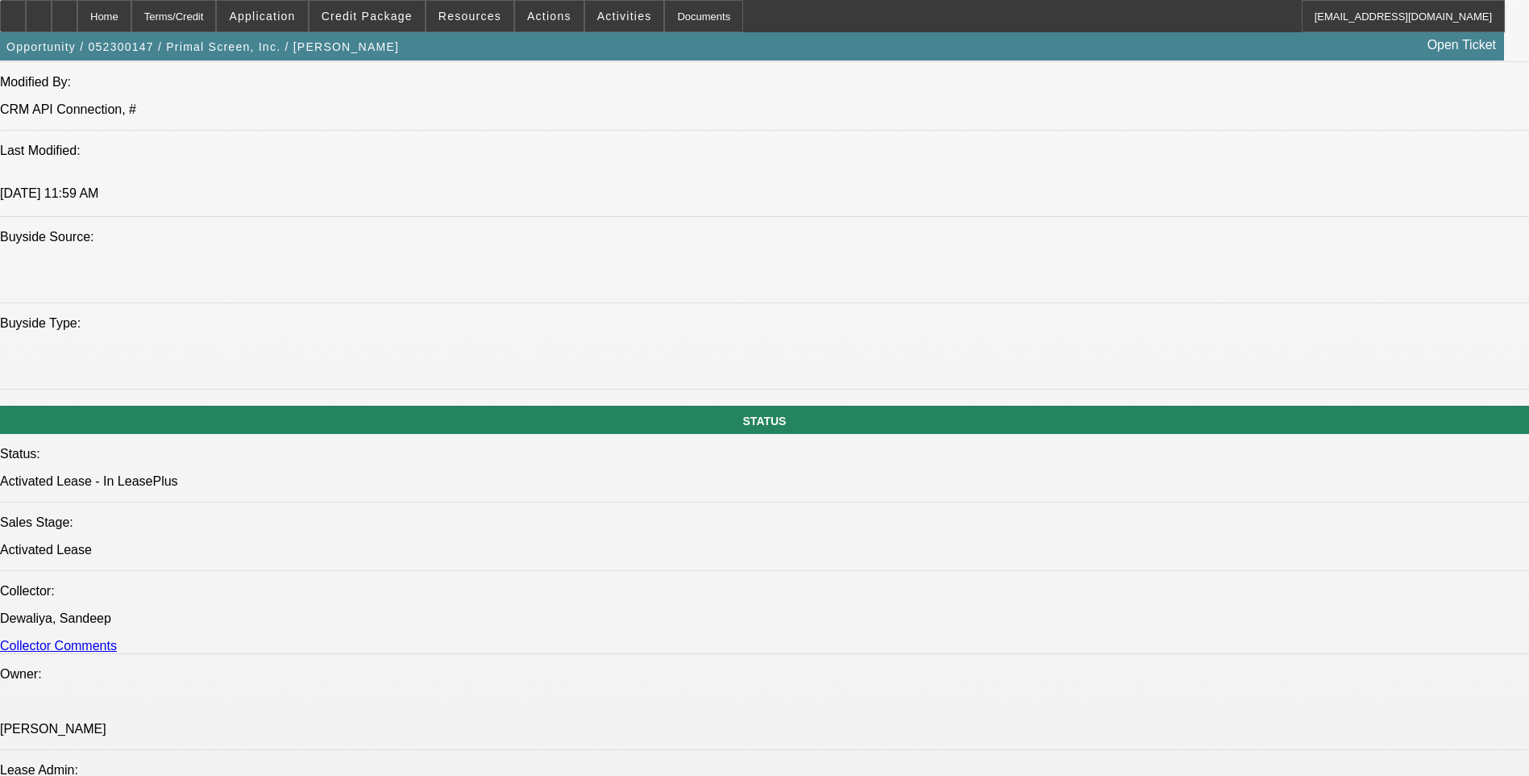
select select "0"
select select "0.1"
select select "0"
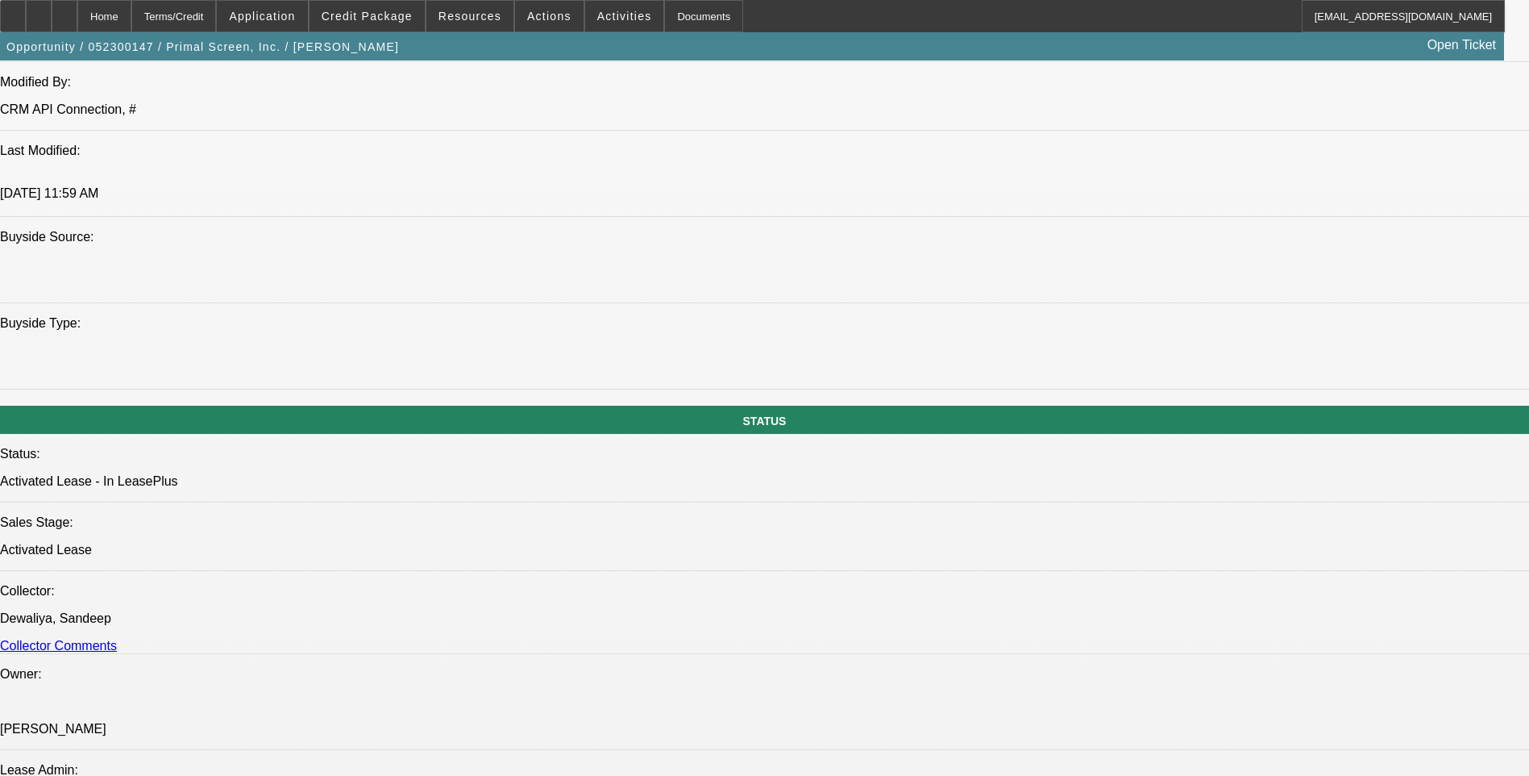
select select "0.1"
select select "0"
select select "0.1"
select select "0"
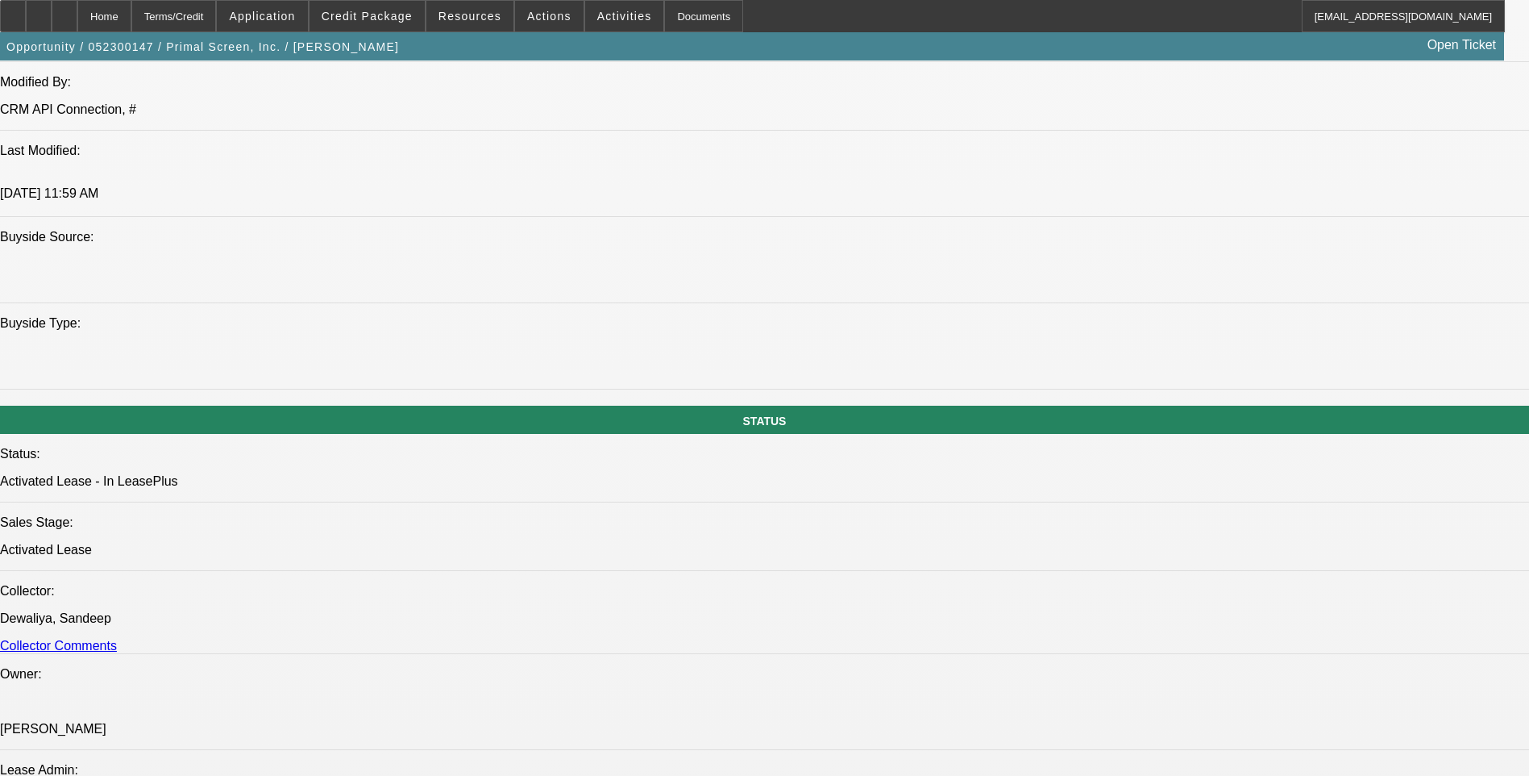
select select "0"
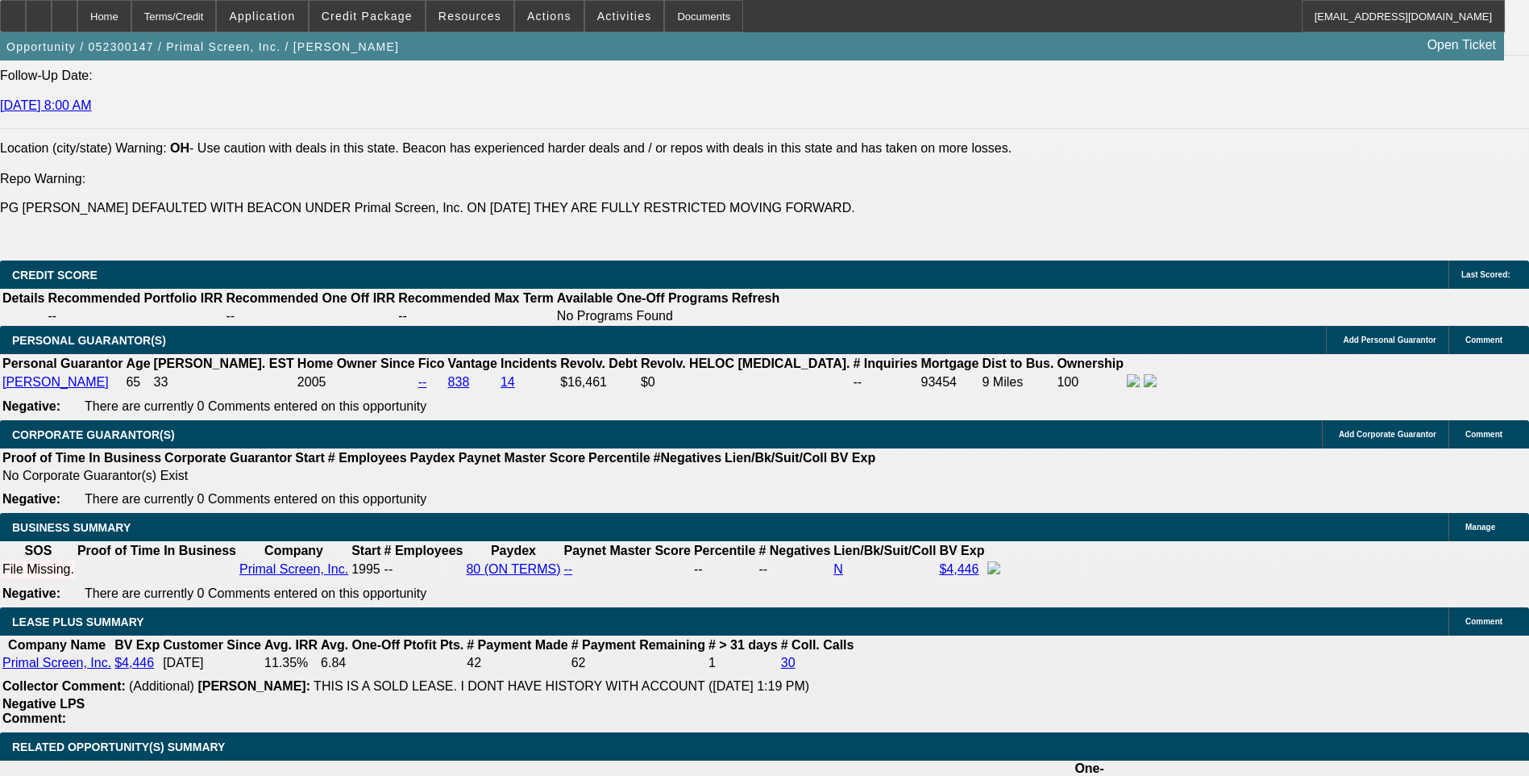
select select "1"
select select "2"
select select "4"
select select "1"
select select "2"
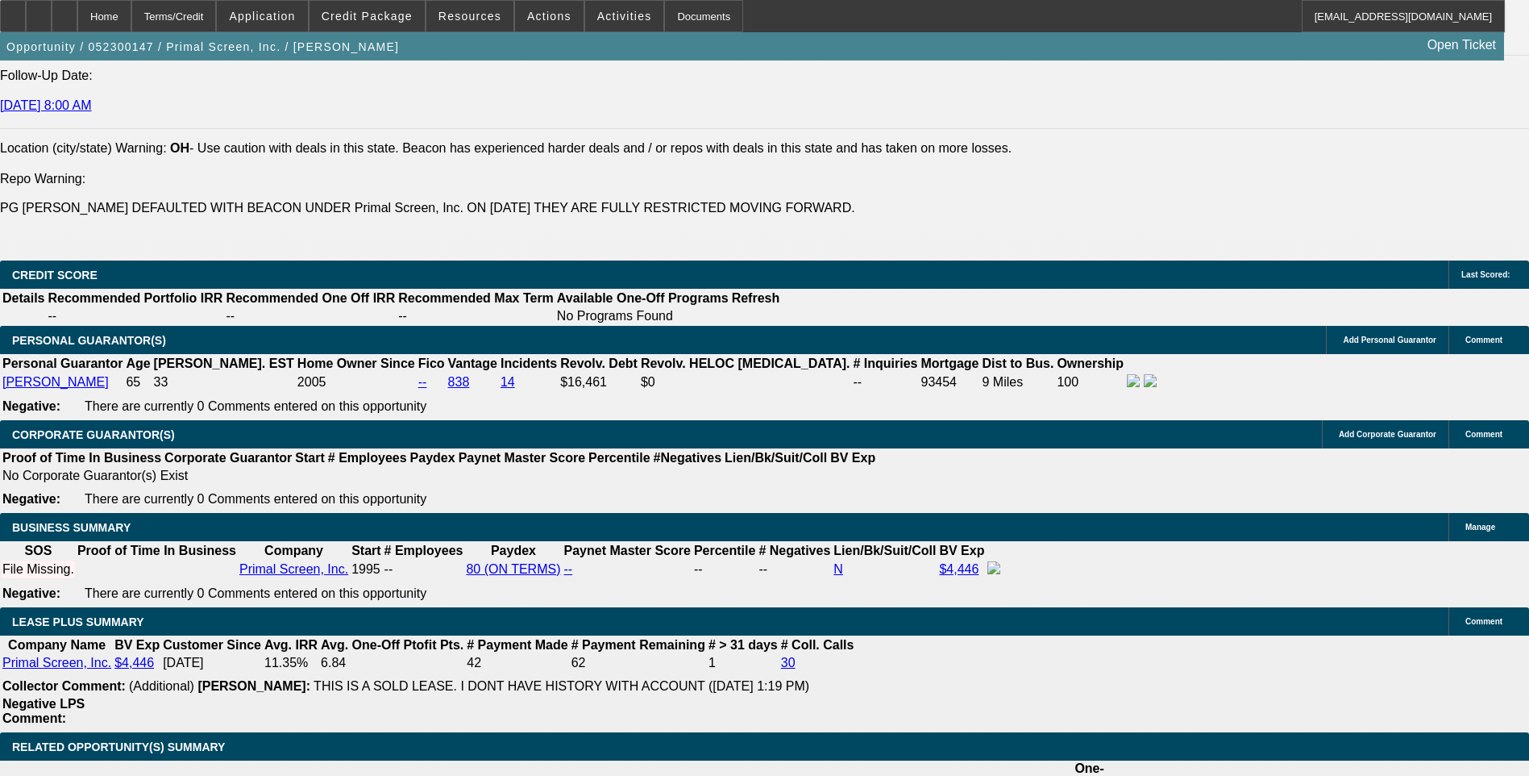
select select "4"
select select "1"
select select "2"
select select "4"
select select "1"
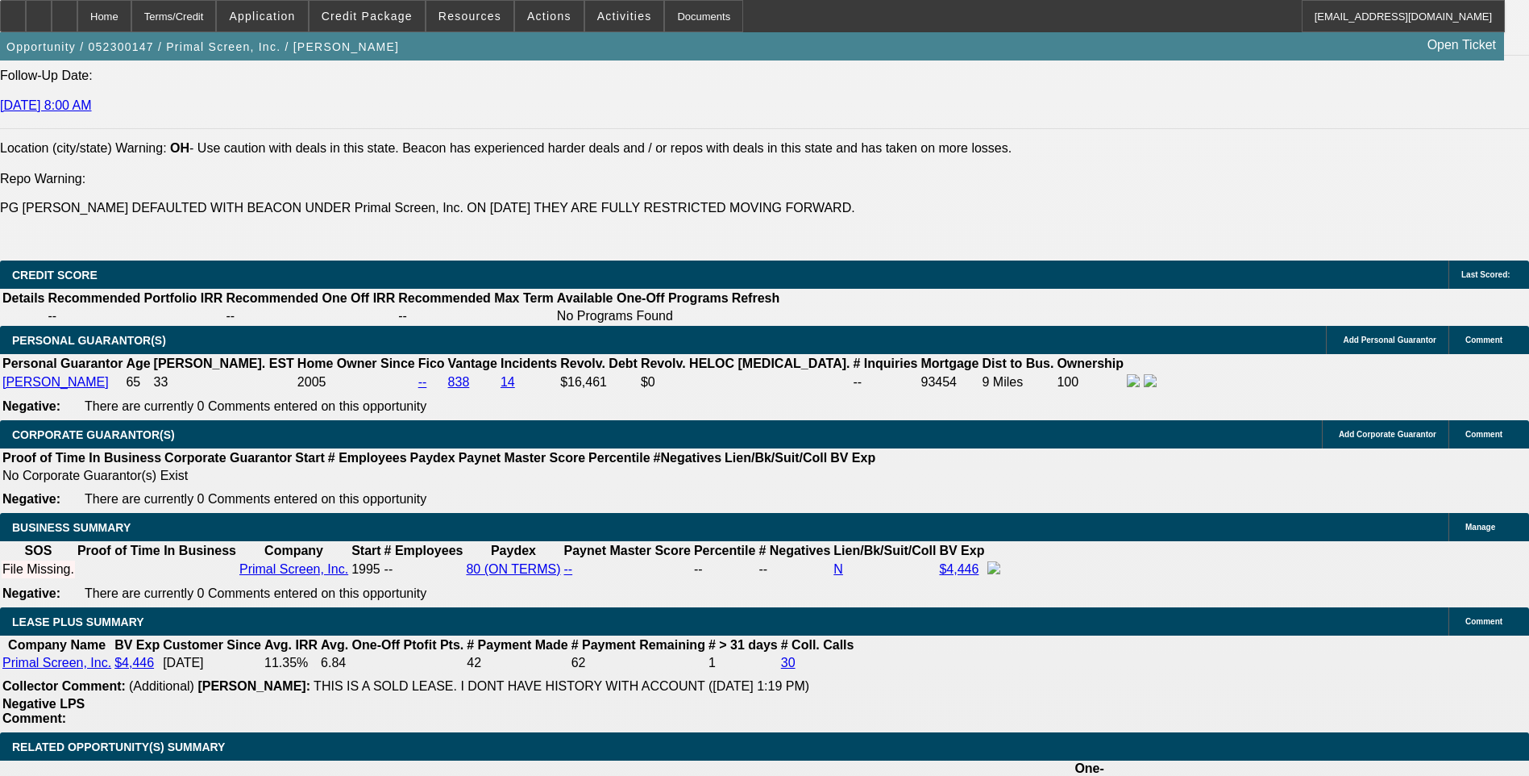
select select "1"
select select "2"
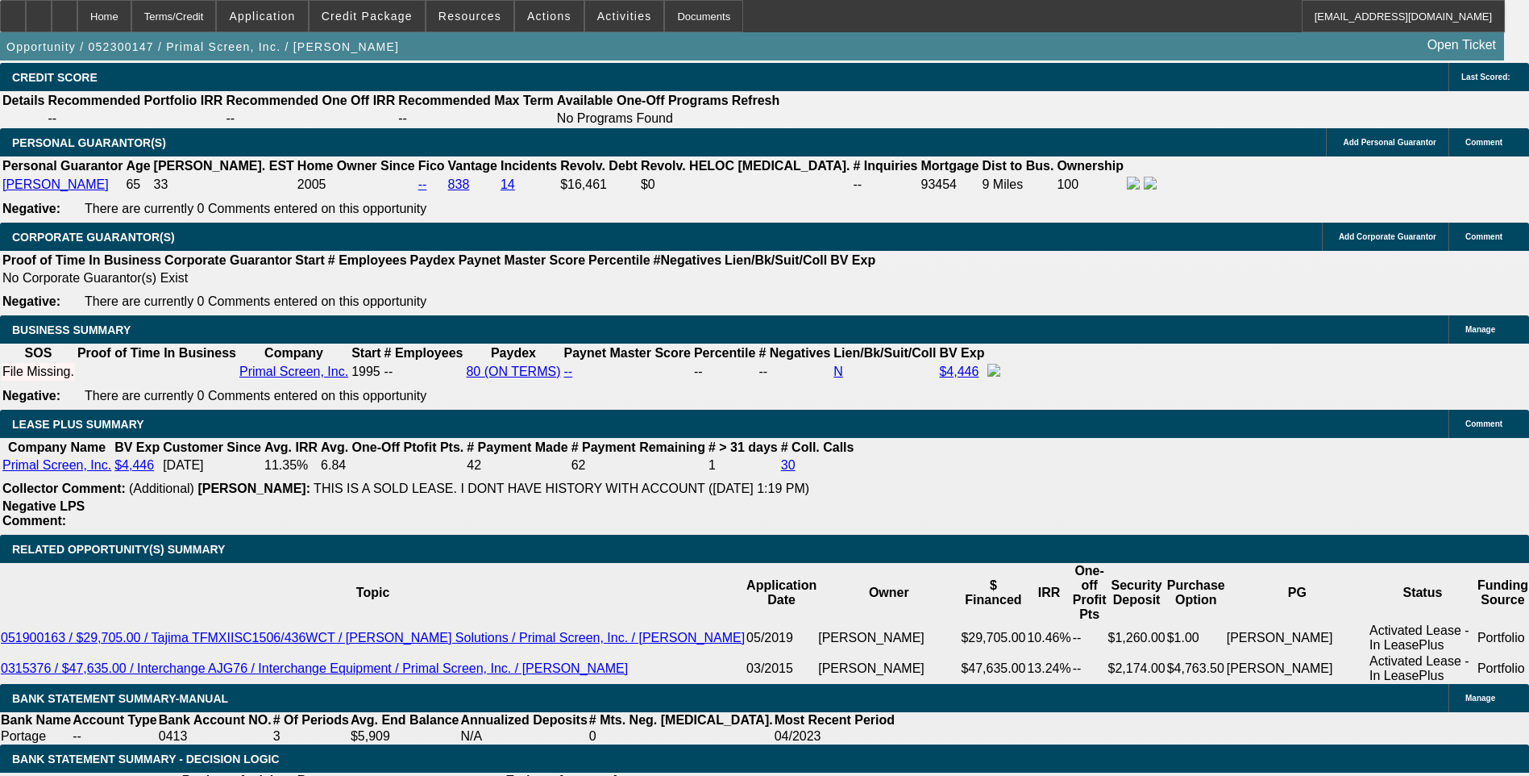
scroll to position [2499, 0]
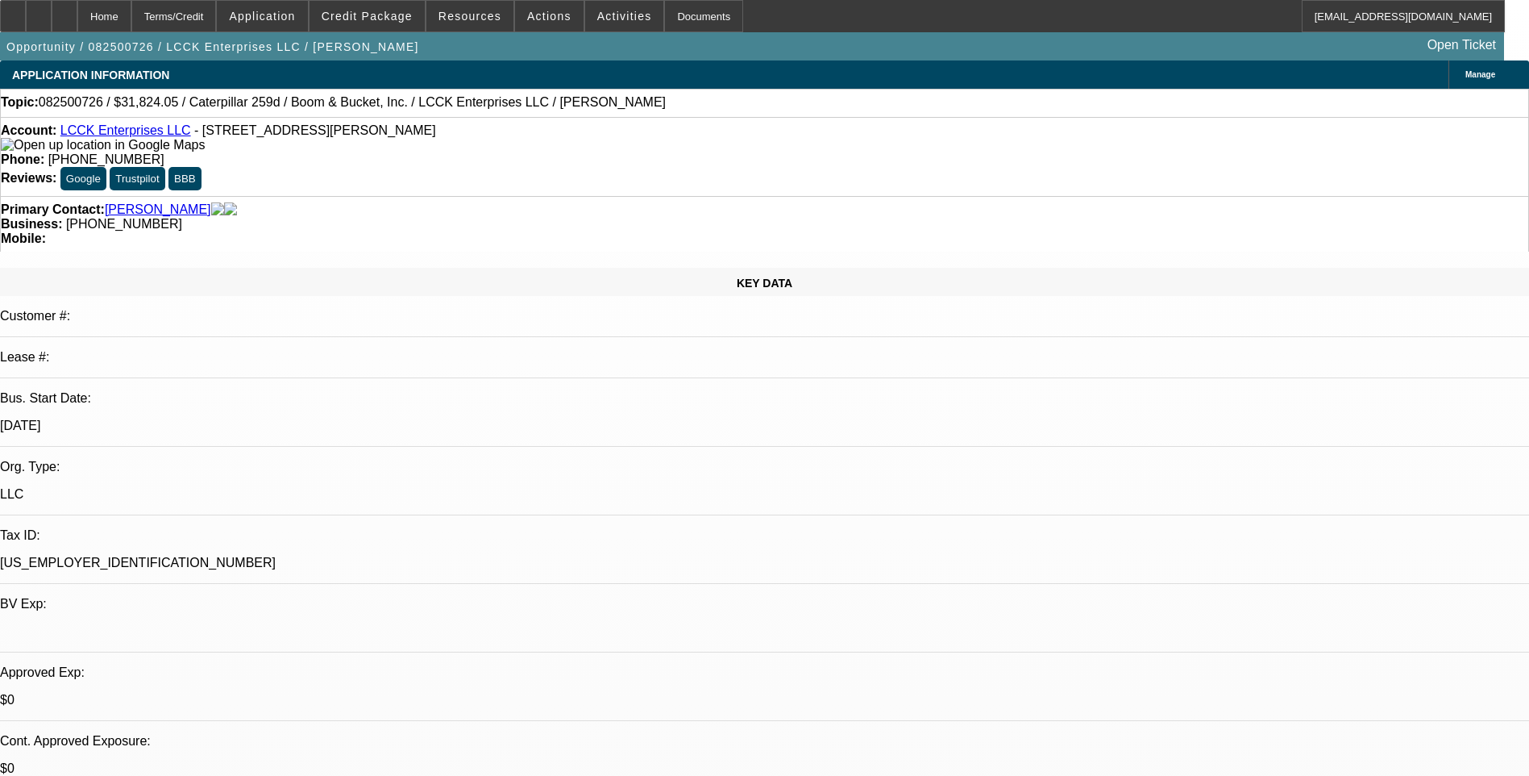
select select "0"
select select "0.1"
select select "0"
select select "0.1"
select select "0"
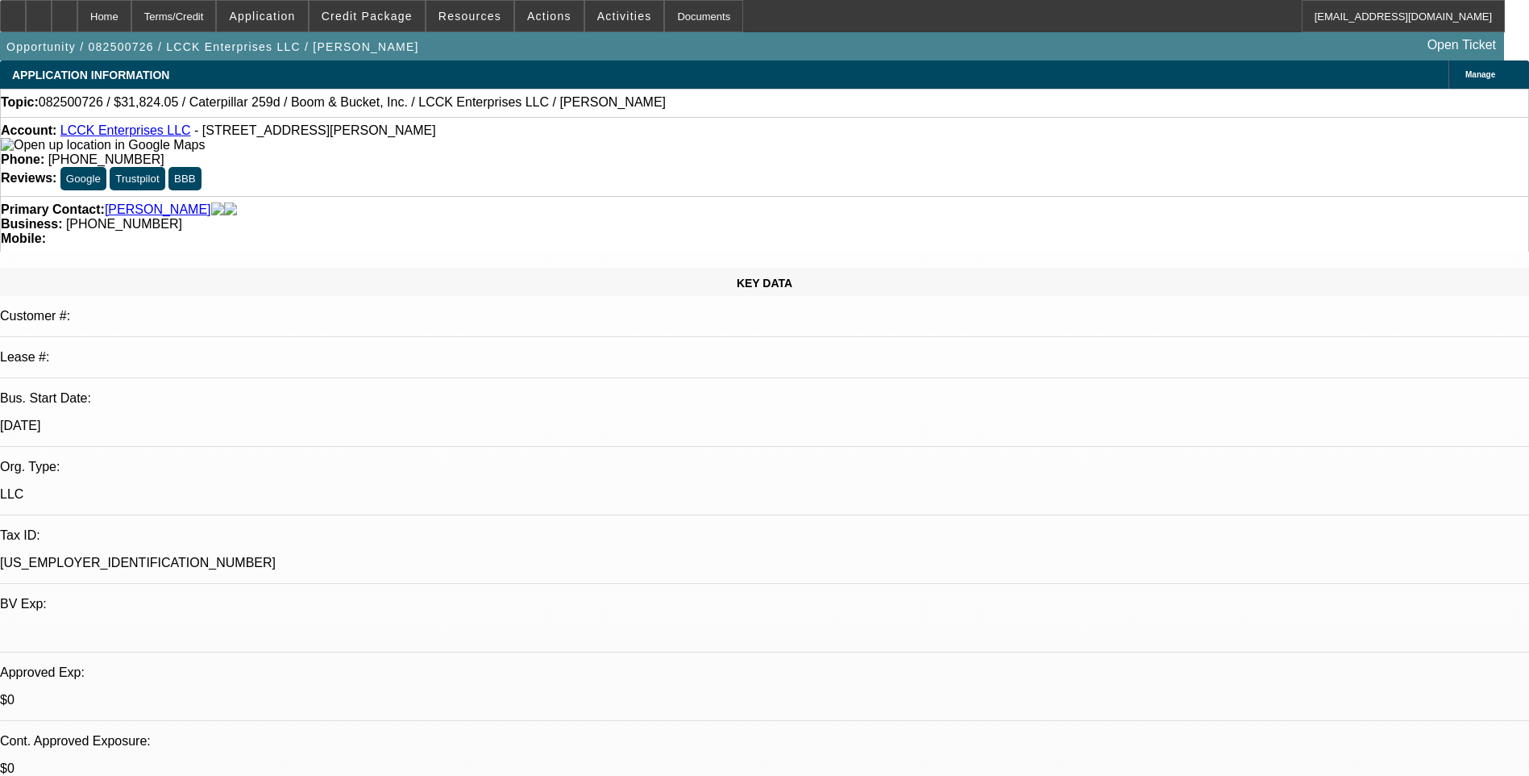
select select "0"
select select "0.1"
select select "0"
select select "0.1"
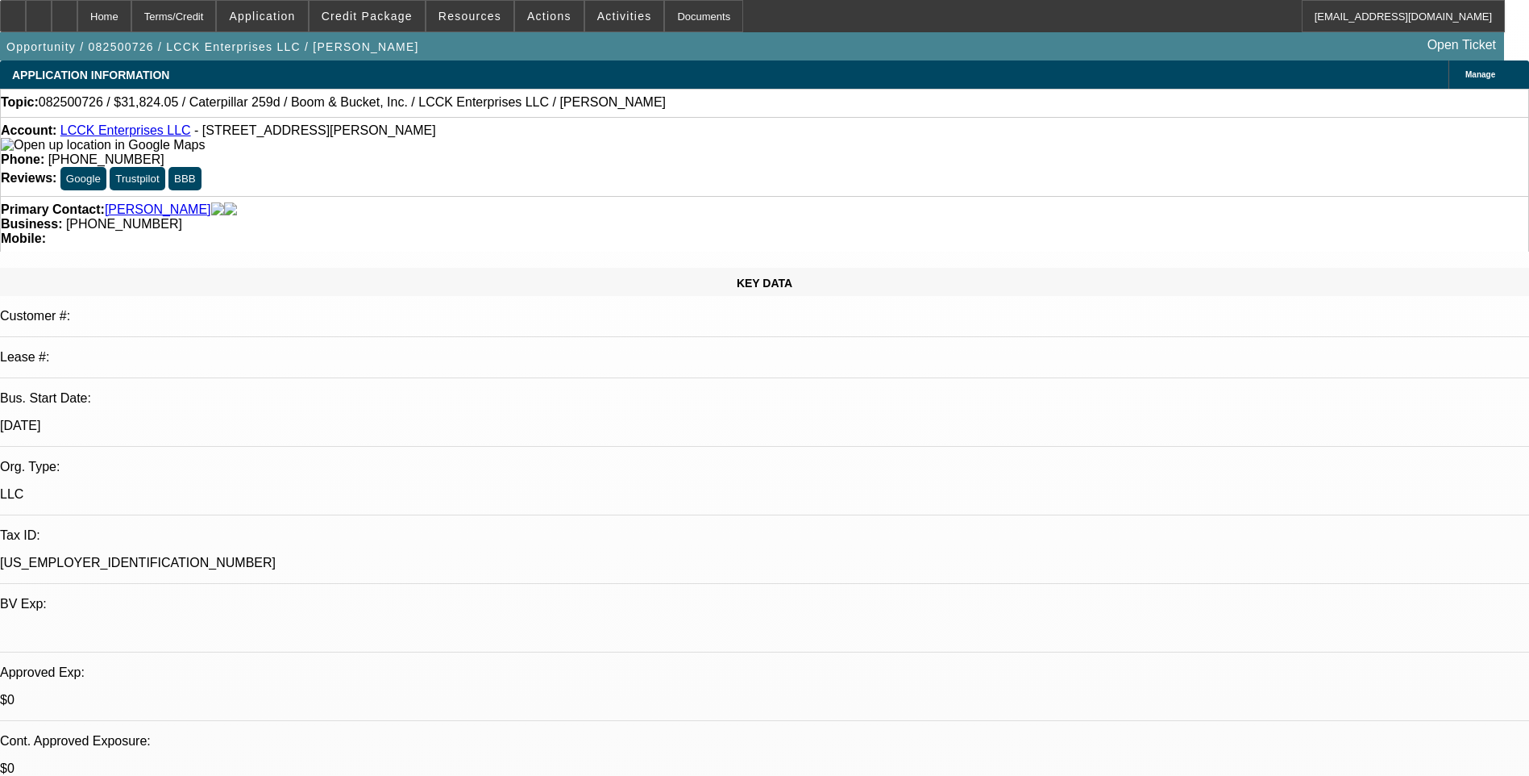
select select "1"
select select "4"
select select "1"
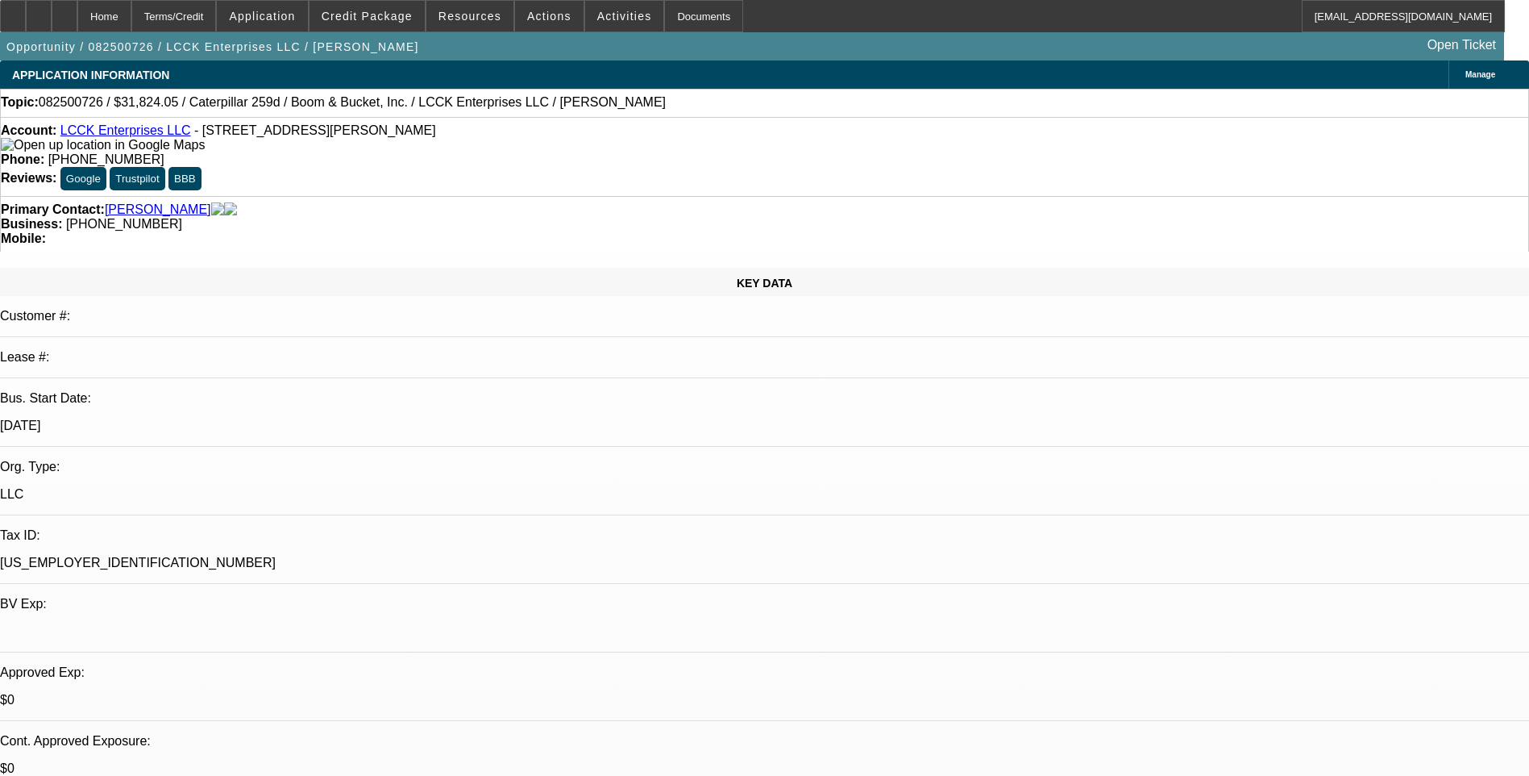
select select "4"
select select "1"
select select "4"
select select "1"
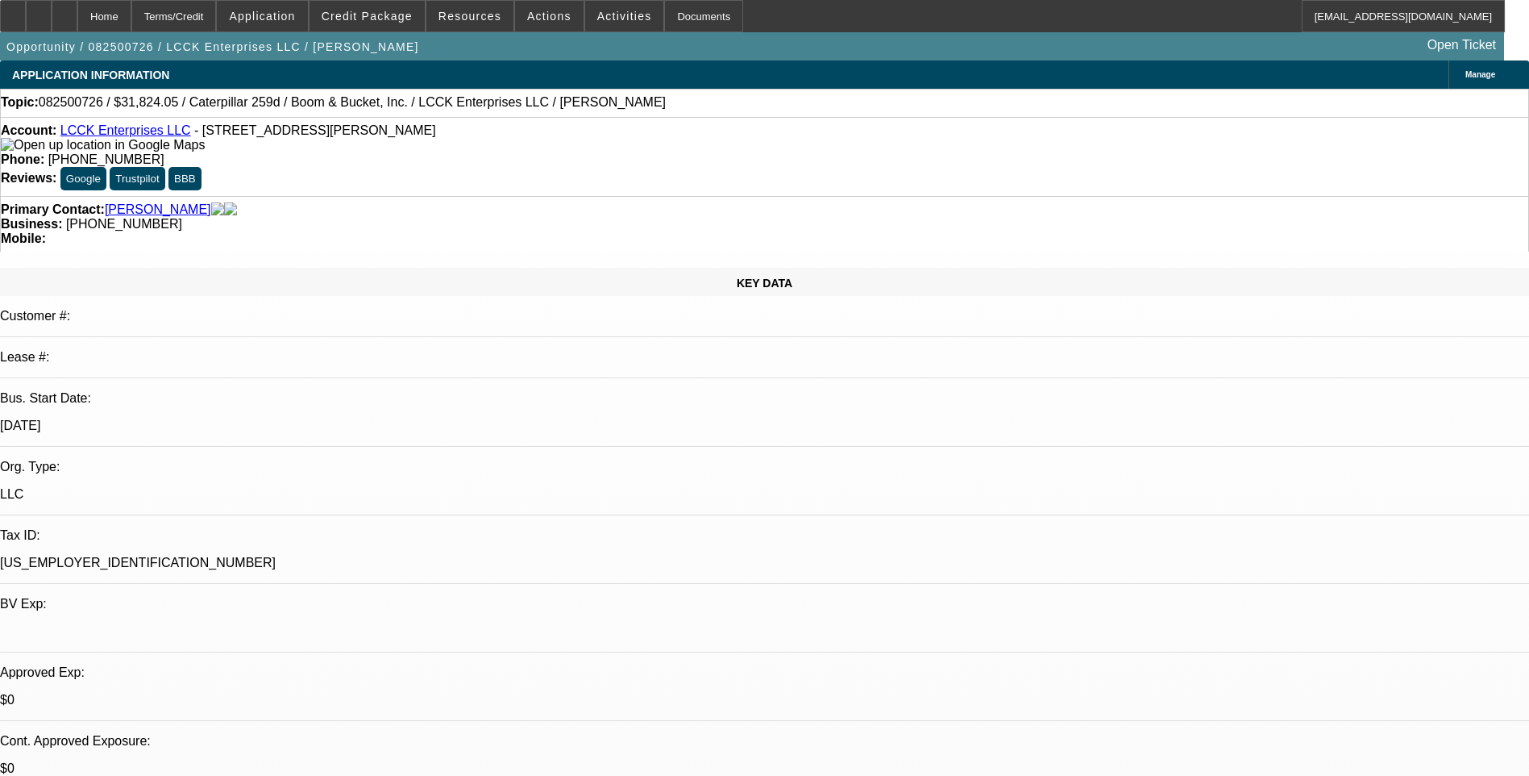
select select "1"
select select "4"
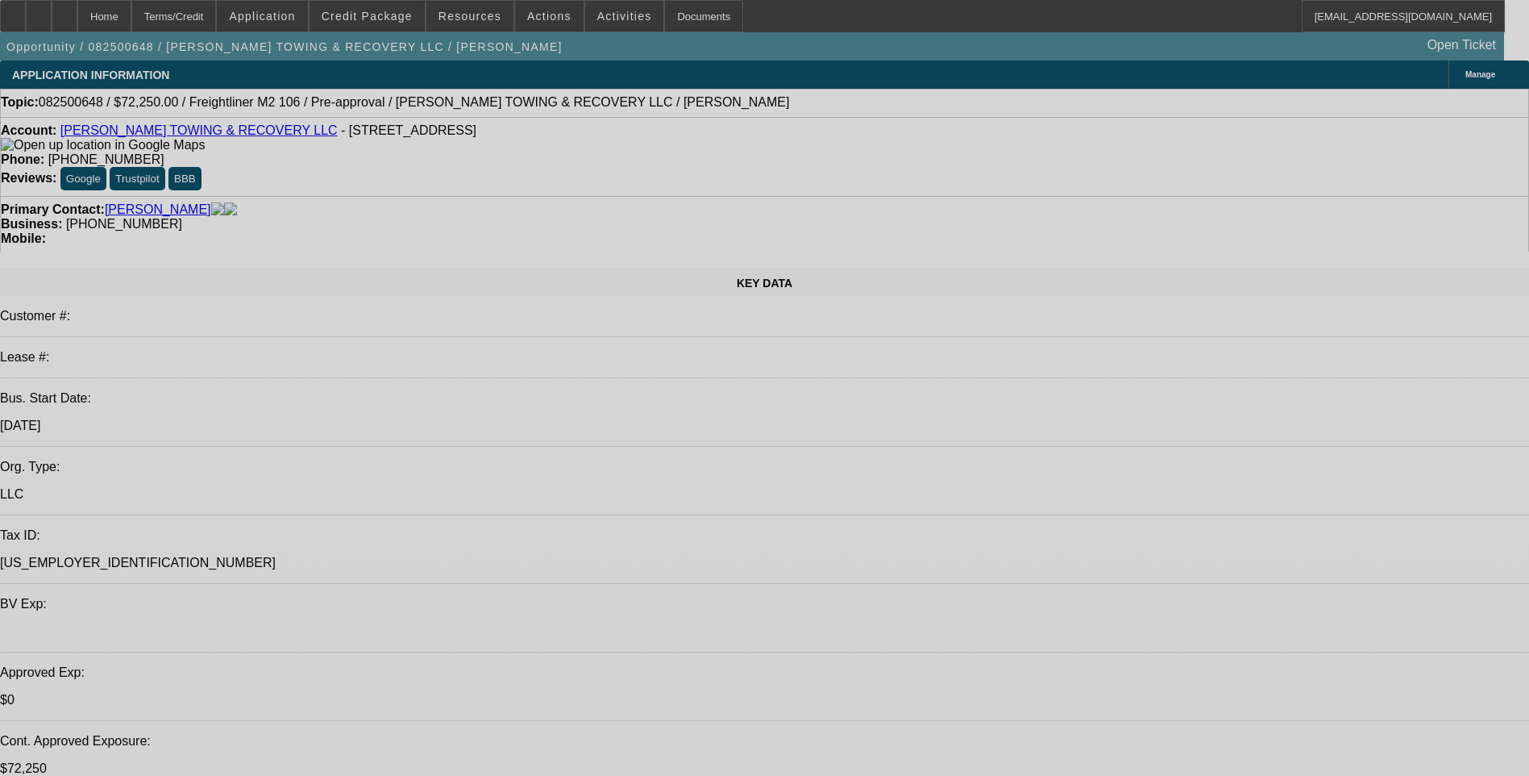
select select "0.15"
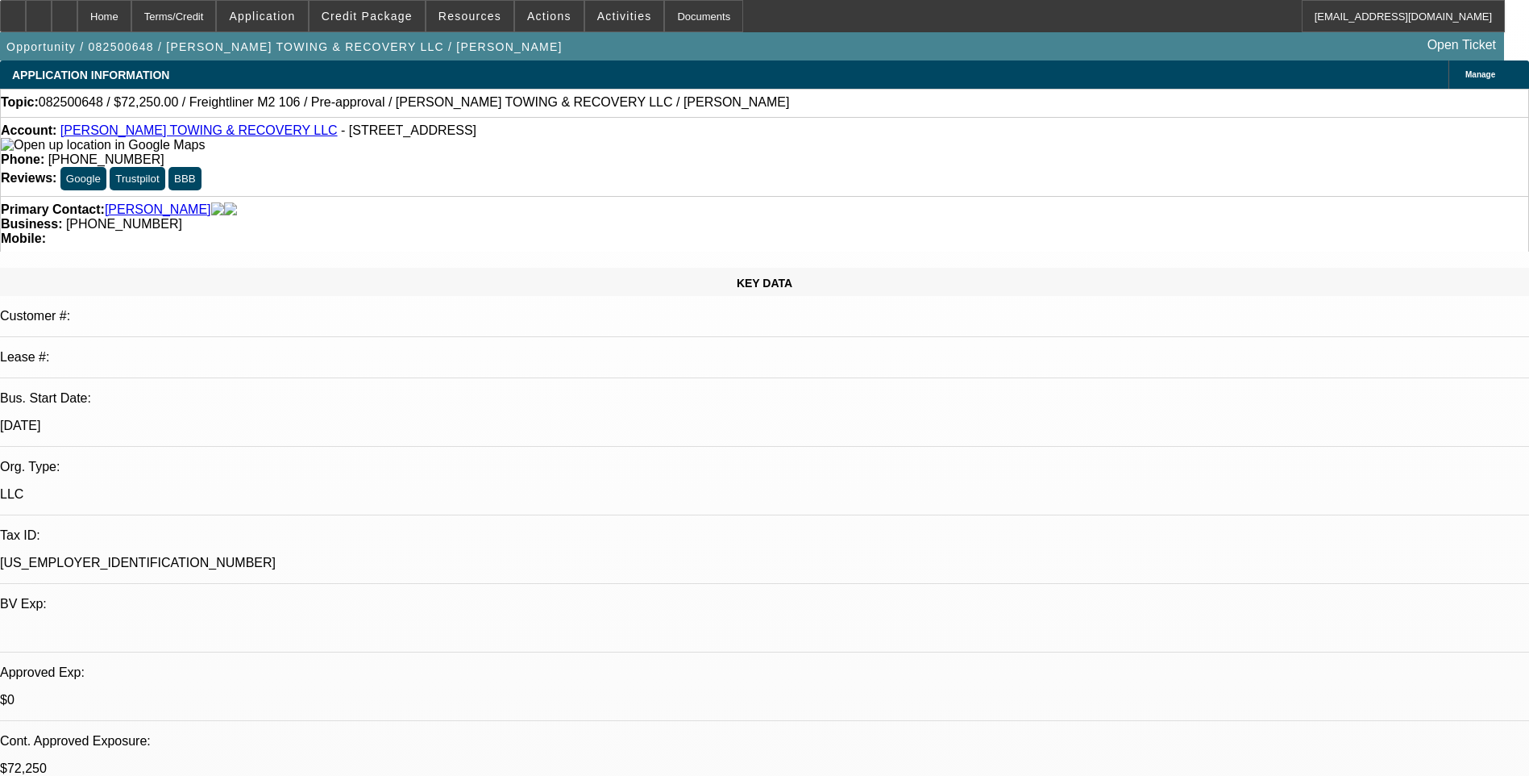
select select "2"
select select "0"
select select "0.15"
select select "2"
select select "0"
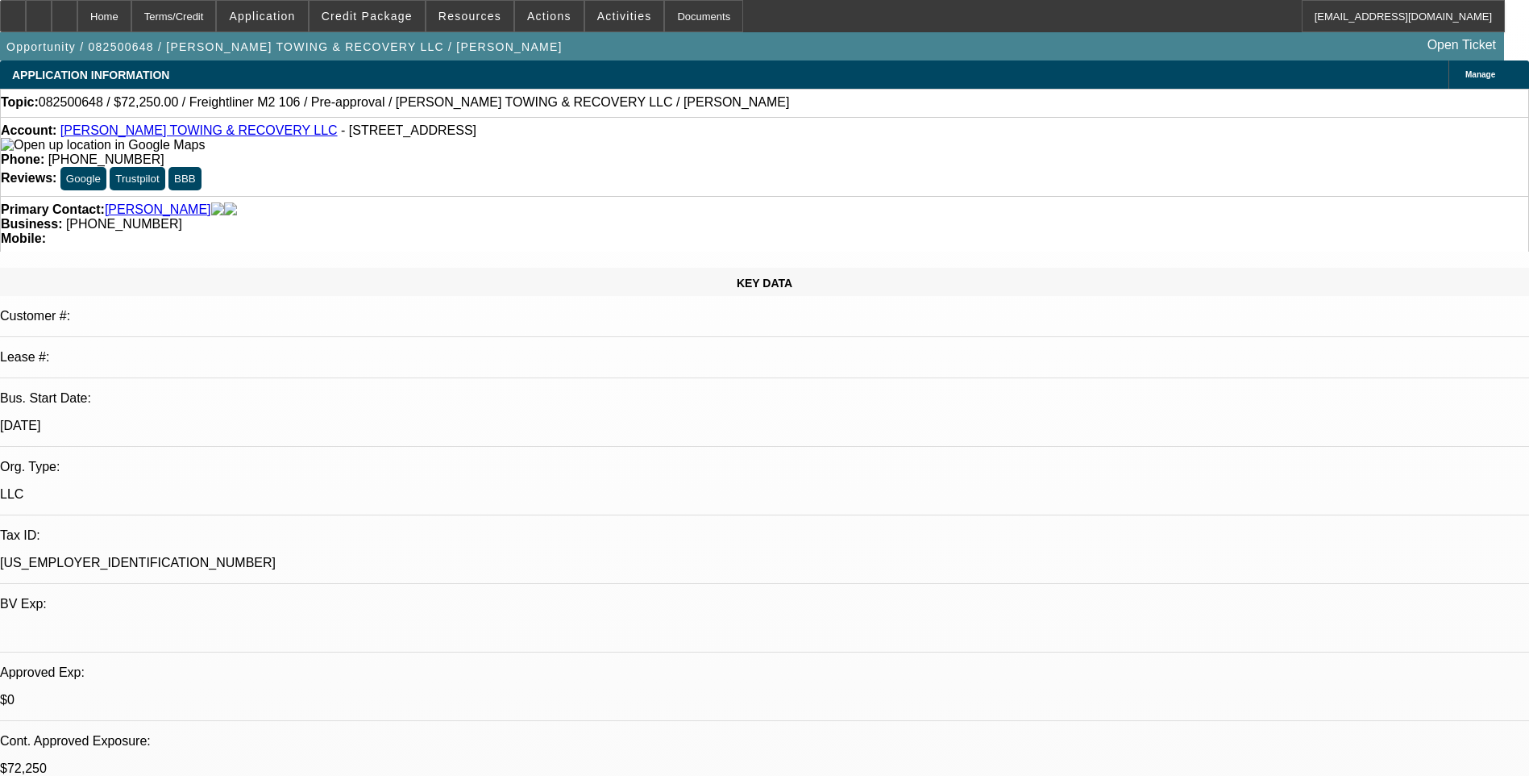
select select "0.15"
select select "2"
select select "0"
select select "0.15"
select select "2"
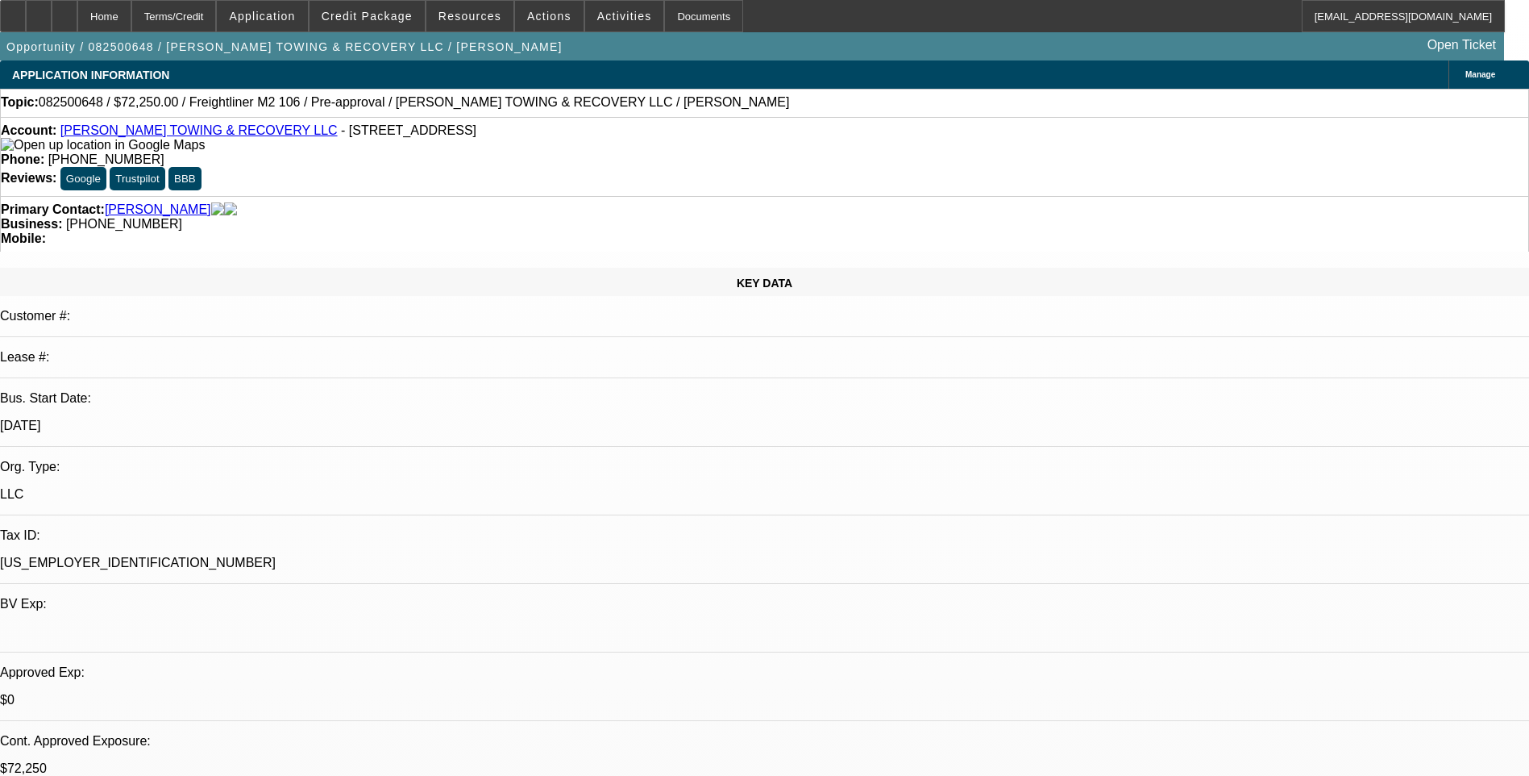
select select "0"
select select "1"
select select "2"
select select "6"
select select "1"
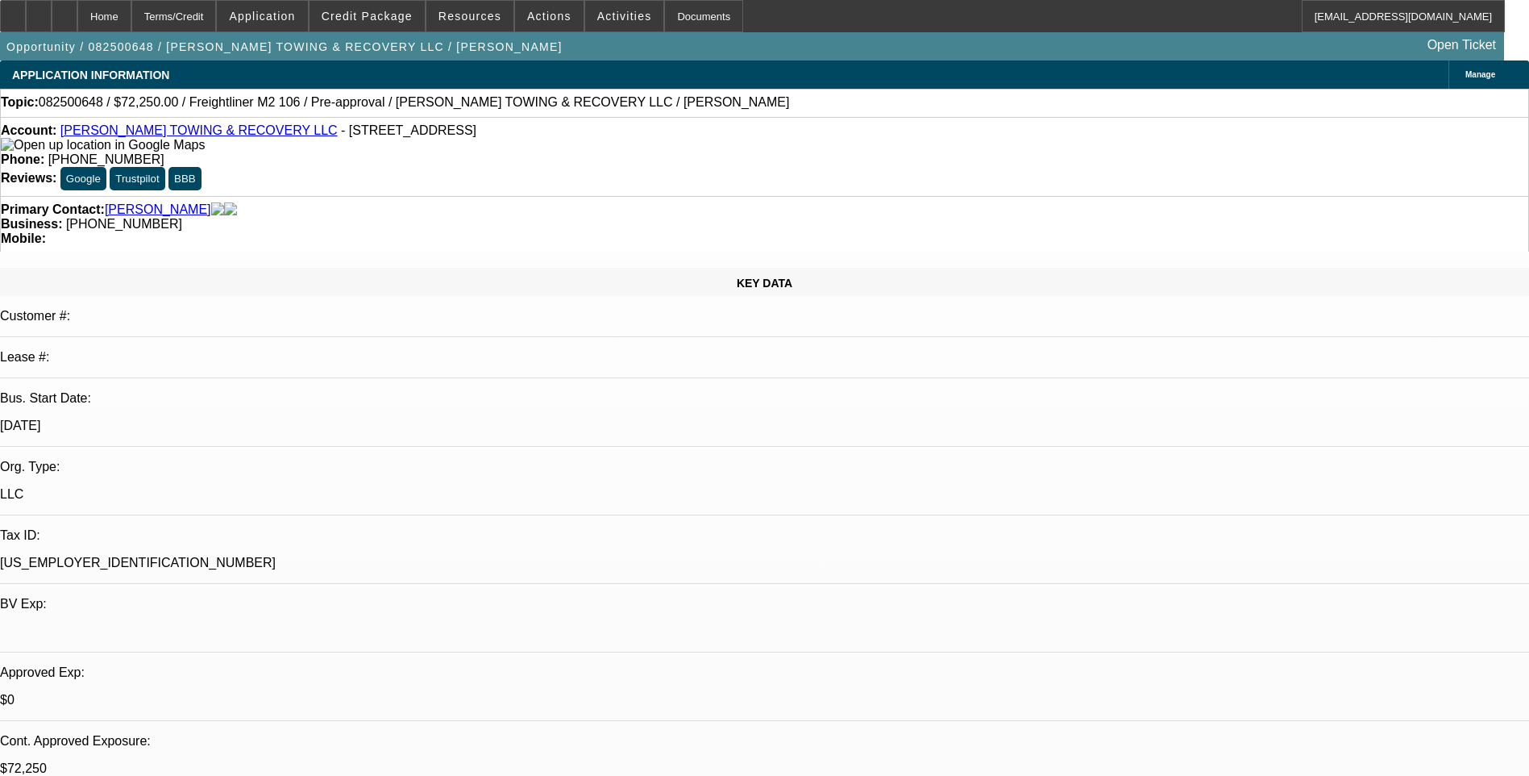
select select "2"
select select "6"
select select "1"
select select "2"
select select "6"
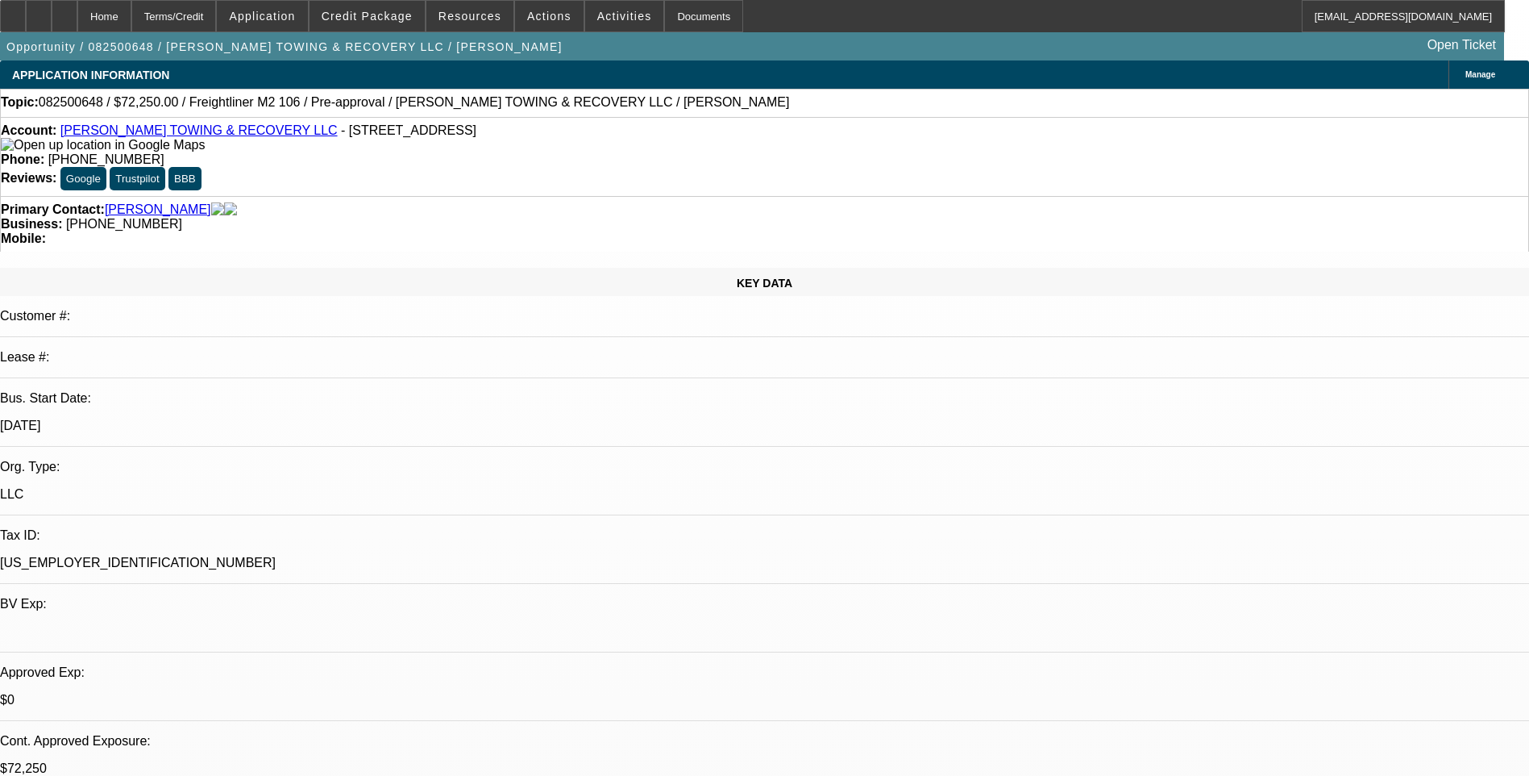
select select "1"
select select "2"
select select "6"
click at [217, 16] on div "Terms/Credit" at bounding box center [173, 16] width 85 height 32
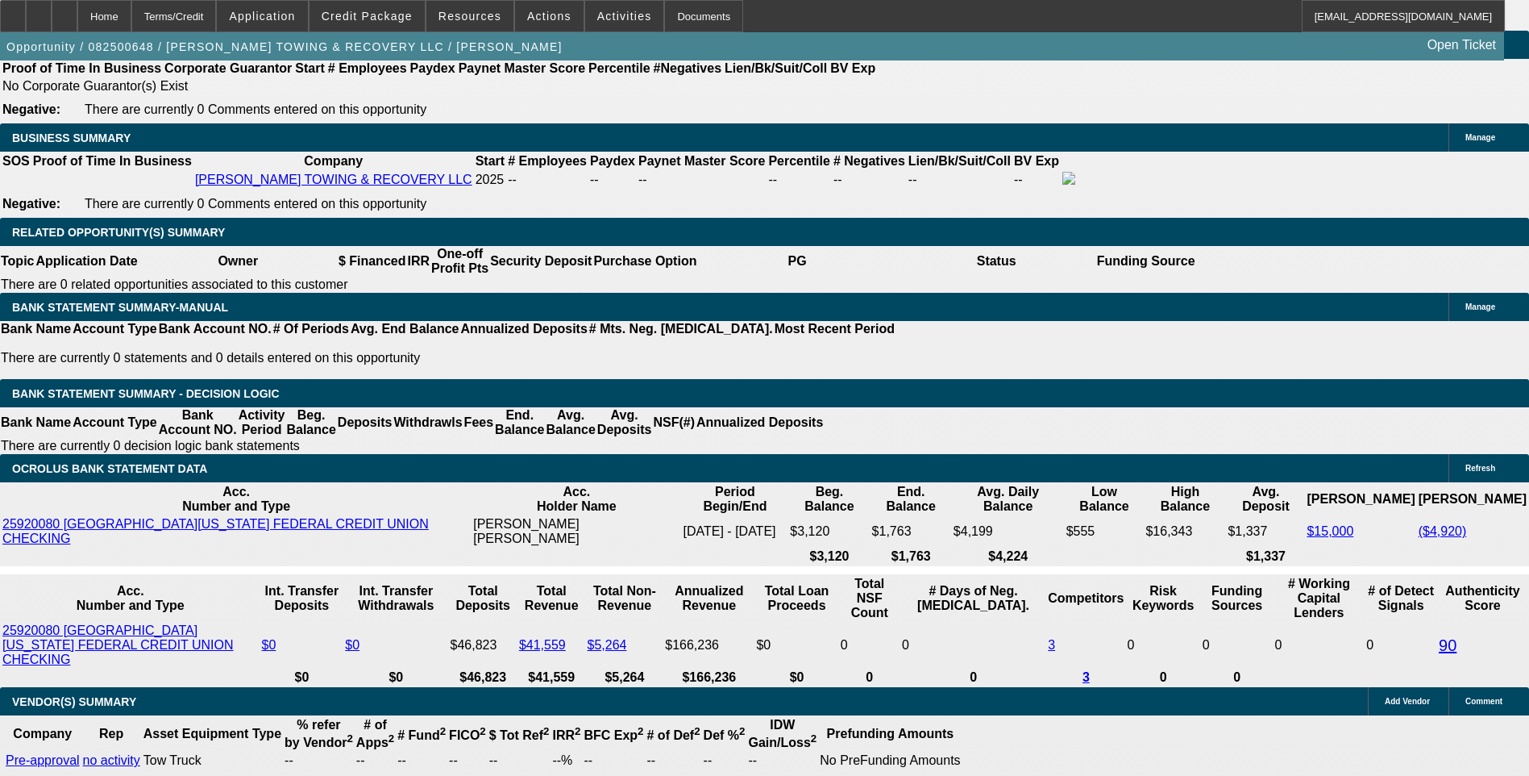
scroll to position [2489, 0]
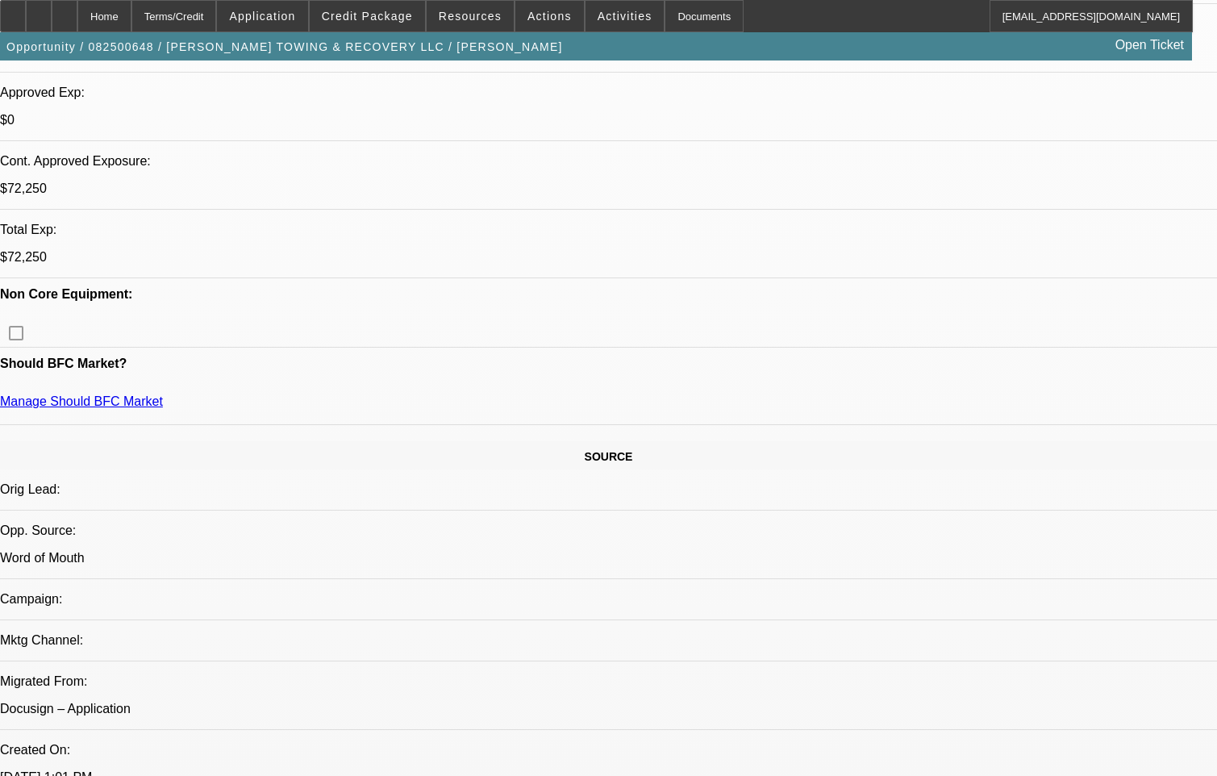
scroll to position [579, 0]
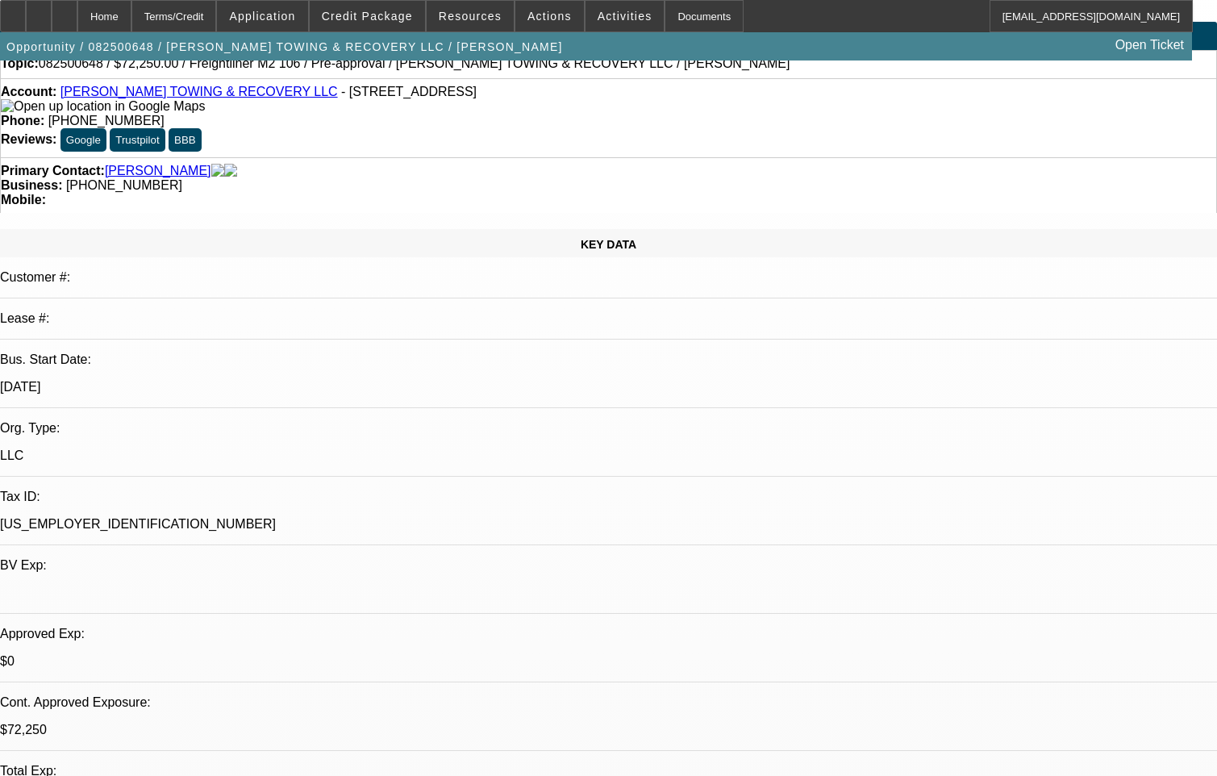
scroll to position [0, 0]
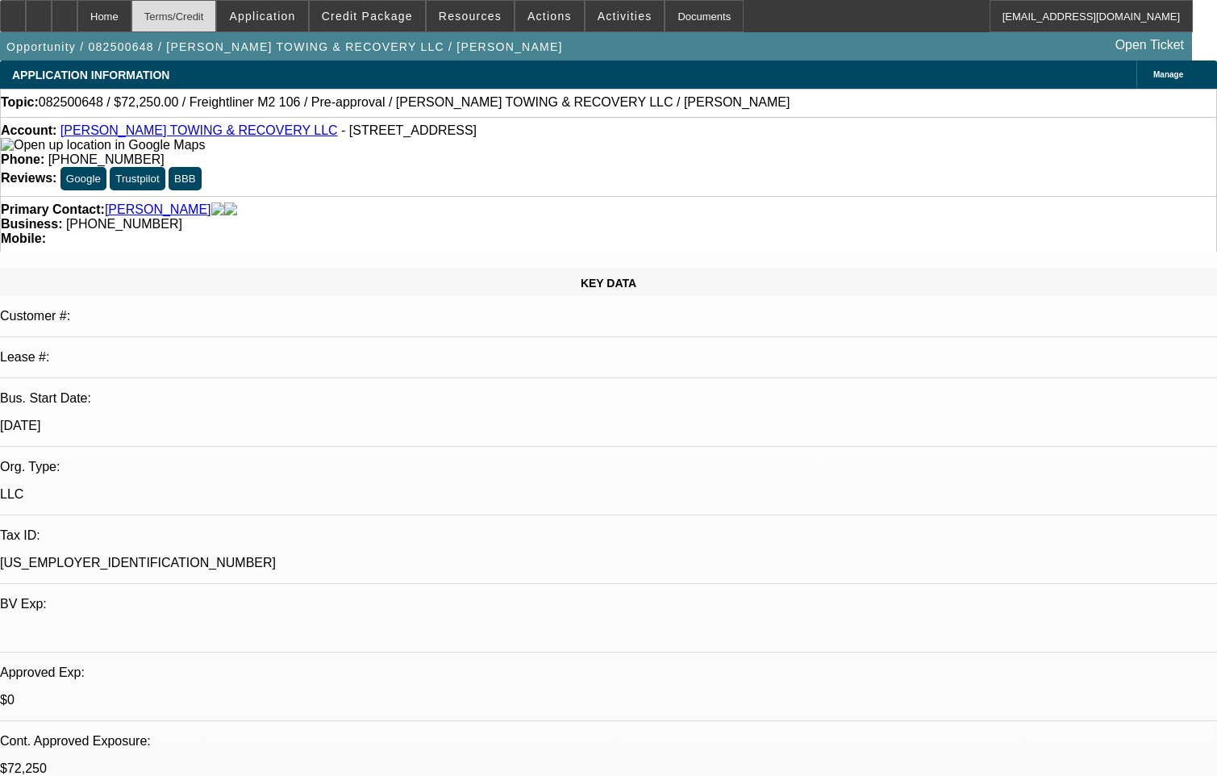
click at [206, 22] on div "Terms/Credit" at bounding box center [173, 16] width 85 height 32
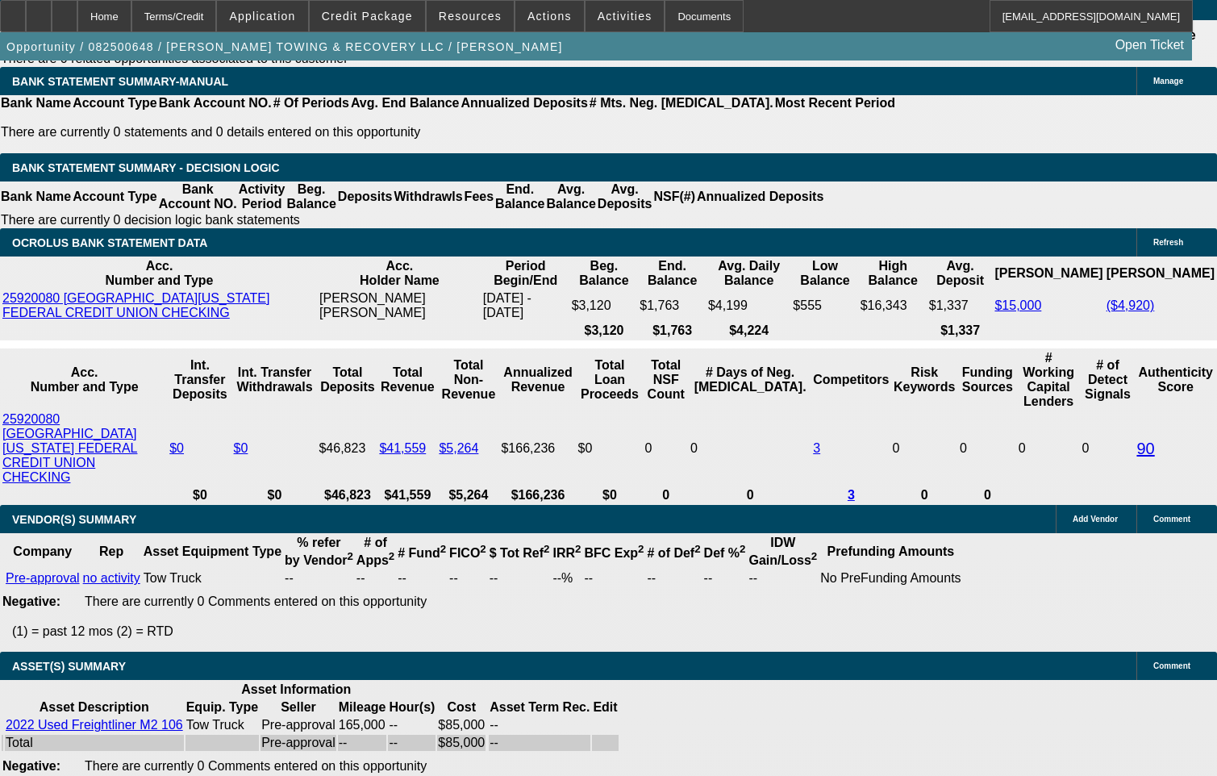
scroll to position [2756, 0]
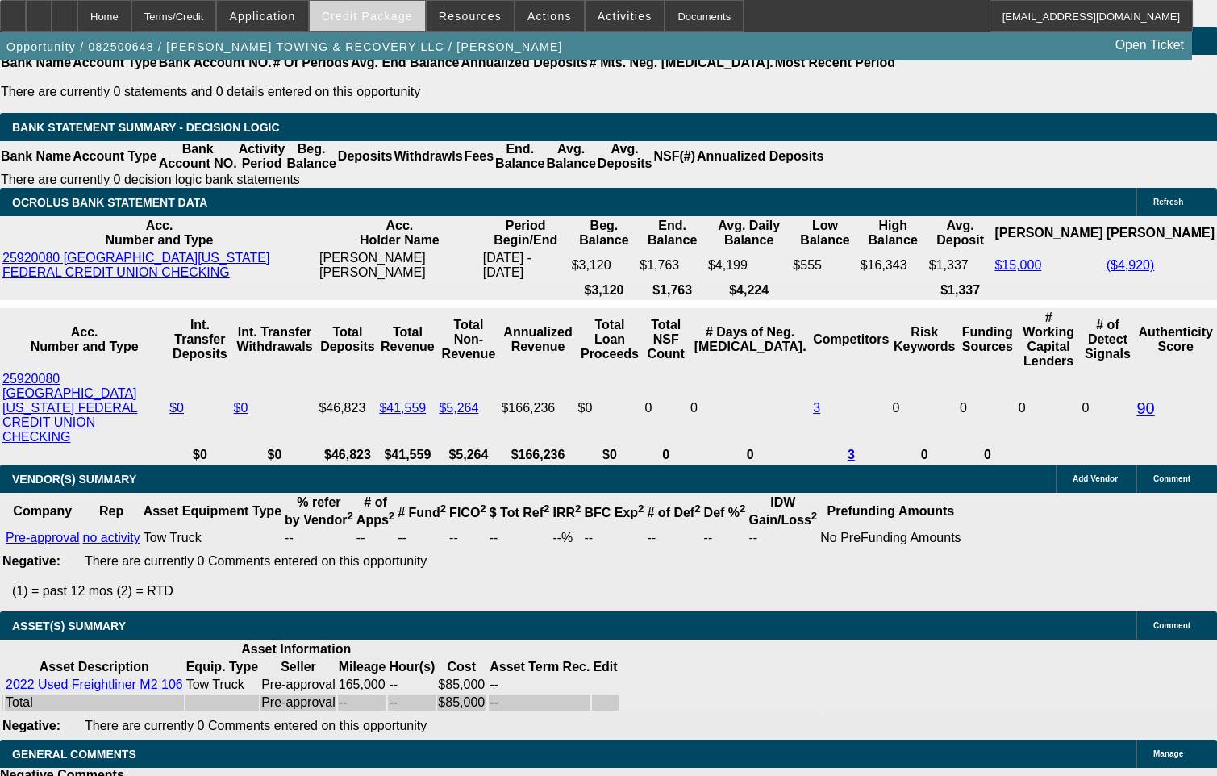
click at [375, 25] on span at bounding box center [367, 16] width 115 height 39
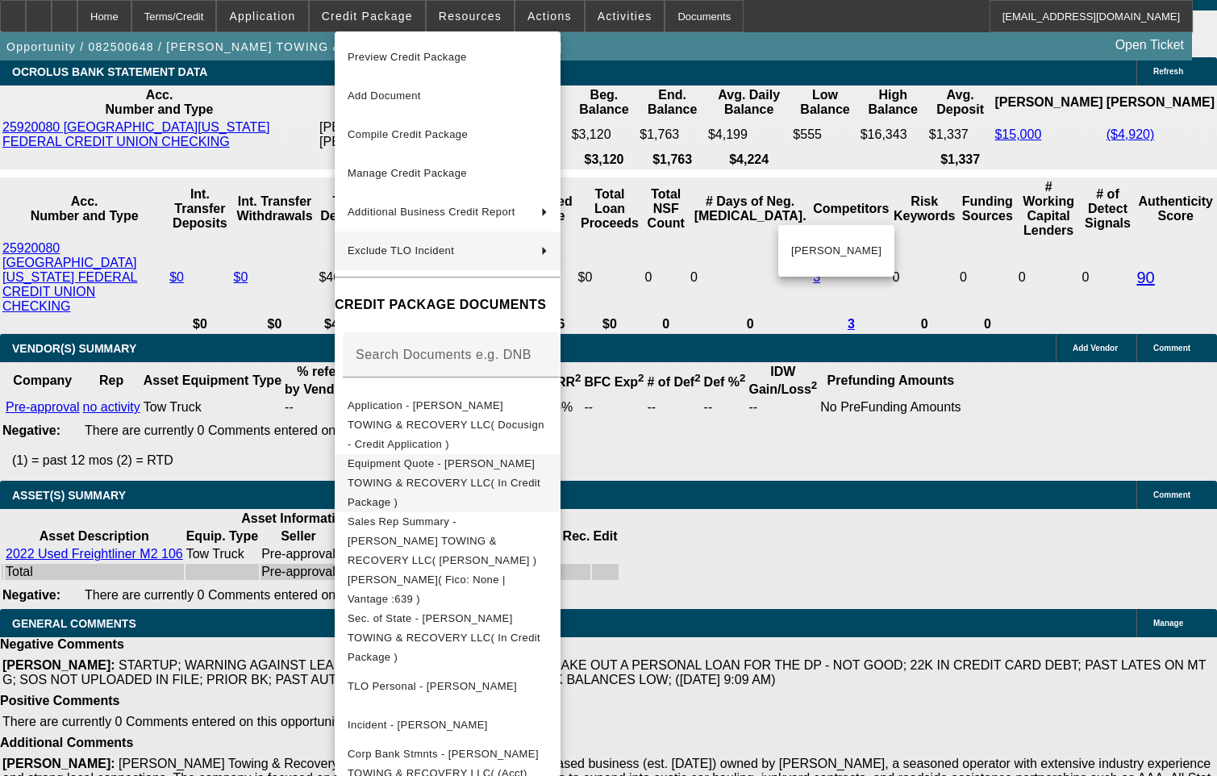
scroll to position [2917, 0]
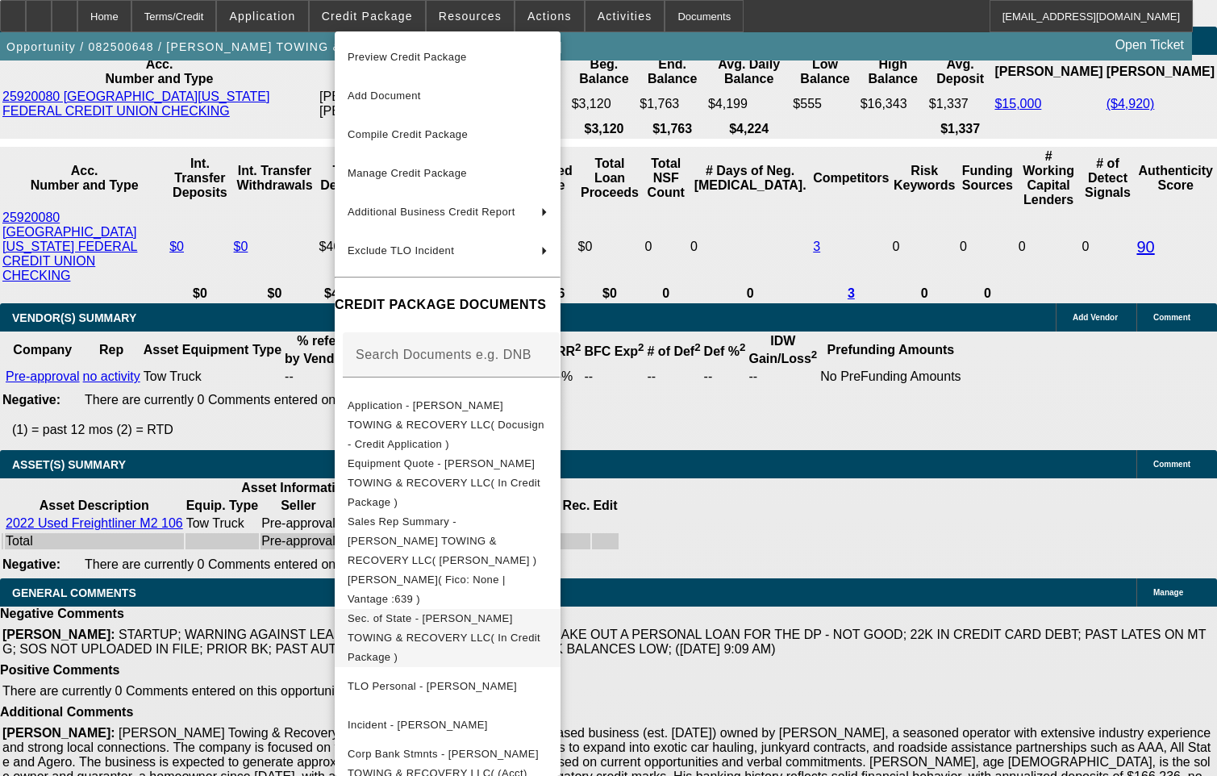
click at [485, 609] on span "Sec. of State - RODGERS TOWING & RECOVERY LLC( In Credit Package )" at bounding box center [448, 638] width 200 height 58
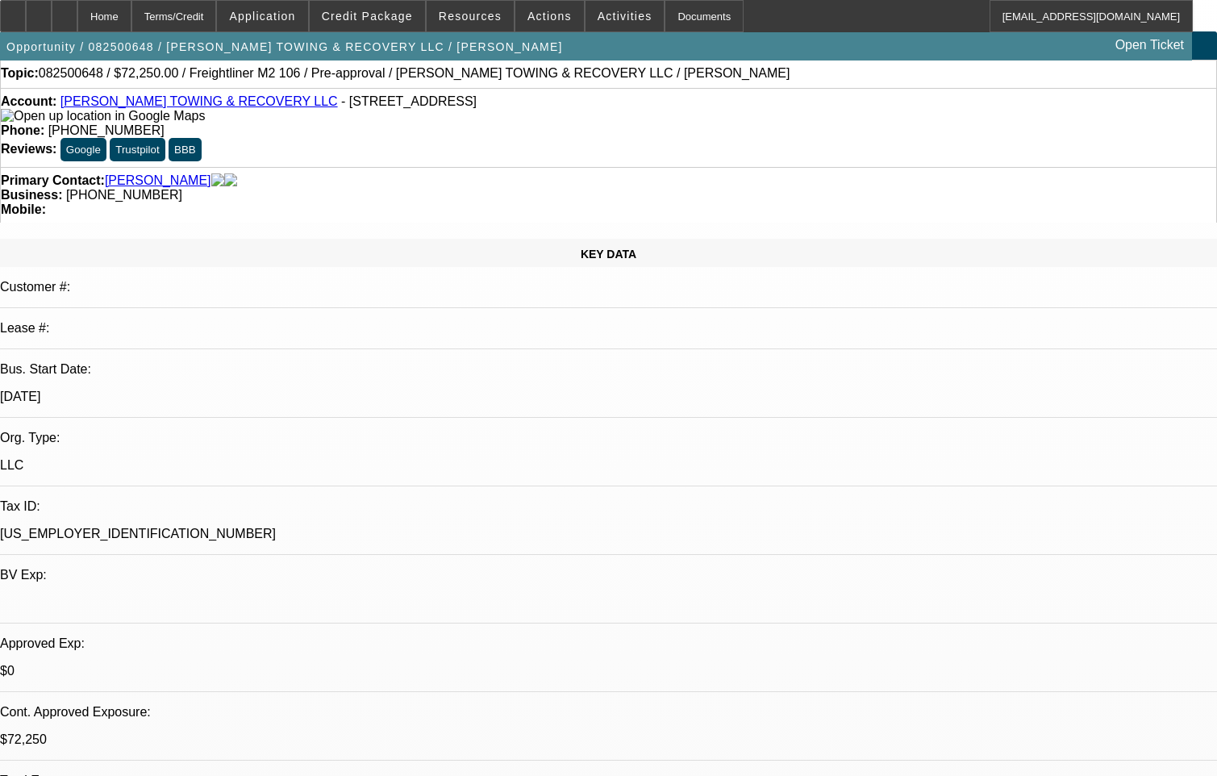
scroll to position [0, 0]
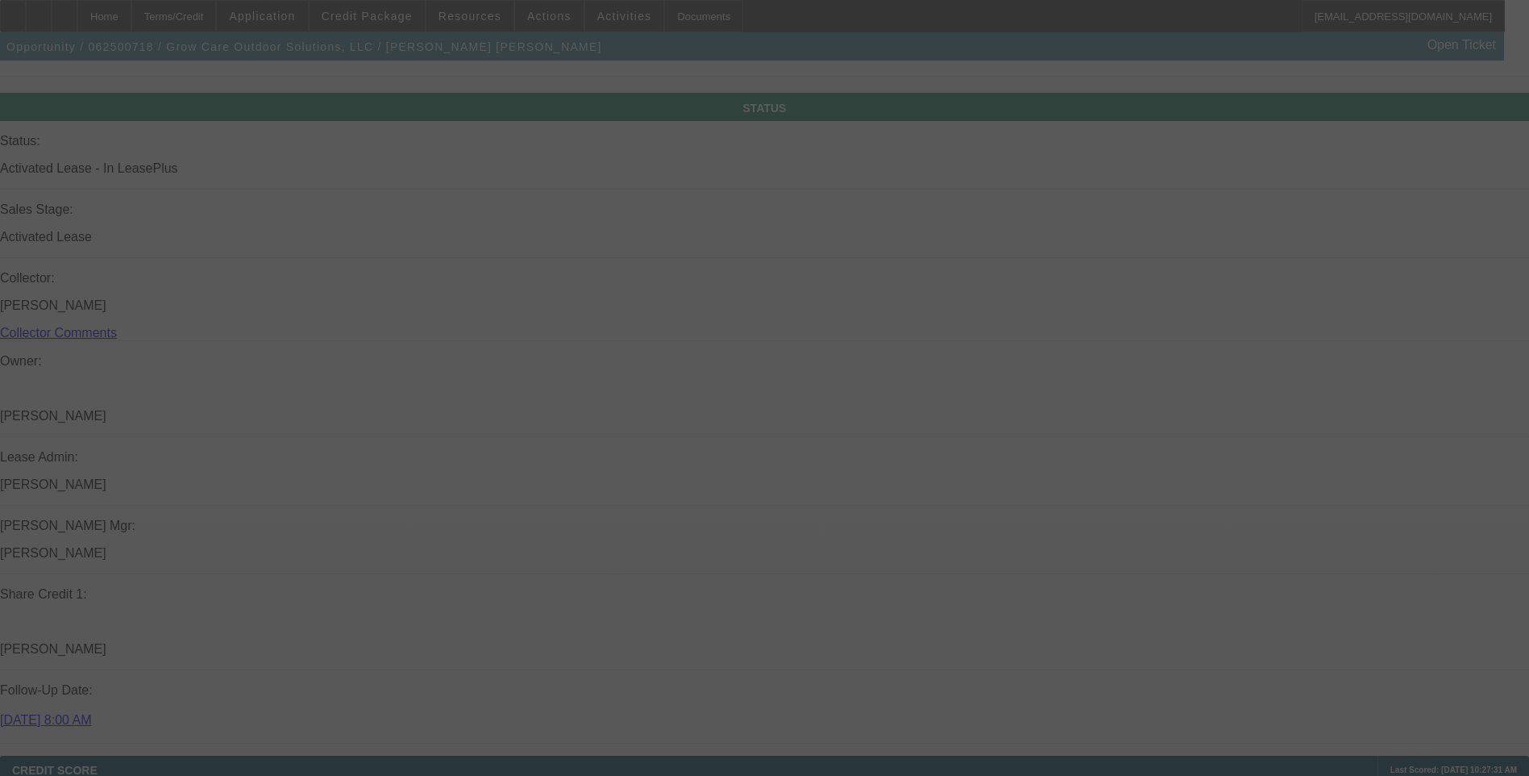
scroll to position [1805, 0]
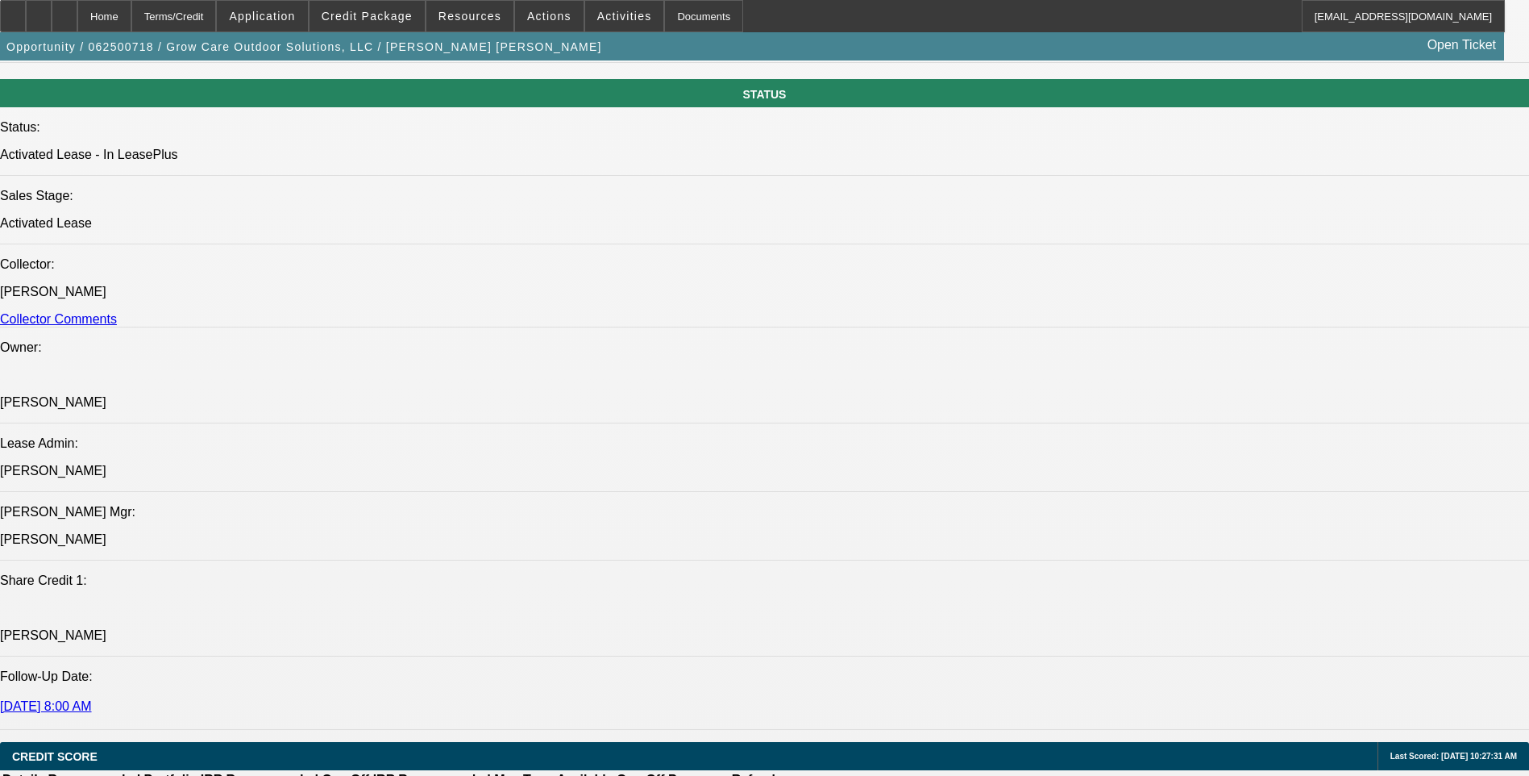
select select "0"
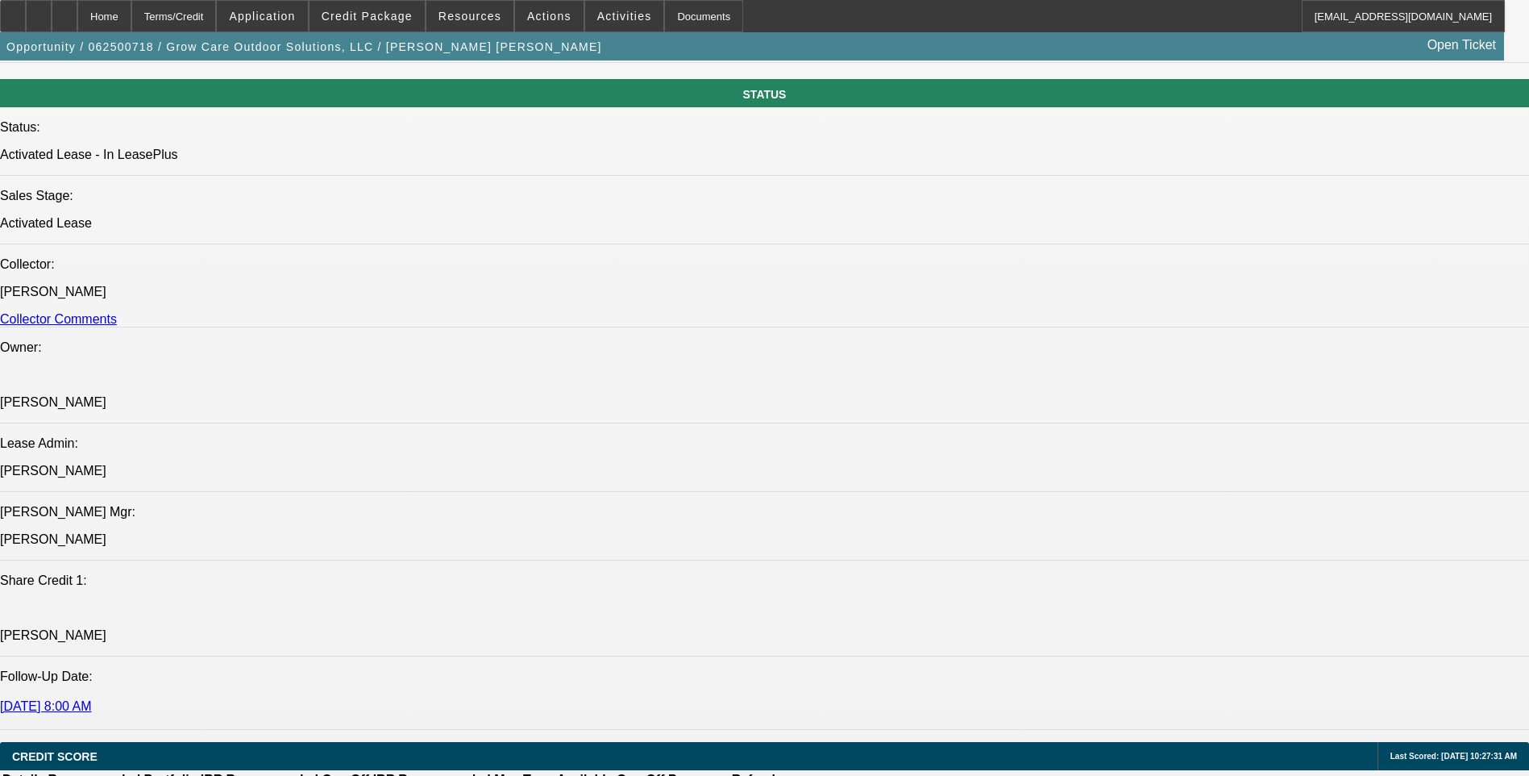
select select "0"
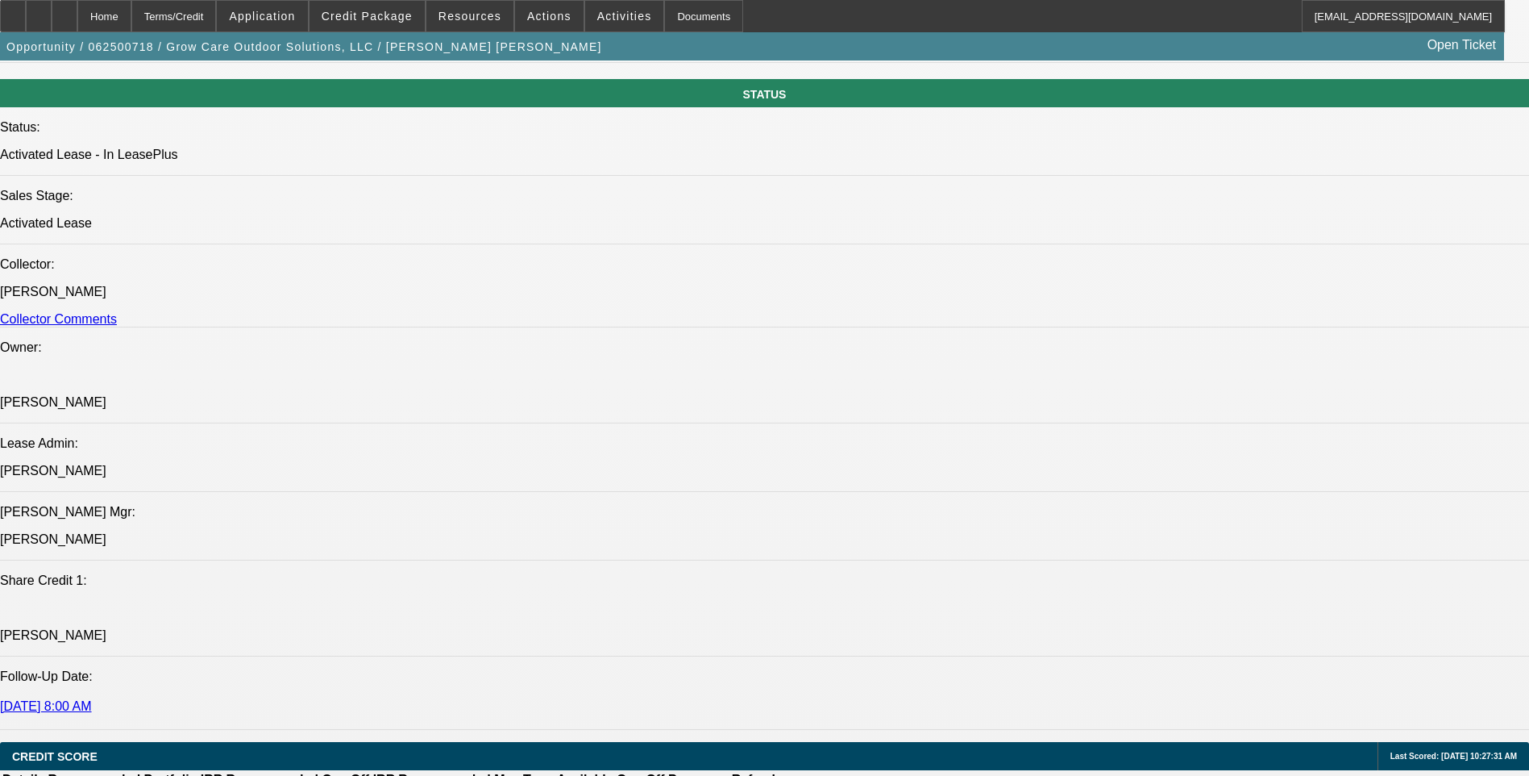
select select "0"
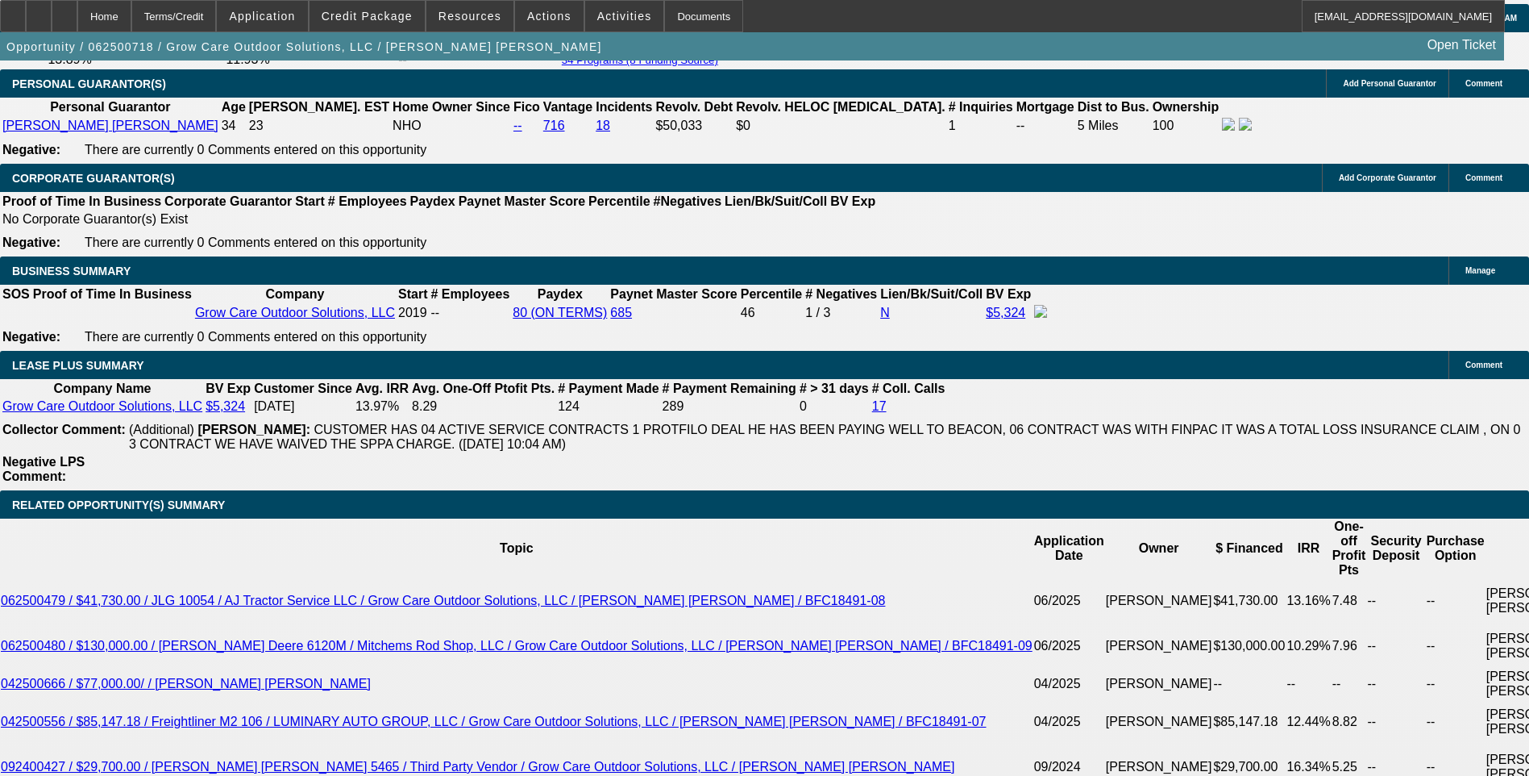
select select "1"
select select "6"
select select "1"
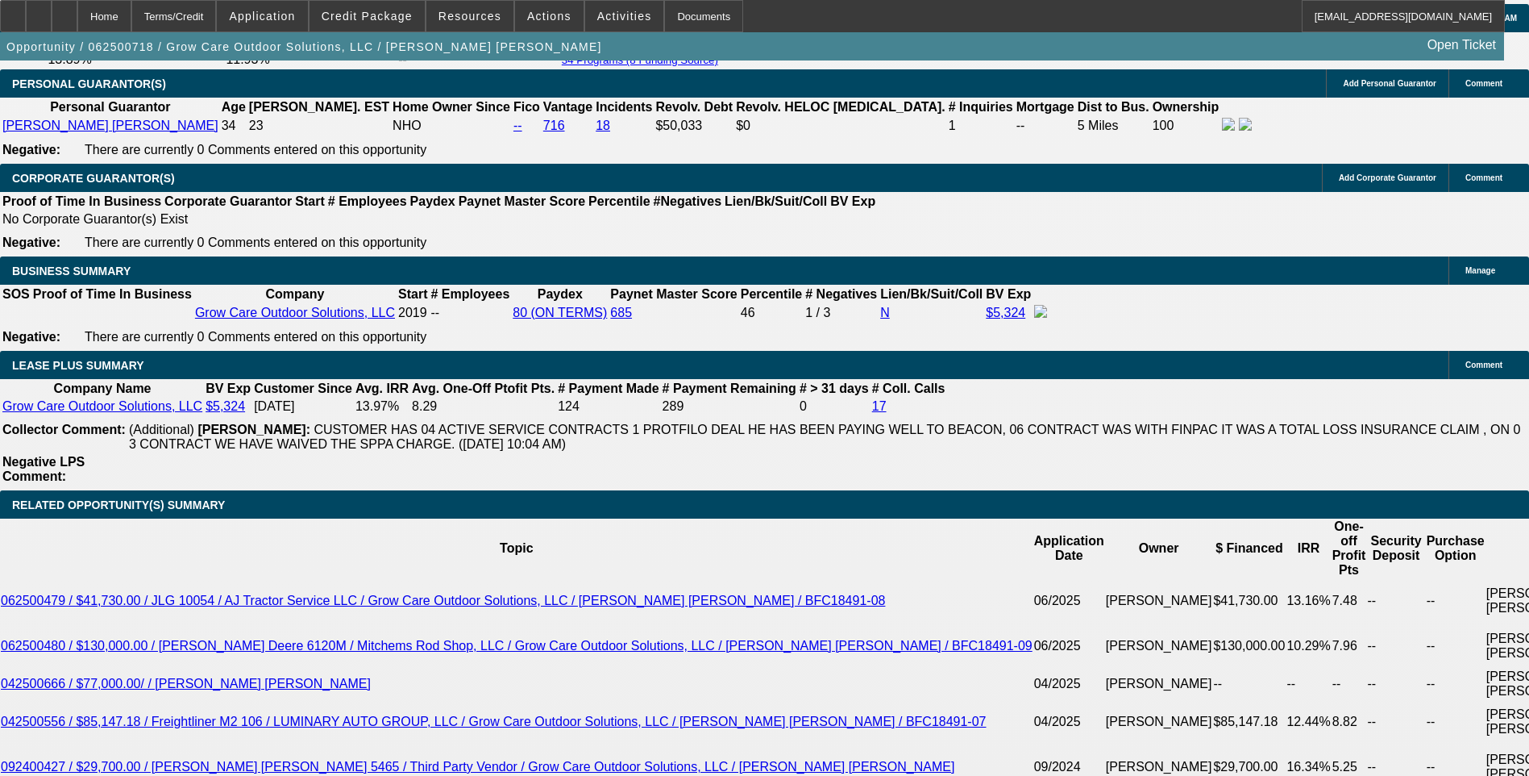
select select "6"
select select "1"
select select "6"
select select "1"
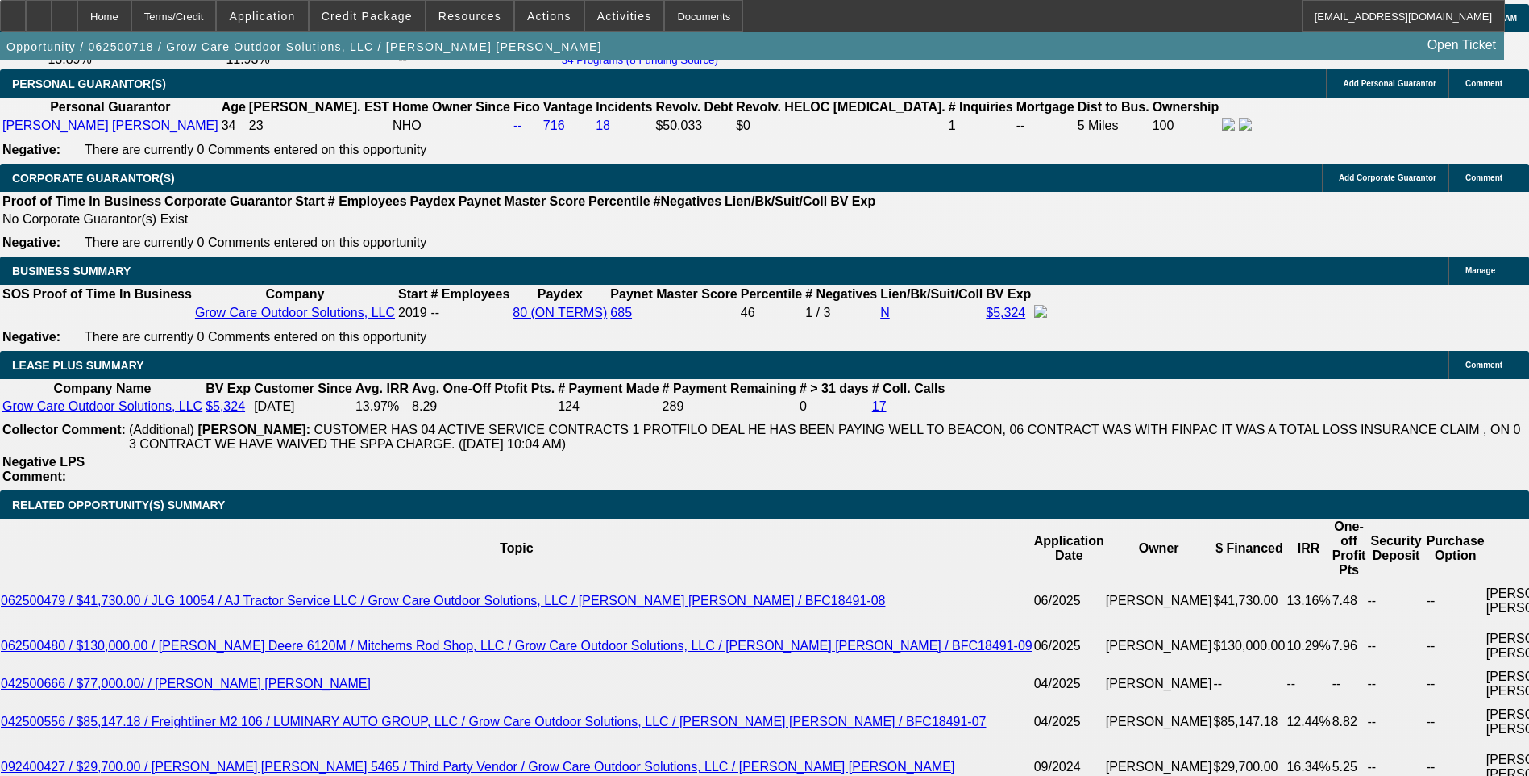
select select "1"
select select "6"
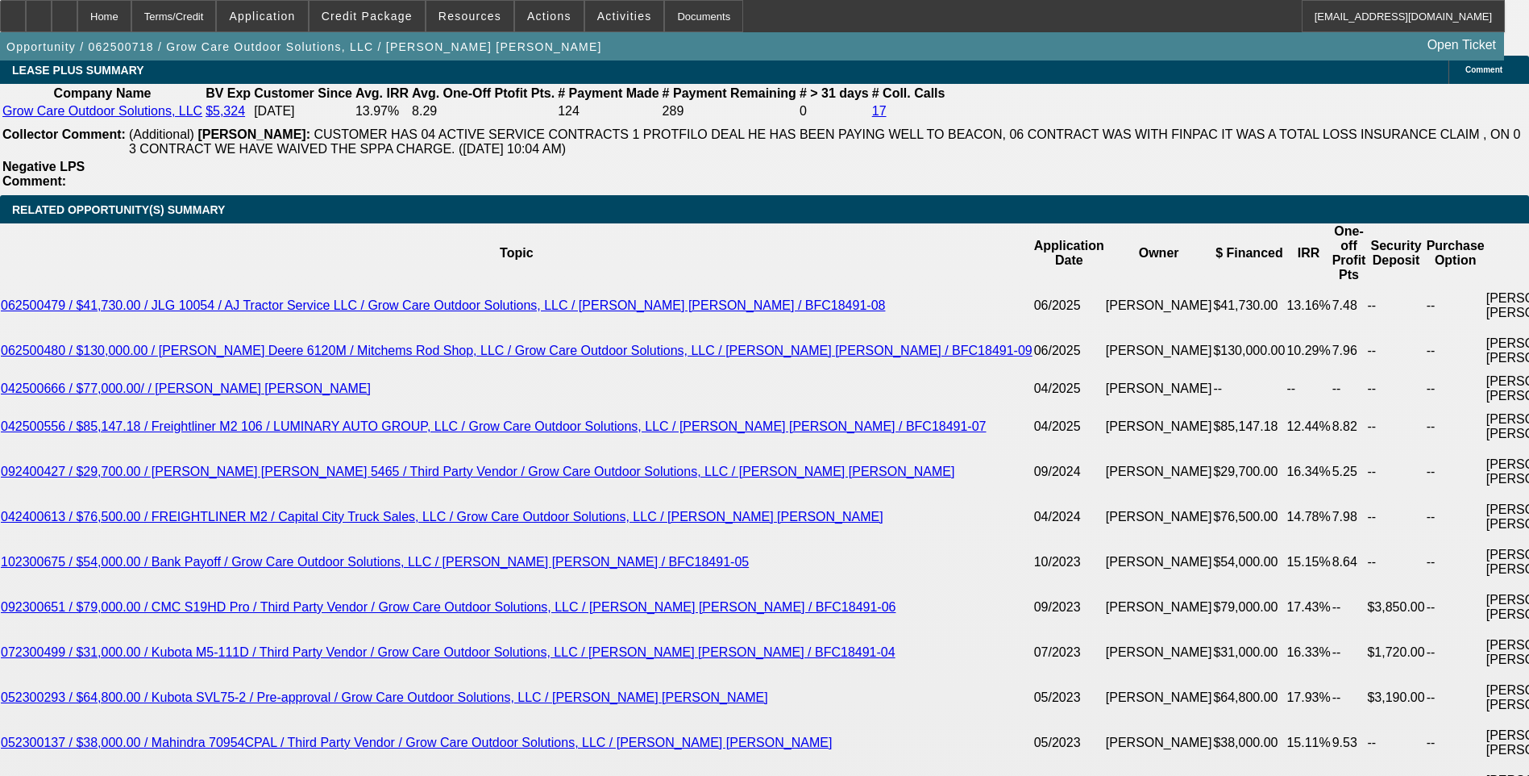
scroll to position [2896, 0]
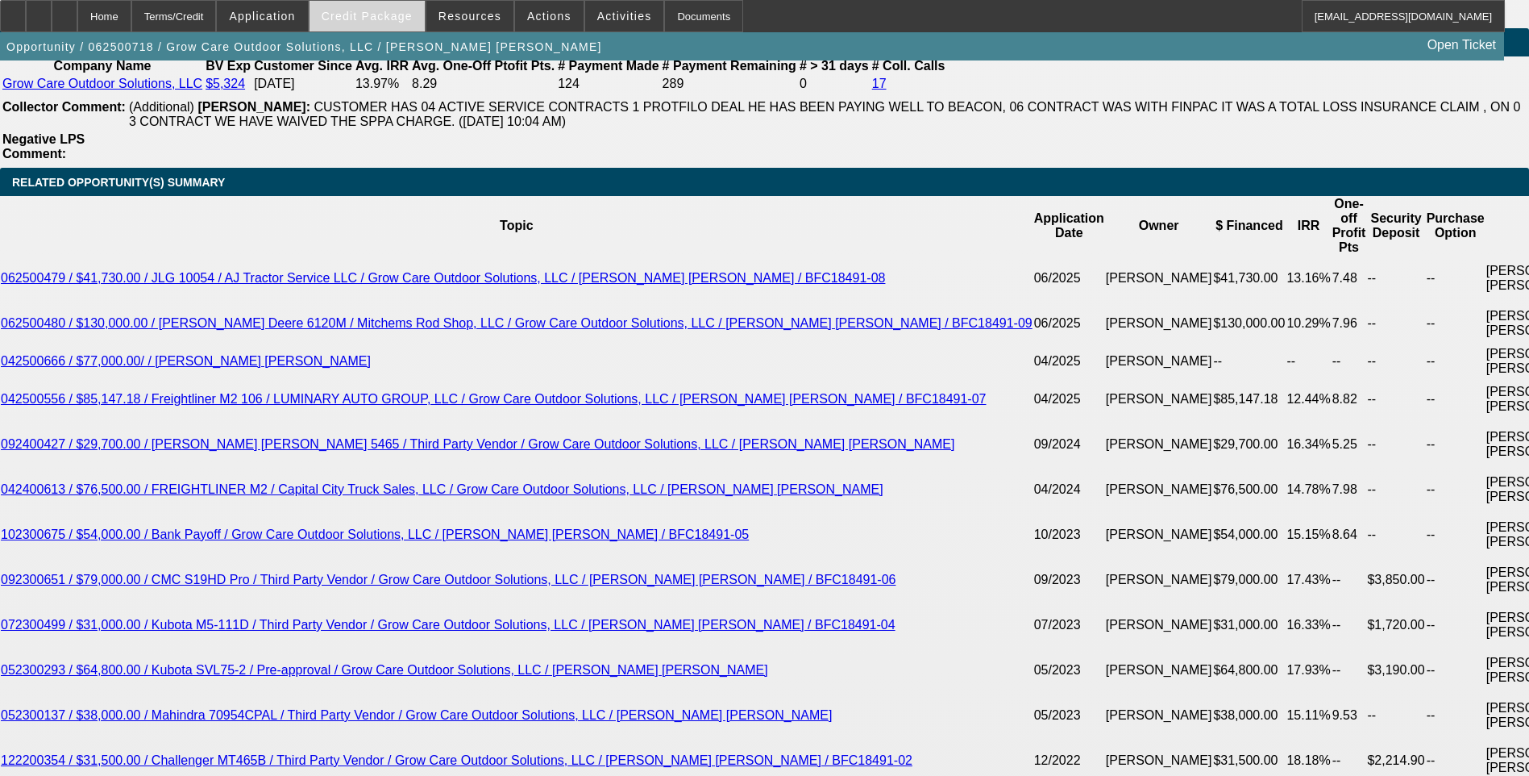
click at [385, 21] on span "Credit Package" at bounding box center [367, 16] width 91 height 13
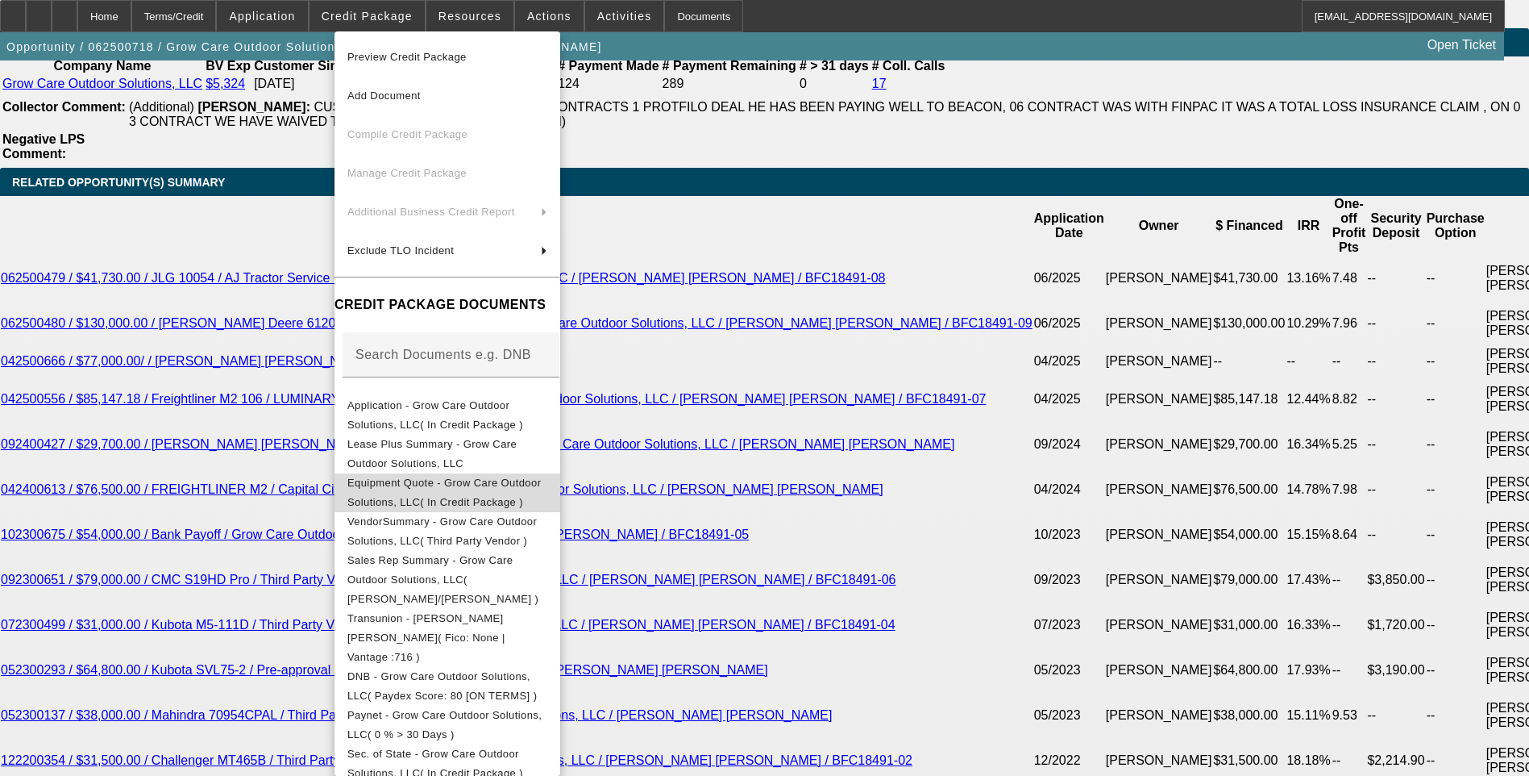
click at [510, 489] on span "Equipment Quote - Grow Care Outdoor Solutions, LLC( In Credit Package )" at bounding box center [445, 492] width 194 height 31
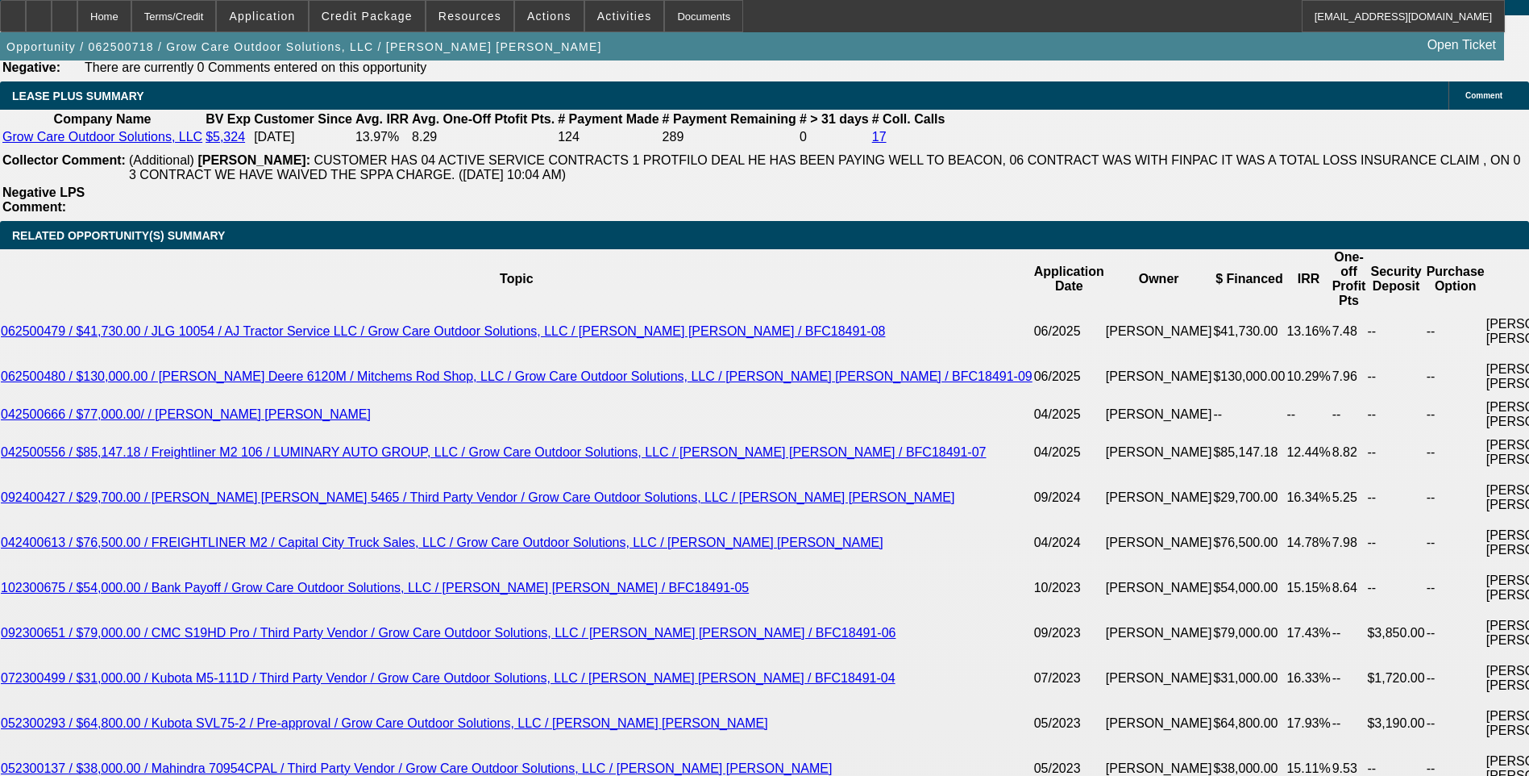
scroll to position [2815, 0]
